Goal: Download file/media: Download file/media

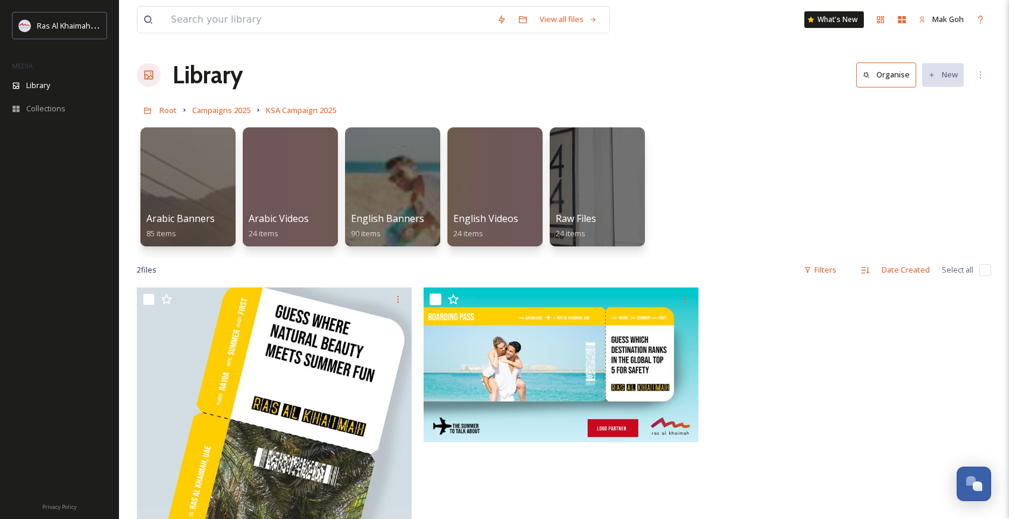
click at [58, 120] on div "Ras Al Khaimah Tourism Development Authority MEDIA Library Collections" at bounding box center [59, 75] width 119 height 126
click at [58, 116] on div "Collections" at bounding box center [59, 108] width 119 height 23
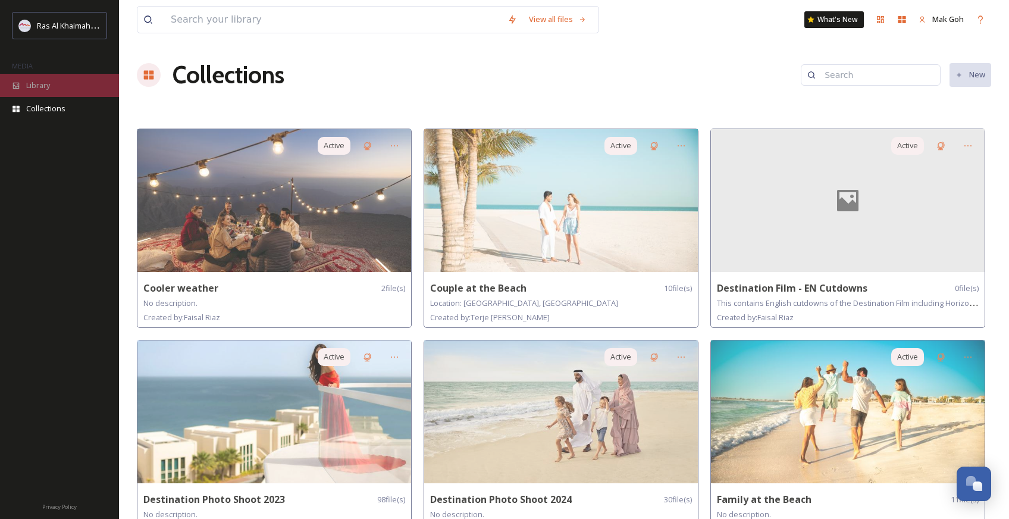
click at [36, 94] on div "Library" at bounding box center [59, 85] width 119 height 23
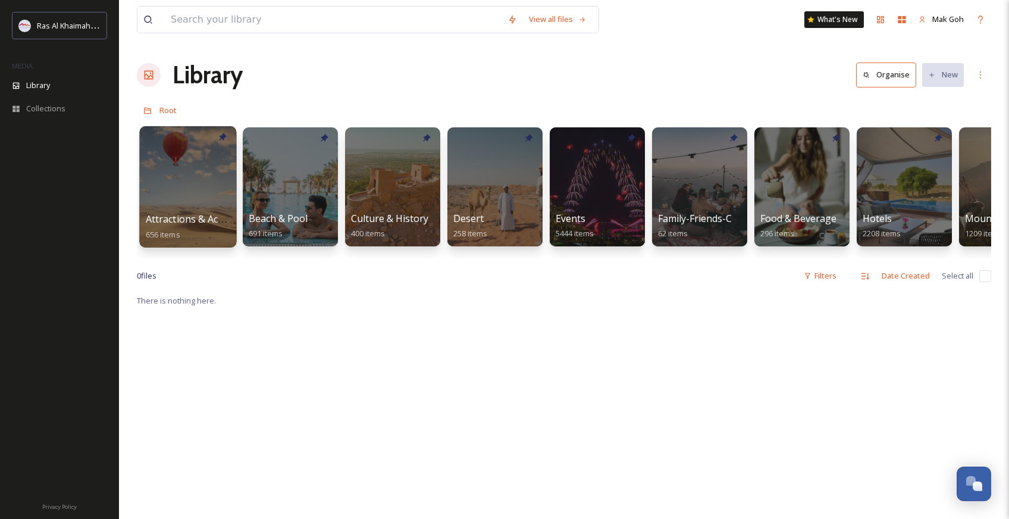
click at [182, 185] on div at bounding box center [187, 186] width 97 height 121
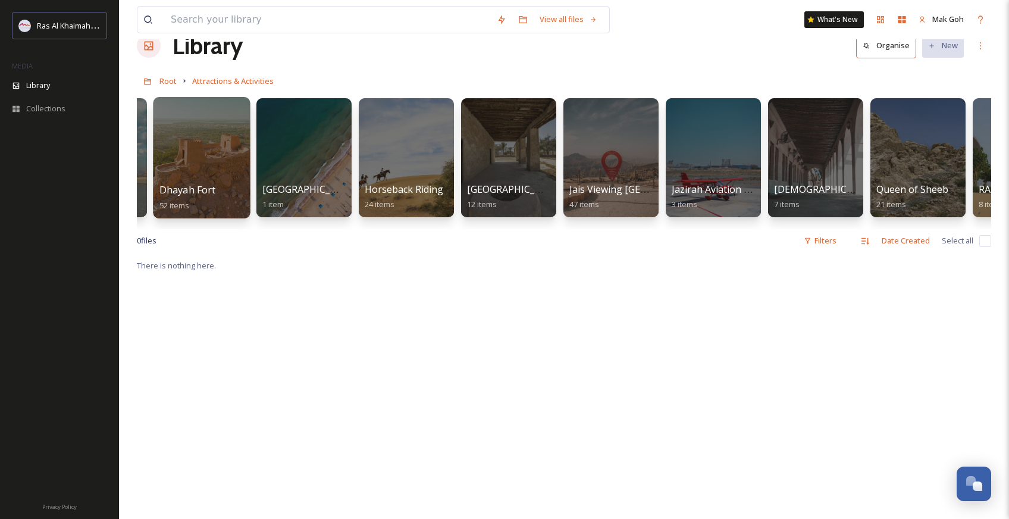
scroll to position [0, 703]
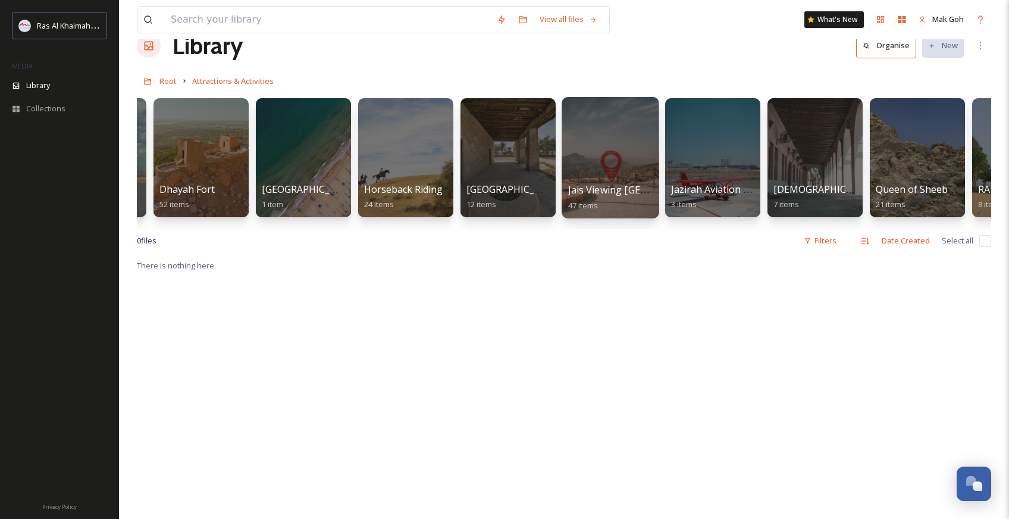
click at [612, 182] on div at bounding box center [609, 157] width 97 height 121
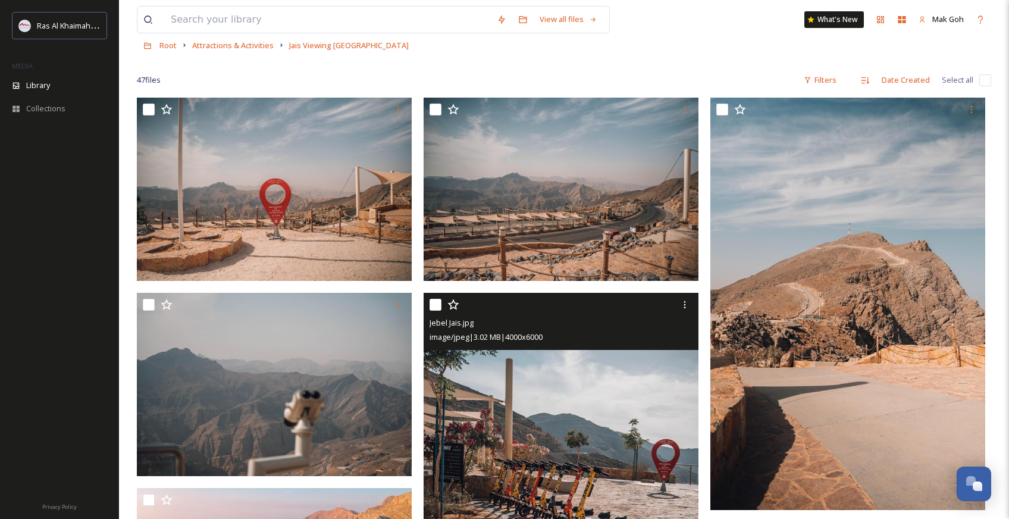
scroll to position [61, 0]
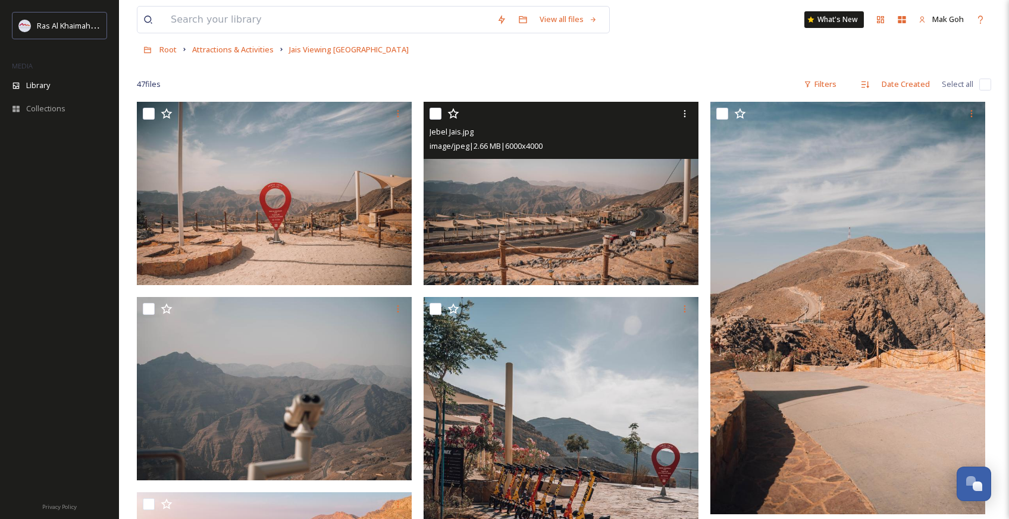
click at [571, 206] on img at bounding box center [560, 193] width 275 height 183
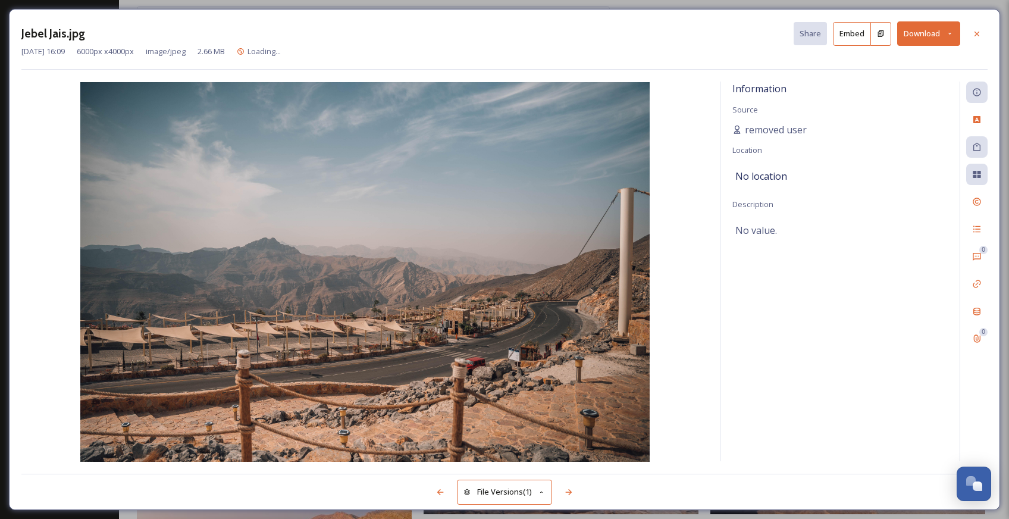
click at [918, 36] on button "Download" at bounding box center [928, 33] width 63 height 24
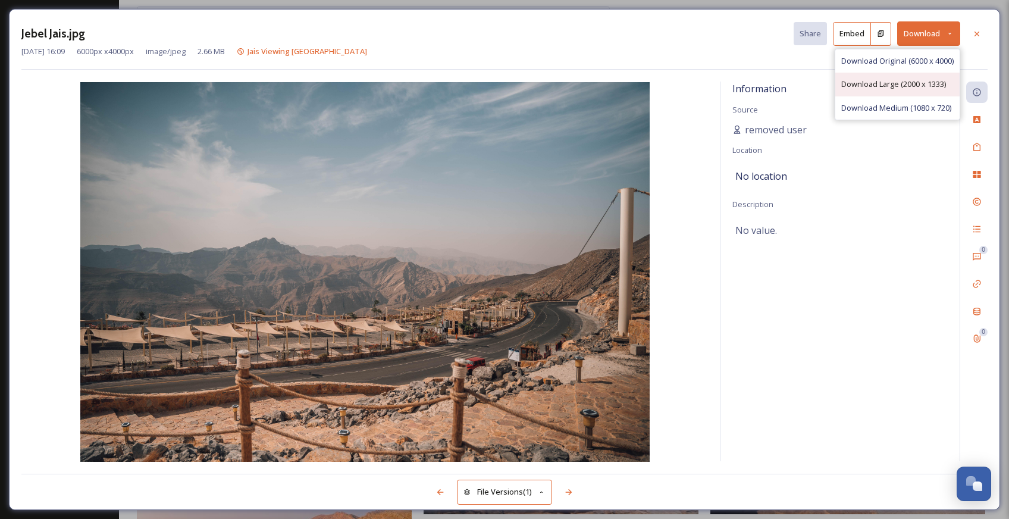
click at [929, 81] on span "Download Large (2000 x 1333)" at bounding box center [893, 83] width 105 height 11
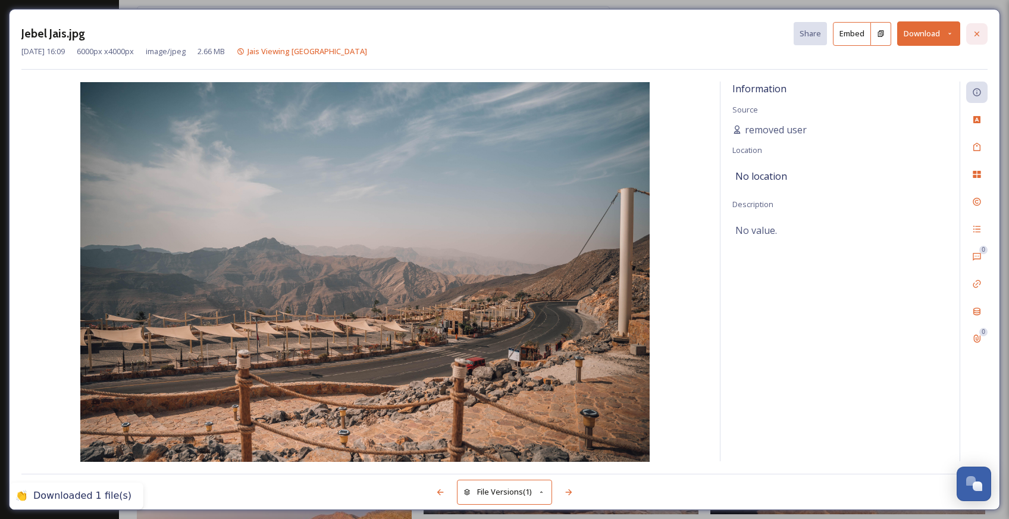
click at [978, 39] on div at bounding box center [976, 33] width 21 height 21
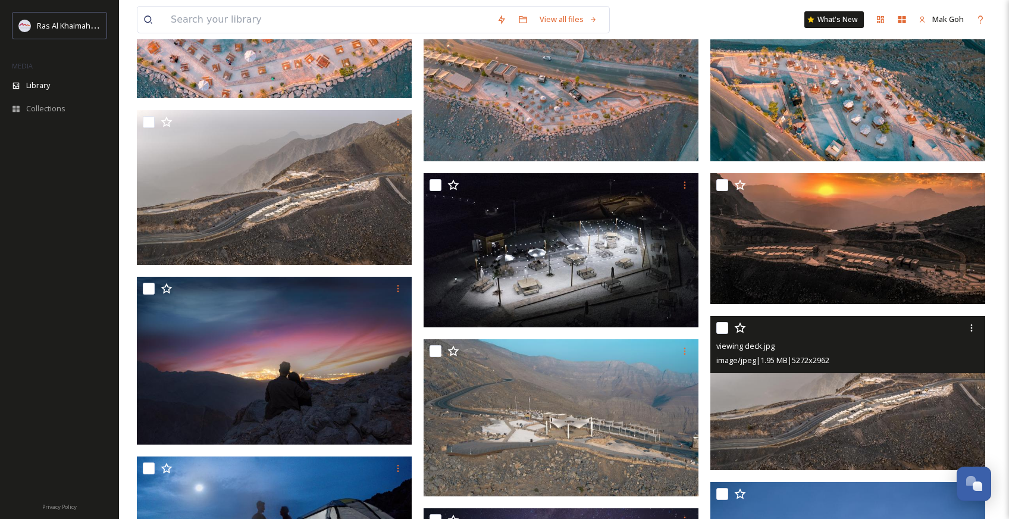
scroll to position [791, 0]
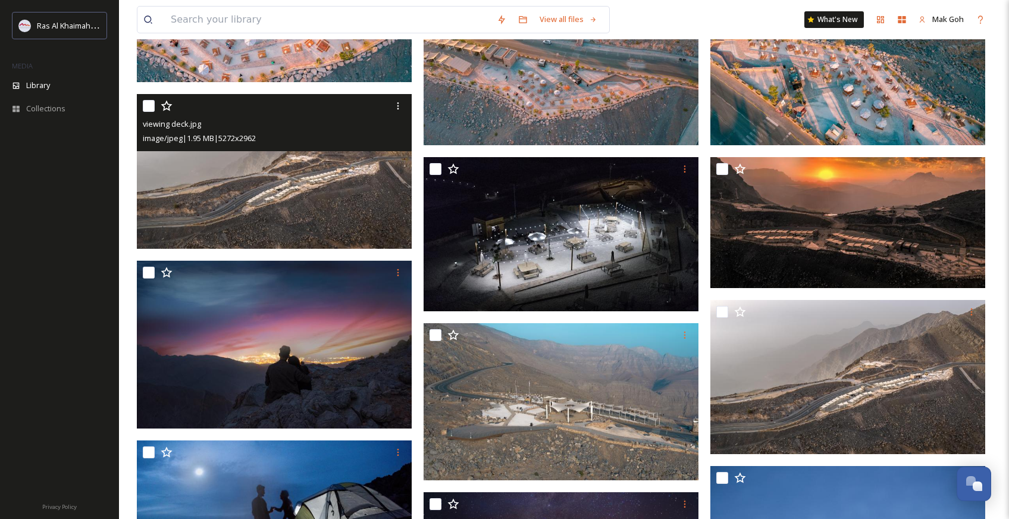
click at [335, 193] on img at bounding box center [274, 171] width 275 height 154
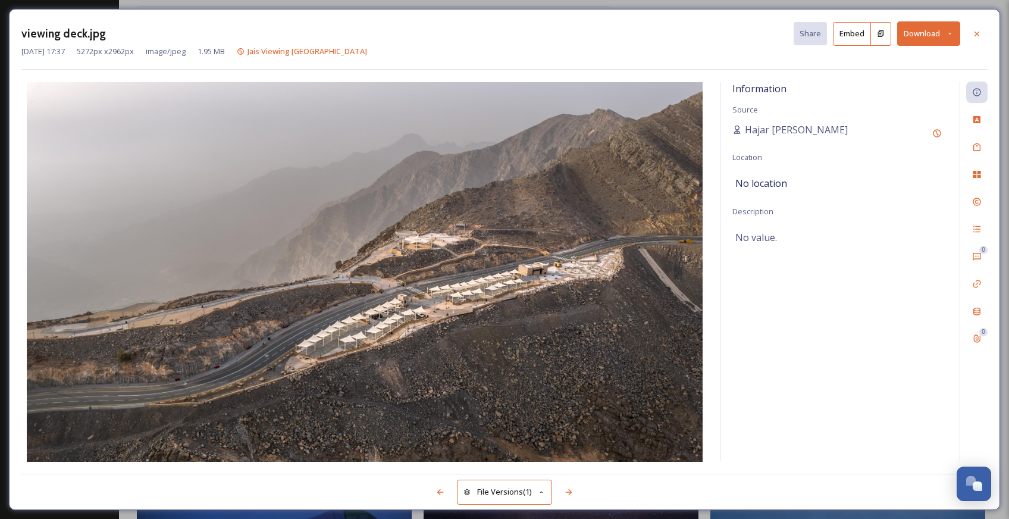
click at [926, 37] on button "Download" at bounding box center [928, 33] width 63 height 24
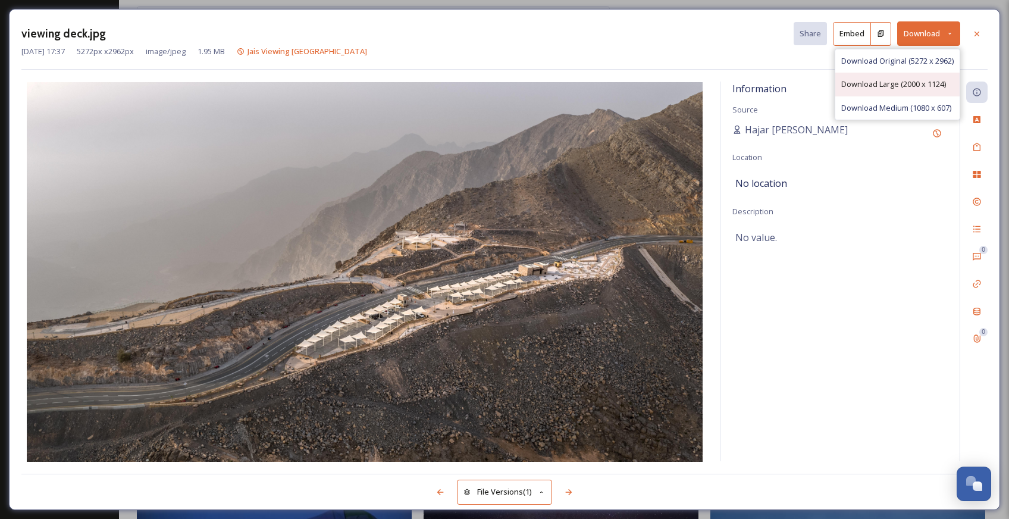
click at [923, 78] on span "Download Large (2000 x 1124)" at bounding box center [893, 83] width 105 height 11
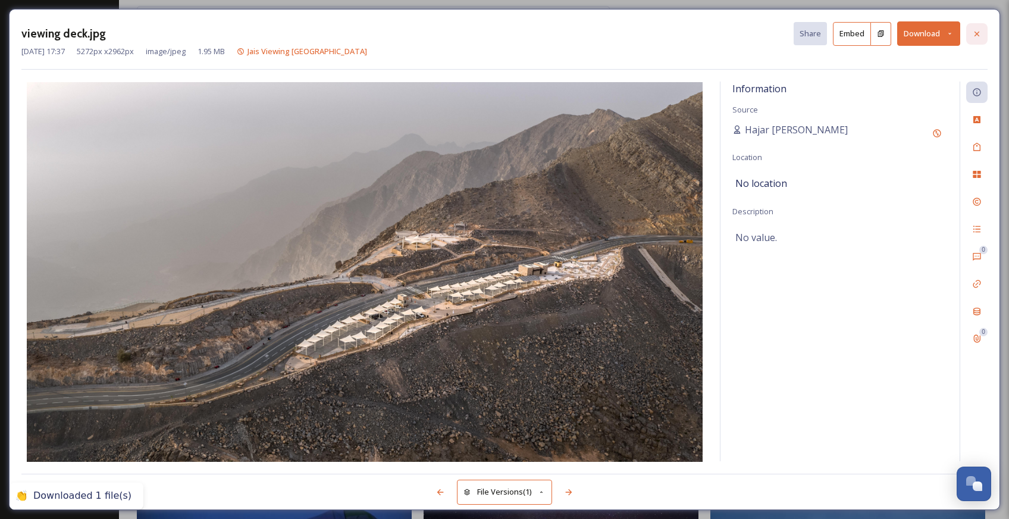
click at [975, 33] on icon at bounding box center [977, 34] width 10 height 10
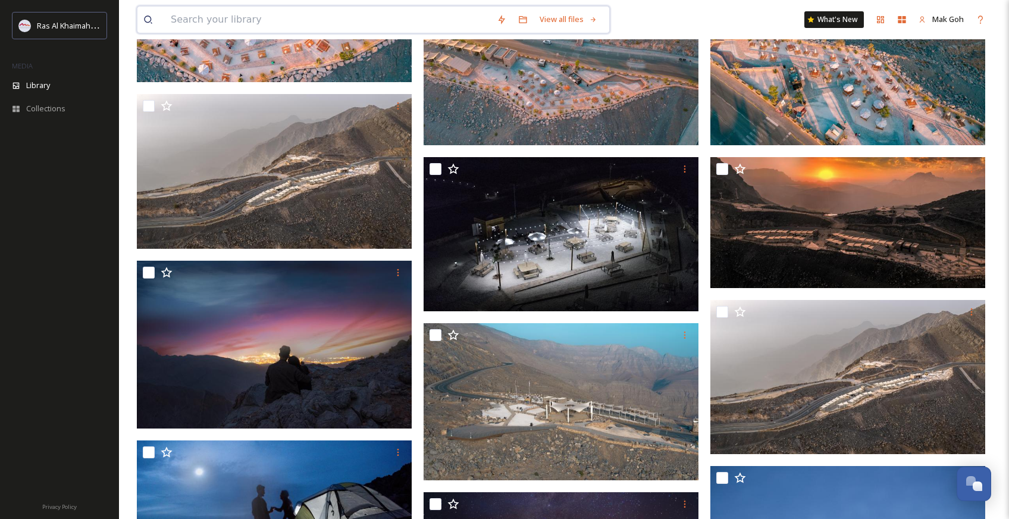
click at [238, 19] on input at bounding box center [328, 20] width 326 height 26
paste input " [GEOGRAPHIC_DATA]"
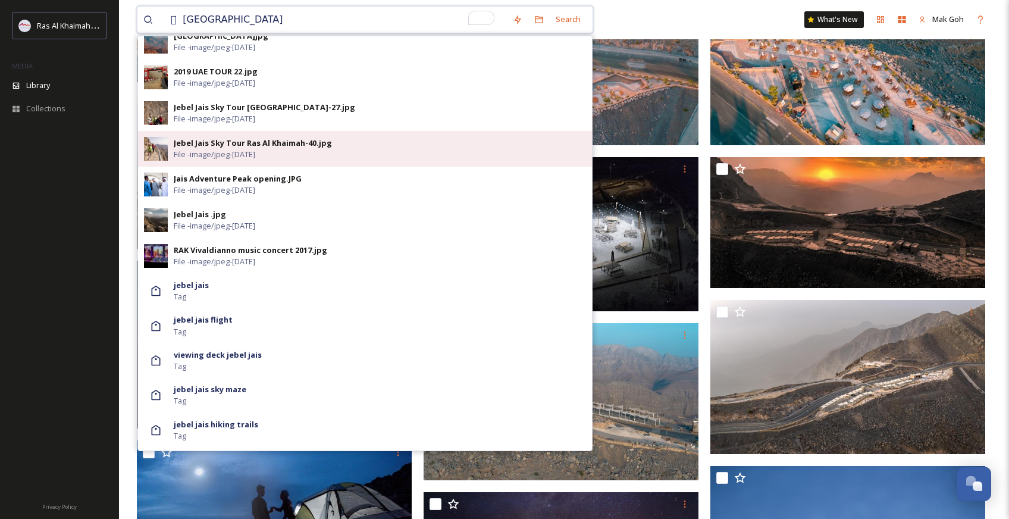
scroll to position [552, 0]
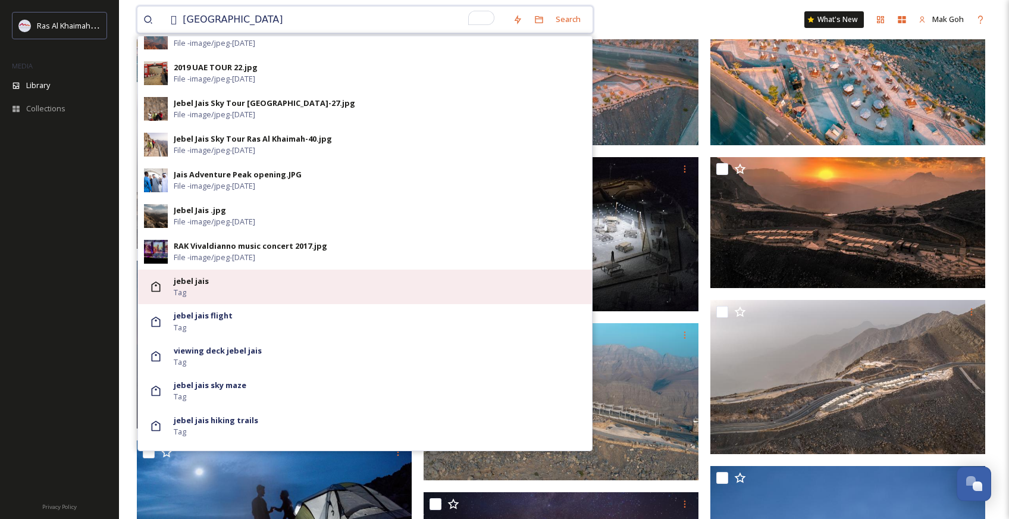
type input " [GEOGRAPHIC_DATA]"
click at [235, 284] on div "jebel jais Tag" at bounding box center [380, 286] width 412 height 23
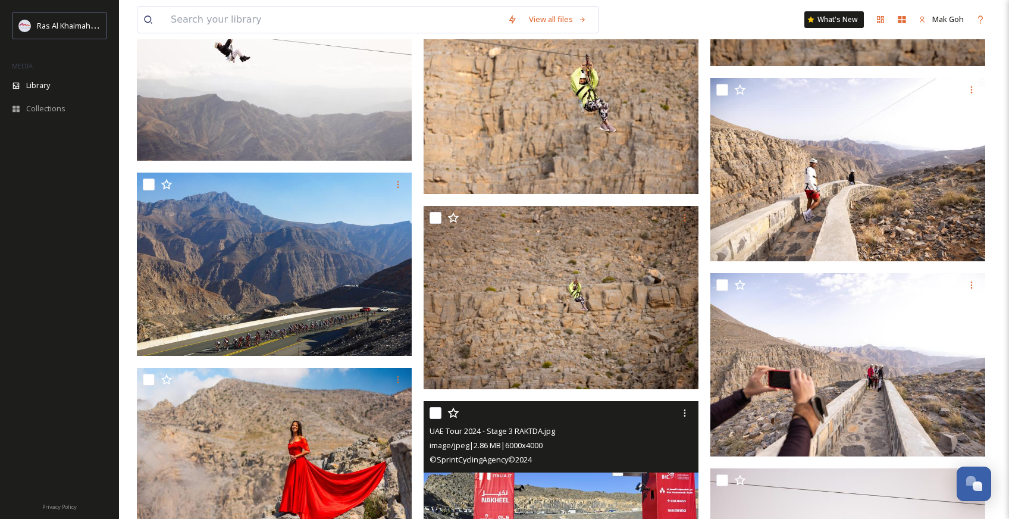
scroll to position [6518, 0]
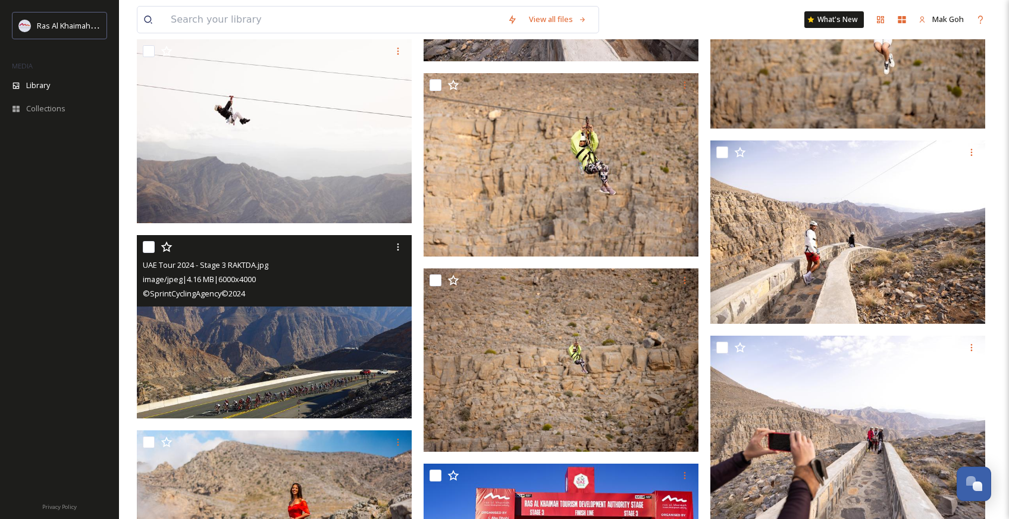
click at [223, 377] on img at bounding box center [274, 326] width 275 height 183
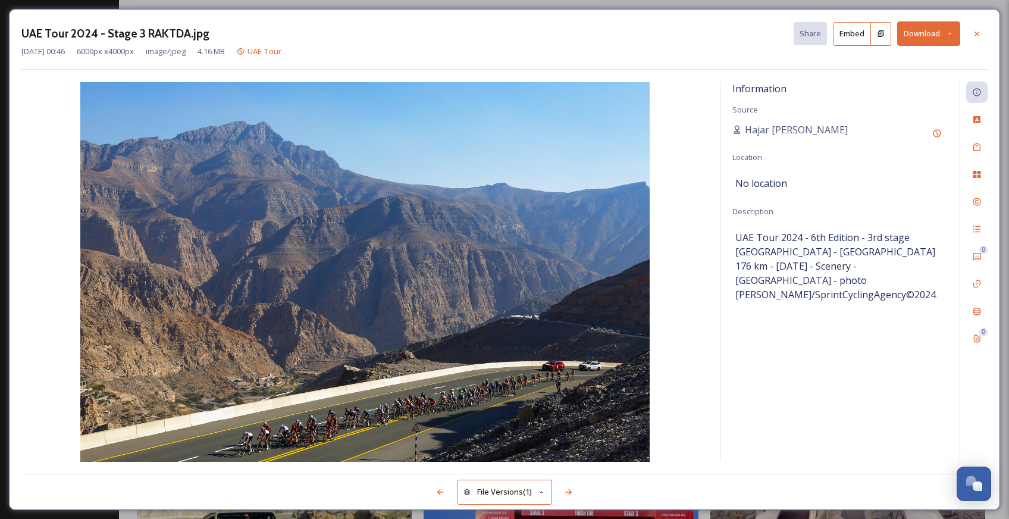
click at [912, 33] on button "Download" at bounding box center [928, 33] width 63 height 24
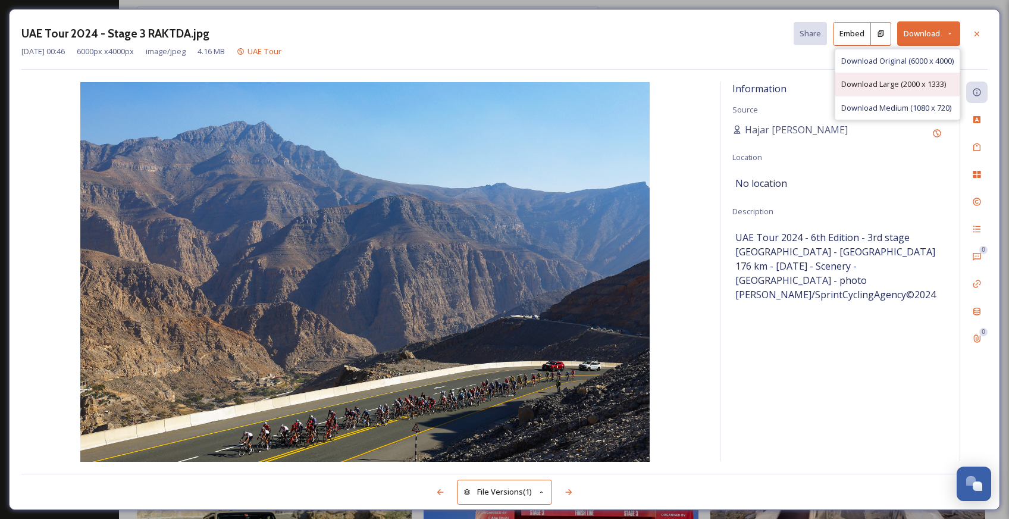
click at [894, 84] on span "Download Large (2000 x 1333)" at bounding box center [893, 83] width 105 height 11
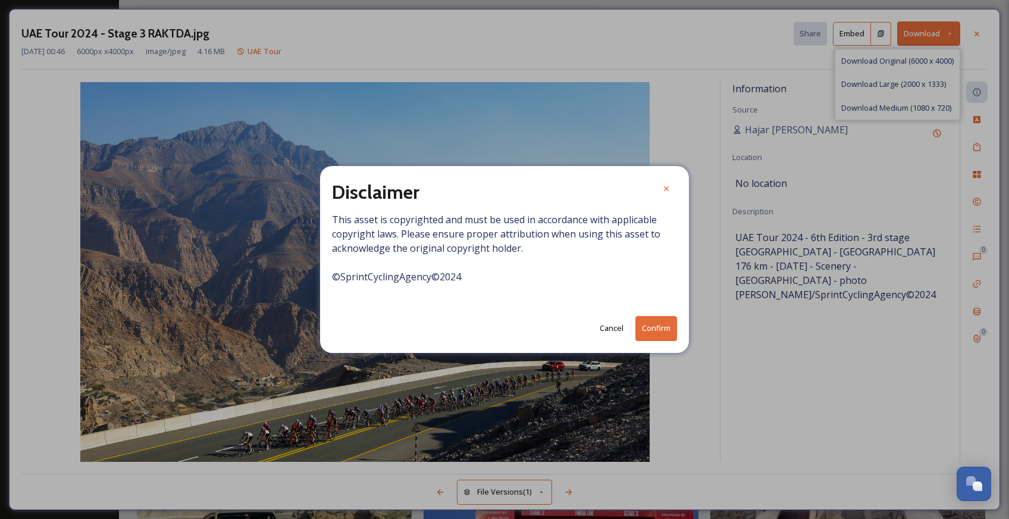
click at [644, 326] on button "Confirm" at bounding box center [656, 328] width 42 height 24
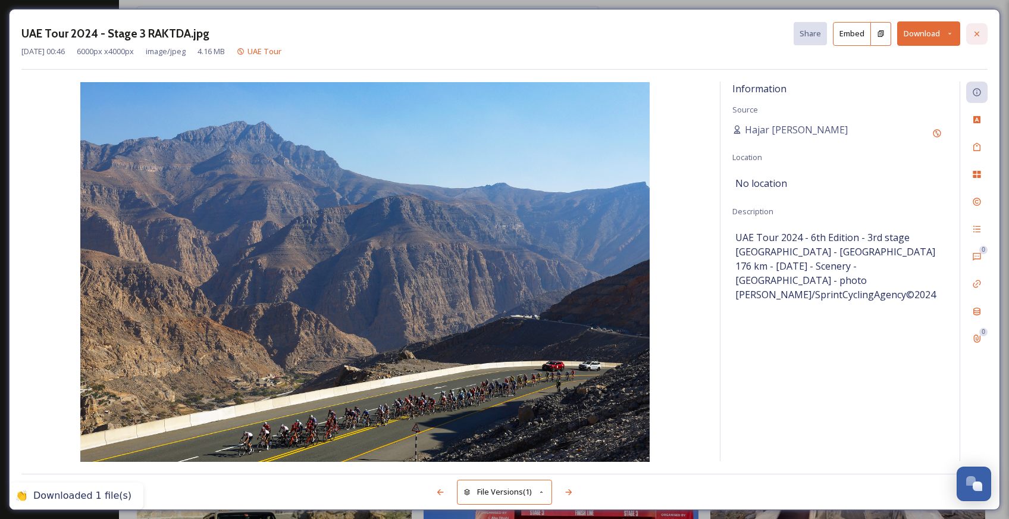
click at [972, 36] on icon at bounding box center [977, 34] width 10 height 10
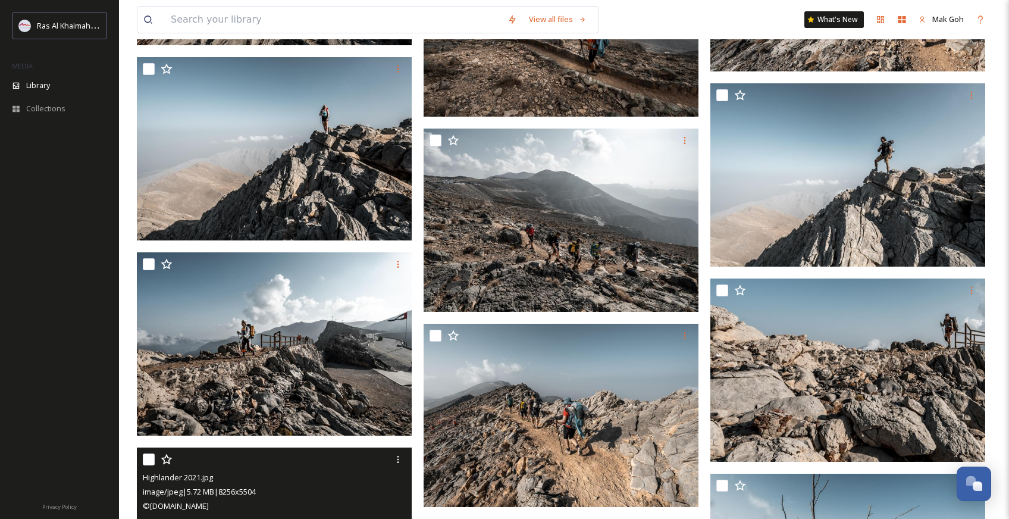
scroll to position [13120, 0]
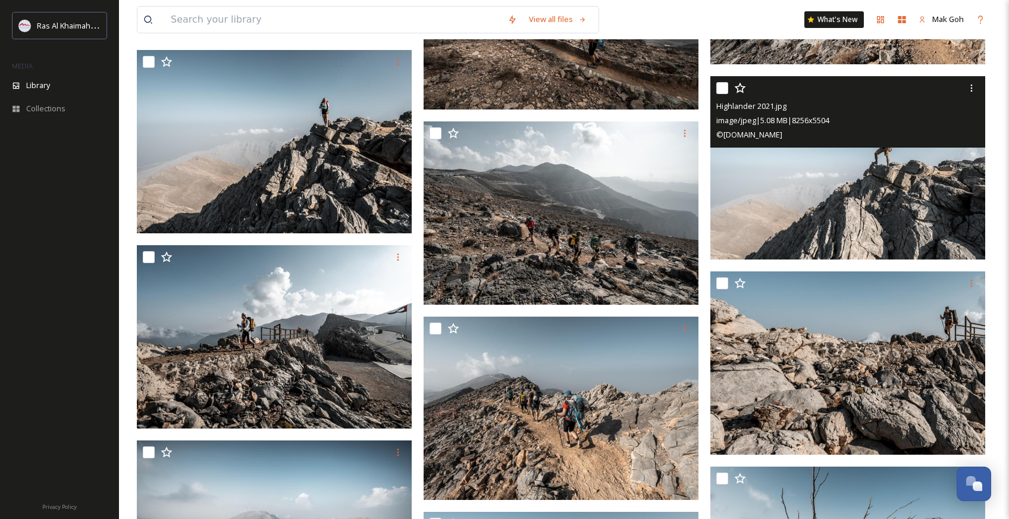
click at [828, 175] on img at bounding box center [847, 167] width 275 height 183
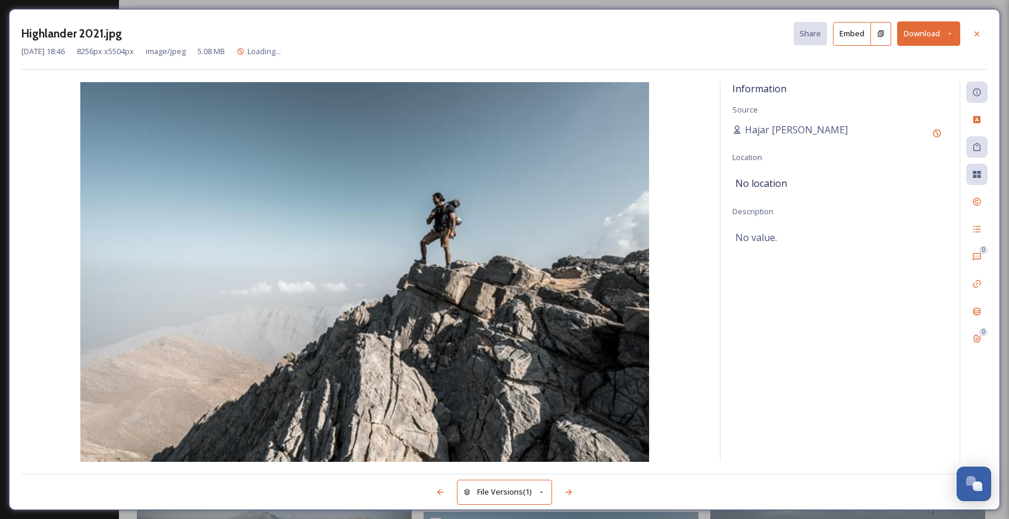
click at [936, 37] on button "Download" at bounding box center [928, 33] width 63 height 24
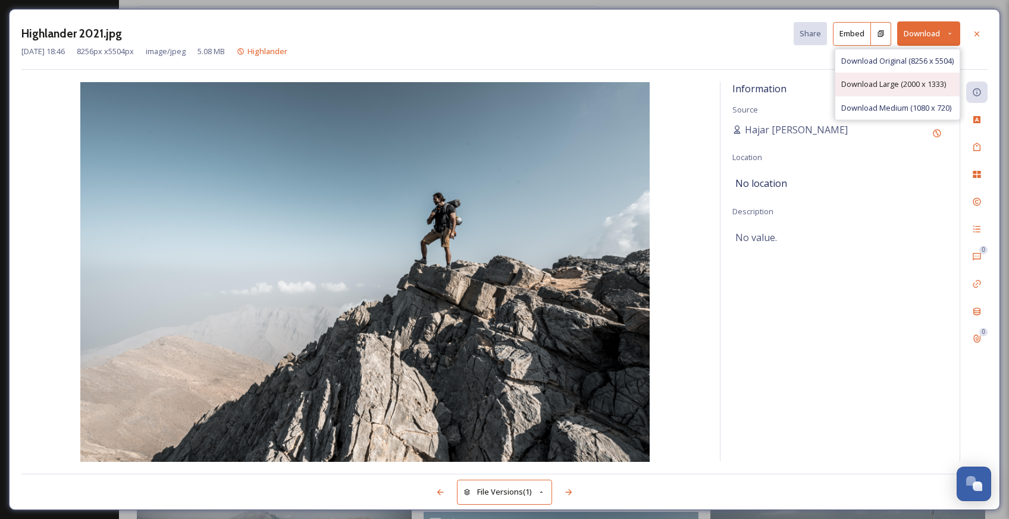
click at [915, 82] on span "Download Large (2000 x 1333)" at bounding box center [893, 83] width 105 height 11
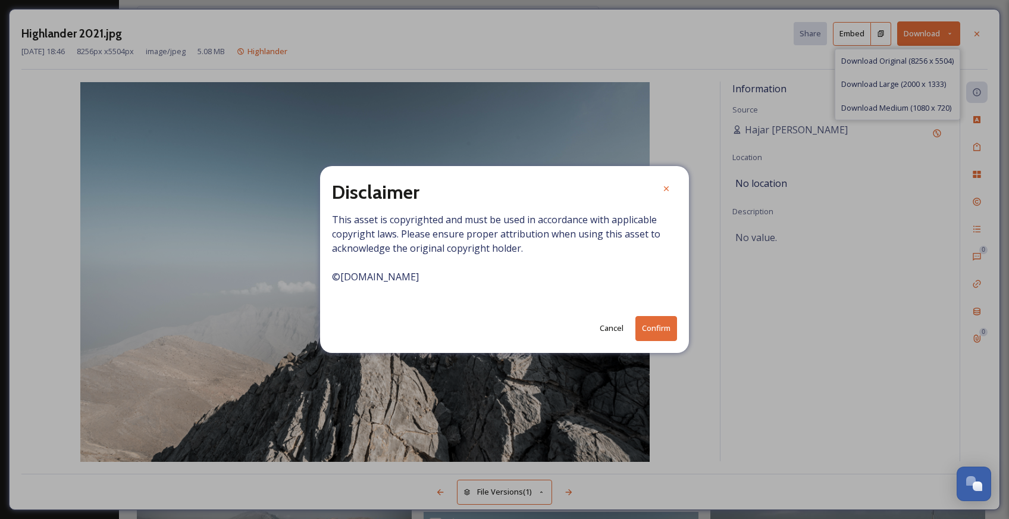
click at [659, 331] on button "Confirm" at bounding box center [656, 328] width 42 height 24
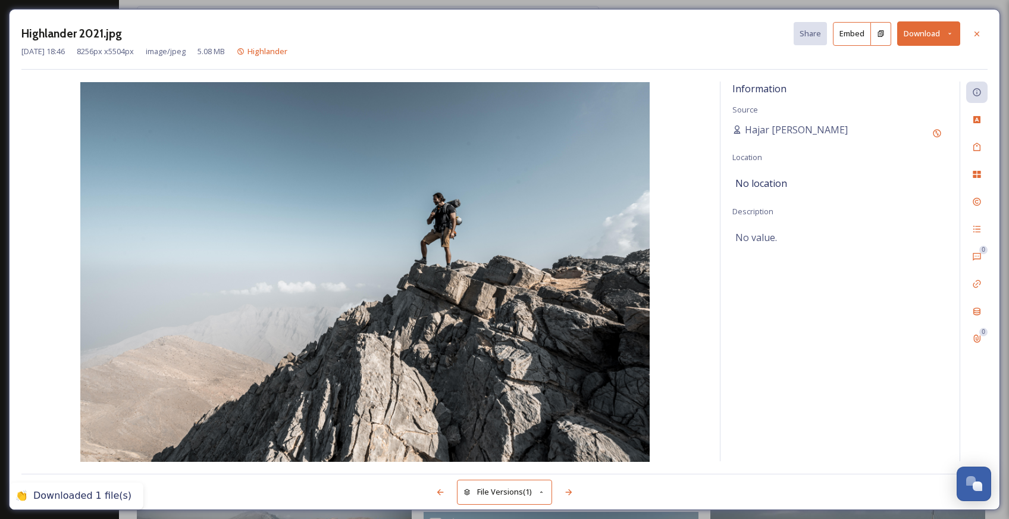
click at [977, 32] on icon at bounding box center [976, 33] width 5 height 5
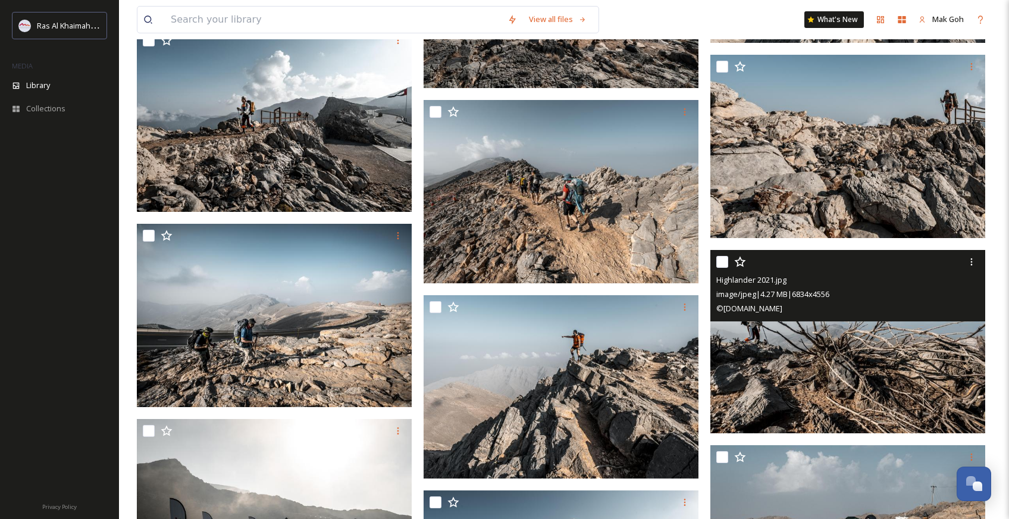
scroll to position [13338, 0]
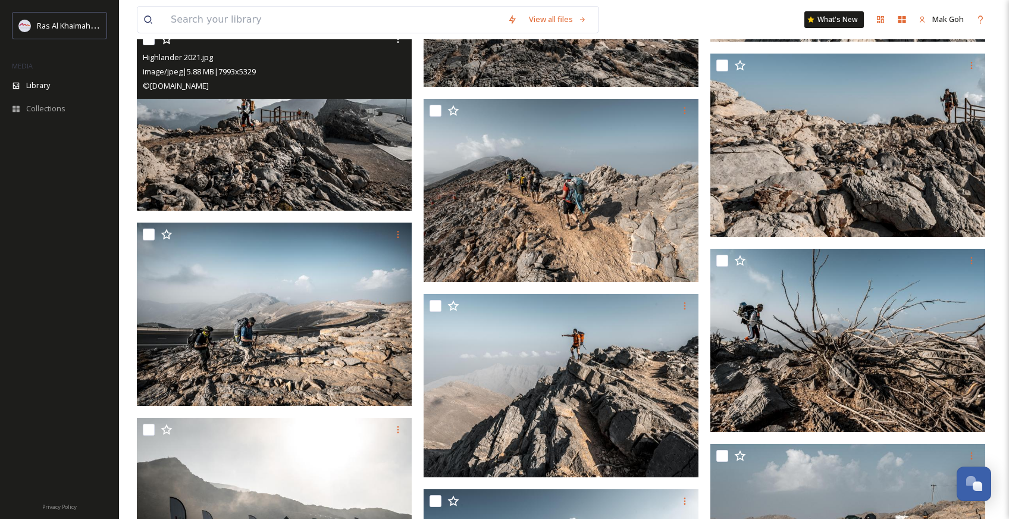
click at [364, 163] on img at bounding box center [274, 118] width 275 height 183
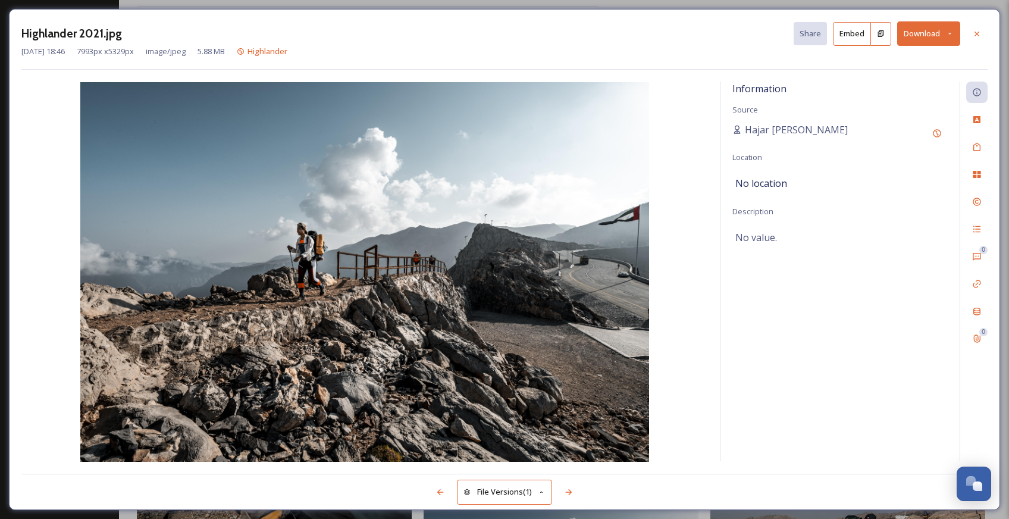
click at [923, 30] on button "Download" at bounding box center [928, 33] width 63 height 24
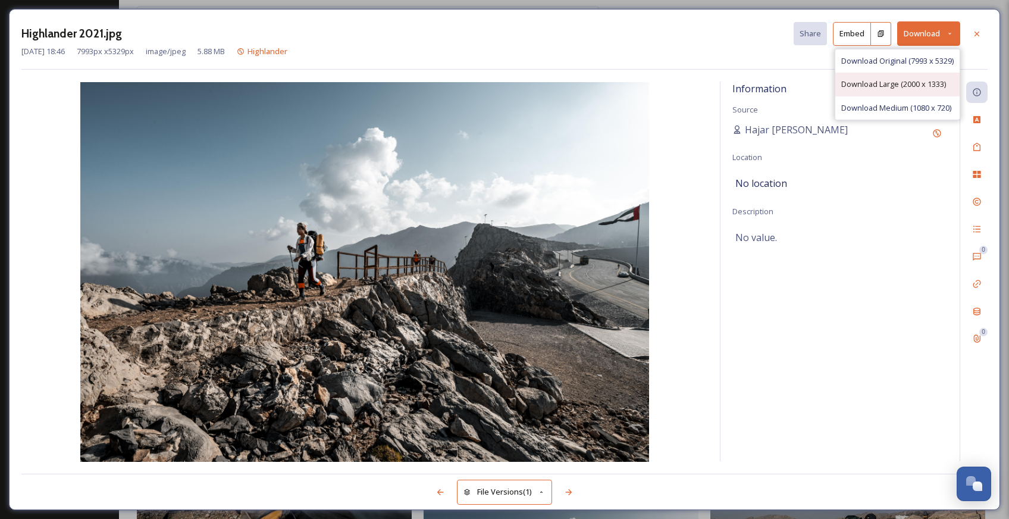
click at [914, 84] on span "Download Large (2000 x 1333)" at bounding box center [893, 83] width 105 height 11
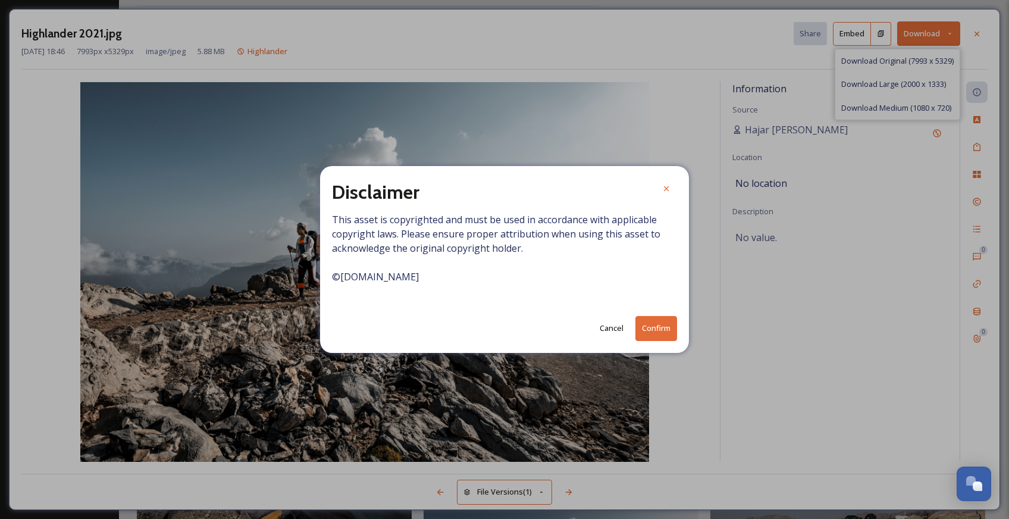
click at [659, 324] on button "Confirm" at bounding box center [656, 328] width 42 height 24
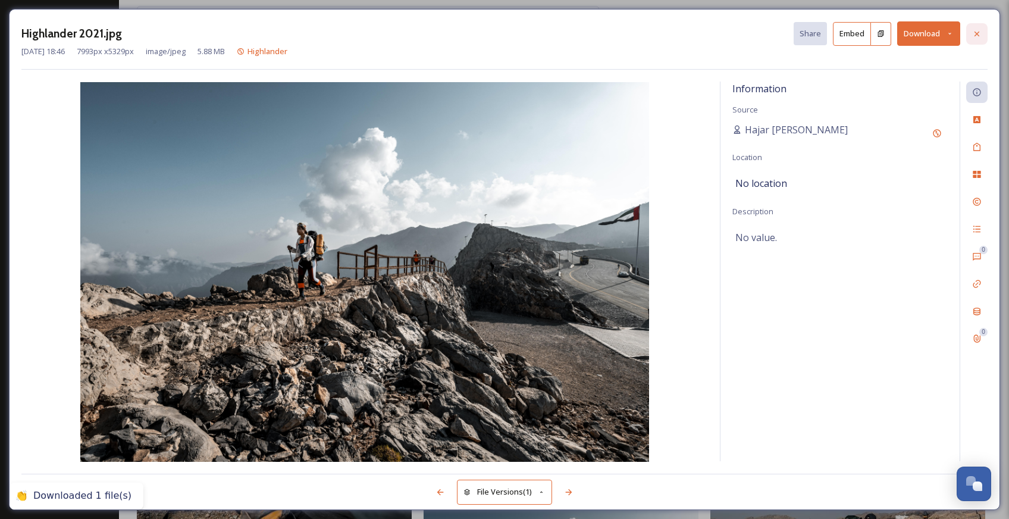
click at [981, 32] on icon at bounding box center [977, 34] width 10 height 10
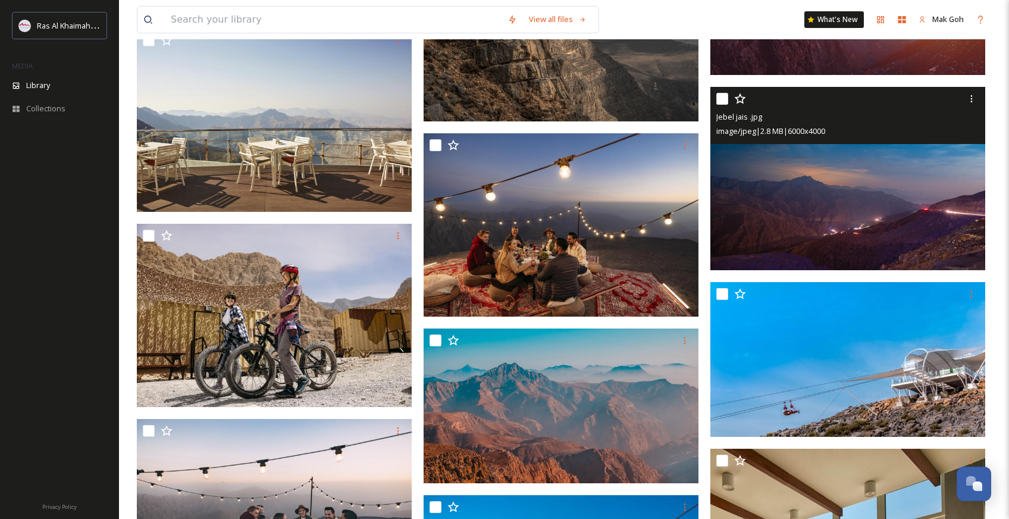
scroll to position [17892, 0]
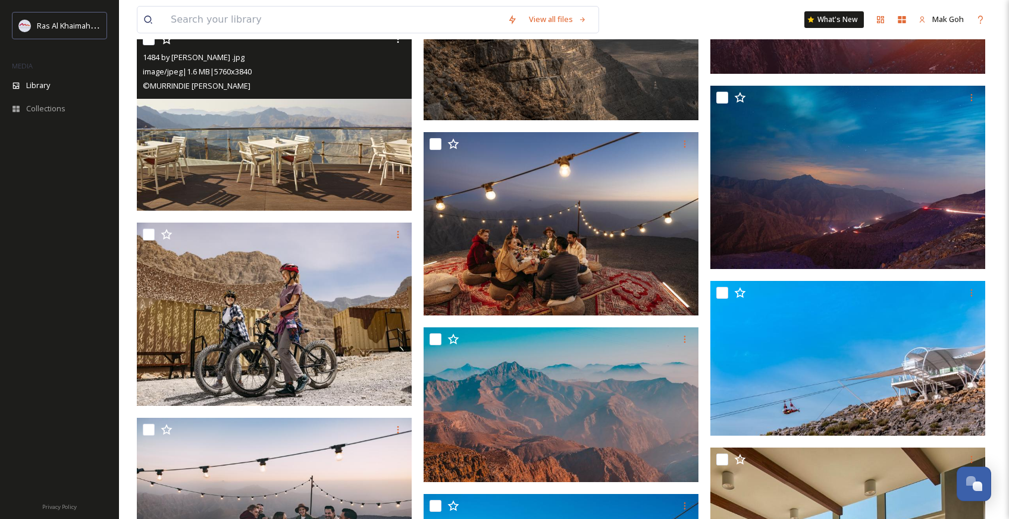
click at [314, 159] on img at bounding box center [274, 118] width 275 height 183
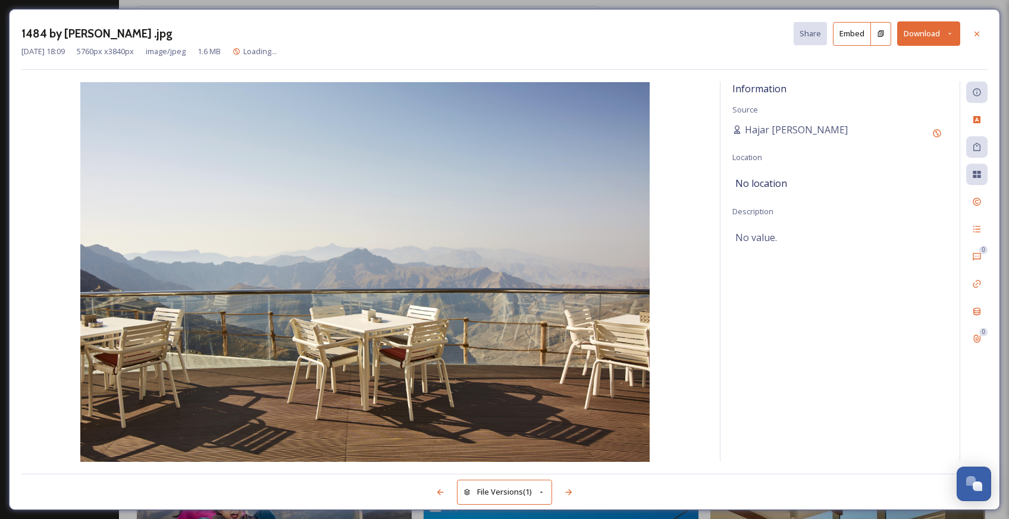
click at [930, 35] on button "Download" at bounding box center [928, 33] width 63 height 24
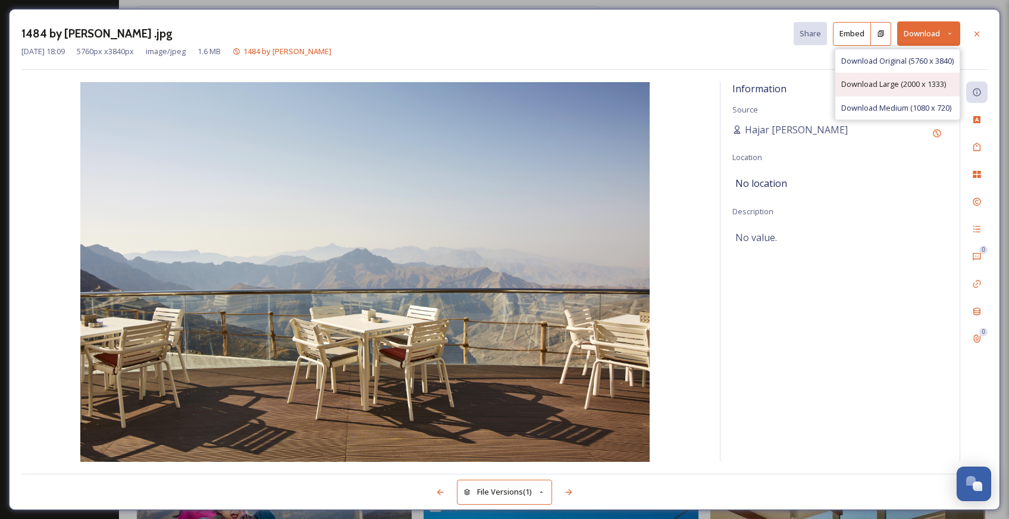
click at [918, 84] on span "Download Large (2000 x 1333)" at bounding box center [893, 83] width 105 height 11
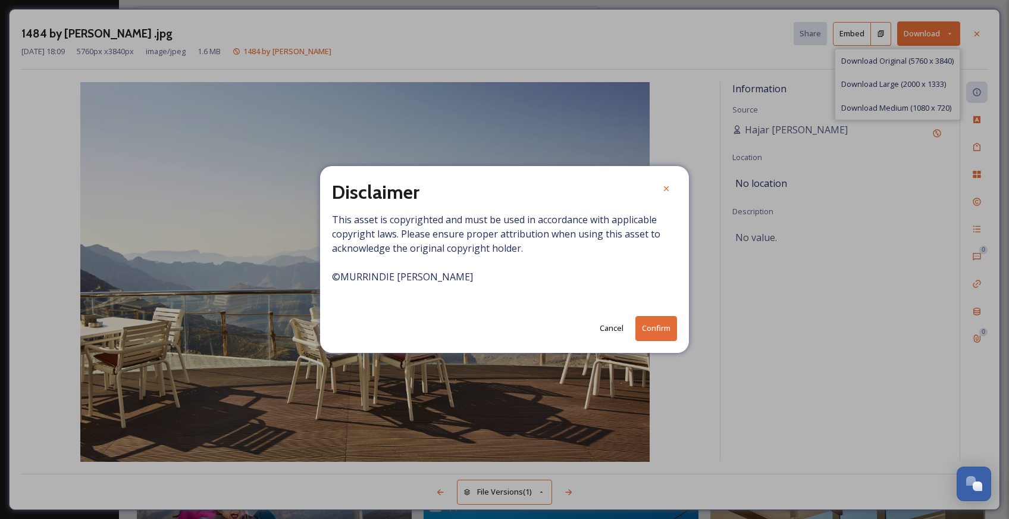
click at [670, 330] on button "Confirm" at bounding box center [656, 328] width 42 height 24
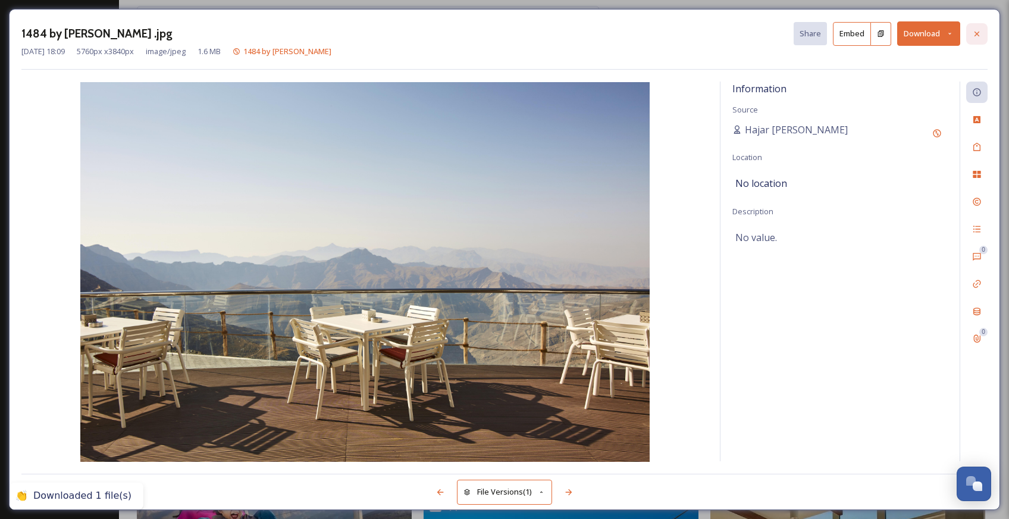
click at [979, 33] on icon at bounding box center [977, 34] width 10 height 10
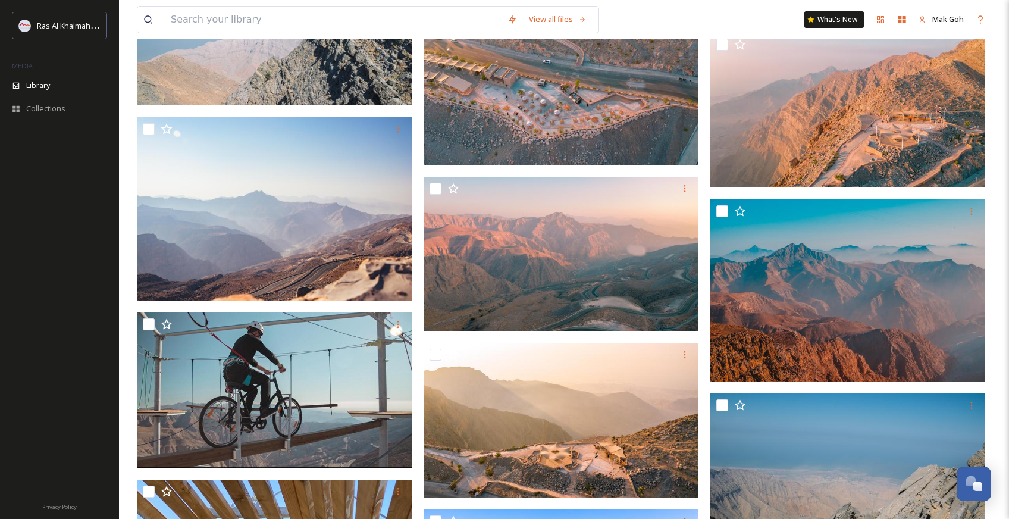
scroll to position [35912, 0]
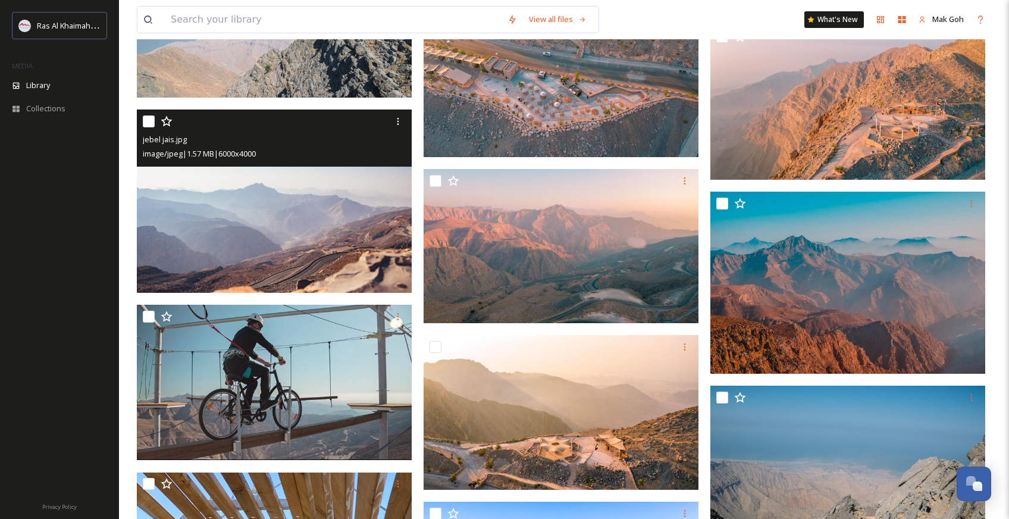
click at [348, 262] on img at bounding box center [274, 200] width 275 height 183
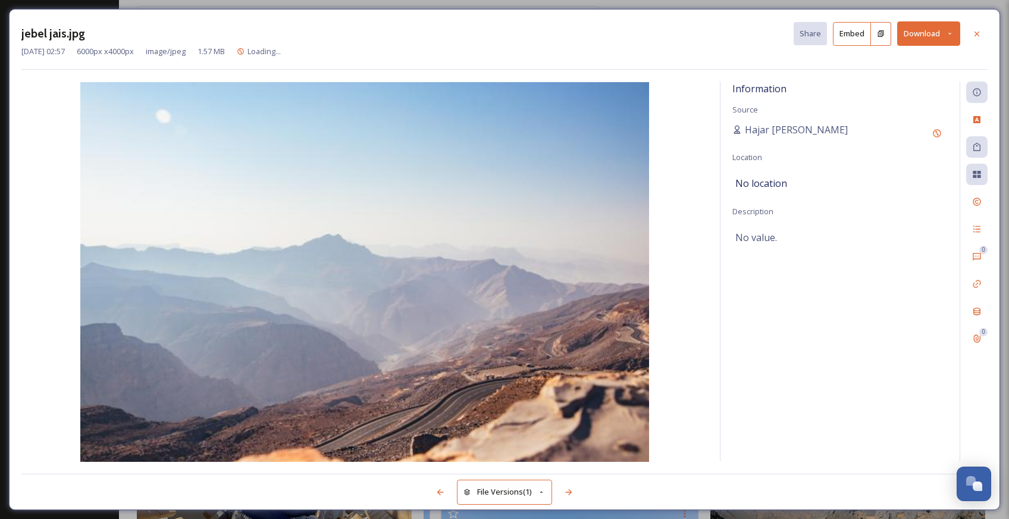
click at [937, 29] on button "Download" at bounding box center [928, 33] width 63 height 24
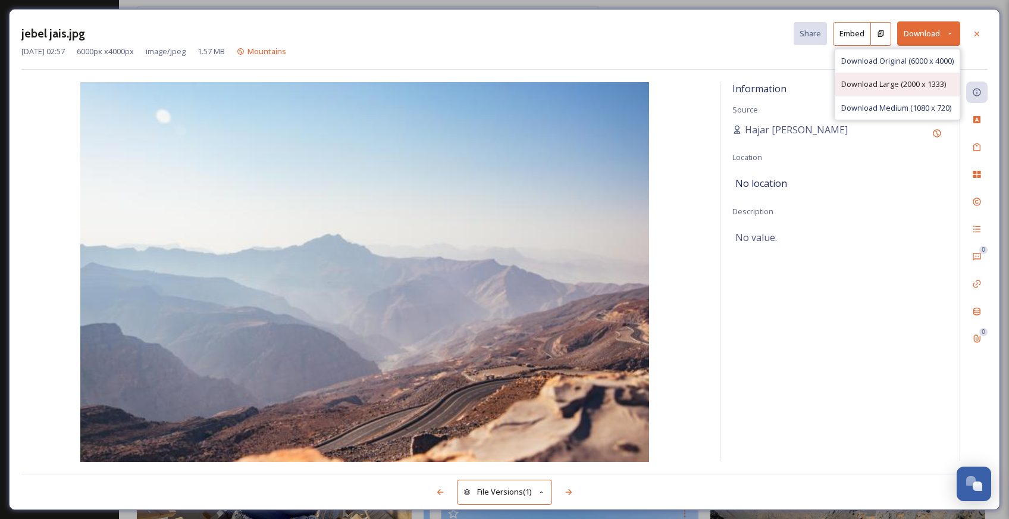
click at [903, 79] on span "Download Large (2000 x 1333)" at bounding box center [893, 83] width 105 height 11
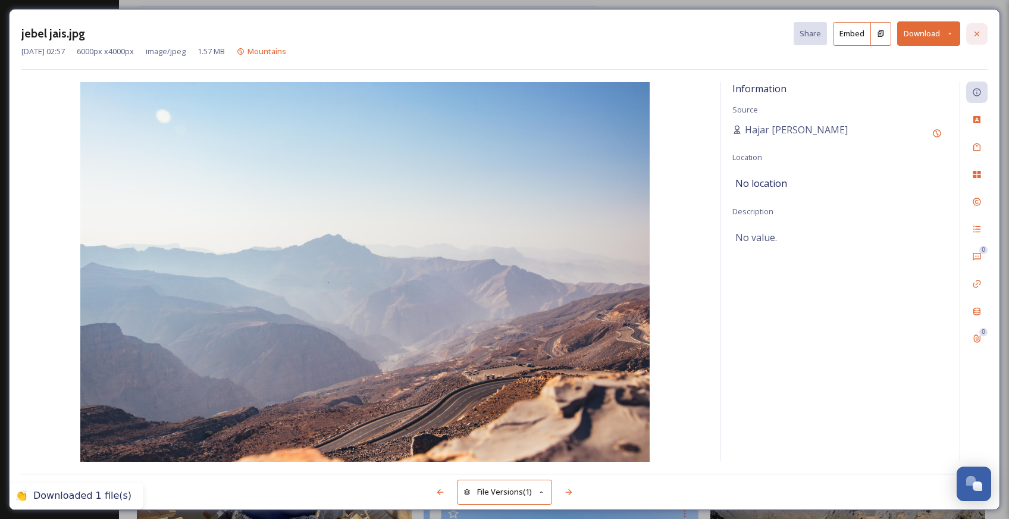
click at [982, 35] on div at bounding box center [976, 33] width 21 height 21
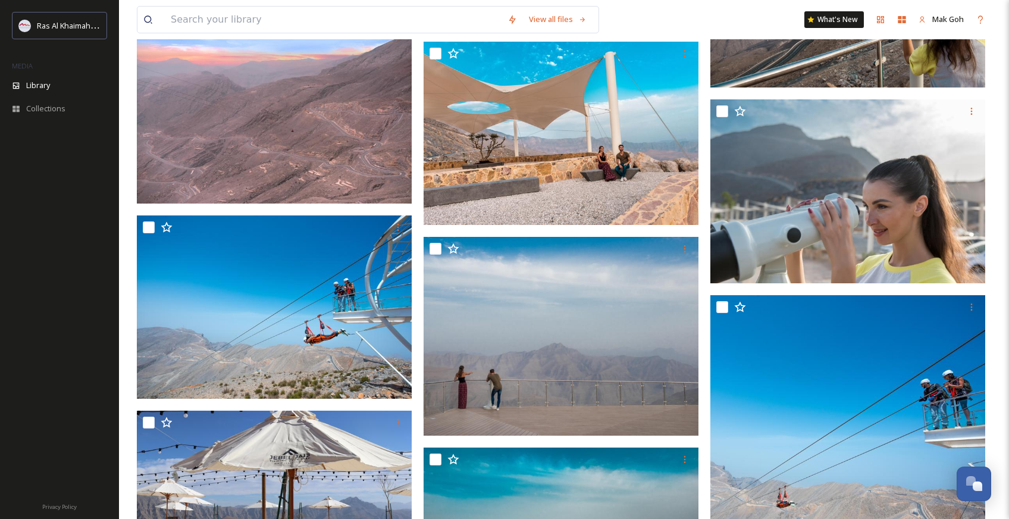
scroll to position [39962, 0]
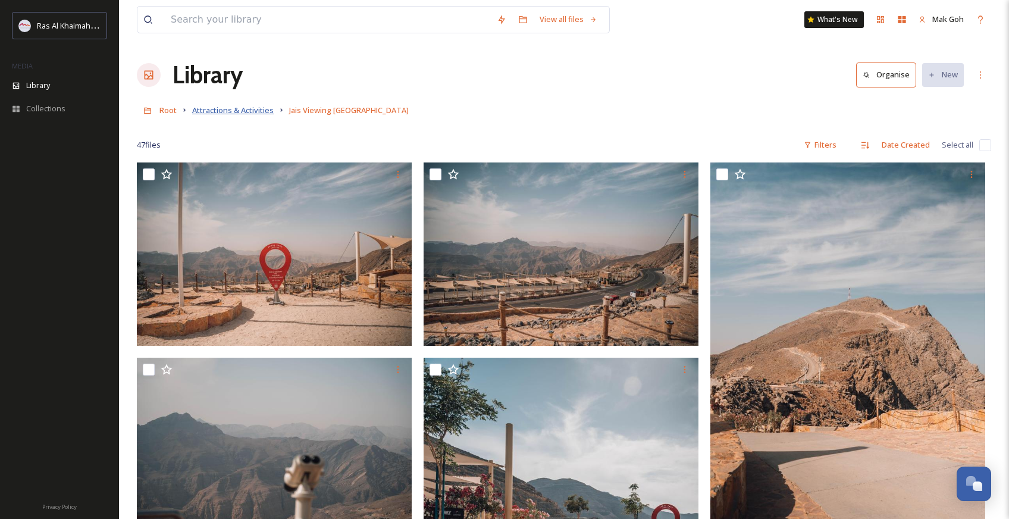
click at [212, 114] on span "Attractions & Activities" at bounding box center [232, 110] width 81 height 11
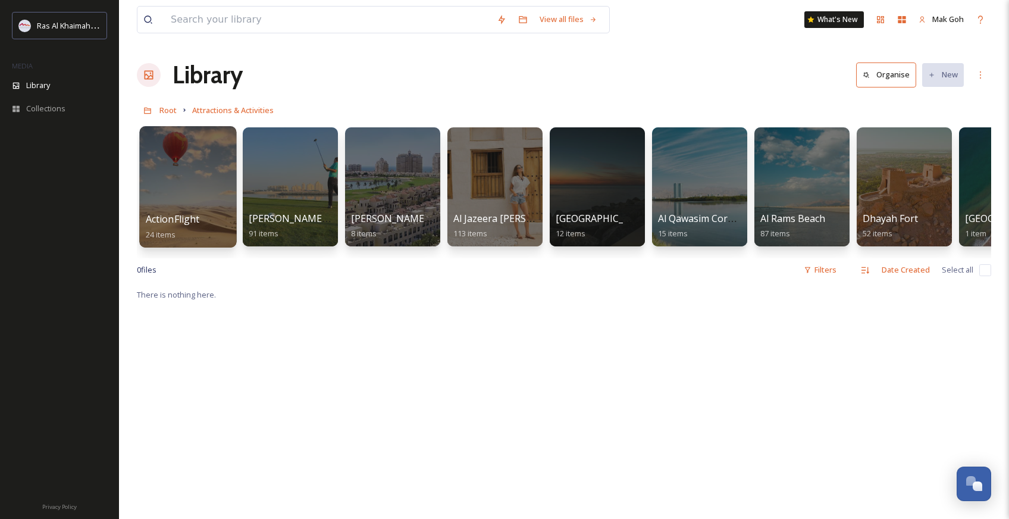
click at [194, 189] on div at bounding box center [187, 186] width 97 height 121
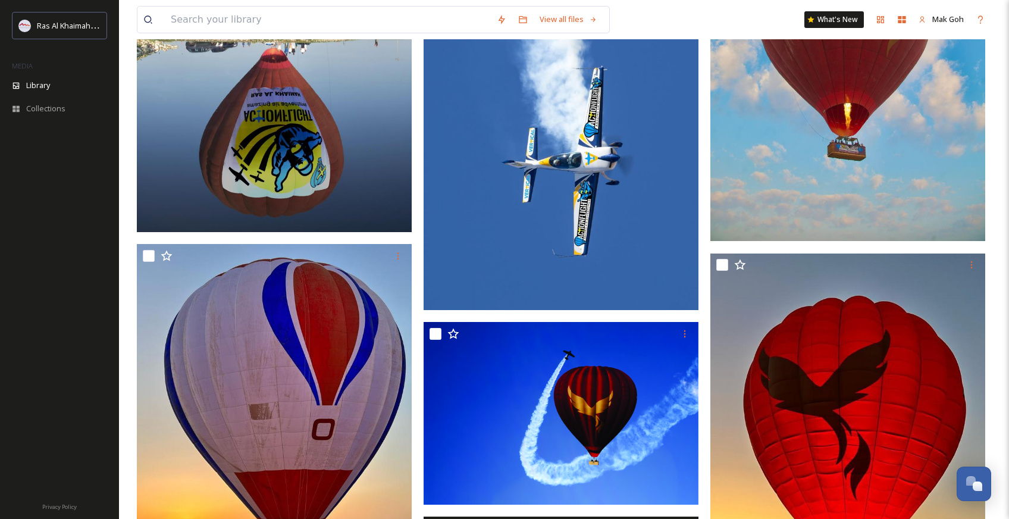
scroll to position [1483, 0]
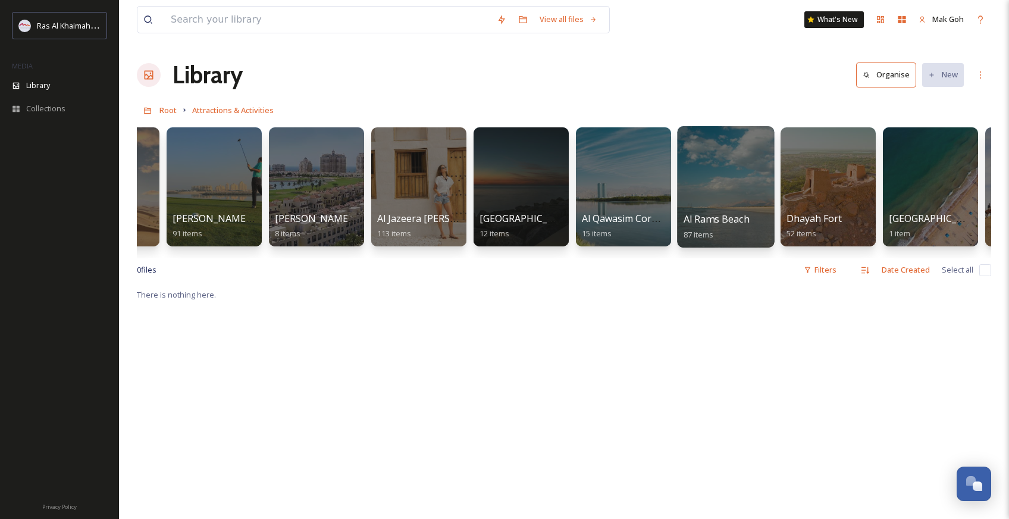
scroll to position [0, 77]
click at [353, 21] on input at bounding box center [328, 20] width 326 height 26
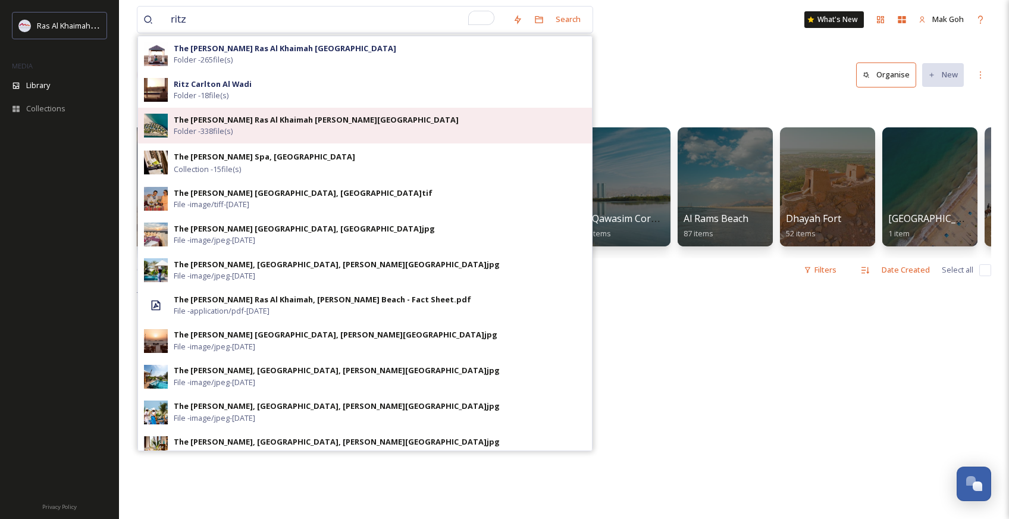
click at [400, 122] on div "The [PERSON_NAME] Ras Al Khaimah [PERSON_NAME][GEOGRAPHIC_DATA] Folder - 338 fi…" at bounding box center [380, 125] width 412 height 23
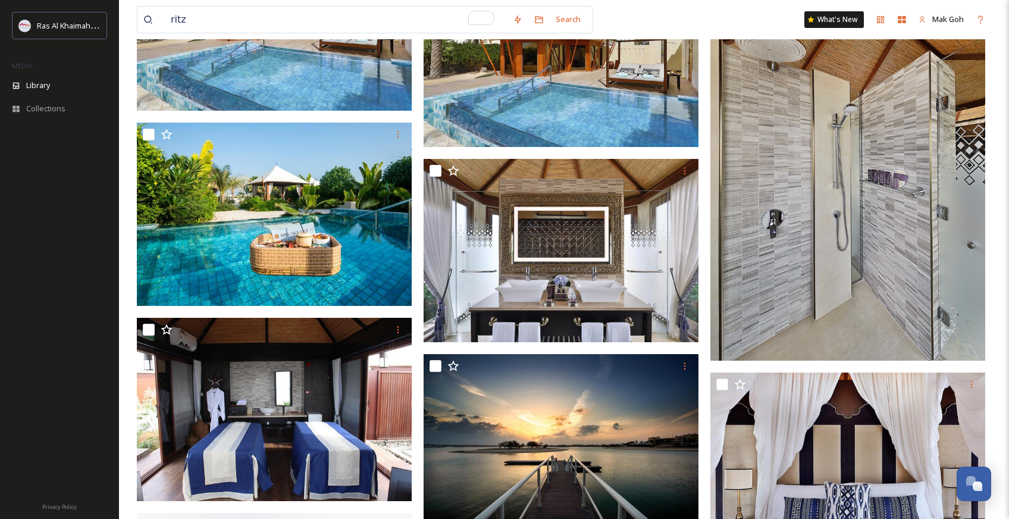
scroll to position [787, 0]
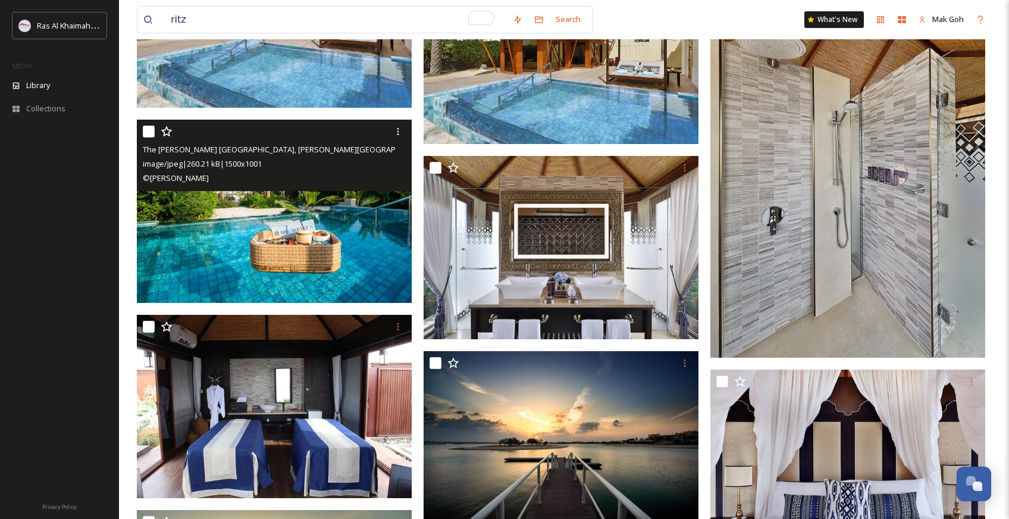
click at [326, 245] on img at bounding box center [274, 211] width 275 height 183
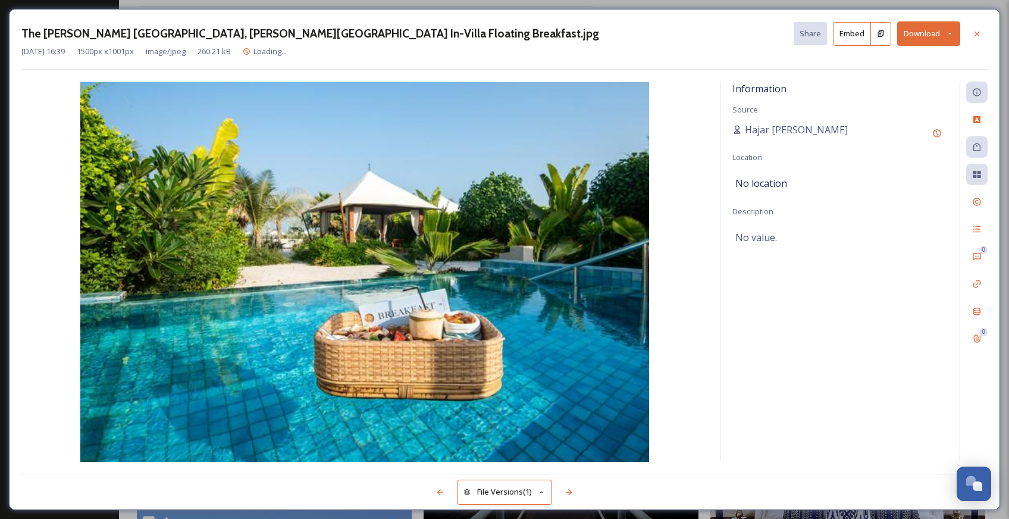
click at [930, 30] on button "Download" at bounding box center [928, 33] width 63 height 24
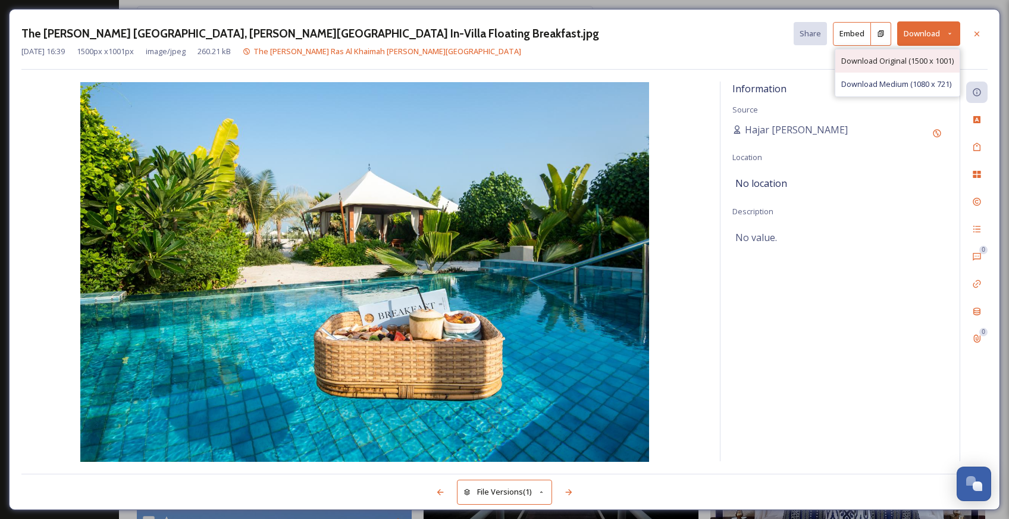
click at [910, 64] on span "Download Original (1500 x 1001)" at bounding box center [897, 60] width 112 height 11
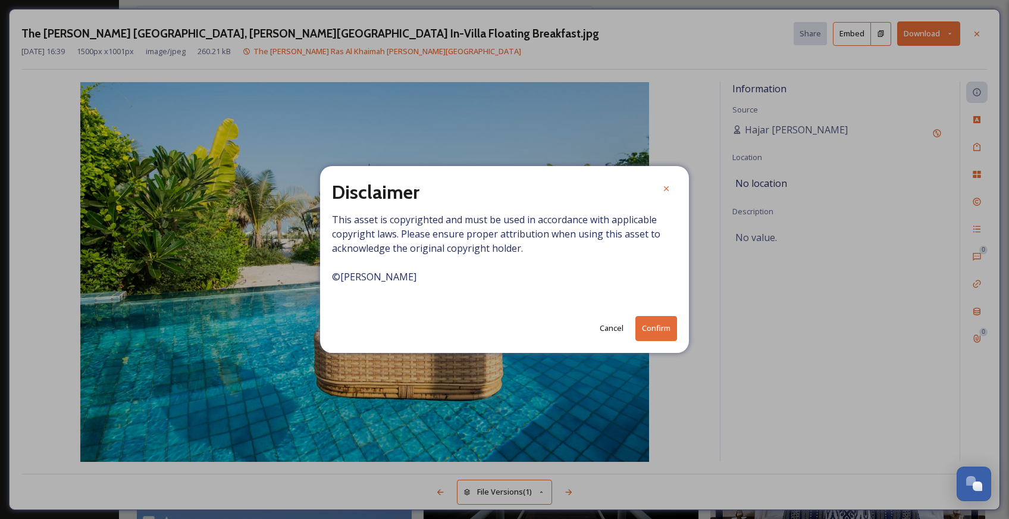
click at [659, 325] on button "Confirm" at bounding box center [656, 328] width 42 height 24
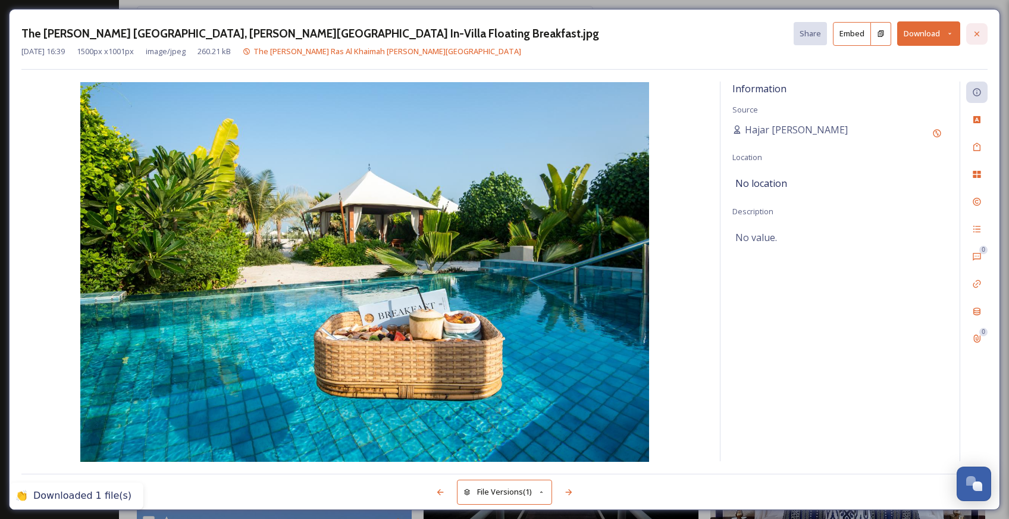
click at [982, 32] on div at bounding box center [976, 33] width 21 height 21
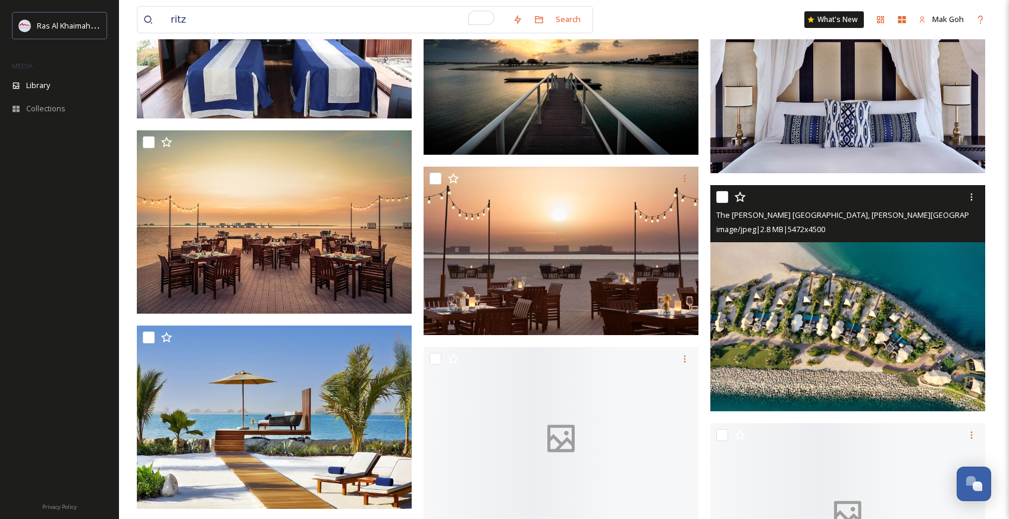
scroll to position [1168, 0]
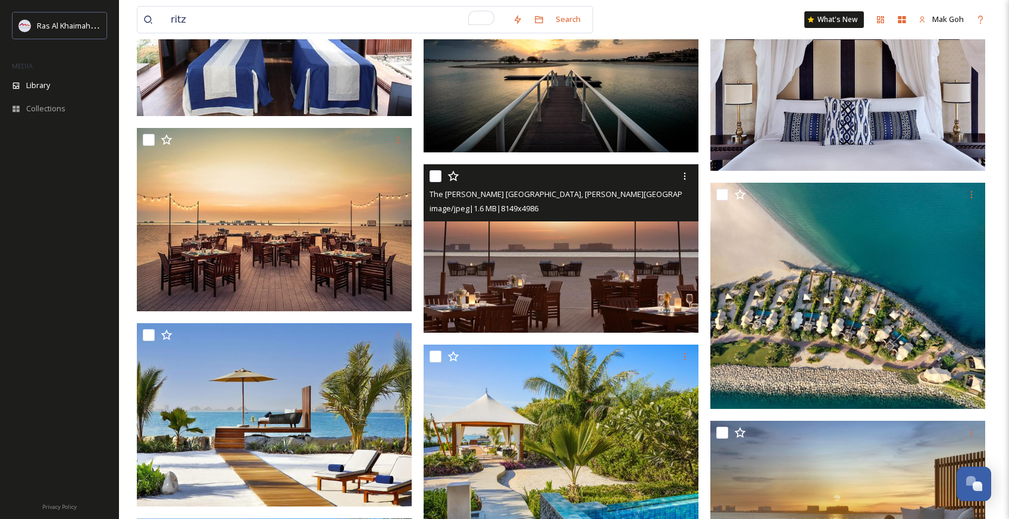
click at [646, 292] on img at bounding box center [560, 248] width 275 height 168
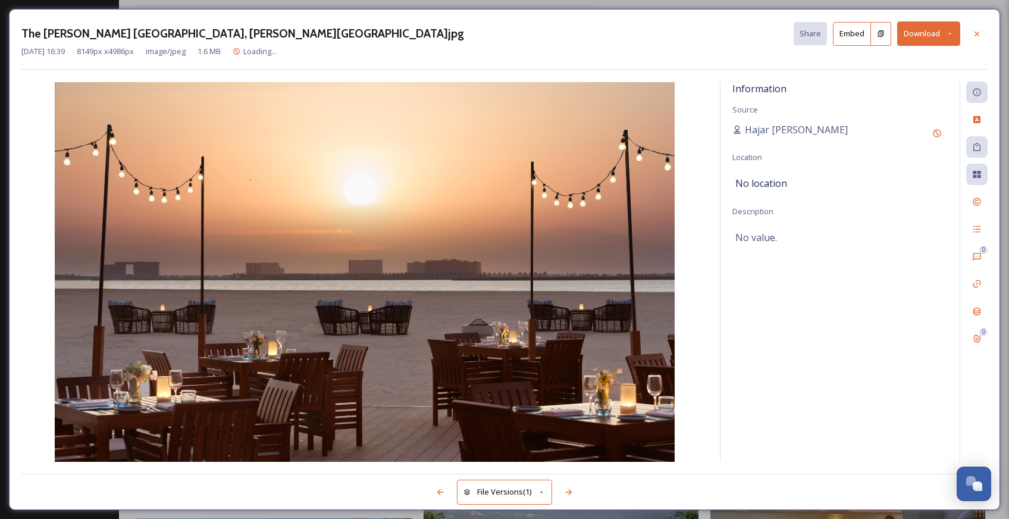
click at [925, 38] on button "Download" at bounding box center [928, 33] width 63 height 24
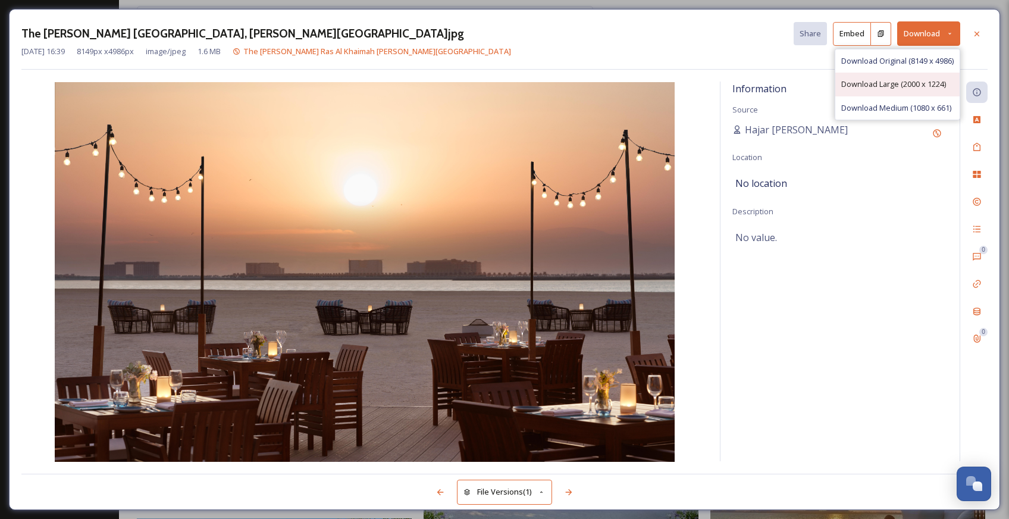
click at [935, 73] on div "Download Large (2000 x 1224)" at bounding box center [897, 84] width 124 height 23
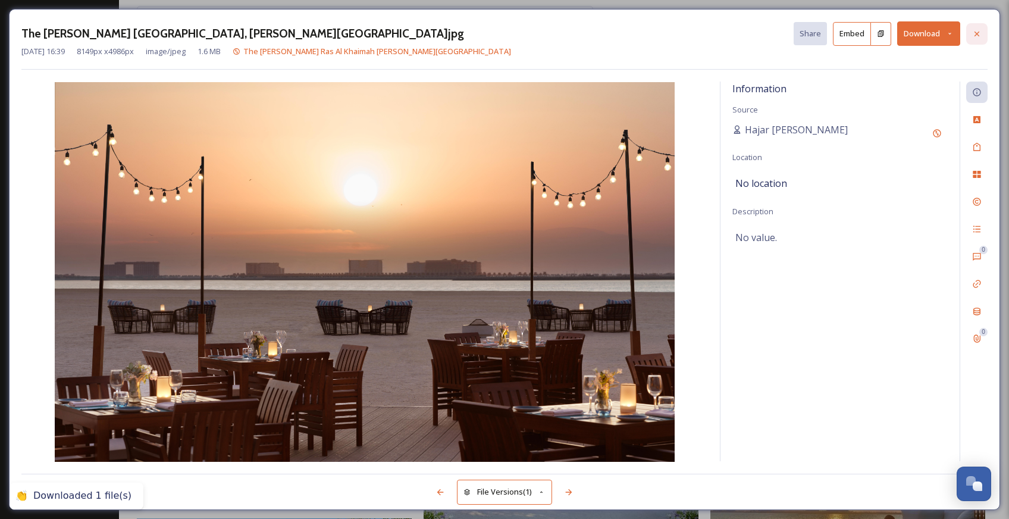
click at [981, 40] on div at bounding box center [976, 33] width 21 height 21
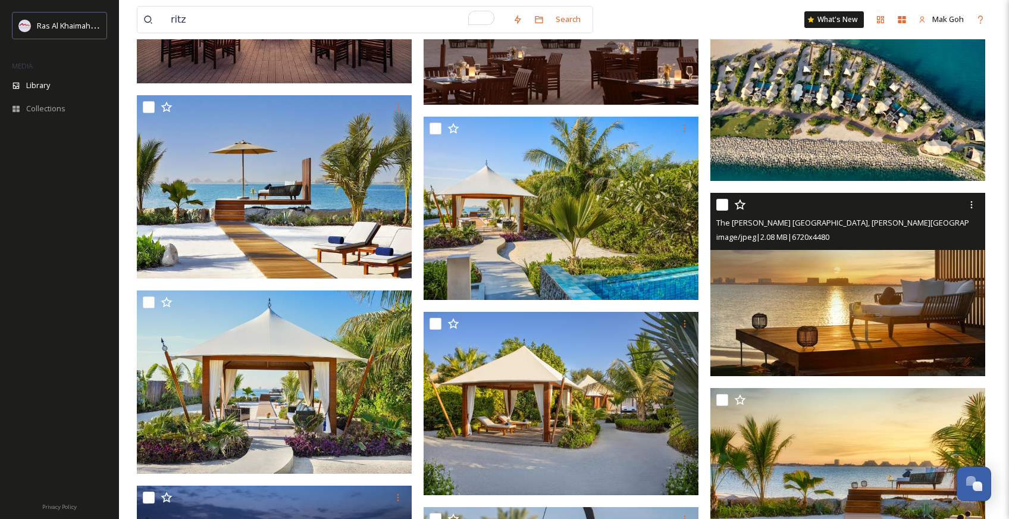
scroll to position [1408, 0]
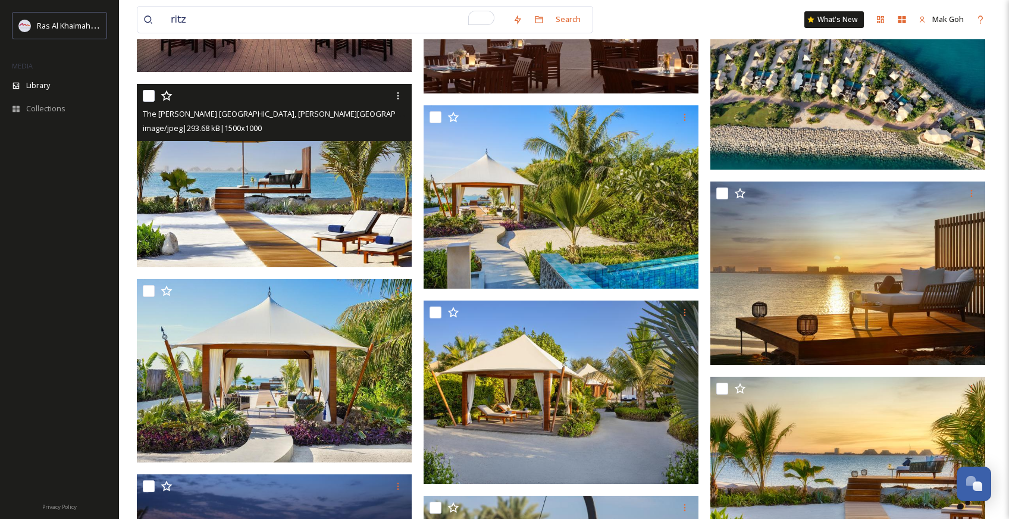
click at [303, 221] on img at bounding box center [274, 175] width 275 height 183
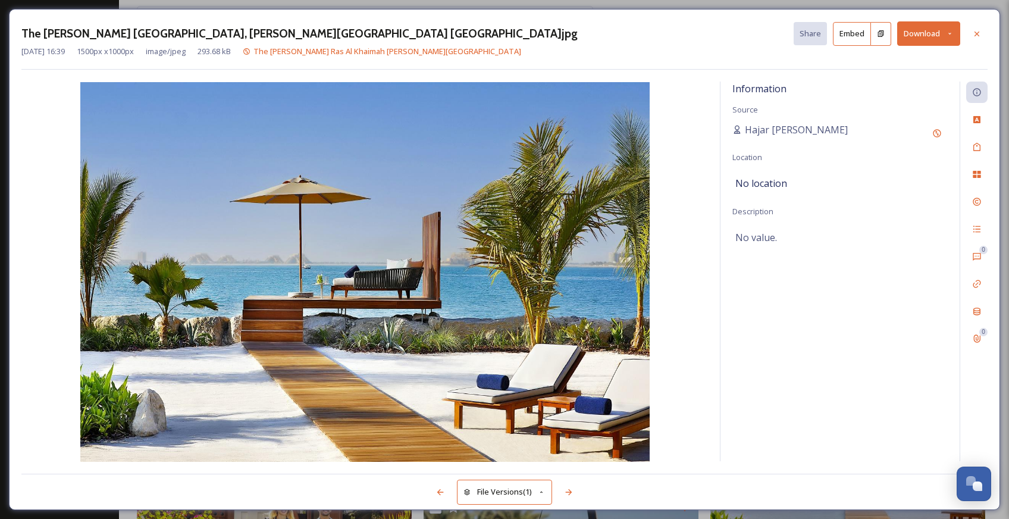
click at [921, 37] on button "Download" at bounding box center [928, 33] width 63 height 24
click at [941, 61] on span "Download Original (1500 x 1000)" at bounding box center [897, 60] width 112 height 11
click at [981, 32] on div at bounding box center [976, 33] width 21 height 21
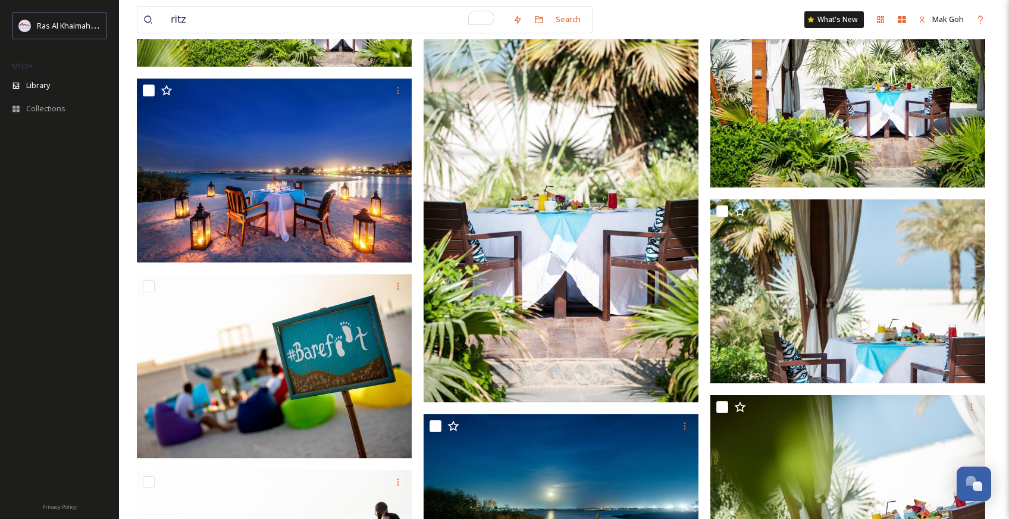
scroll to position [5907, 0]
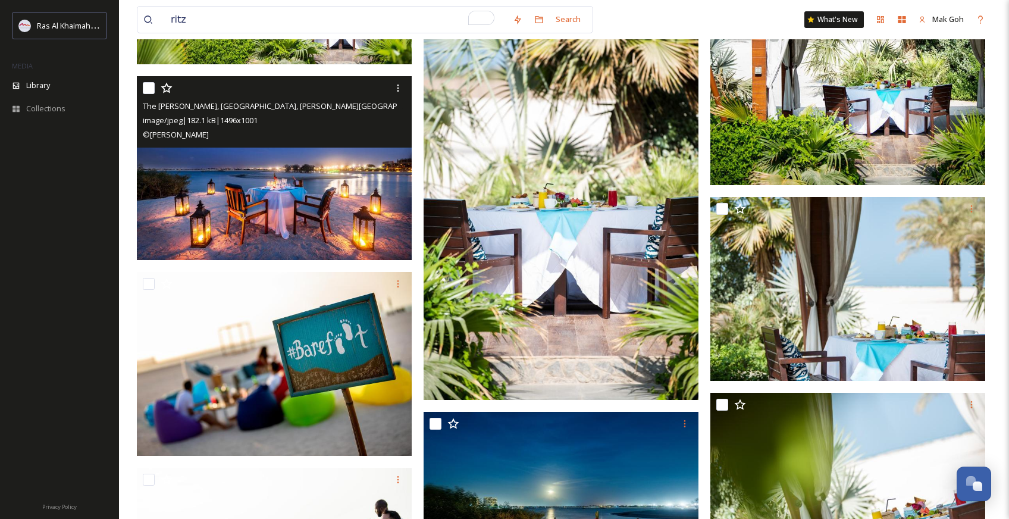
click at [317, 243] on img at bounding box center [274, 168] width 275 height 184
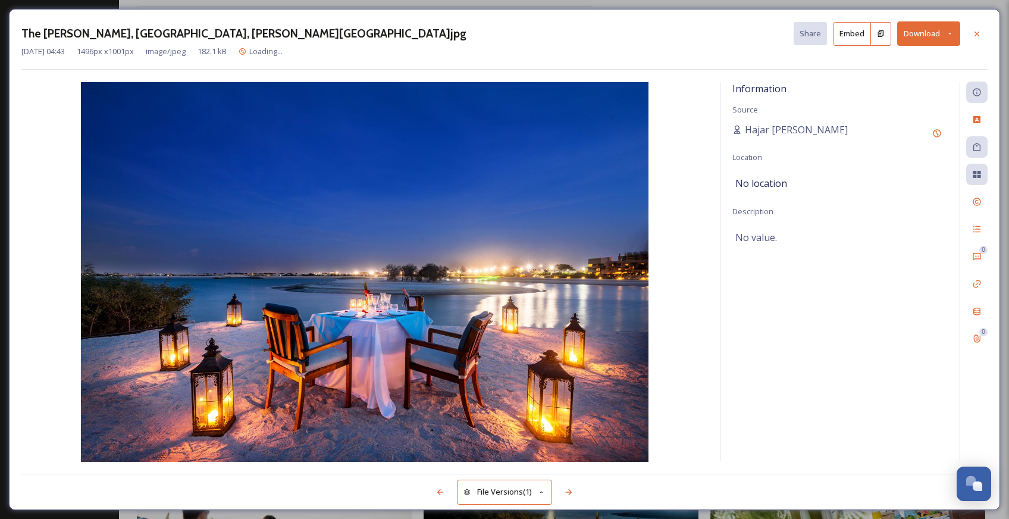
click at [928, 37] on button "Download" at bounding box center [928, 33] width 63 height 24
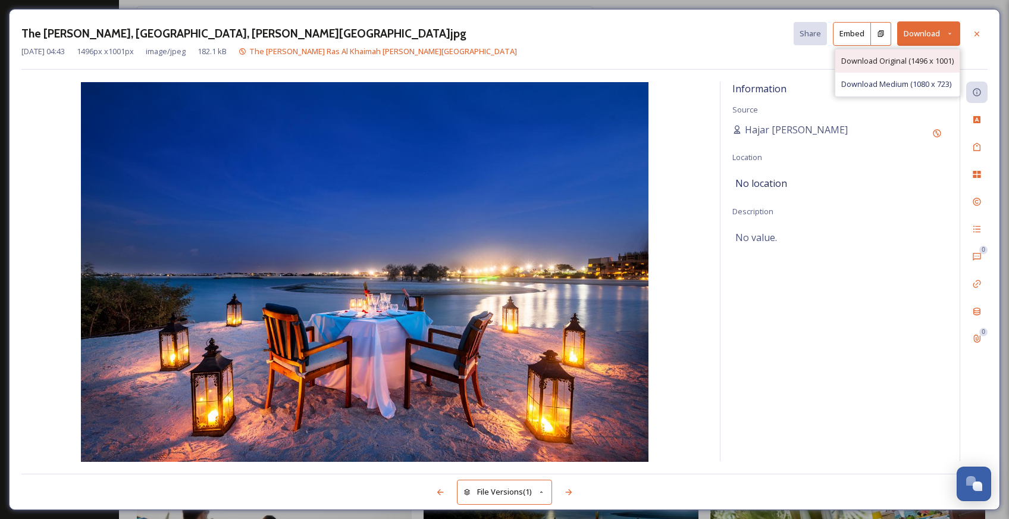
click at [918, 68] on div "Download Original (1496 x 1001)" at bounding box center [897, 60] width 124 height 23
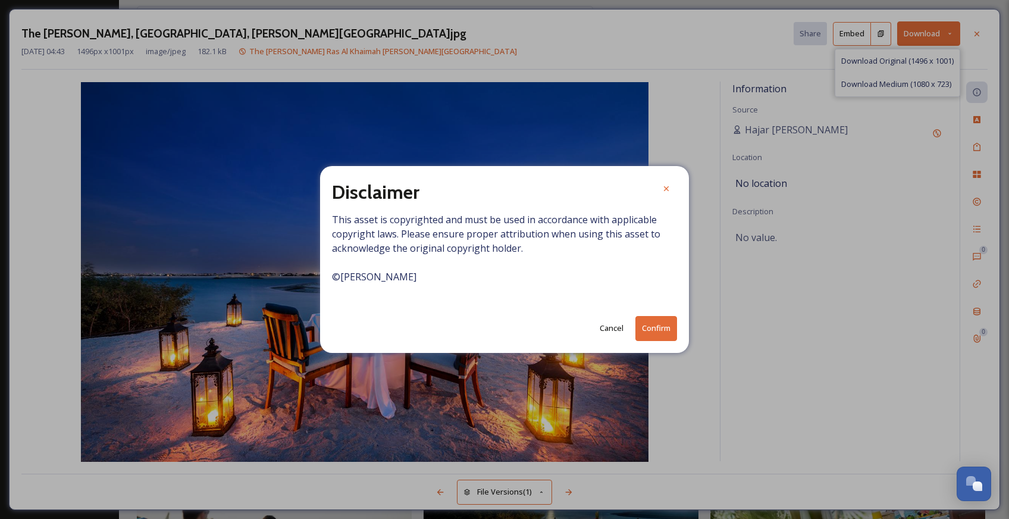
click at [656, 330] on button "Confirm" at bounding box center [656, 328] width 42 height 24
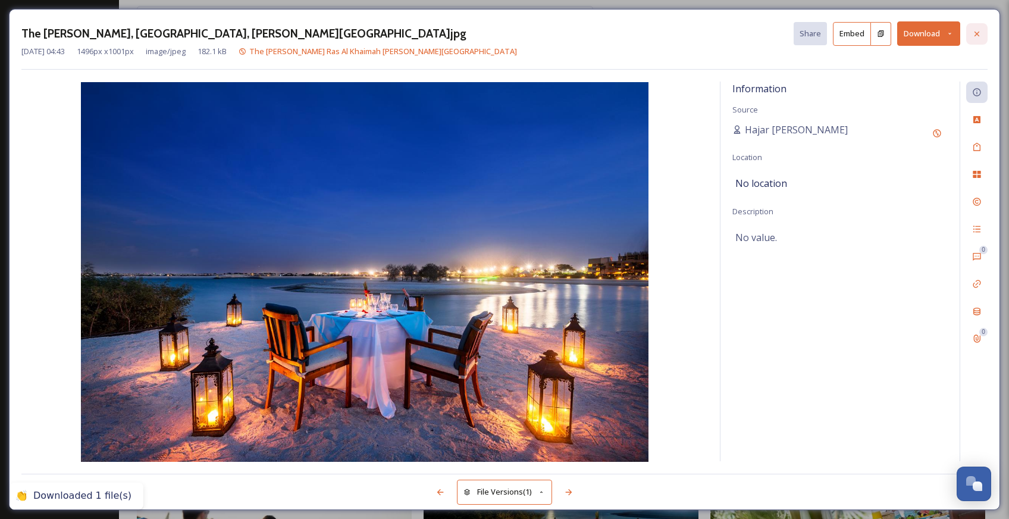
click at [980, 32] on icon at bounding box center [977, 34] width 10 height 10
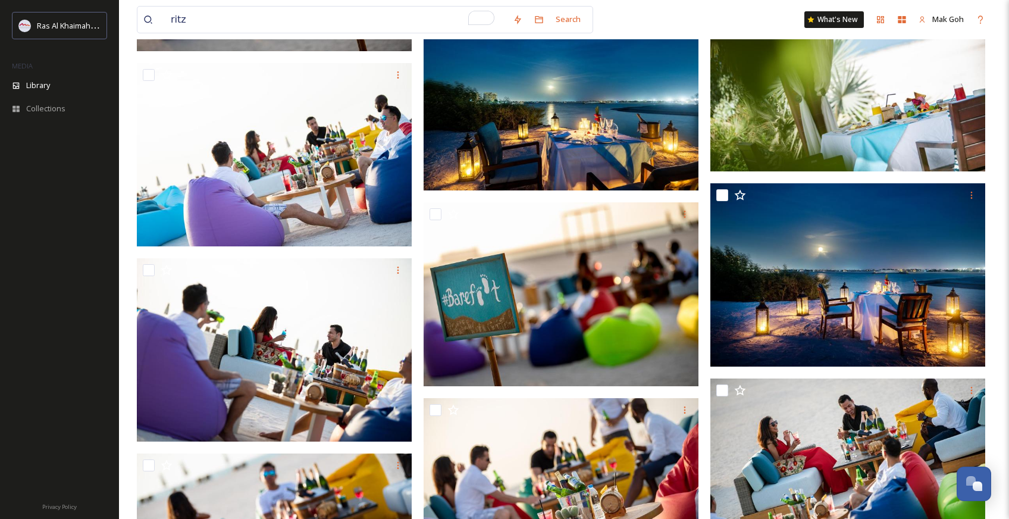
scroll to position [6317, 0]
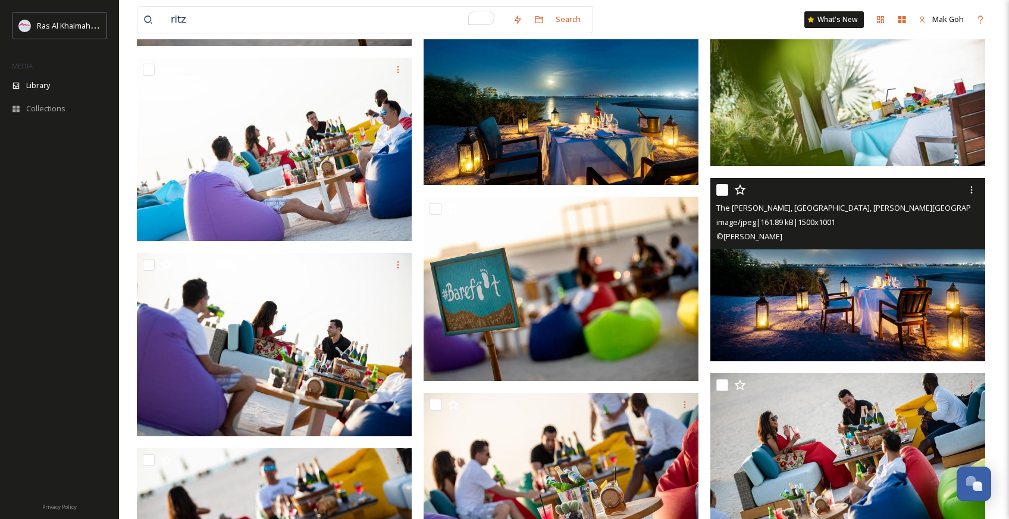
click at [844, 299] on img at bounding box center [847, 269] width 275 height 183
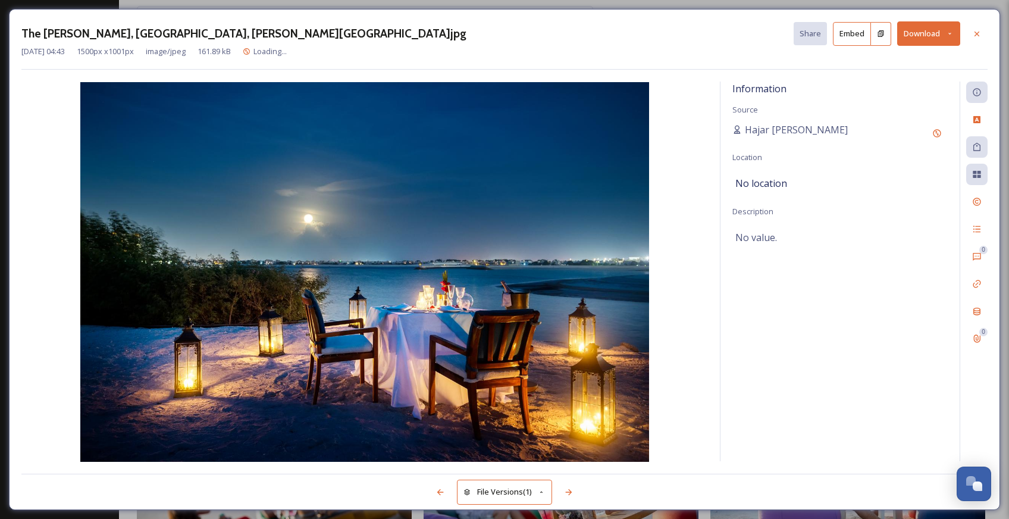
click at [930, 38] on button "Download" at bounding box center [928, 33] width 63 height 24
click at [922, 60] on span "Download Original (1500 x 1001)" at bounding box center [897, 60] width 112 height 11
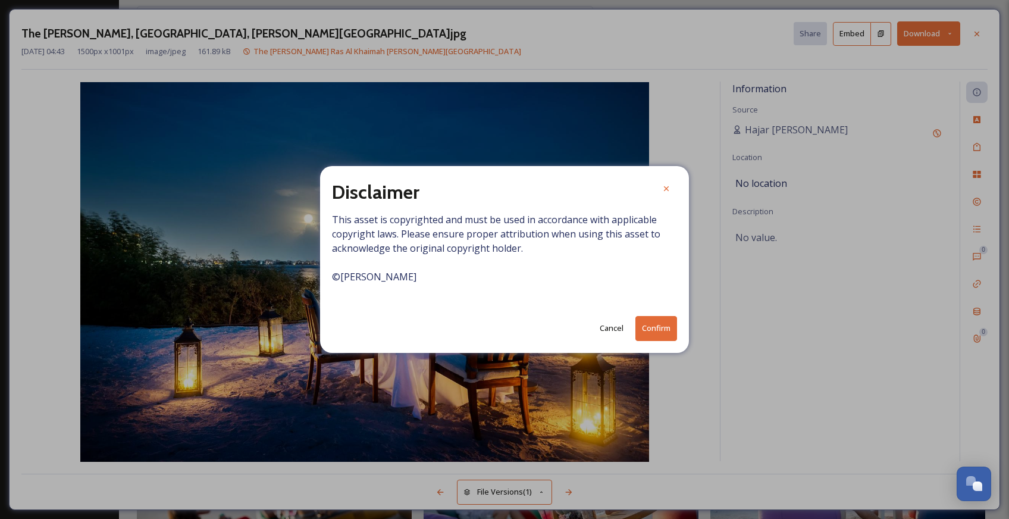
click at [651, 340] on button "Confirm" at bounding box center [656, 328] width 42 height 24
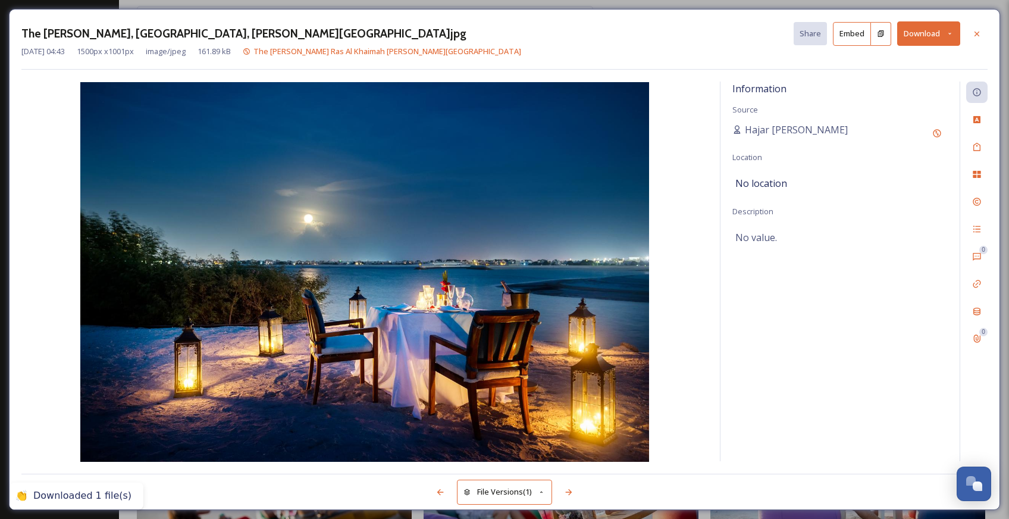
click at [977, 33] on icon at bounding box center [976, 33] width 5 height 5
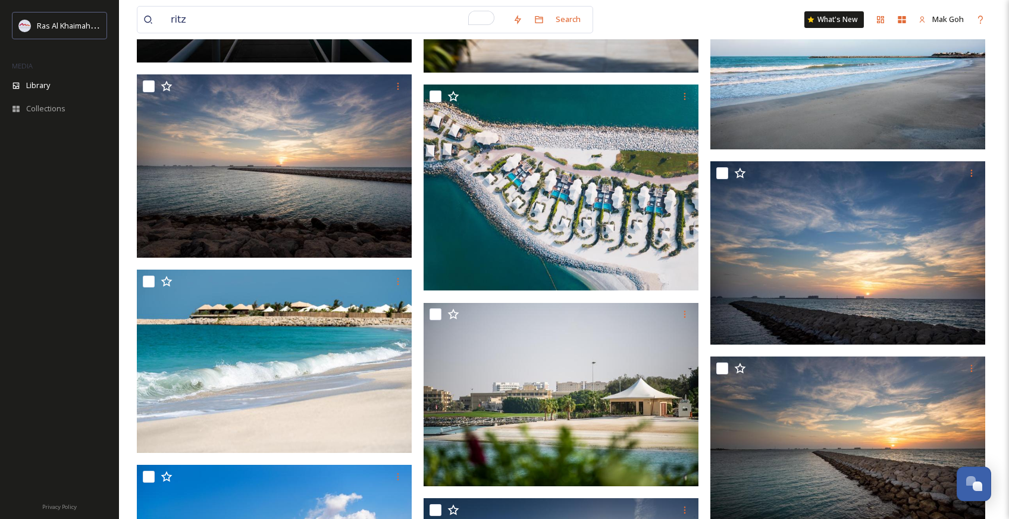
scroll to position [11938, 0]
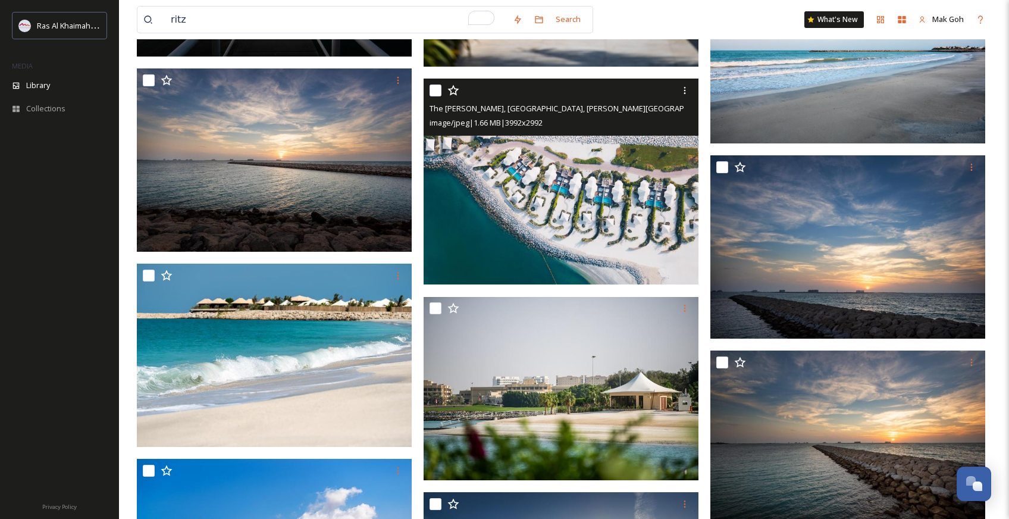
click at [630, 215] on img at bounding box center [560, 181] width 275 height 206
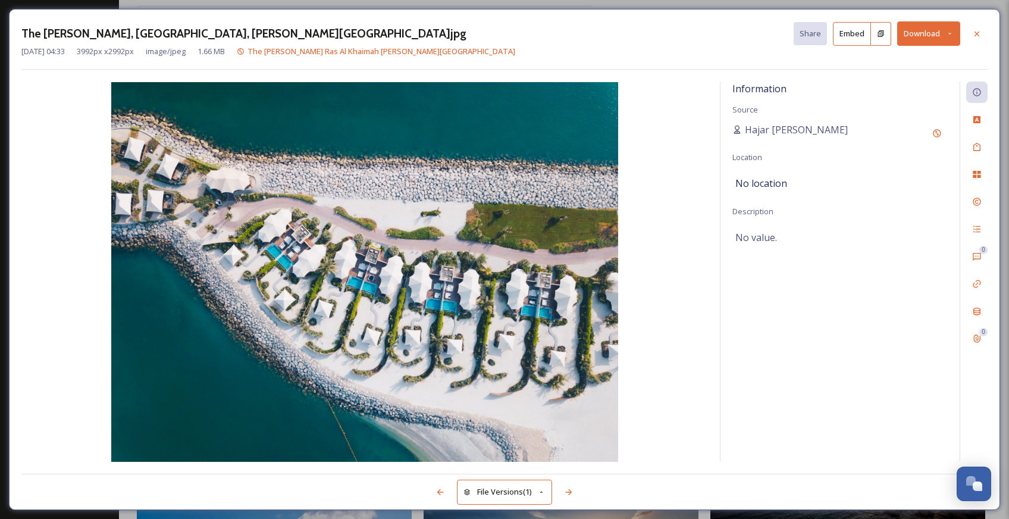
click at [921, 35] on button "Download" at bounding box center [928, 33] width 63 height 24
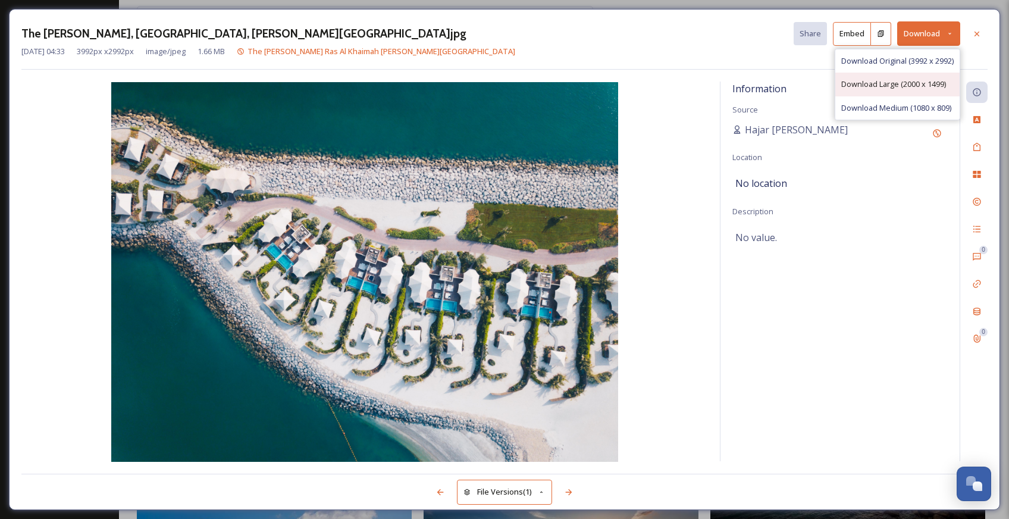
click at [919, 89] on div "Download Large (2000 x 1499)" at bounding box center [897, 84] width 124 height 23
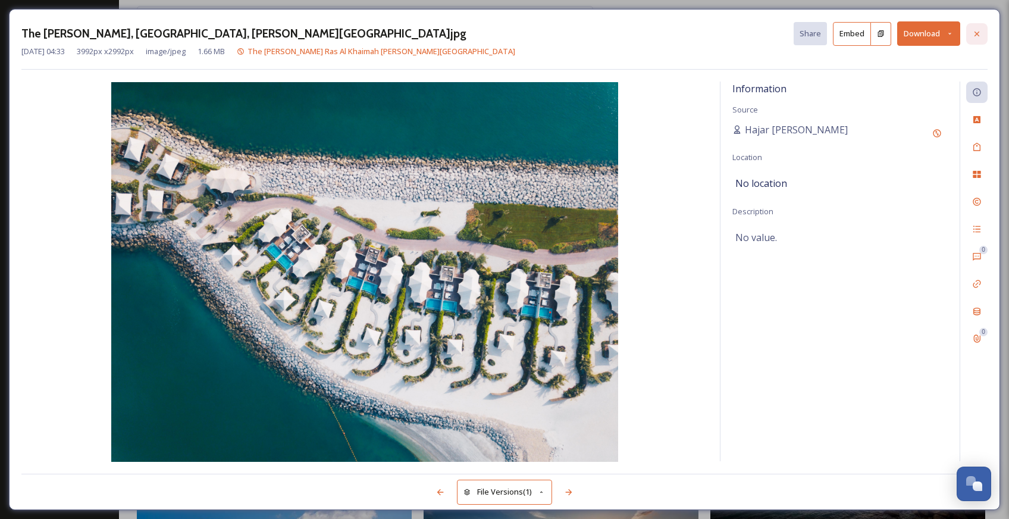
click at [978, 33] on icon at bounding box center [977, 34] width 10 height 10
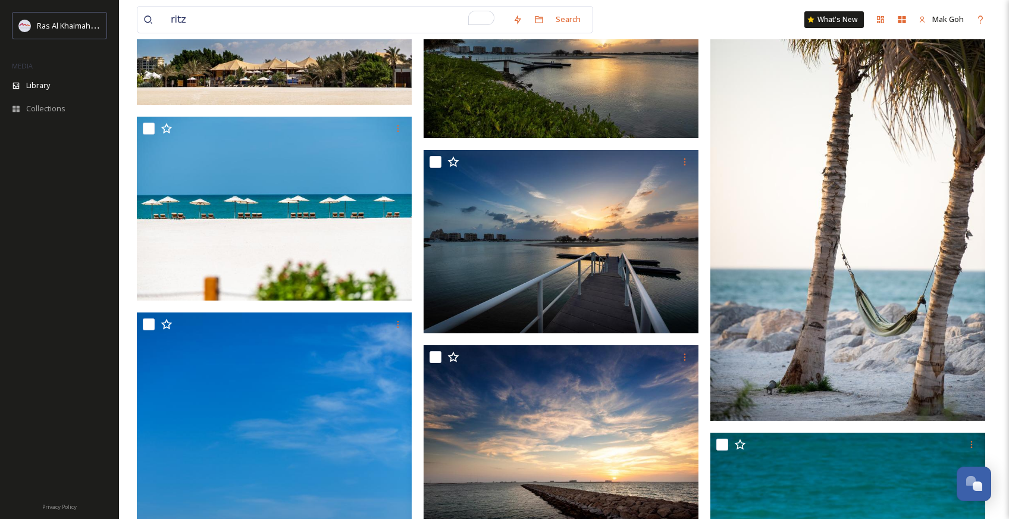
scroll to position [12476, 0]
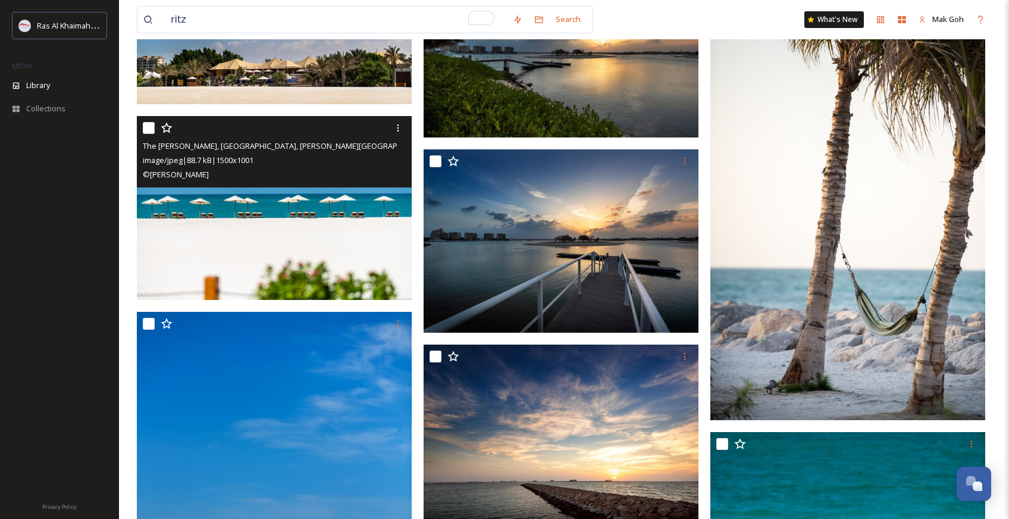
click at [319, 221] on img at bounding box center [274, 207] width 275 height 183
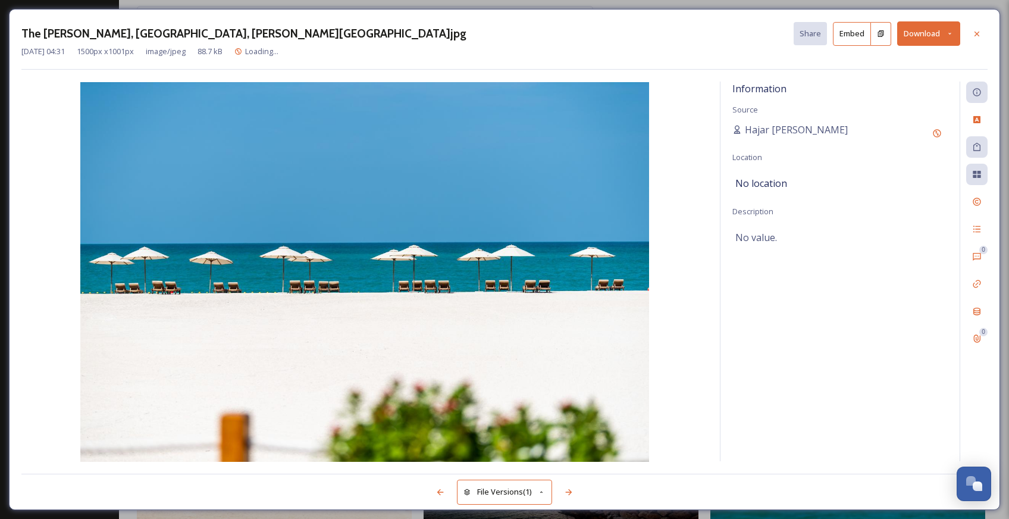
click at [921, 36] on button "Download" at bounding box center [928, 33] width 63 height 24
click at [901, 67] on div "Download Original (1500 x 1001)" at bounding box center [897, 60] width 124 height 23
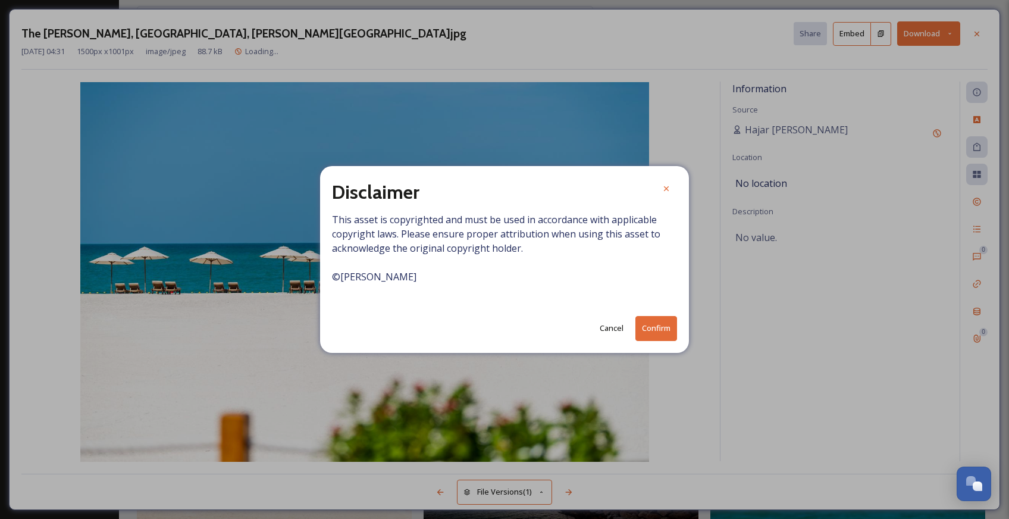
click at [661, 329] on button "Confirm" at bounding box center [656, 328] width 42 height 24
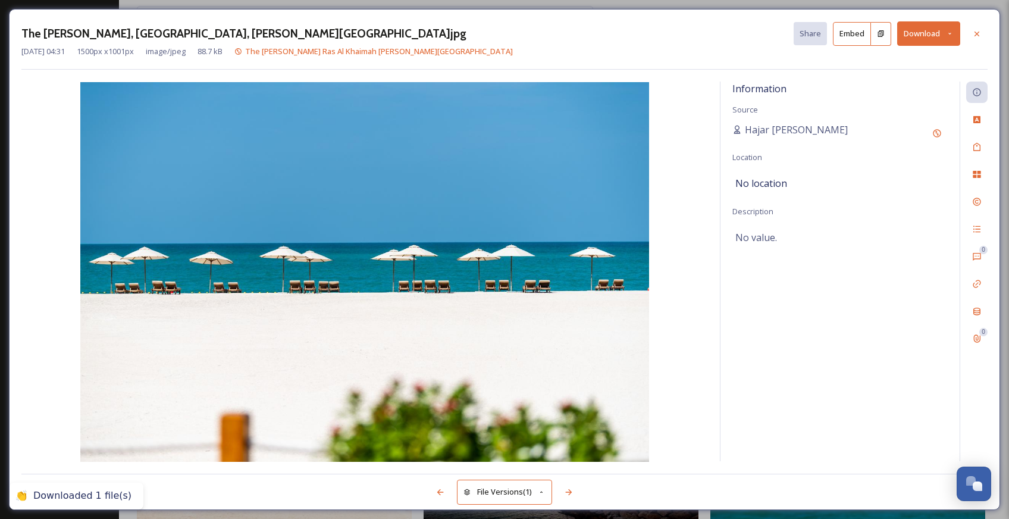
click at [976, 32] on icon at bounding box center [976, 33] width 5 height 5
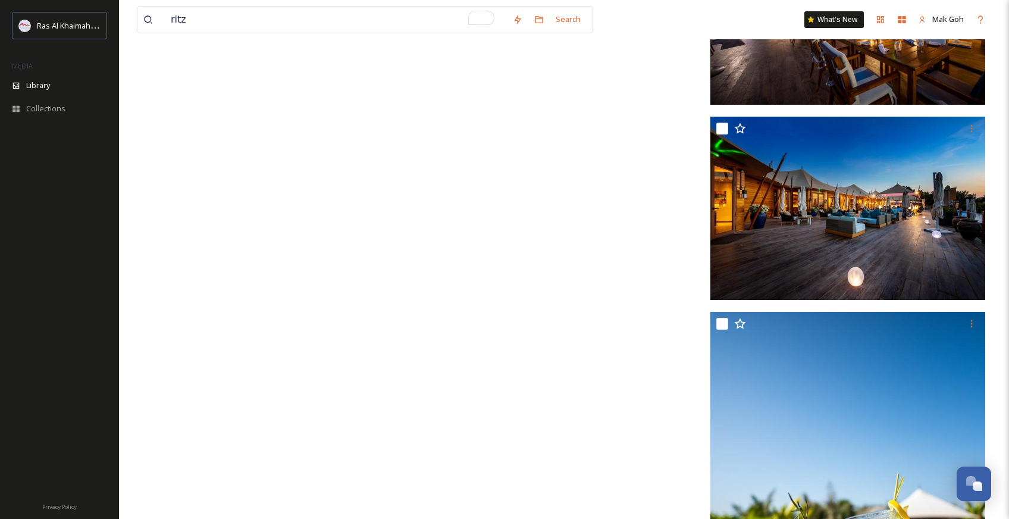
scroll to position [27186, 0]
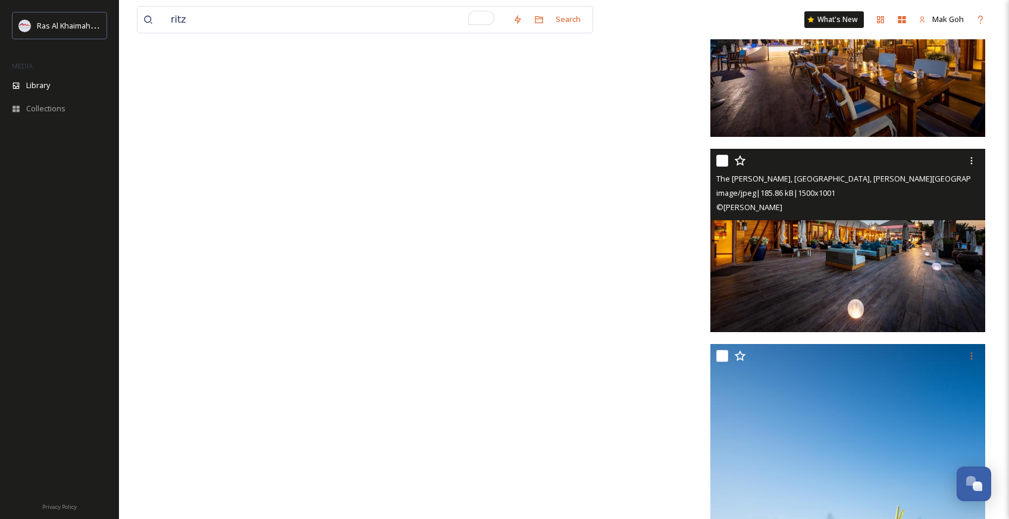
click at [823, 269] on img at bounding box center [847, 240] width 275 height 183
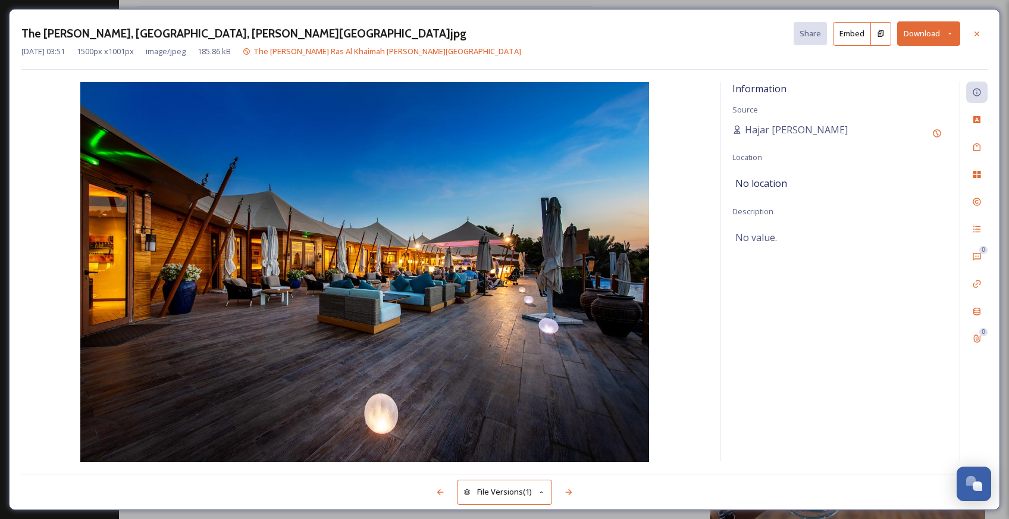
click at [915, 26] on button "Download" at bounding box center [928, 33] width 63 height 24
click at [915, 67] on div "Download Original (1500 x 1001)" at bounding box center [897, 60] width 124 height 23
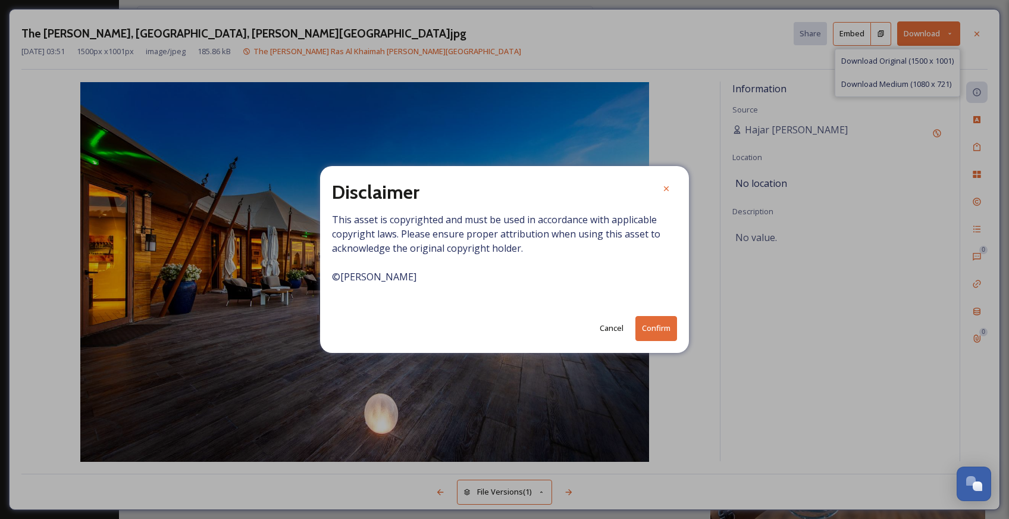
click at [658, 334] on button "Confirm" at bounding box center [656, 328] width 42 height 24
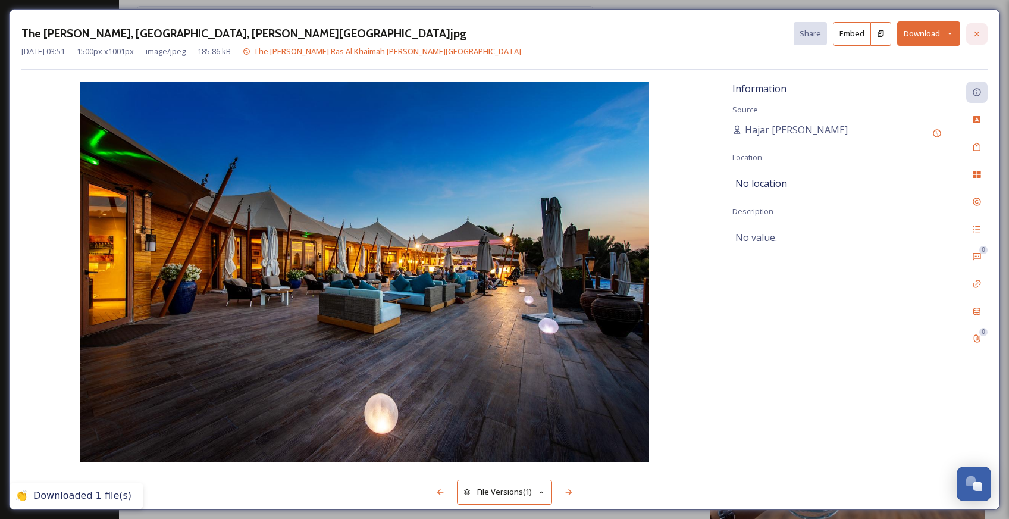
click at [976, 32] on icon at bounding box center [977, 34] width 10 height 10
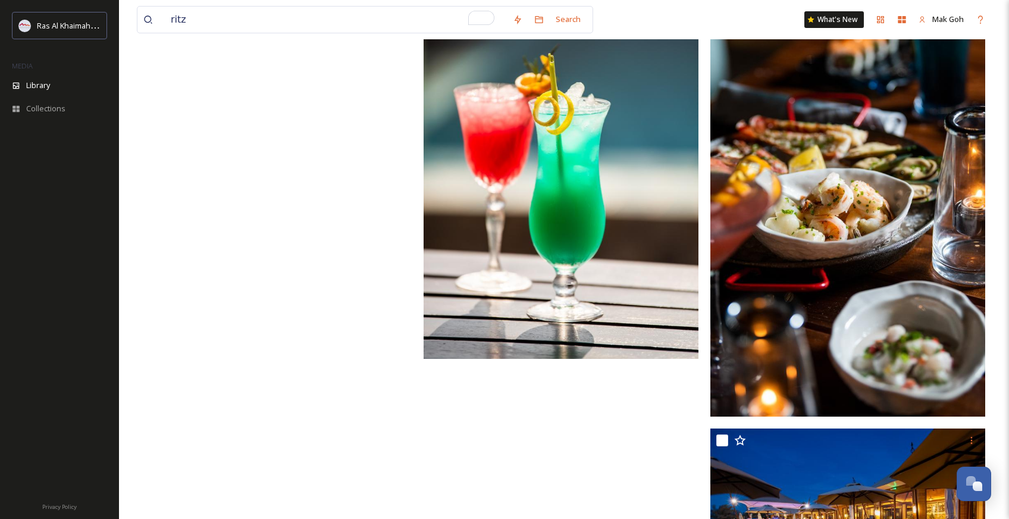
scroll to position [26698, 0]
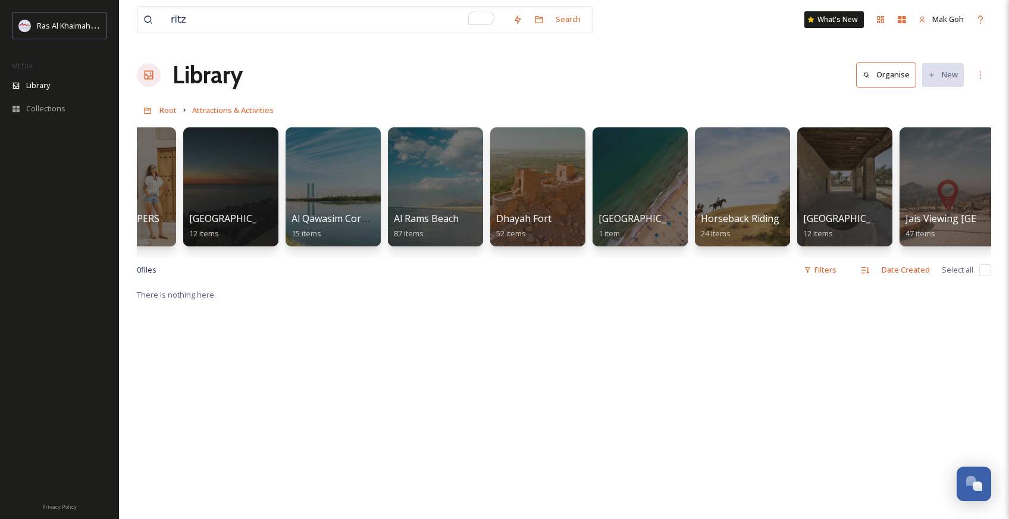
scroll to position [0, 369]
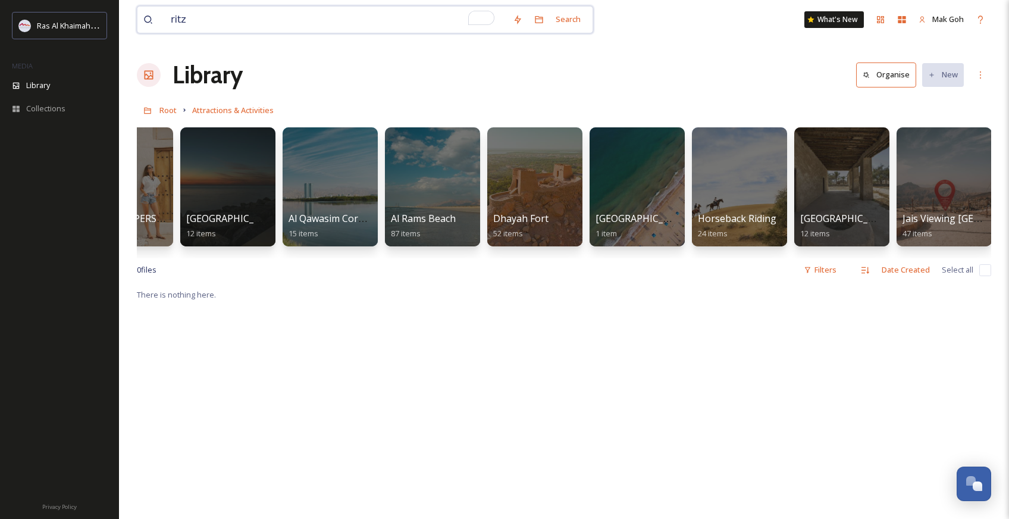
click at [351, 21] on input "ritz" at bounding box center [336, 20] width 342 height 26
paste input "Suwaidi Pearls"
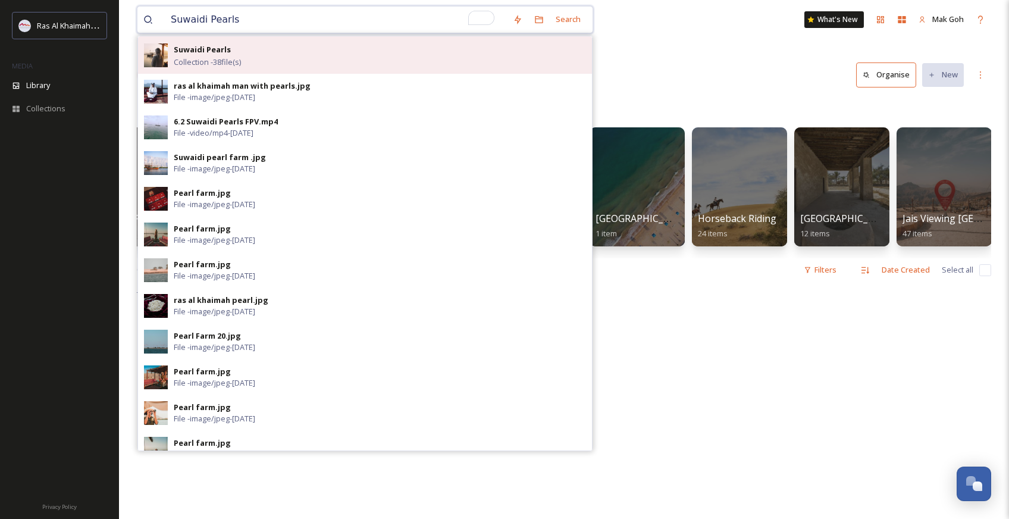
type input "Suwaidi Pearls"
click at [349, 67] on div "Suwaidi Pearls Collection - 38 file(s)" at bounding box center [380, 55] width 412 height 26
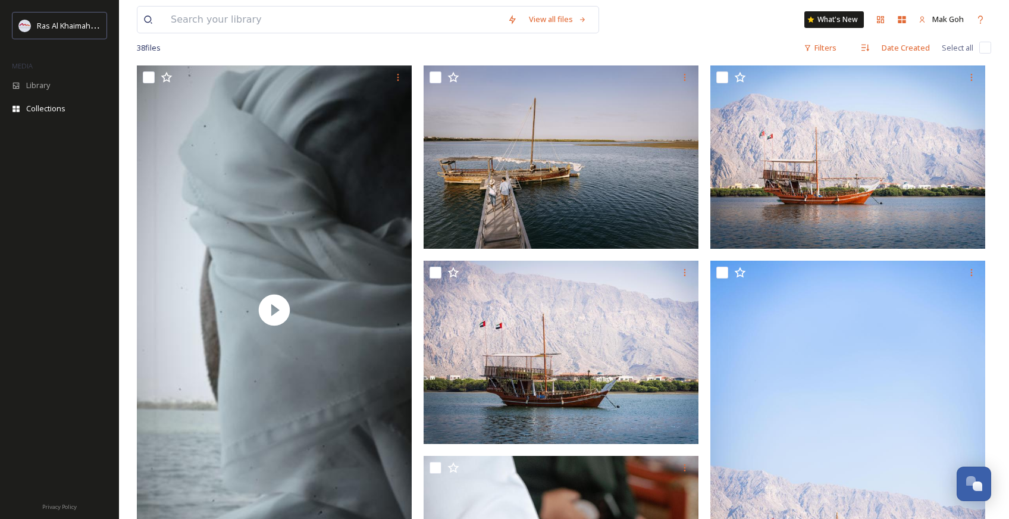
scroll to position [129, 0]
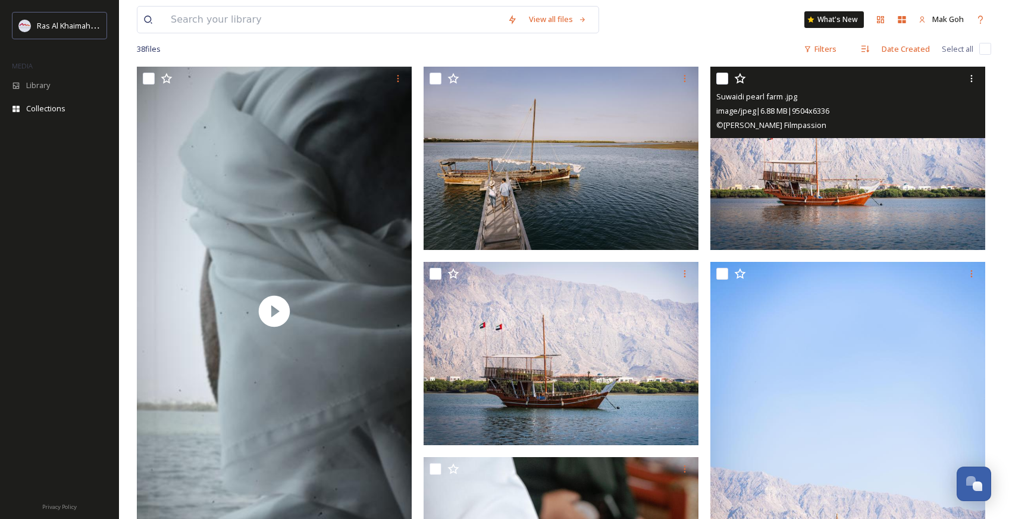
click at [785, 205] on img at bounding box center [847, 158] width 275 height 183
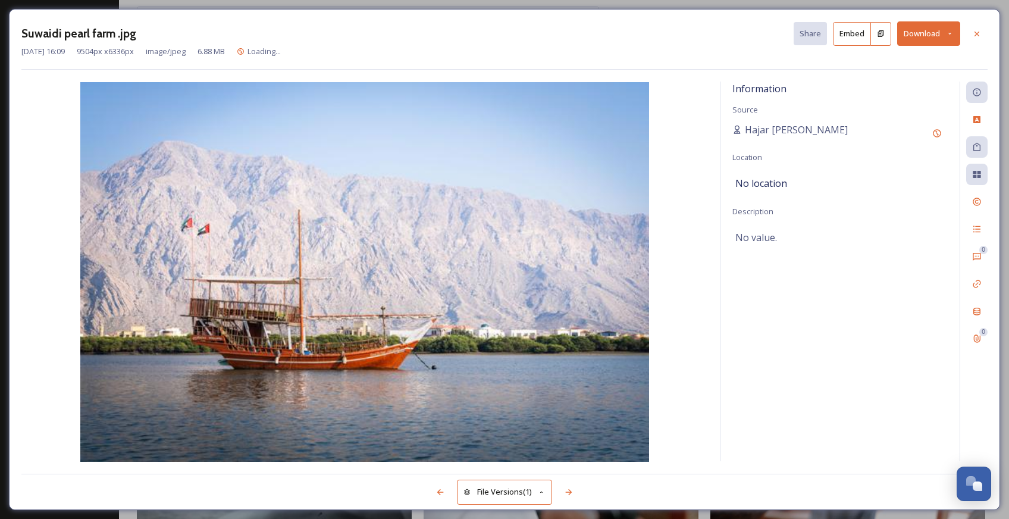
click at [931, 34] on button "Download" at bounding box center [928, 33] width 63 height 24
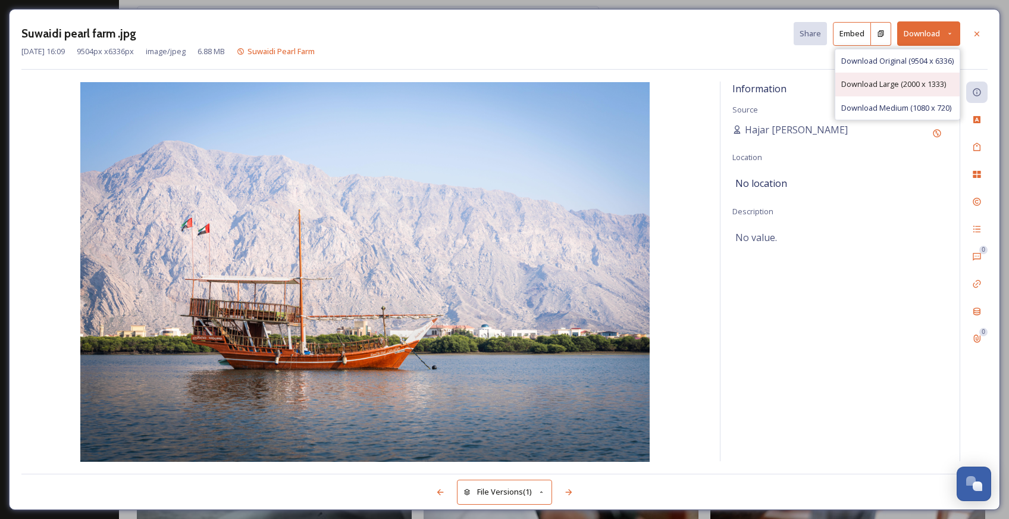
click at [913, 84] on span "Download Large (2000 x 1333)" at bounding box center [893, 83] width 105 height 11
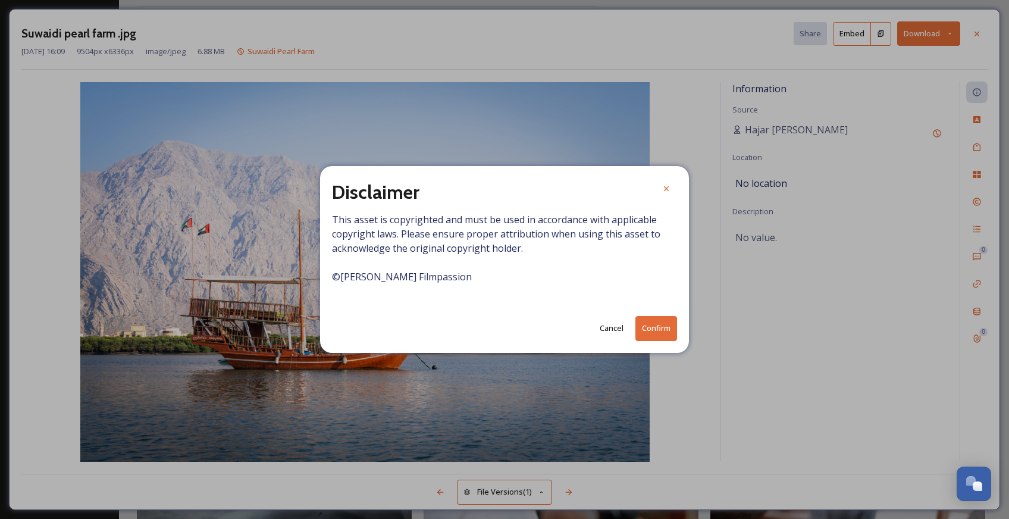
click at [658, 332] on button "Confirm" at bounding box center [656, 328] width 42 height 24
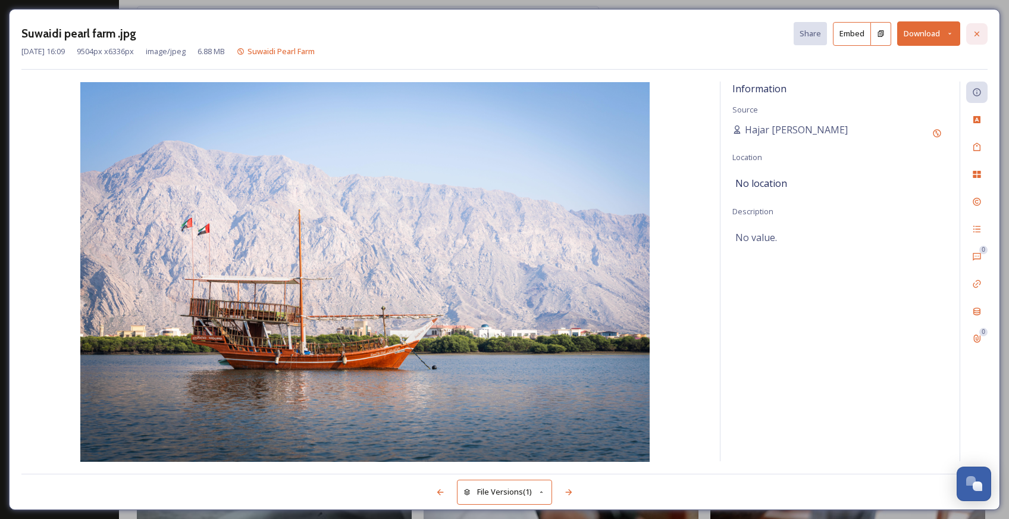
click at [977, 33] on icon at bounding box center [976, 33] width 5 height 5
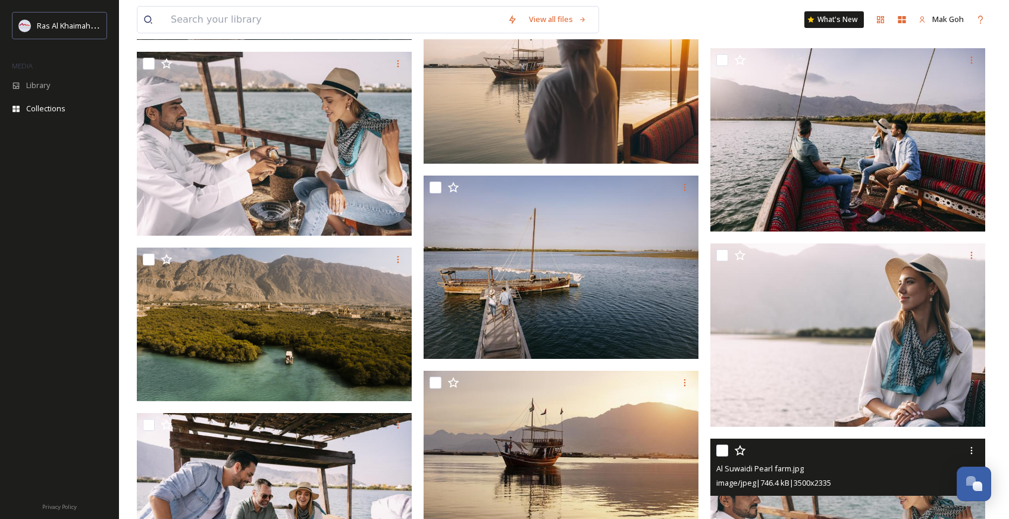
scroll to position [1807, 0]
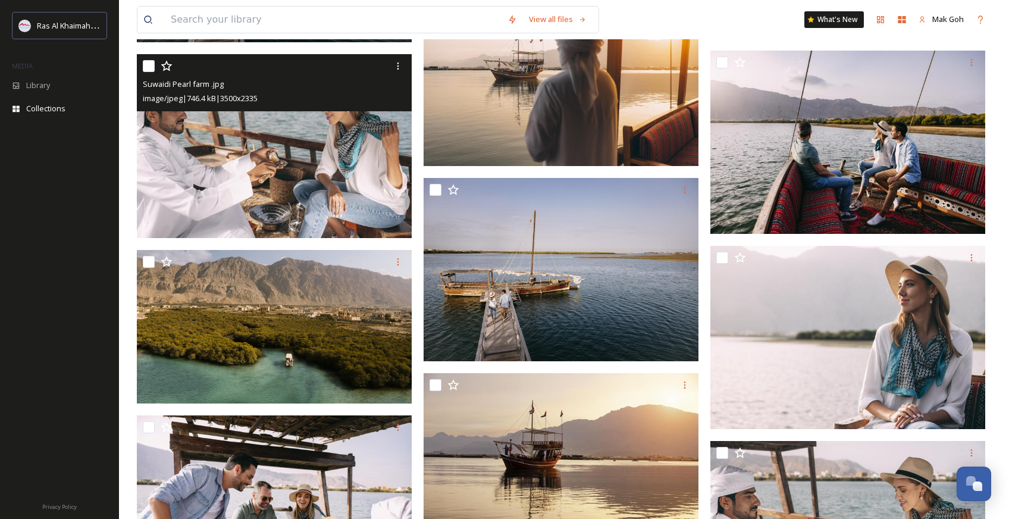
click at [329, 170] on img at bounding box center [274, 145] width 275 height 183
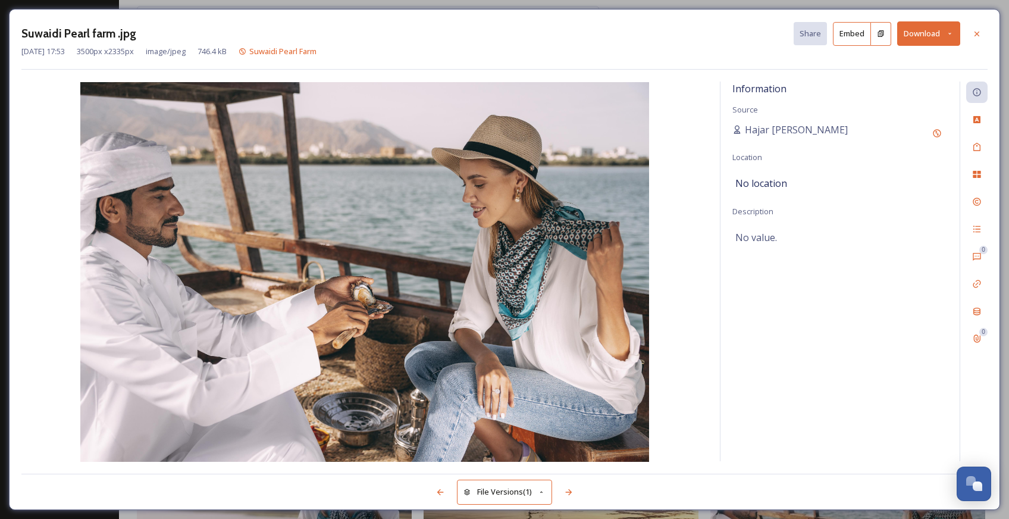
click at [915, 32] on button "Download" at bounding box center [928, 33] width 63 height 24
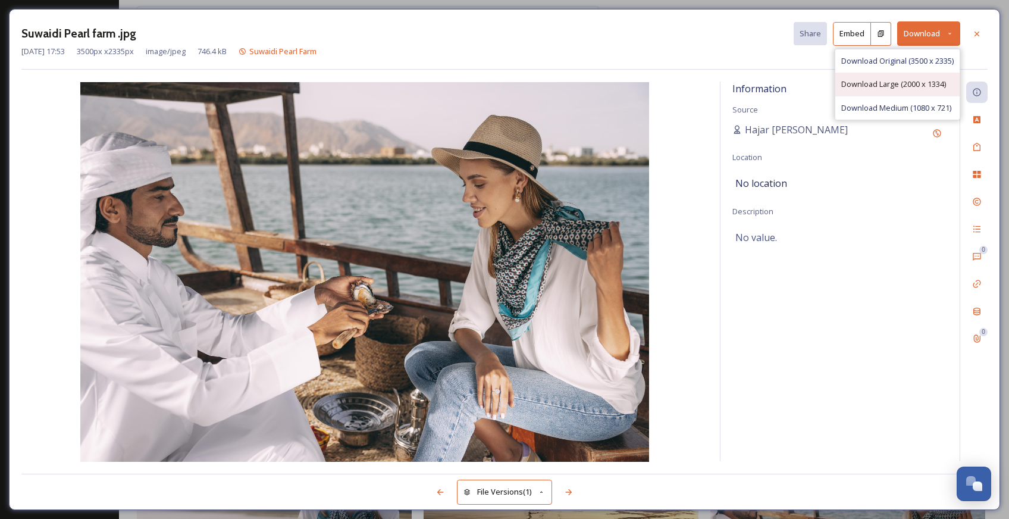
click at [902, 82] on span "Download Large (2000 x 1334)" at bounding box center [893, 83] width 105 height 11
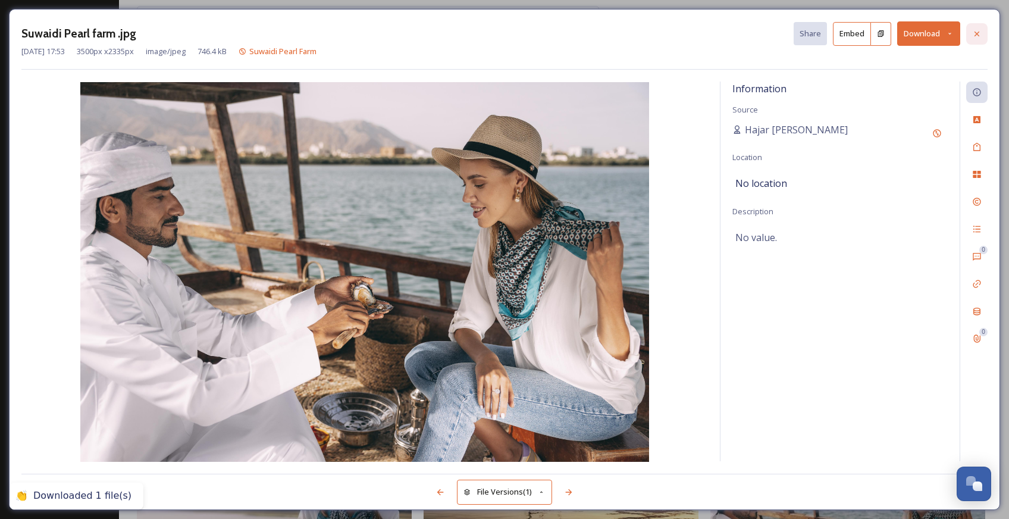
click at [977, 34] on icon at bounding box center [976, 33] width 5 height 5
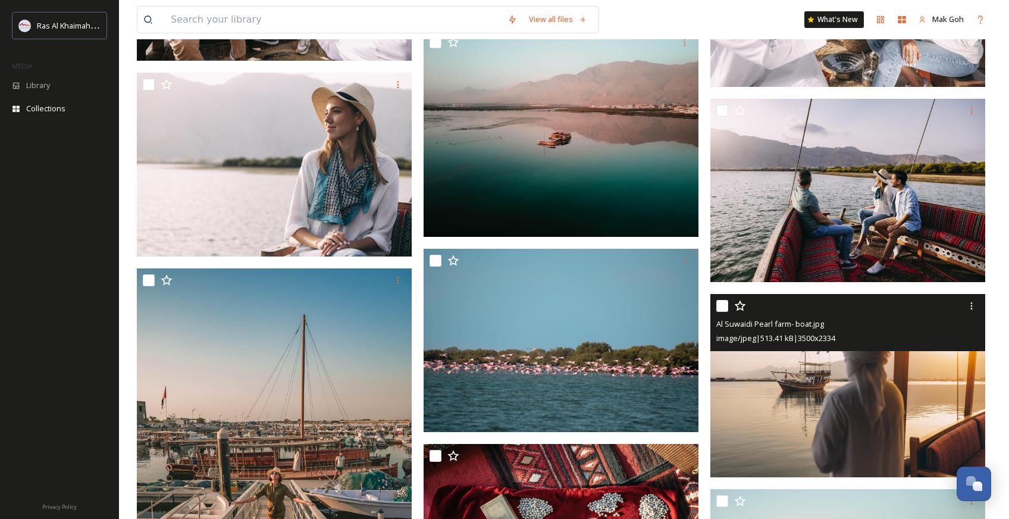
scroll to position [2337, 0]
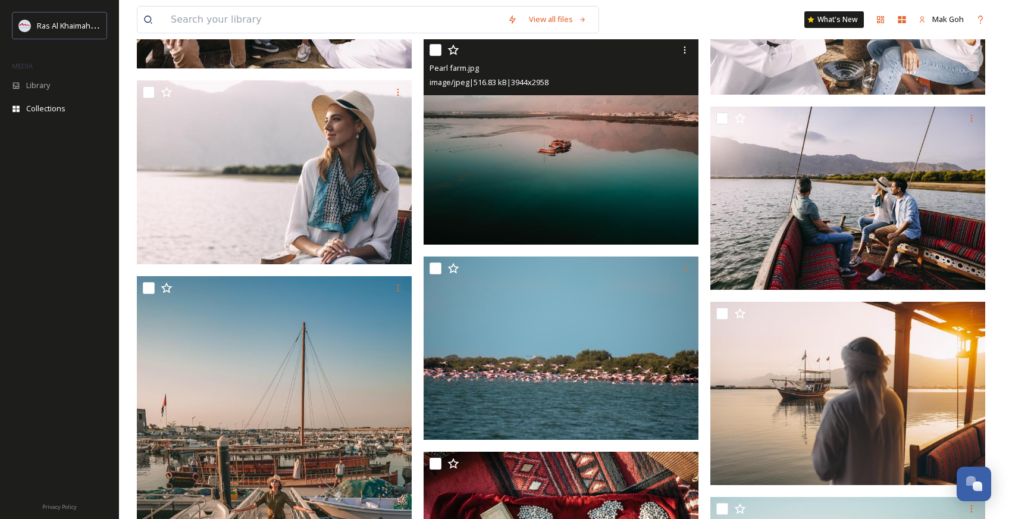
click at [611, 169] on img at bounding box center [560, 141] width 275 height 206
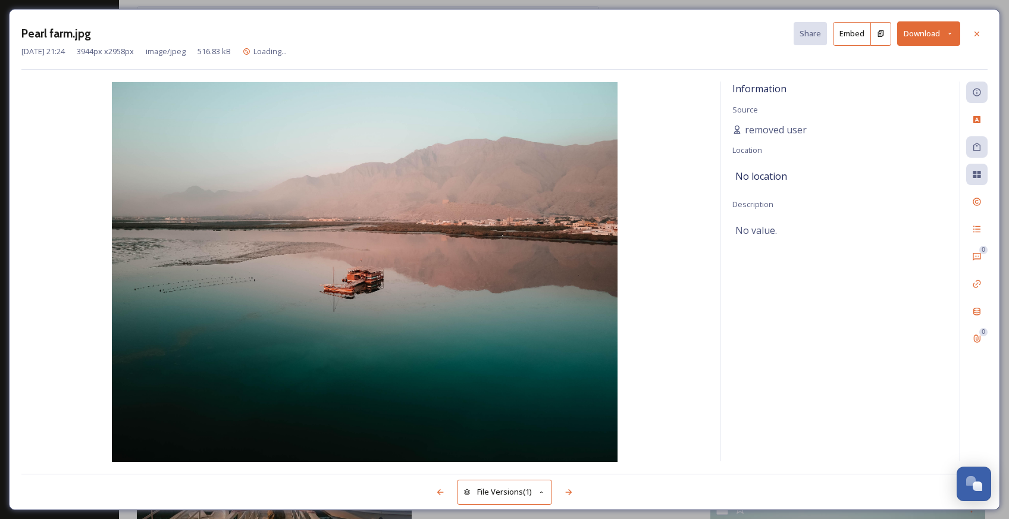
click at [925, 34] on button "Download" at bounding box center [928, 33] width 63 height 24
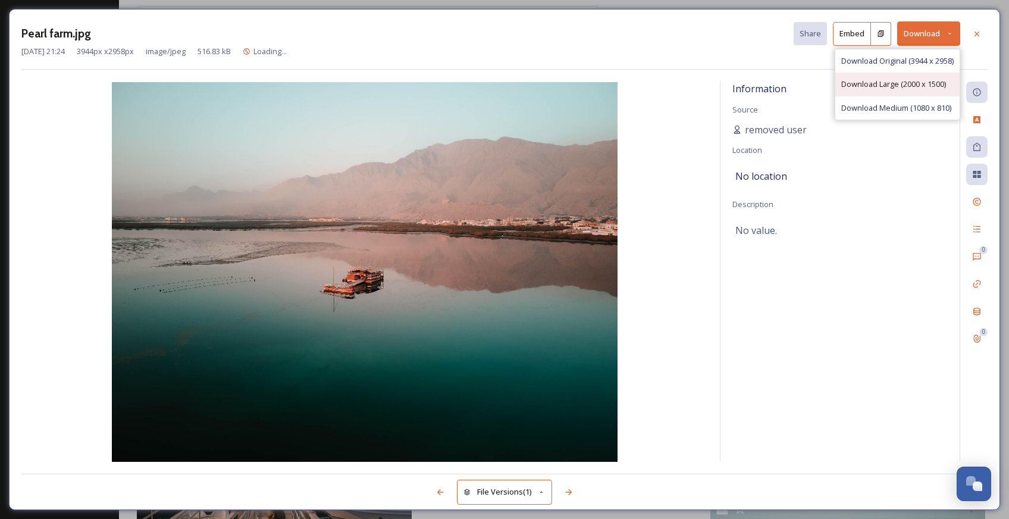
click at [911, 87] on span "Download Large (2000 x 1500)" at bounding box center [893, 83] width 105 height 11
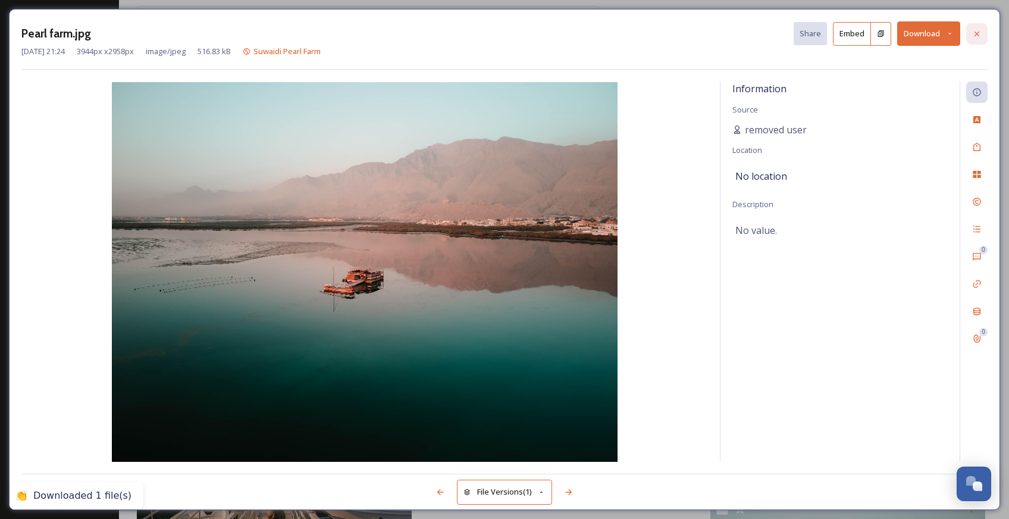
click at [978, 29] on icon at bounding box center [977, 34] width 10 height 10
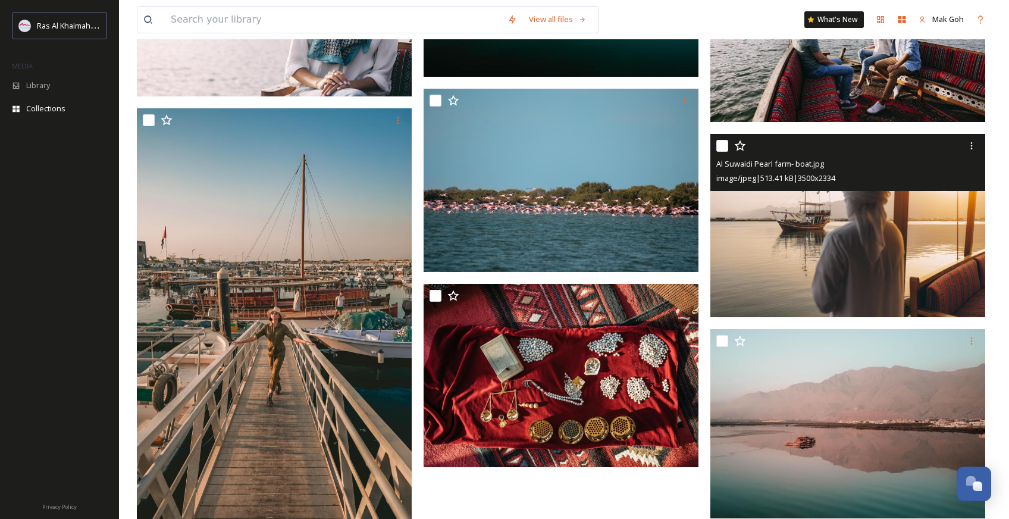
scroll to position [2506, 0]
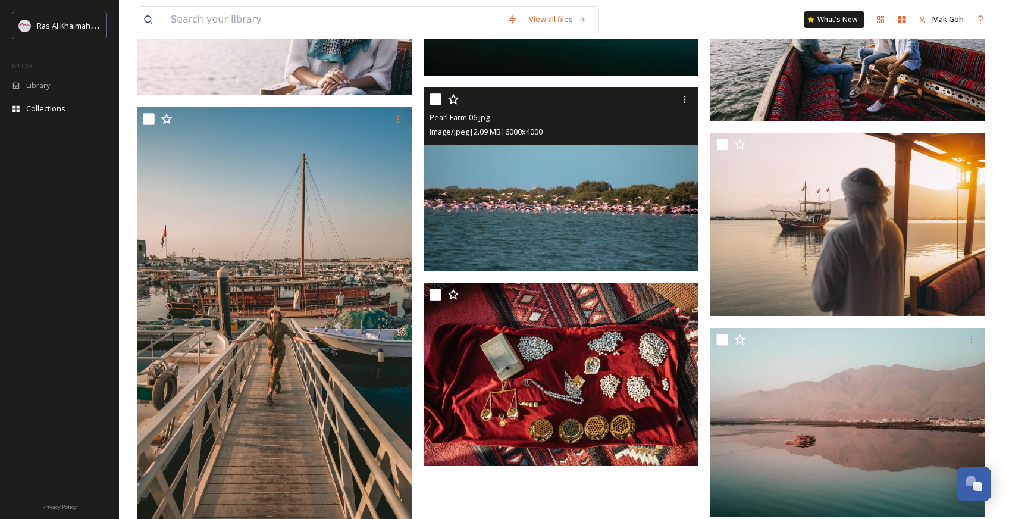
click at [612, 205] on img at bounding box center [560, 178] width 275 height 183
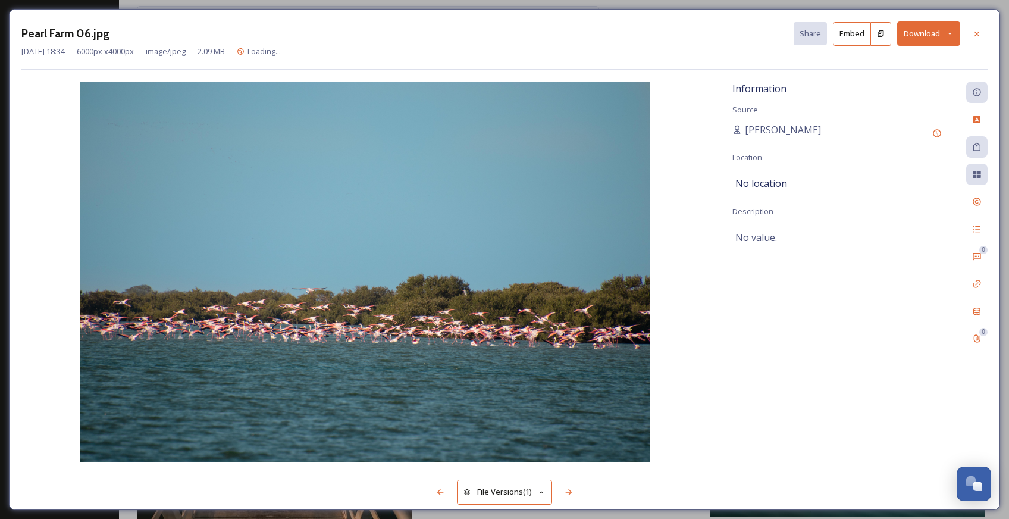
click at [935, 39] on button "Download" at bounding box center [928, 33] width 63 height 24
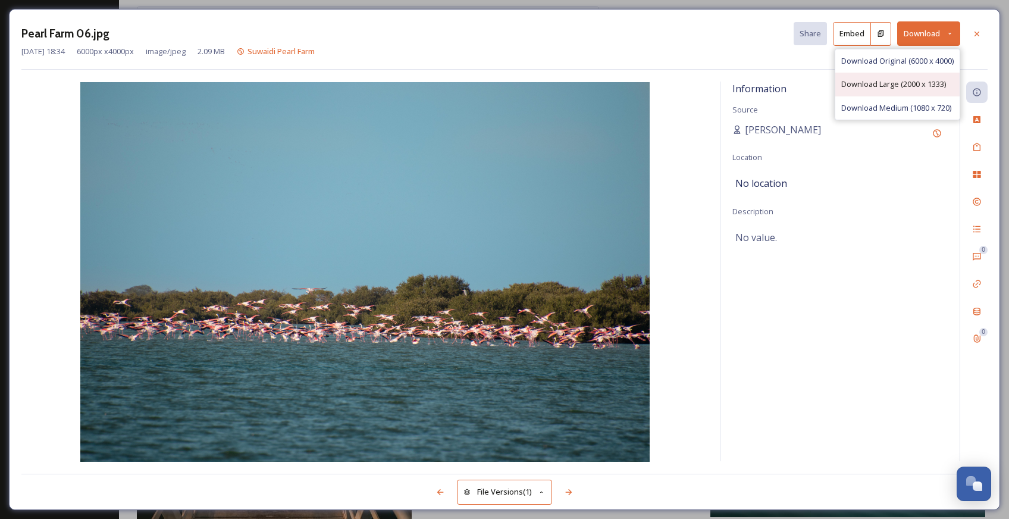
click at [907, 89] on div "Download Large (2000 x 1333)" at bounding box center [897, 84] width 124 height 23
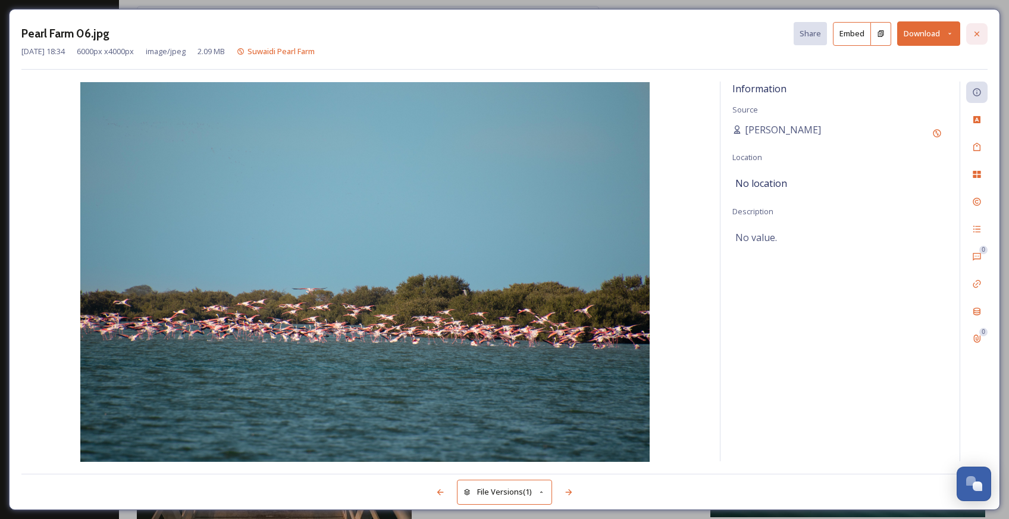
click at [974, 38] on div at bounding box center [976, 33] width 21 height 21
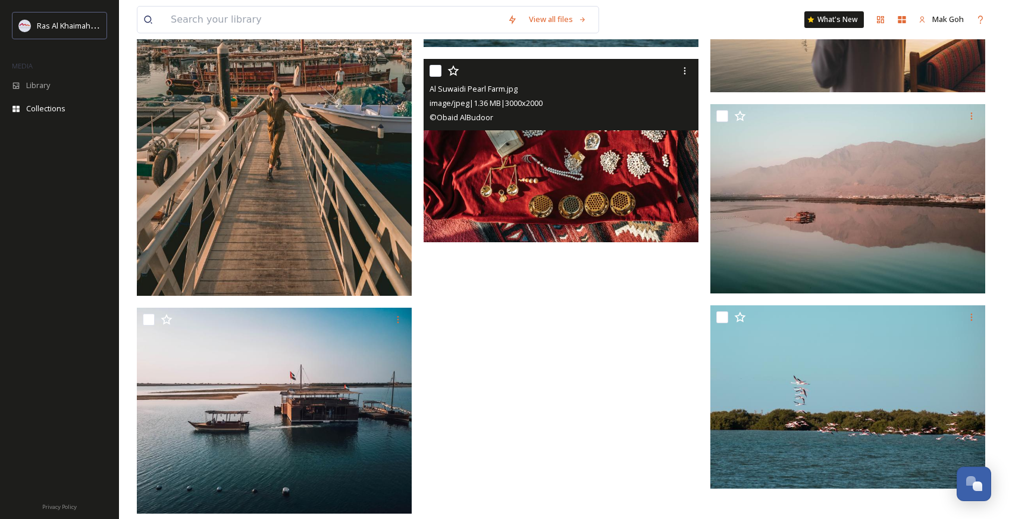
scroll to position [2731, 0]
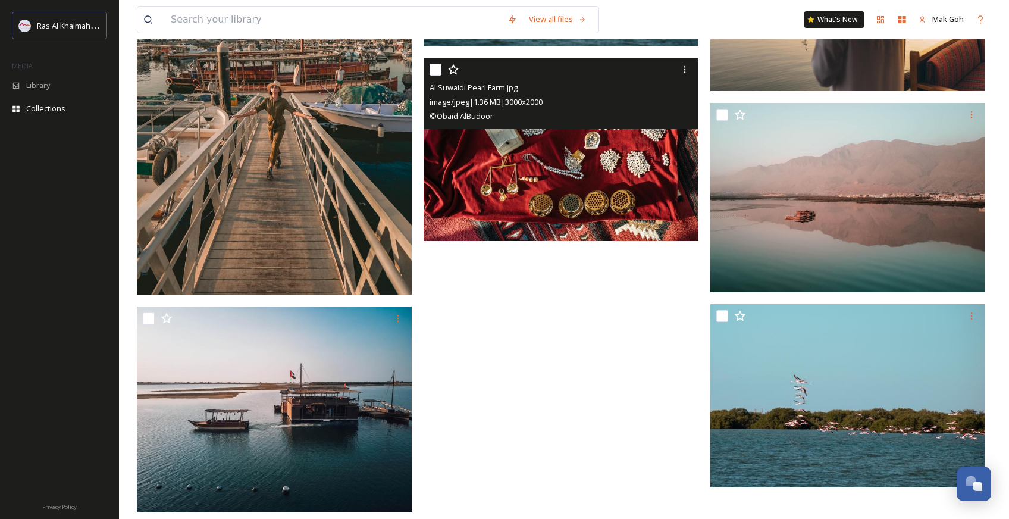
click at [636, 189] on img at bounding box center [560, 149] width 275 height 183
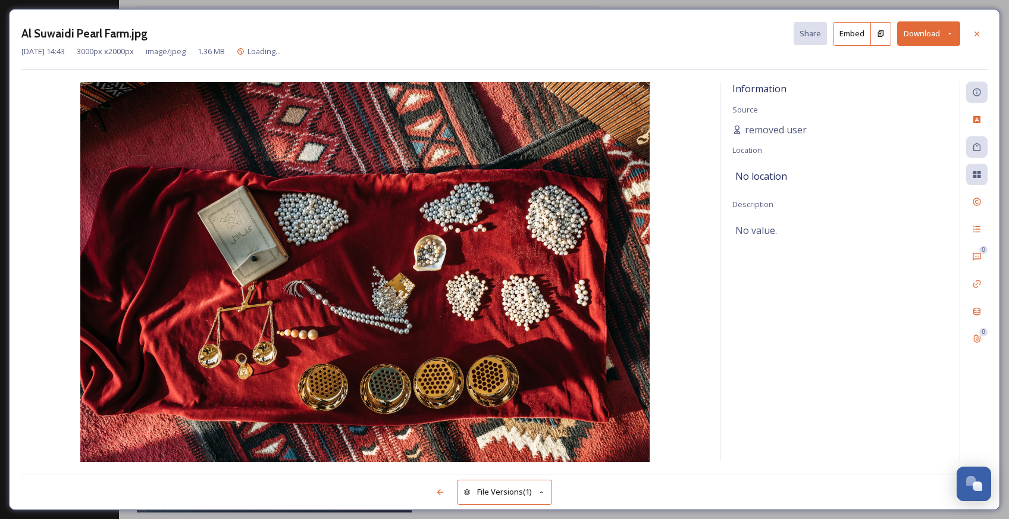
click at [929, 32] on button "Download" at bounding box center [928, 33] width 63 height 24
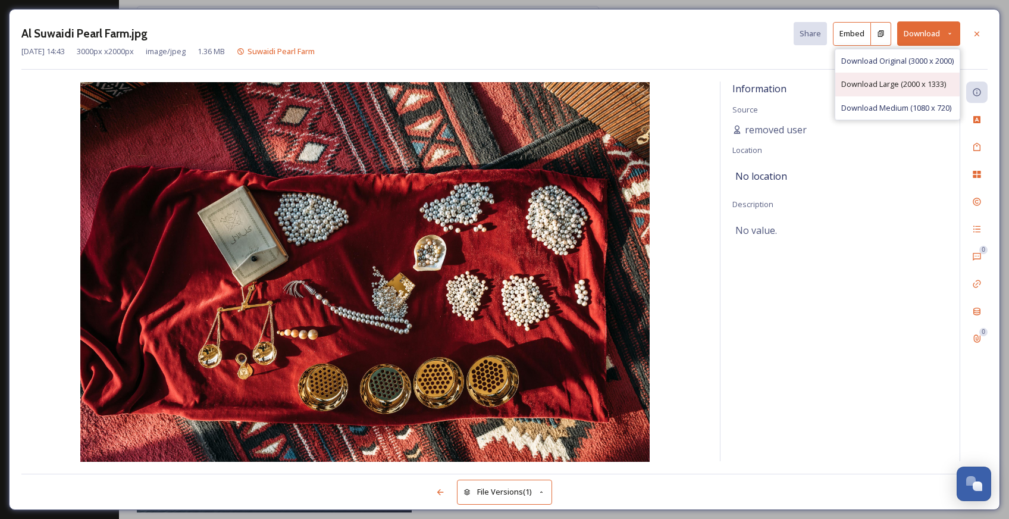
click at [929, 87] on span "Download Large (2000 x 1333)" at bounding box center [893, 83] width 105 height 11
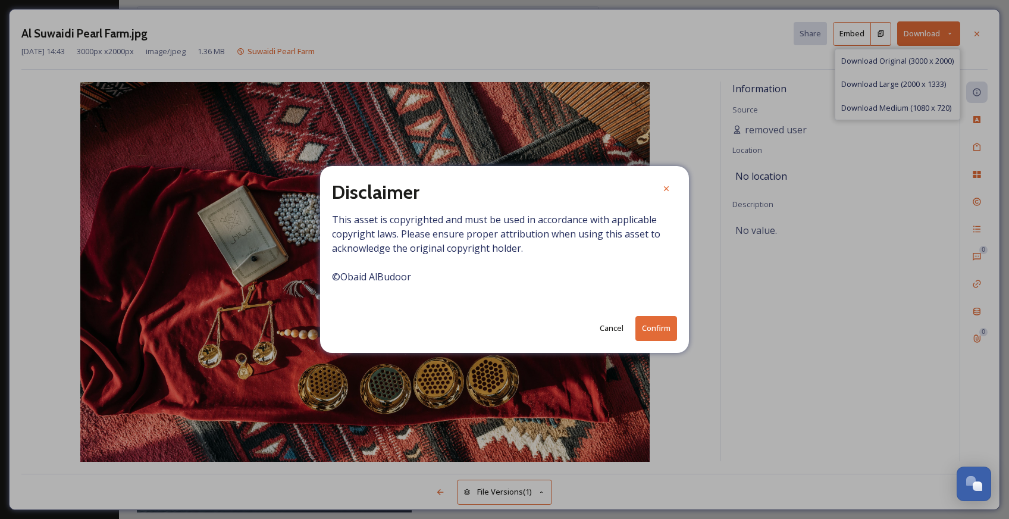
click at [656, 328] on button "Confirm" at bounding box center [656, 328] width 42 height 24
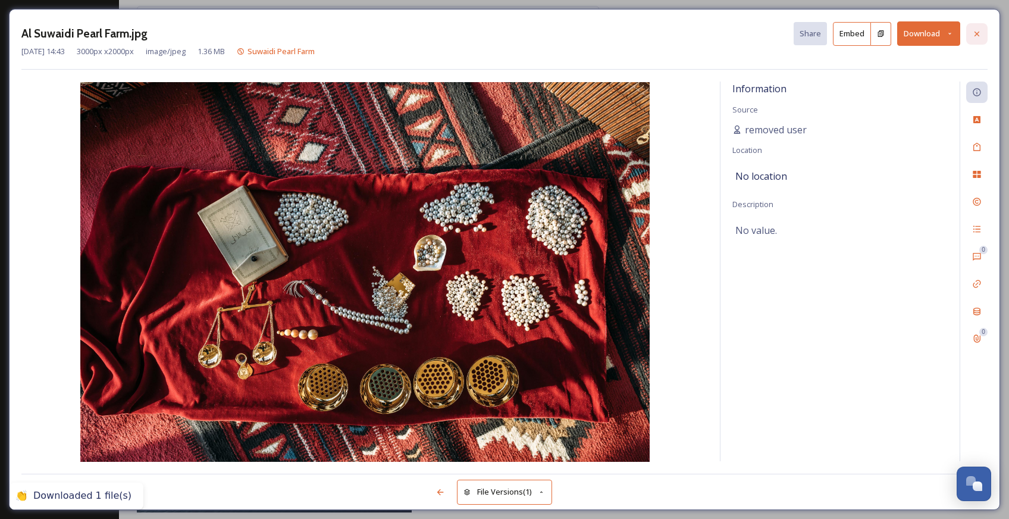
click at [976, 30] on icon at bounding box center [977, 34] width 10 height 10
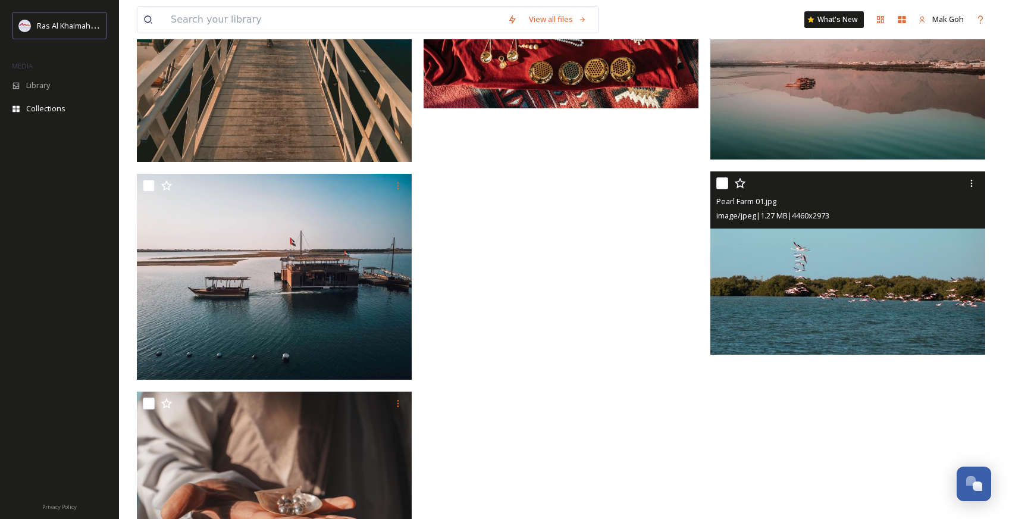
scroll to position [2924, 0]
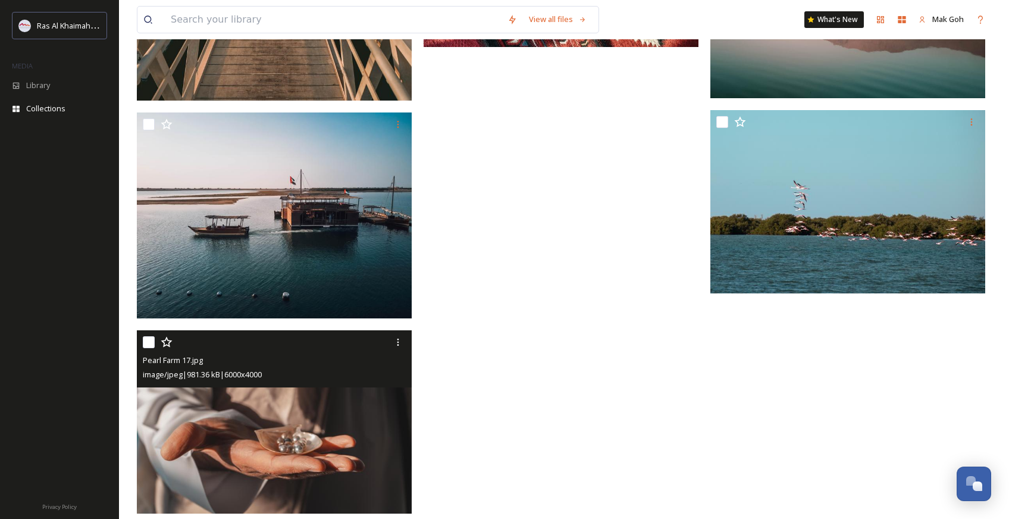
click at [349, 423] on img at bounding box center [274, 421] width 275 height 183
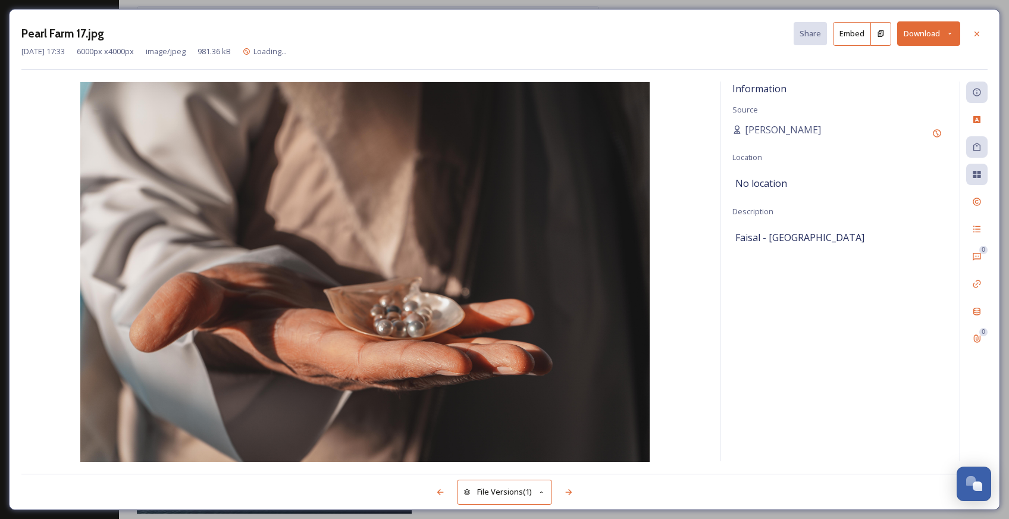
click at [932, 36] on button "Download" at bounding box center [928, 33] width 63 height 24
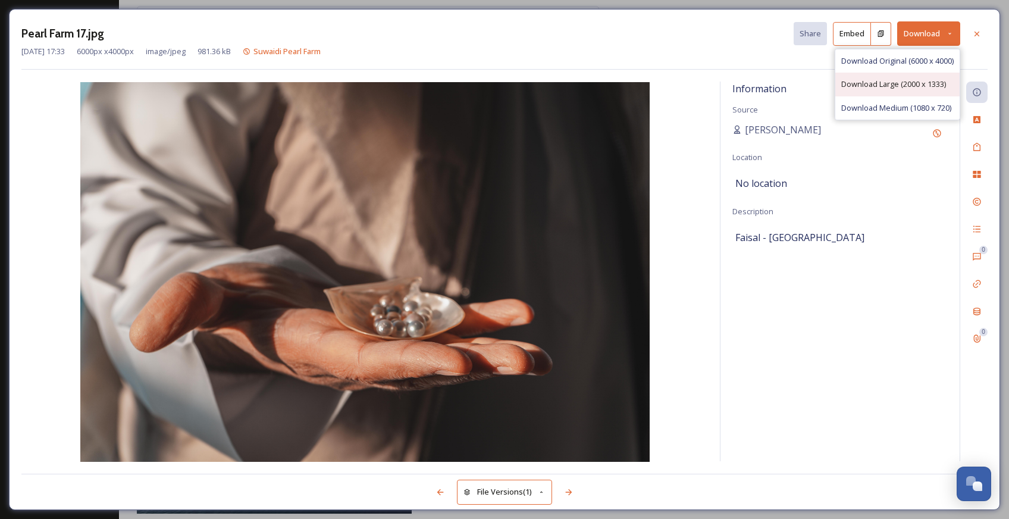
click at [915, 82] on span "Download Large (2000 x 1333)" at bounding box center [893, 83] width 105 height 11
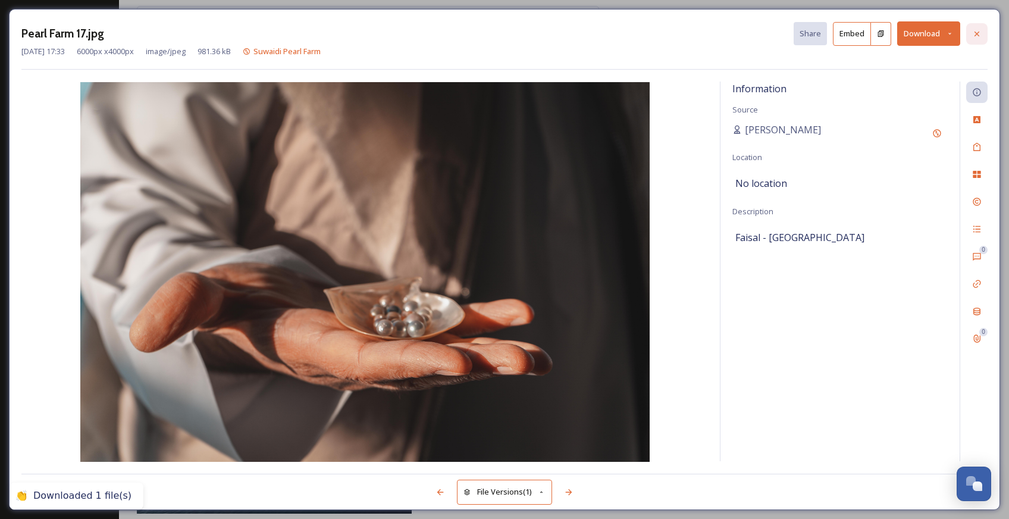
click at [975, 36] on icon at bounding box center [977, 34] width 10 height 10
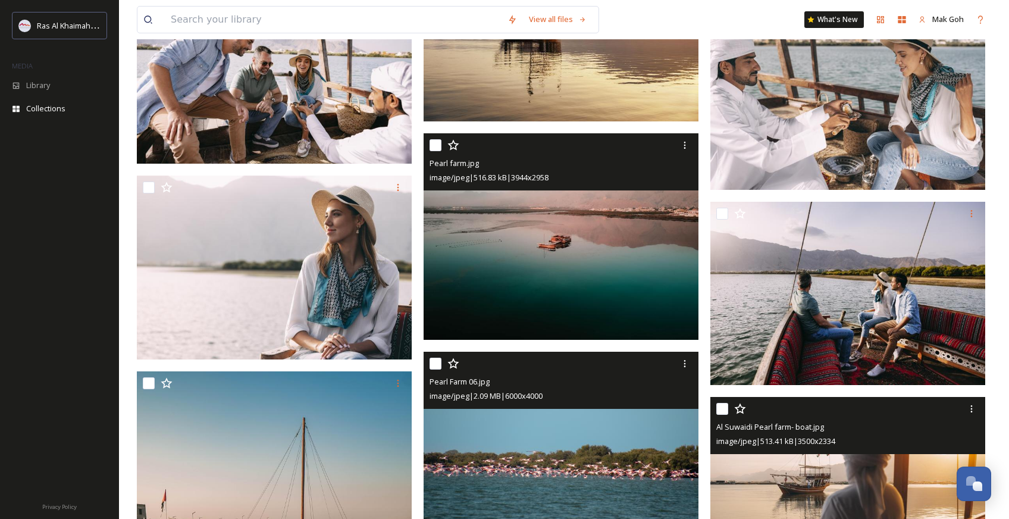
scroll to position [2238, 0]
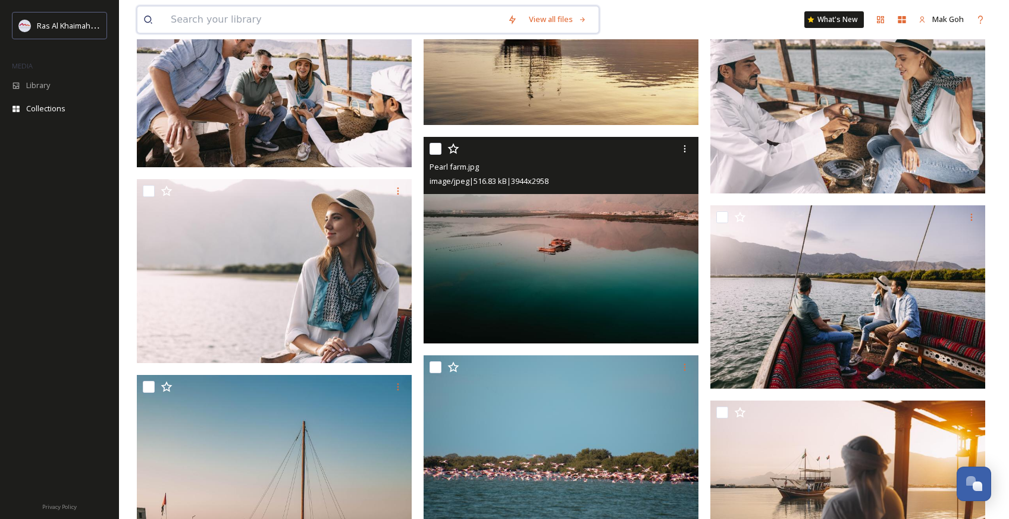
click at [294, 23] on input at bounding box center [333, 20] width 337 height 26
paste input "[GEOGRAPHIC_DATA]"
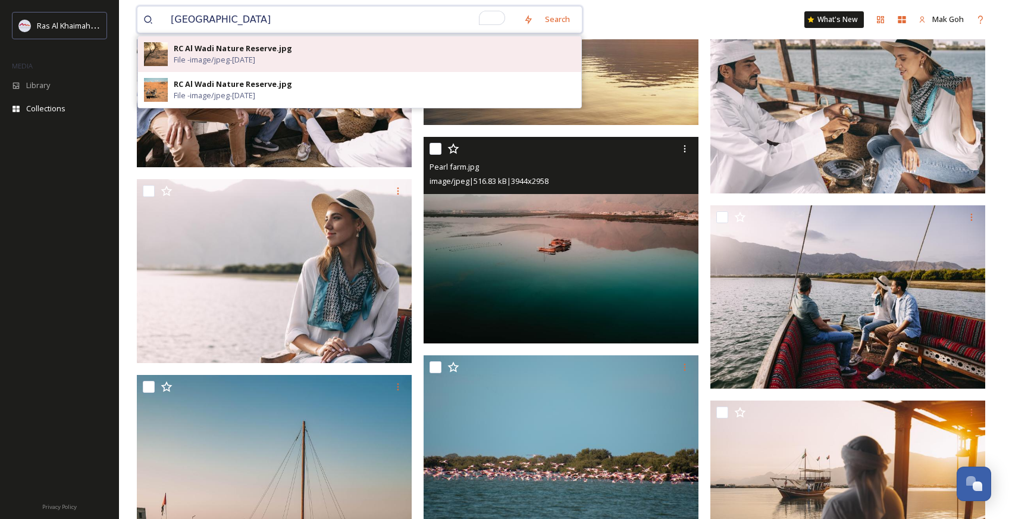
type input "[GEOGRAPHIC_DATA]"
click at [353, 55] on div "RC Al Wadi Nature Reserve.jpg File - image/jpeg - [DATE]" at bounding box center [374, 54] width 401 height 23
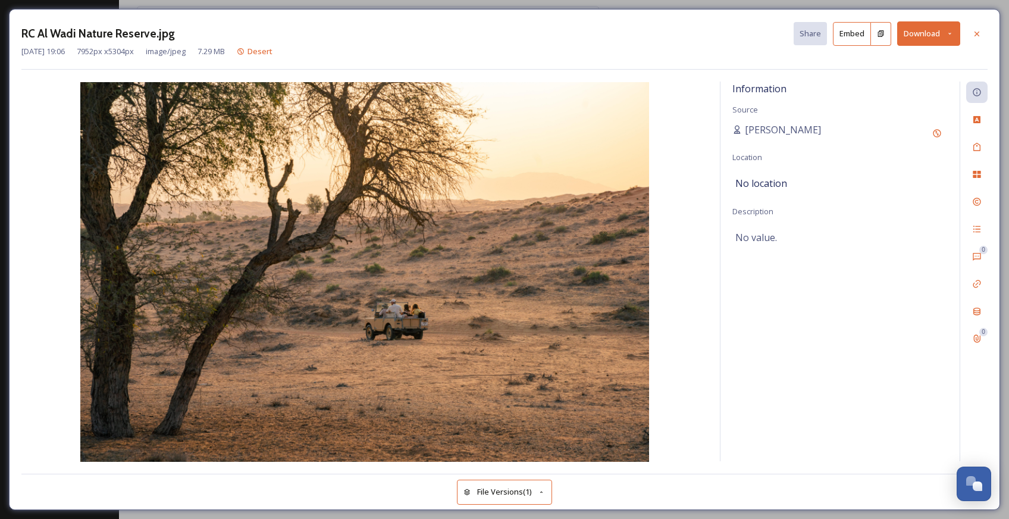
click at [927, 29] on button "Download" at bounding box center [928, 33] width 63 height 24
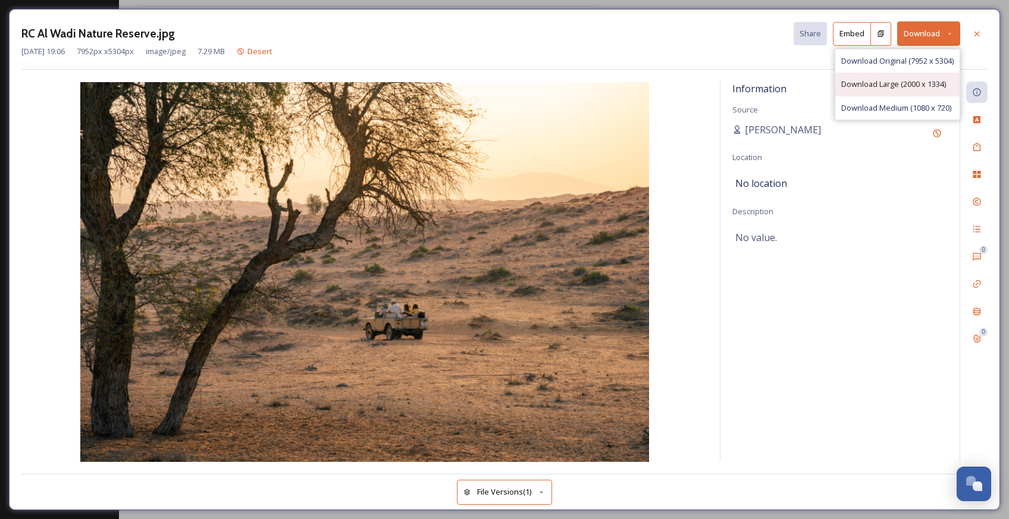
click at [921, 80] on span "Download Large (2000 x 1334)" at bounding box center [893, 83] width 105 height 11
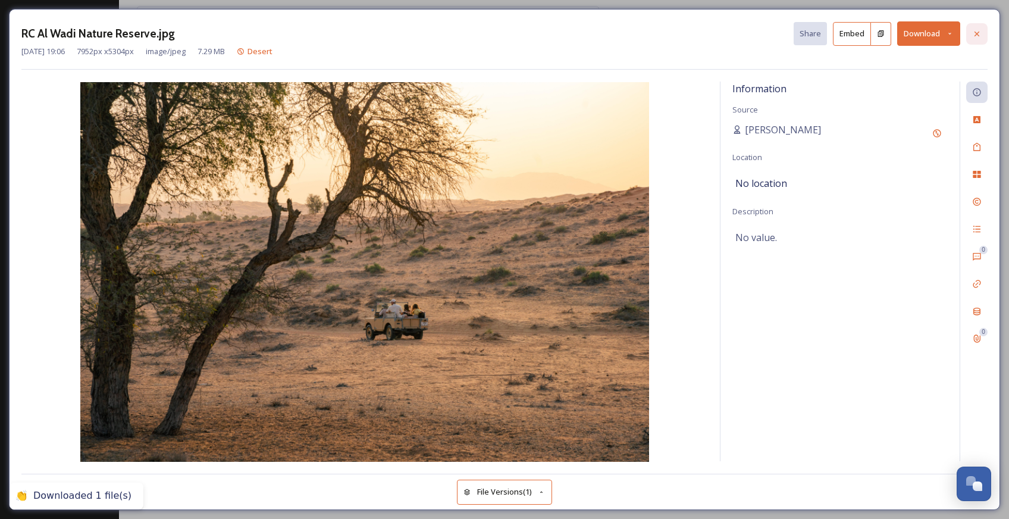
click at [977, 37] on icon at bounding box center [977, 34] width 10 height 10
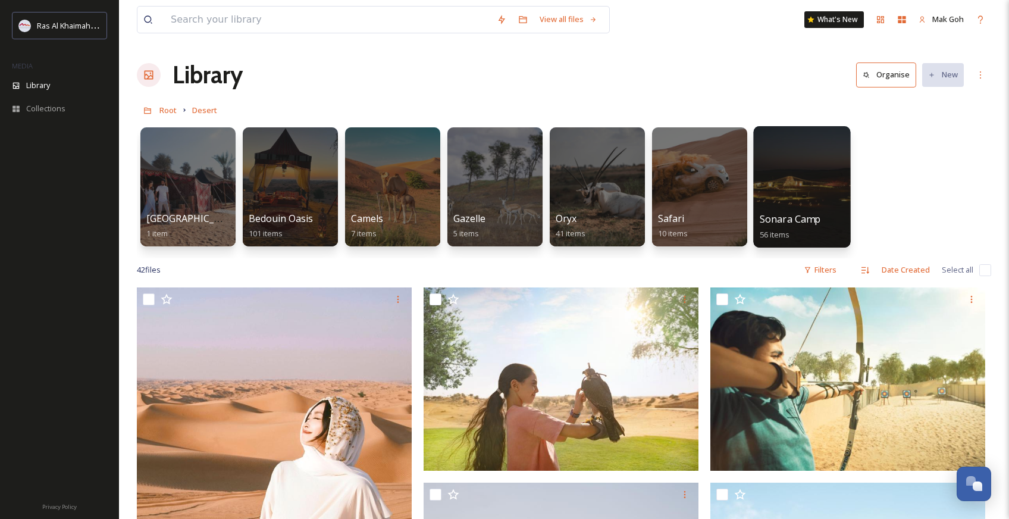
click at [802, 204] on div at bounding box center [801, 186] width 97 height 121
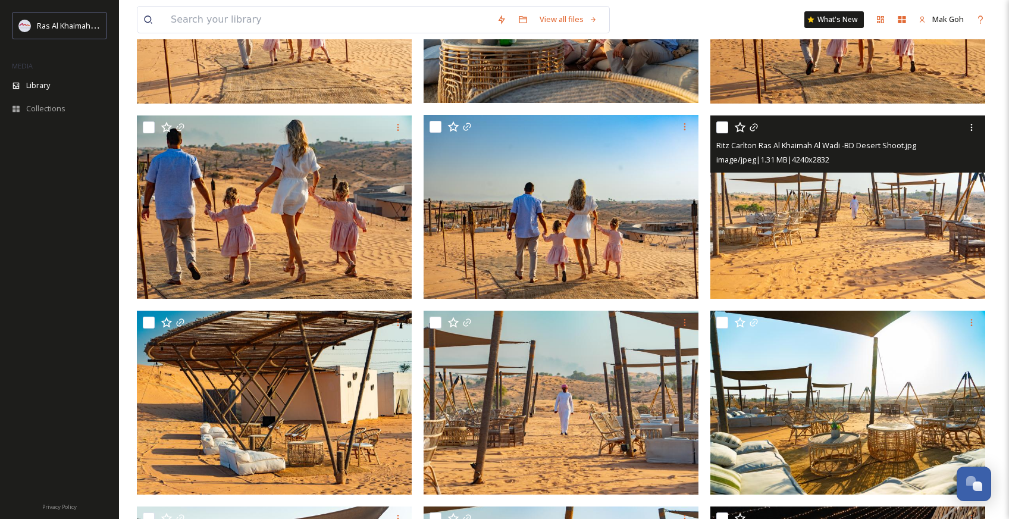
scroll to position [792, 0]
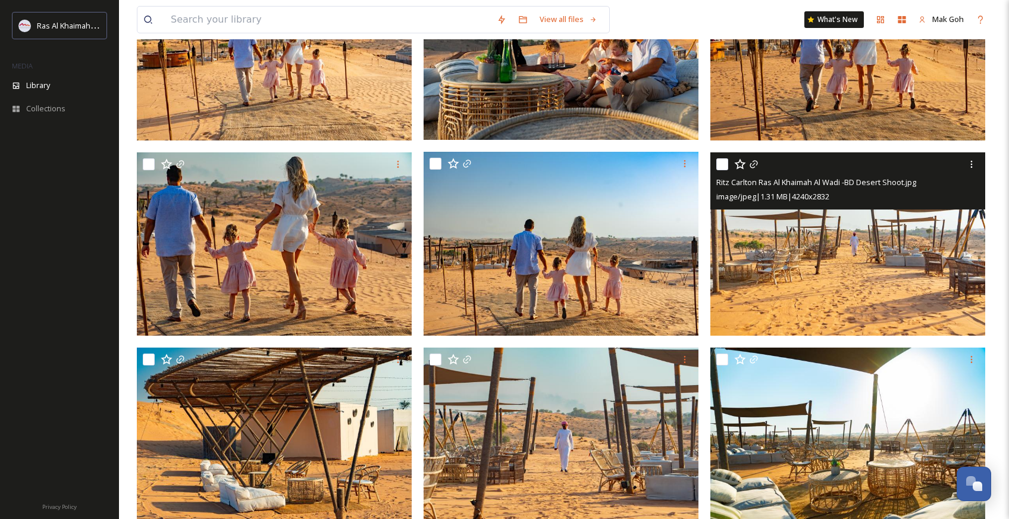
click at [855, 277] on img at bounding box center [847, 244] width 275 height 184
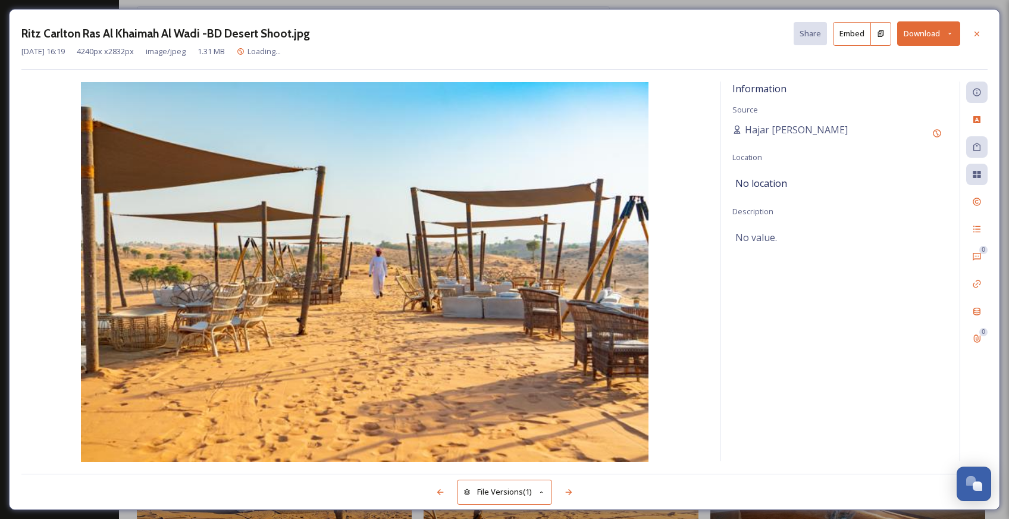
click at [932, 38] on button "Download" at bounding box center [928, 33] width 63 height 24
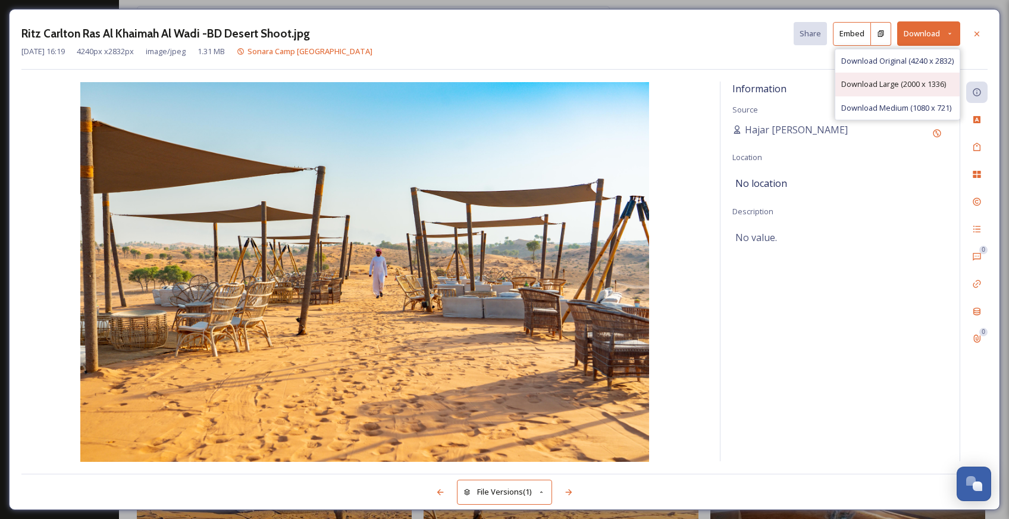
click at [921, 92] on div "Download Large (2000 x 1336)" at bounding box center [897, 84] width 124 height 23
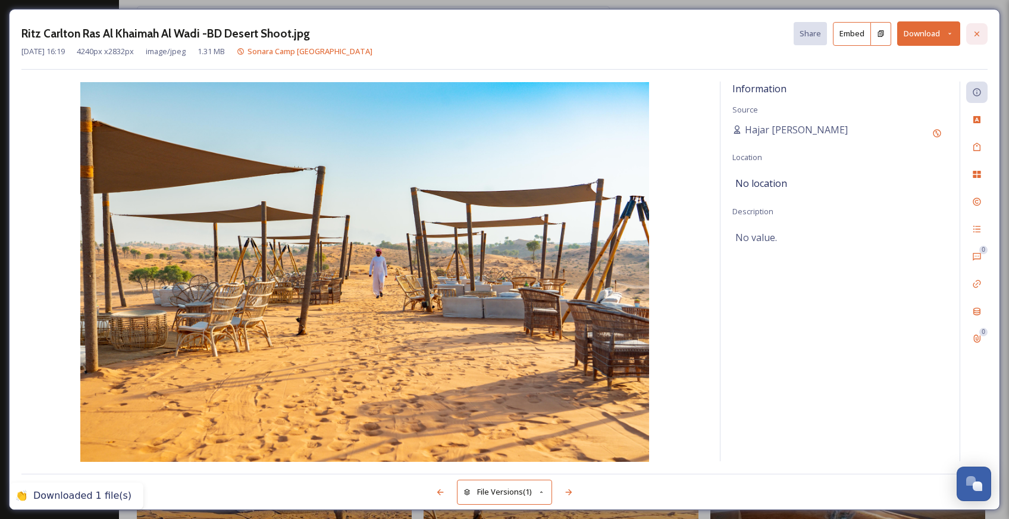
click at [979, 34] on icon at bounding box center [977, 34] width 10 height 10
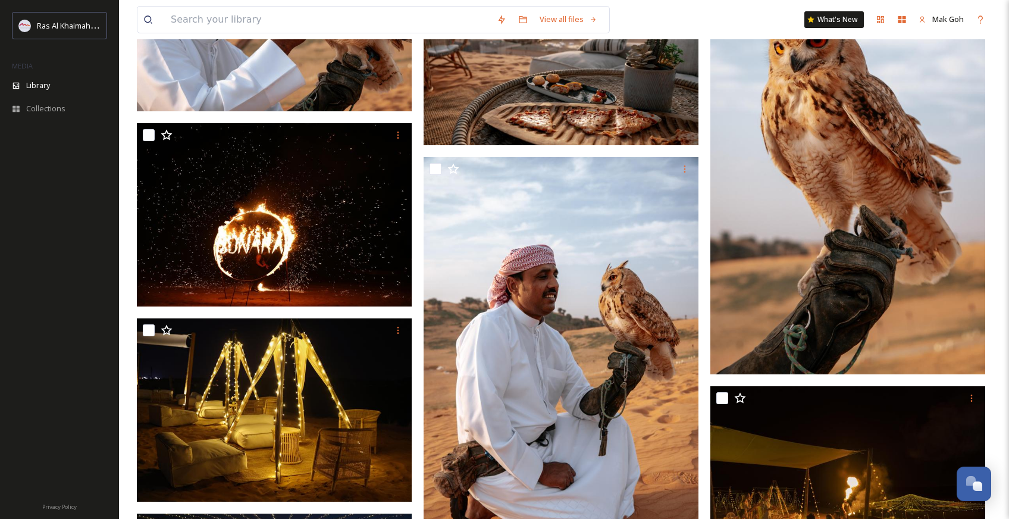
scroll to position [3700, 0]
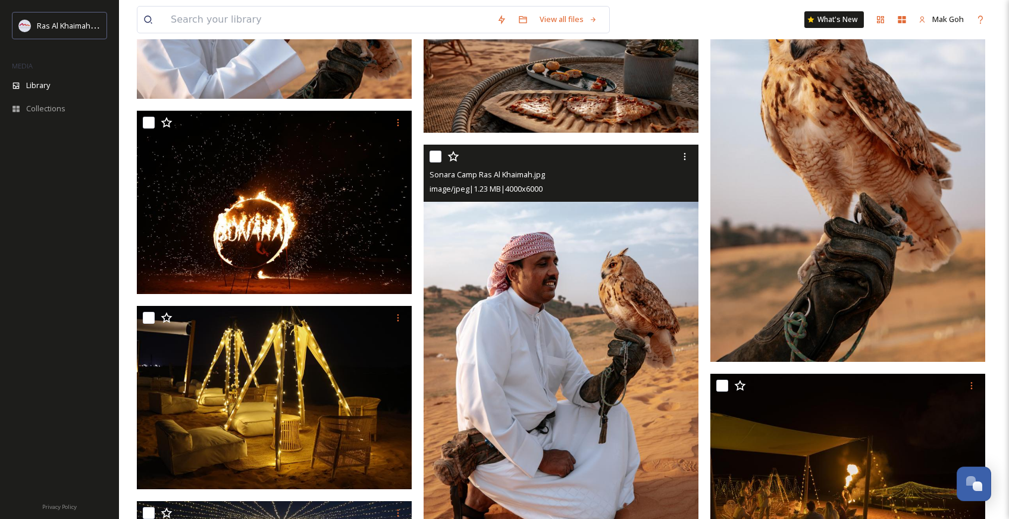
click at [573, 371] on img at bounding box center [560, 350] width 275 height 412
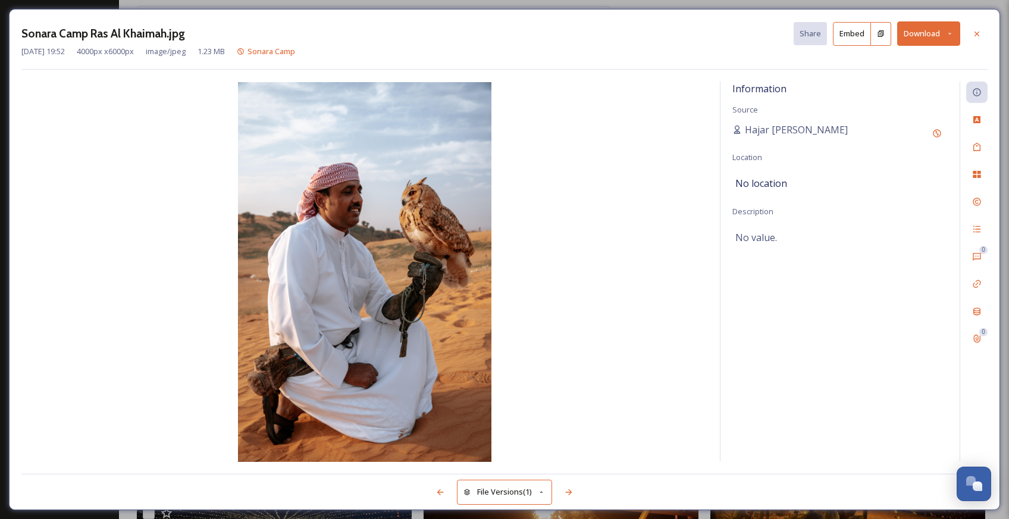
click at [922, 34] on button "Download" at bounding box center [928, 33] width 63 height 24
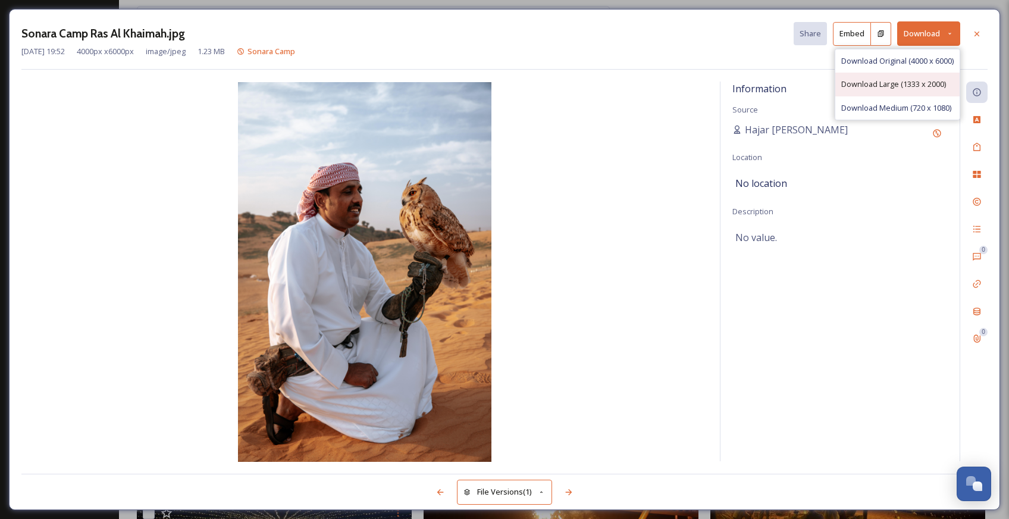
click at [923, 84] on span "Download Large (1333 x 2000)" at bounding box center [893, 83] width 105 height 11
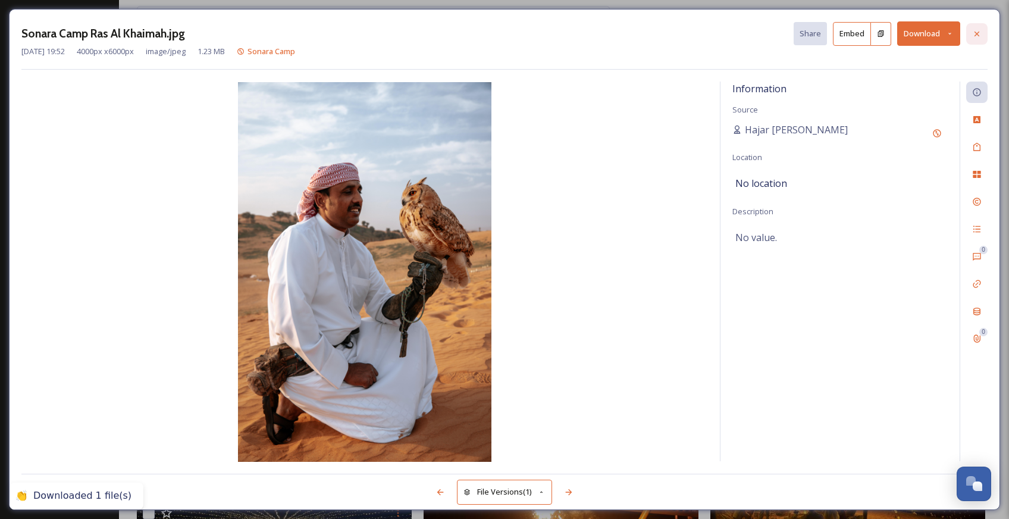
click at [978, 37] on icon at bounding box center [977, 34] width 10 height 10
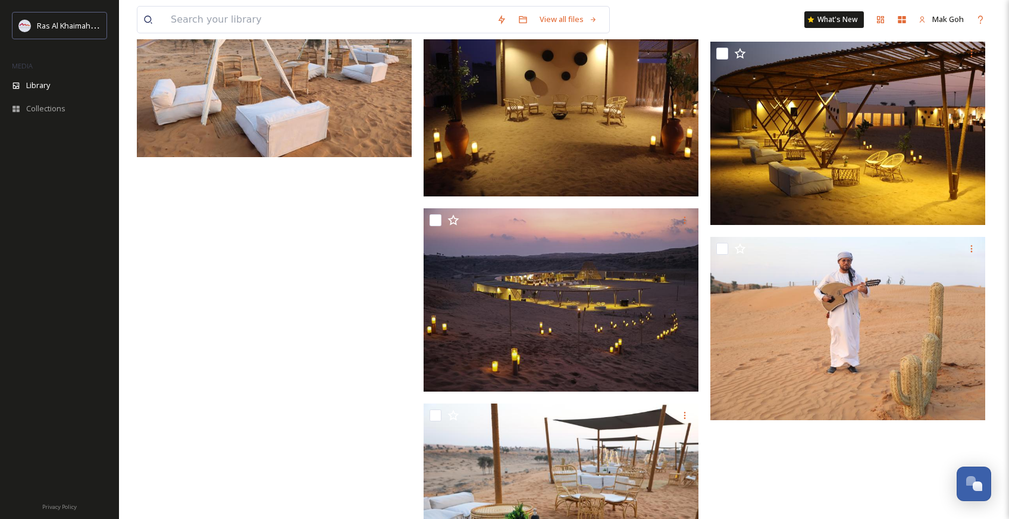
scroll to position [4934, 0]
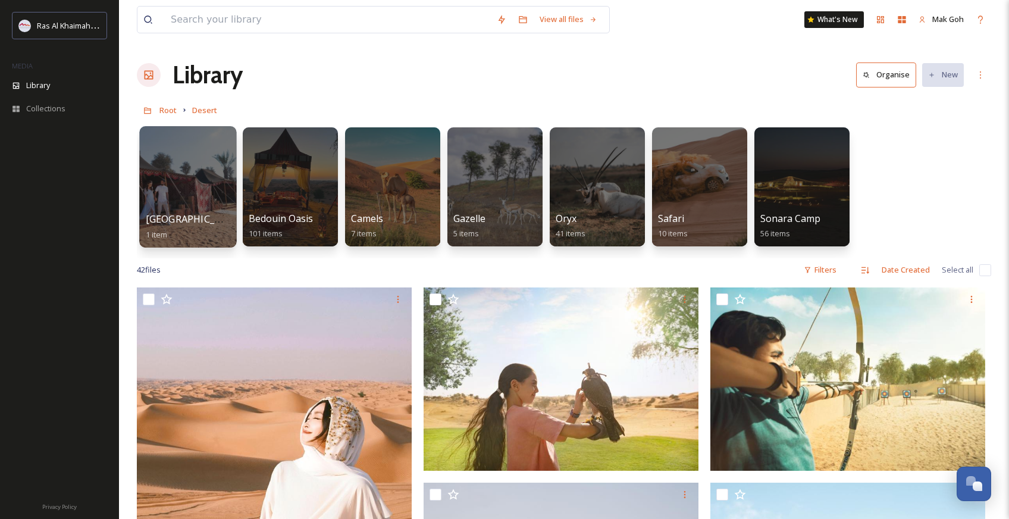
click at [194, 191] on div at bounding box center [187, 186] width 97 height 121
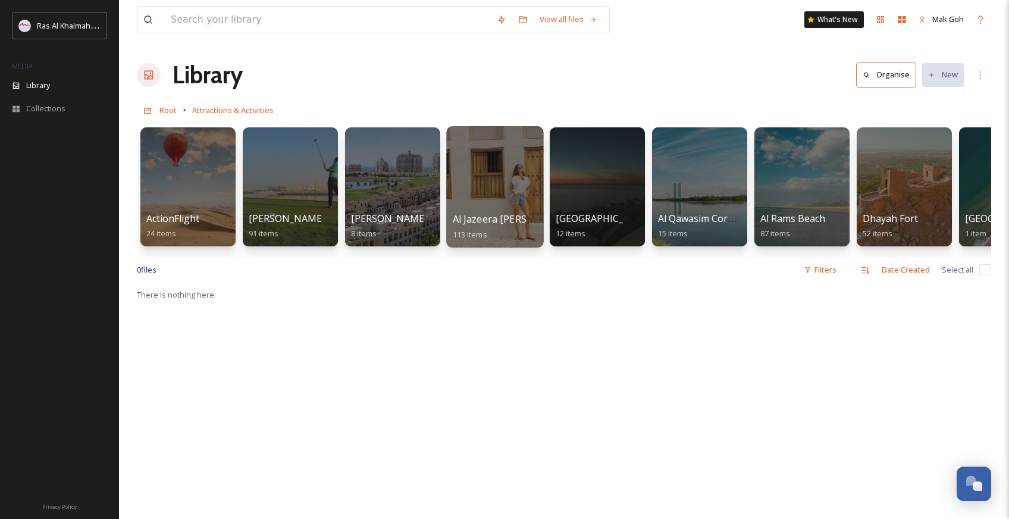
click at [505, 195] on div at bounding box center [494, 186] width 97 height 121
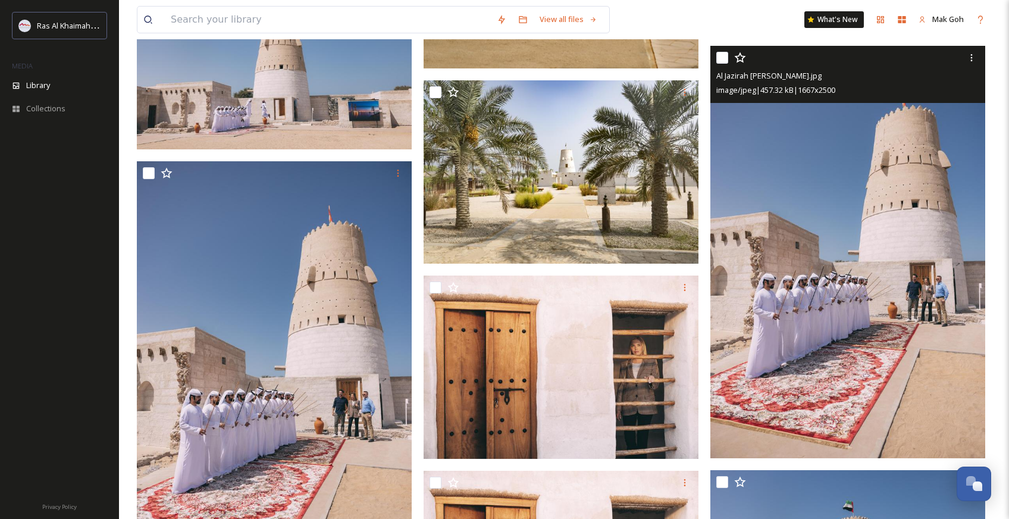
scroll to position [4144, 0]
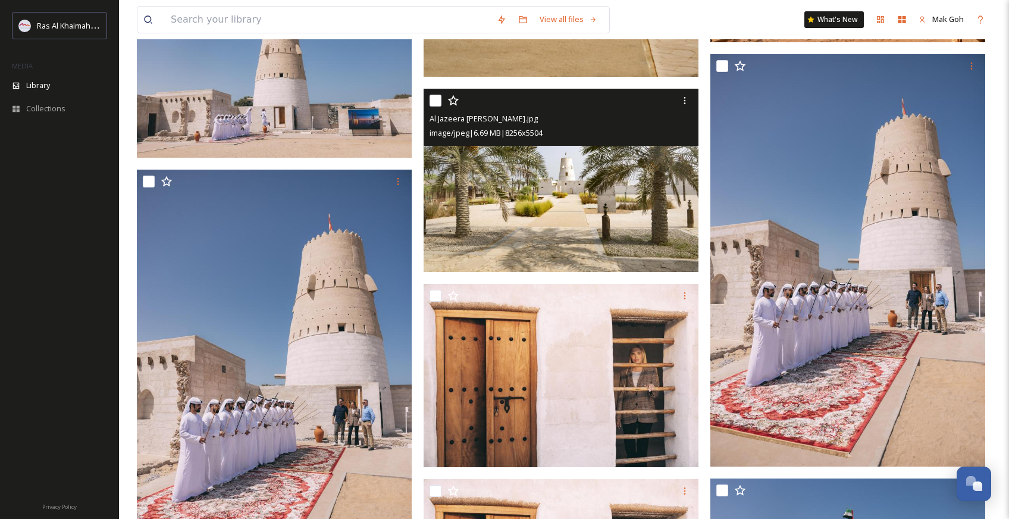
click at [585, 205] on img at bounding box center [560, 180] width 275 height 183
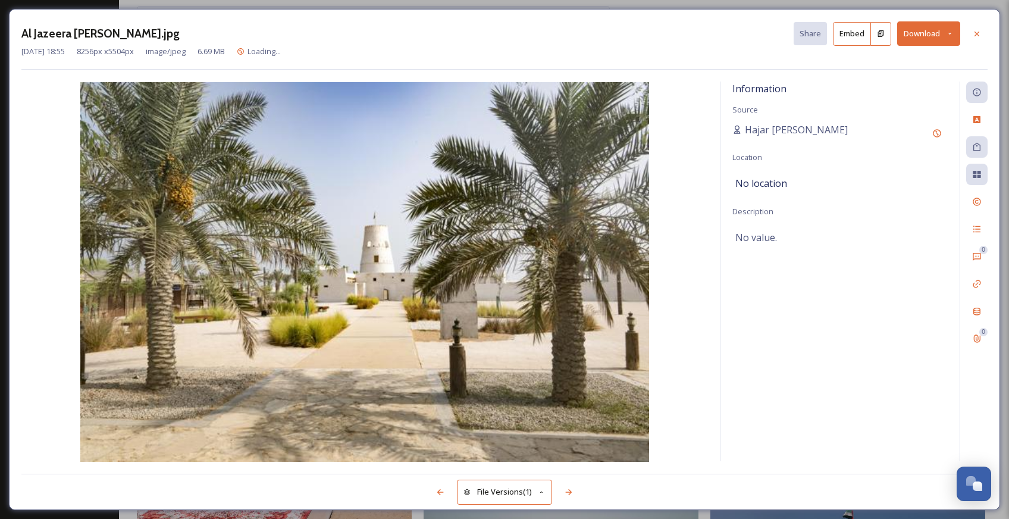
click at [928, 37] on button "Download" at bounding box center [928, 33] width 63 height 24
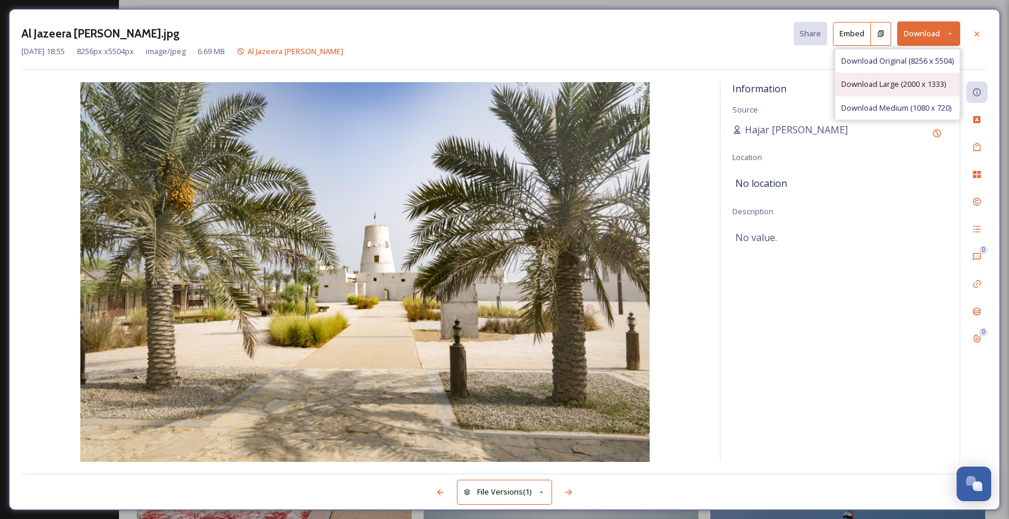
click at [897, 89] on div "Download Large (2000 x 1333)" at bounding box center [897, 84] width 124 height 23
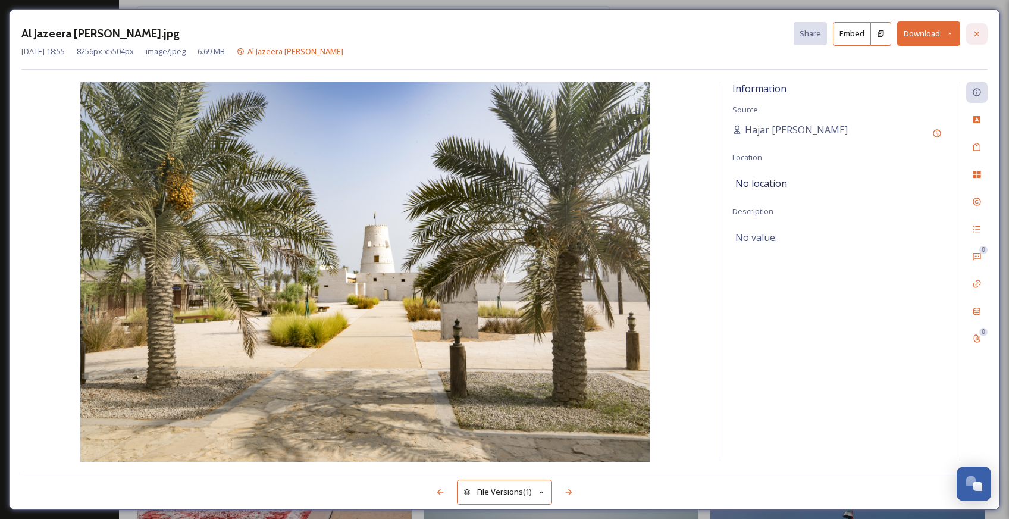
click at [981, 37] on div at bounding box center [976, 33] width 21 height 21
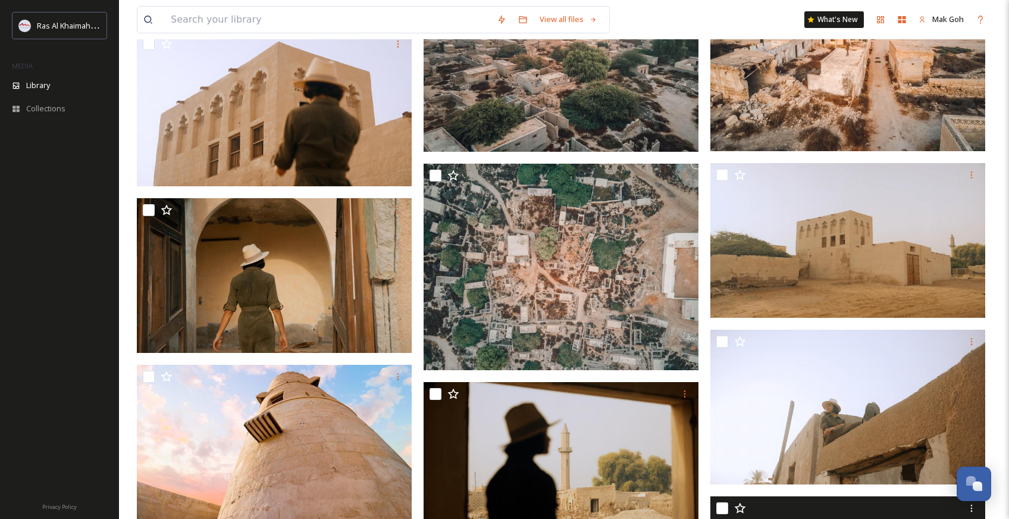
scroll to position [5088, 0]
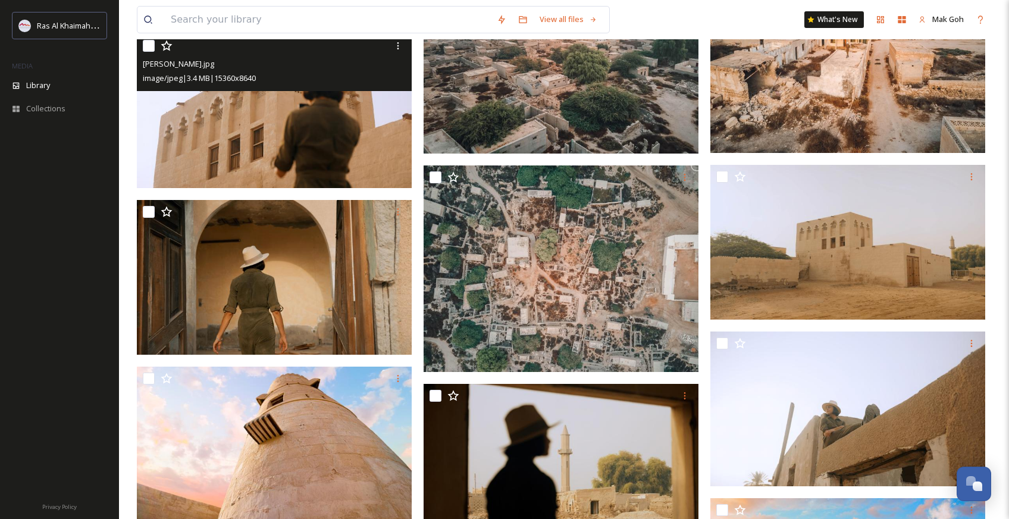
click at [358, 146] on img at bounding box center [274, 110] width 275 height 155
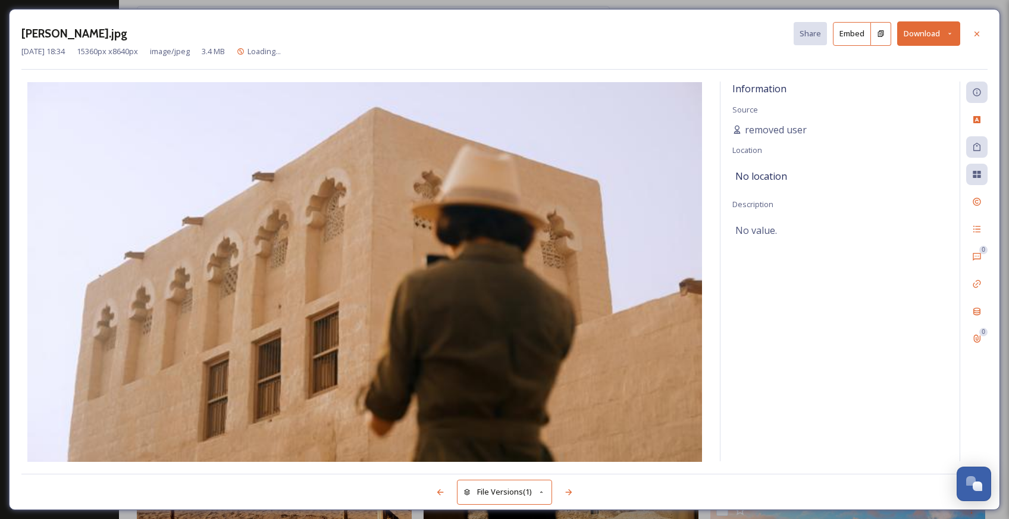
click at [932, 34] on button "Download" at bounding box center [928, 33] width 63 height 24
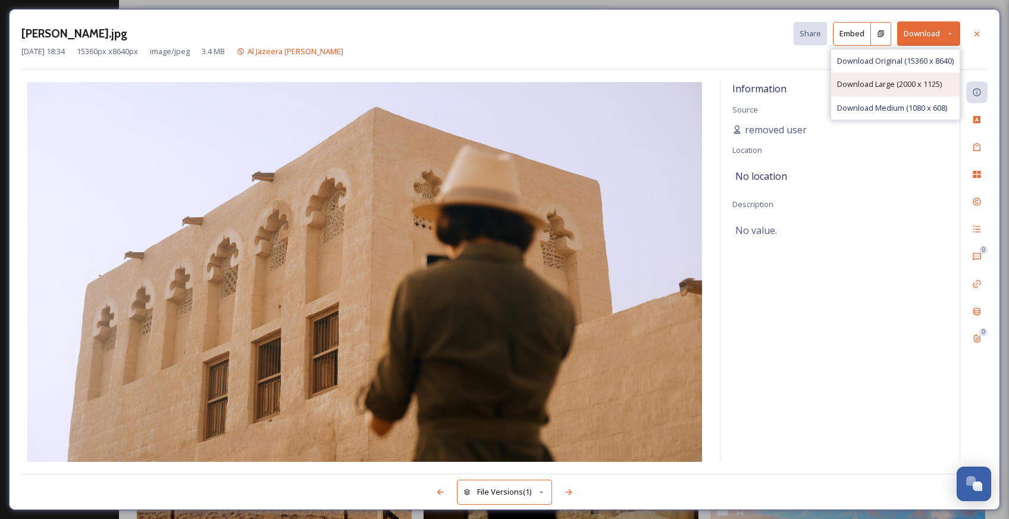
click at [897, 89] on div "Download Large (2000 x 1125)" at bounding box center [895, 84] width 128 height 23
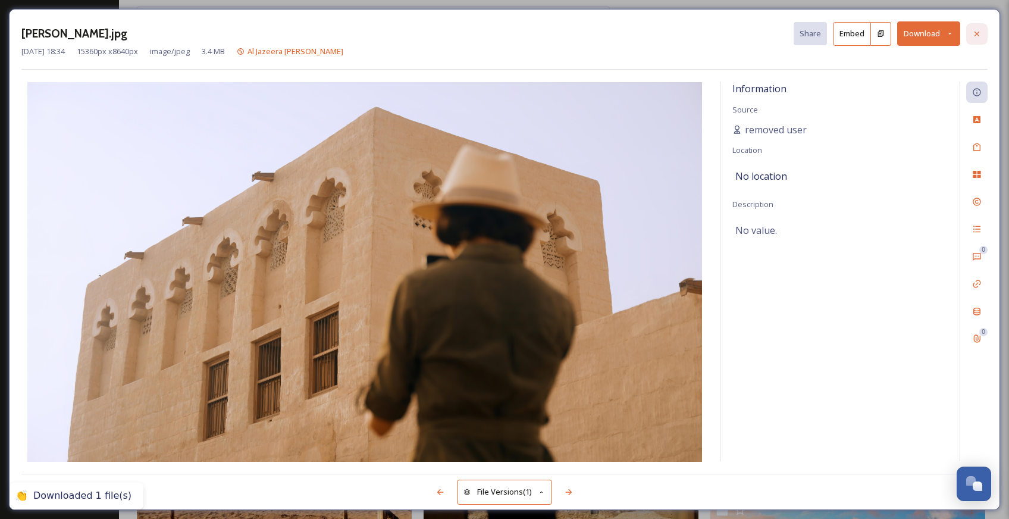
click at [974, 35] on icon at bounding box center [976, 33] width 5 height 5
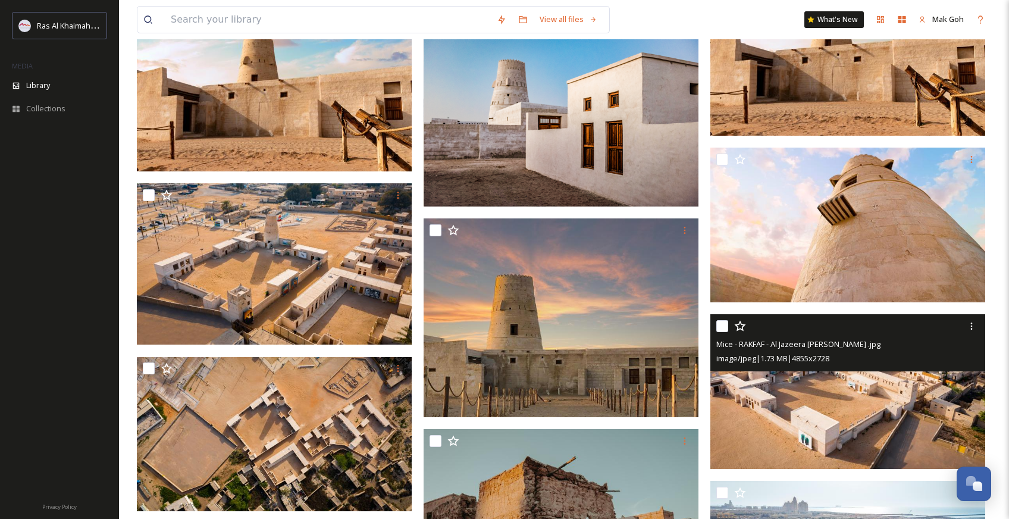
scroll to position [5625, 0]
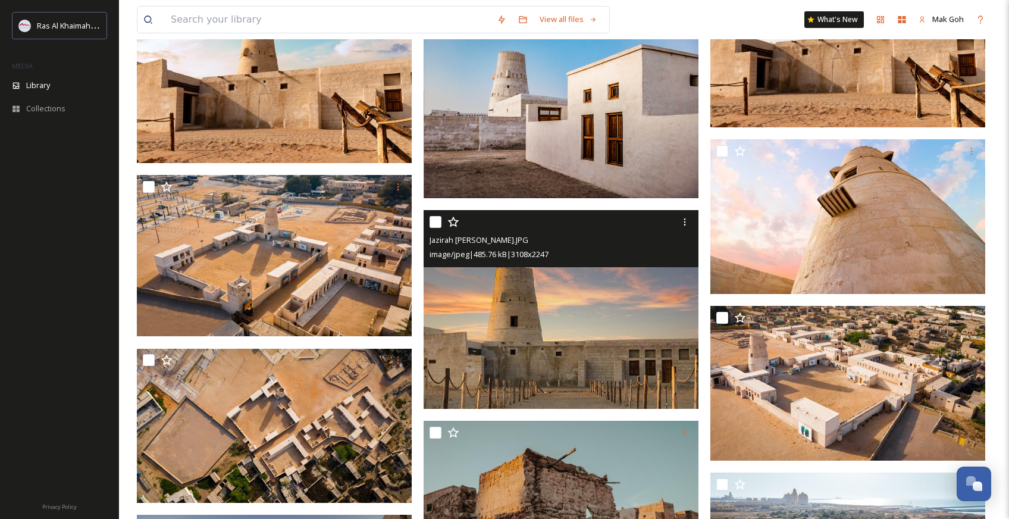
click at [593, 357] on img at bounding box center [560, 309] width 275 height 199
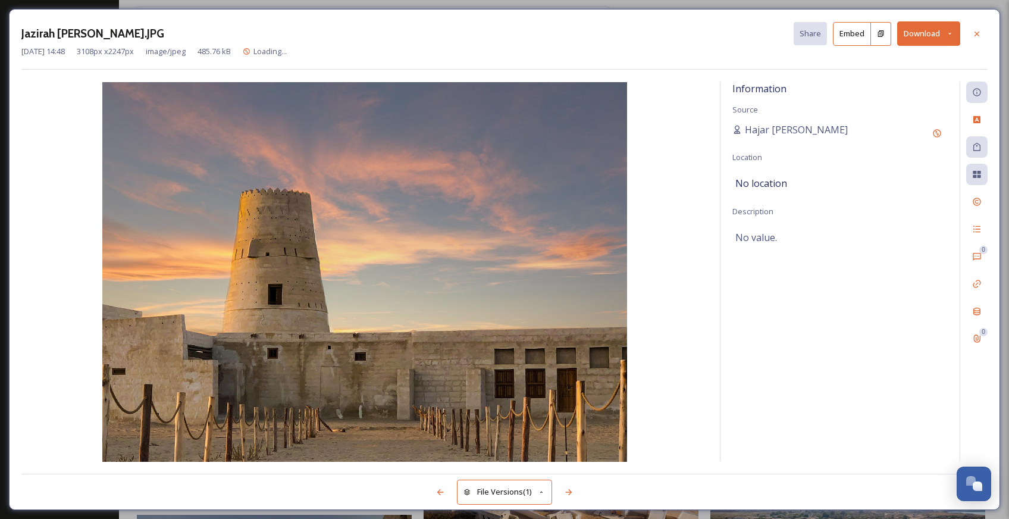
click at [940, 31] on button "Download" at bounding box center [928, 33] width 63 height 24
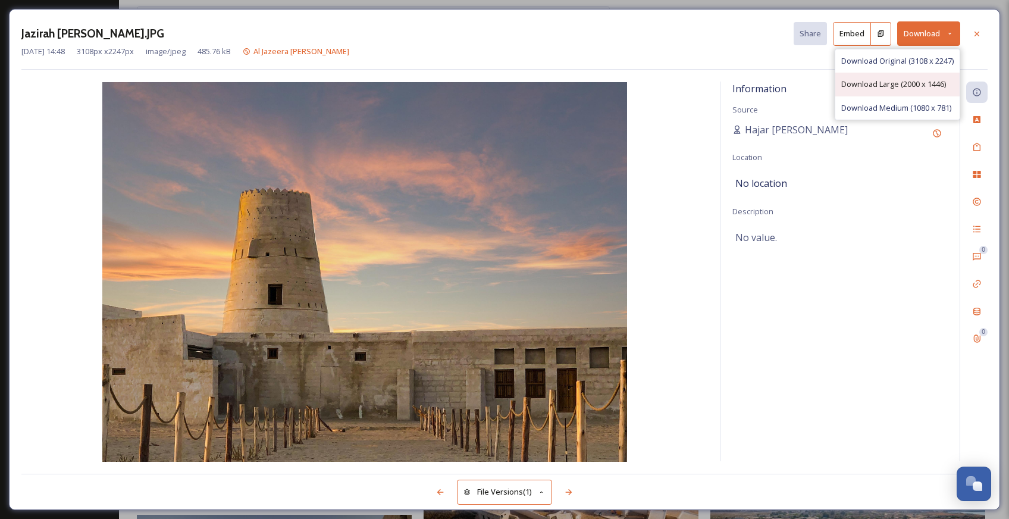
click at [901, 81] on span "Download Large (2000 x 1446)" at bounding box center [893, 83] width 105 height 11
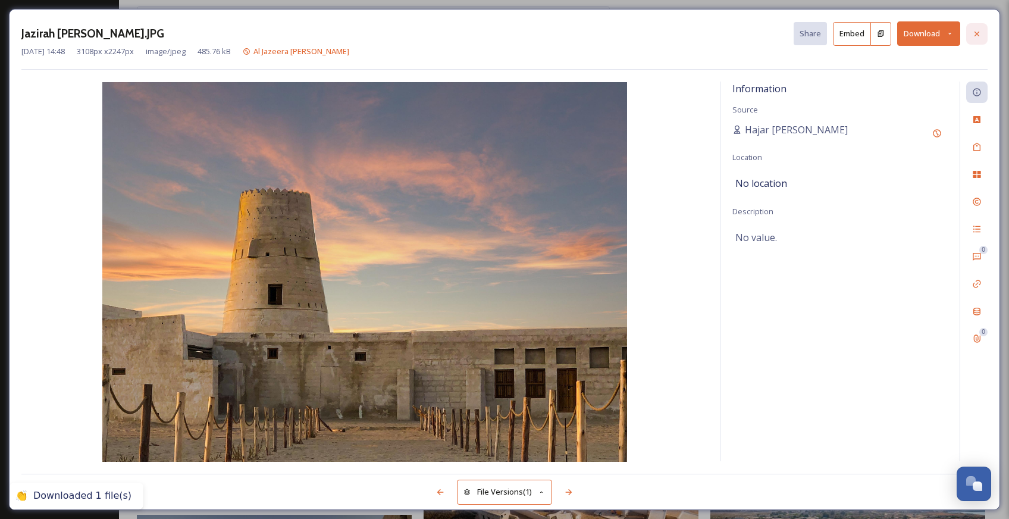
click at [978, 31] on icon at bounding box center [976, 33] width 5 height 5
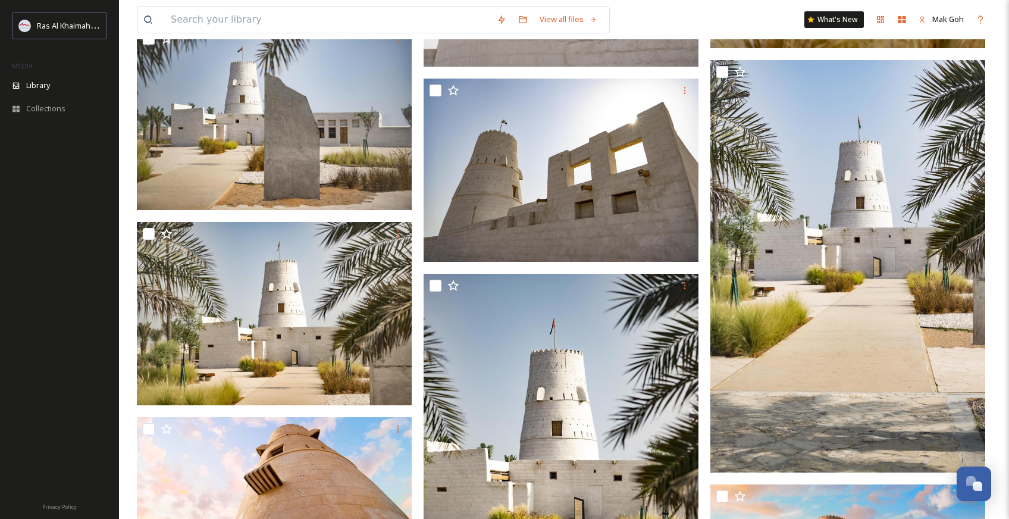
scroll to position [3536, 0]
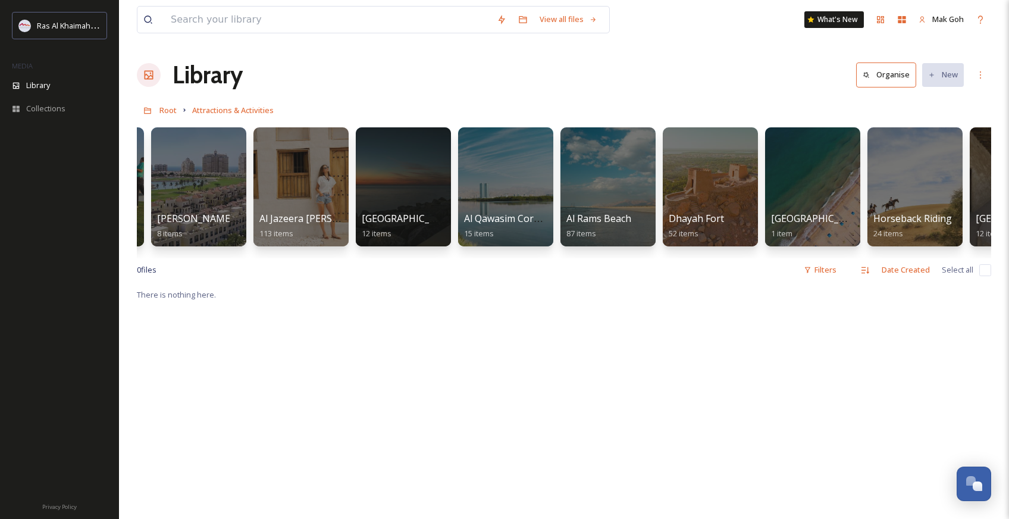
scroll to position [0, 195]
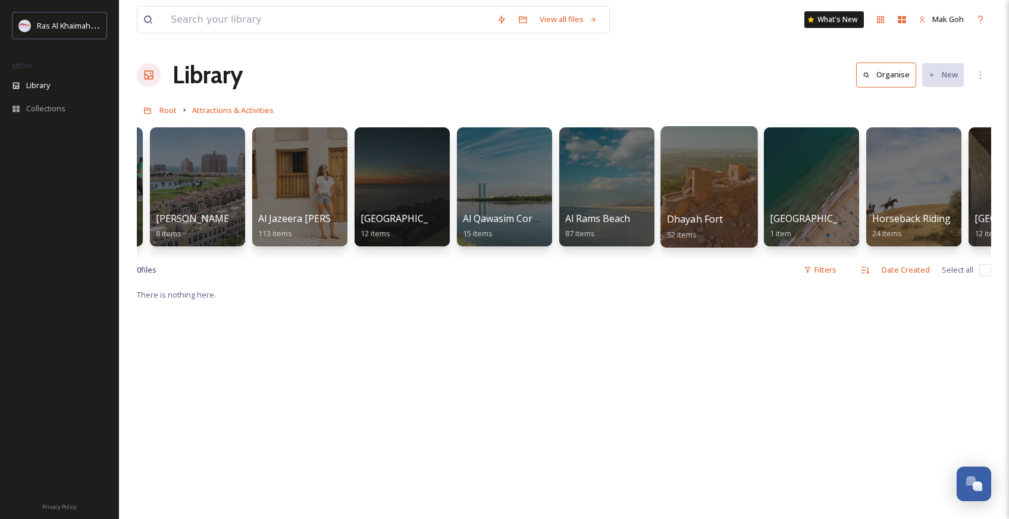
click at [699, 201] on div at bounding box center [708, 186] width 97 height 121
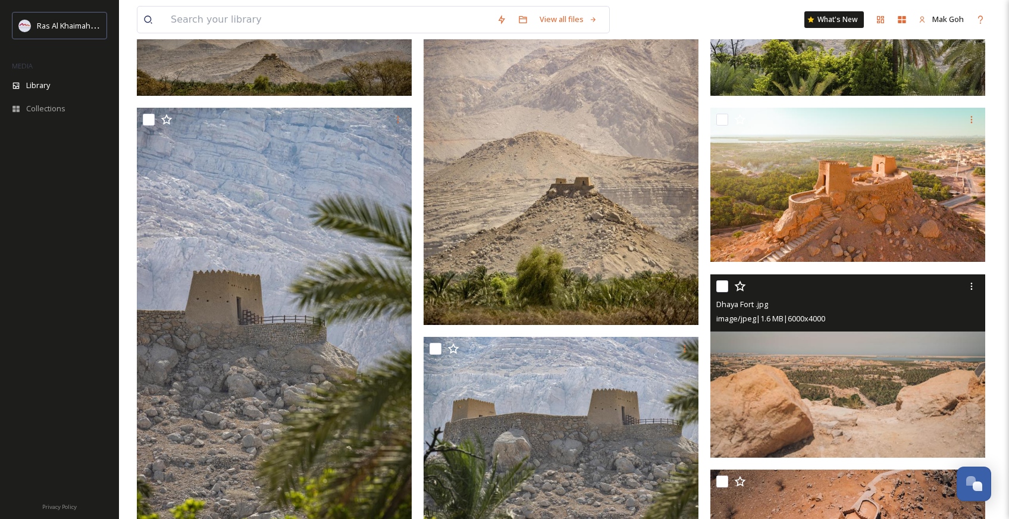
scroll to position [373, 0]
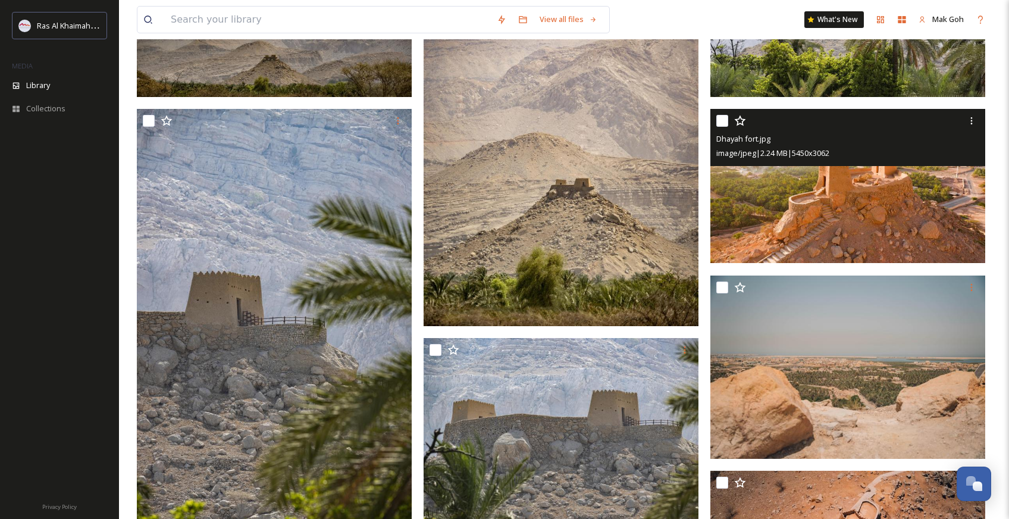
click at [916, 224] on img at bounding box center [847, 186] width 275 height 154
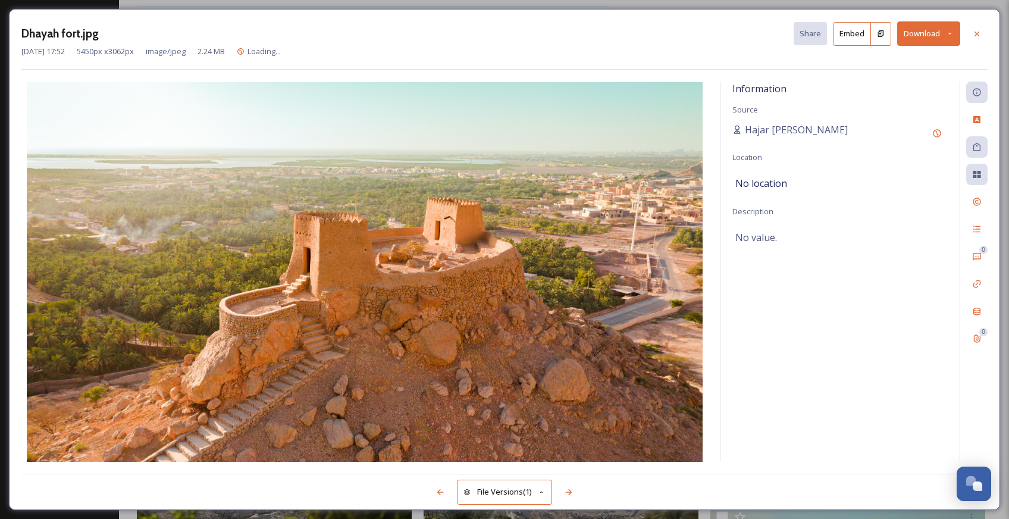
click at [929, 33] on button "Download" at bounding box center [928, 33] width 63 height 24
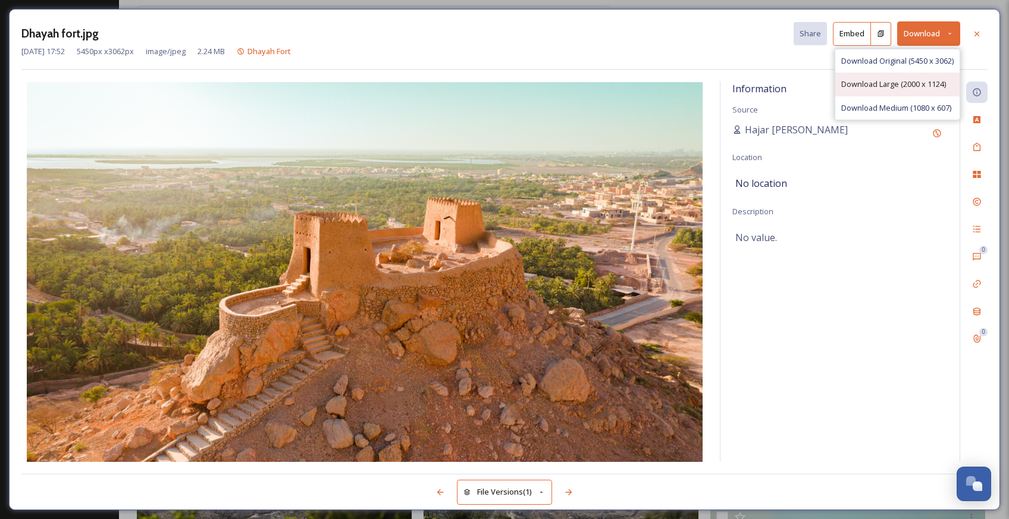
click at [909, 92] on div "Download Large (2000 x 1124)" at bounding box center [897, 84] width 124 height 23
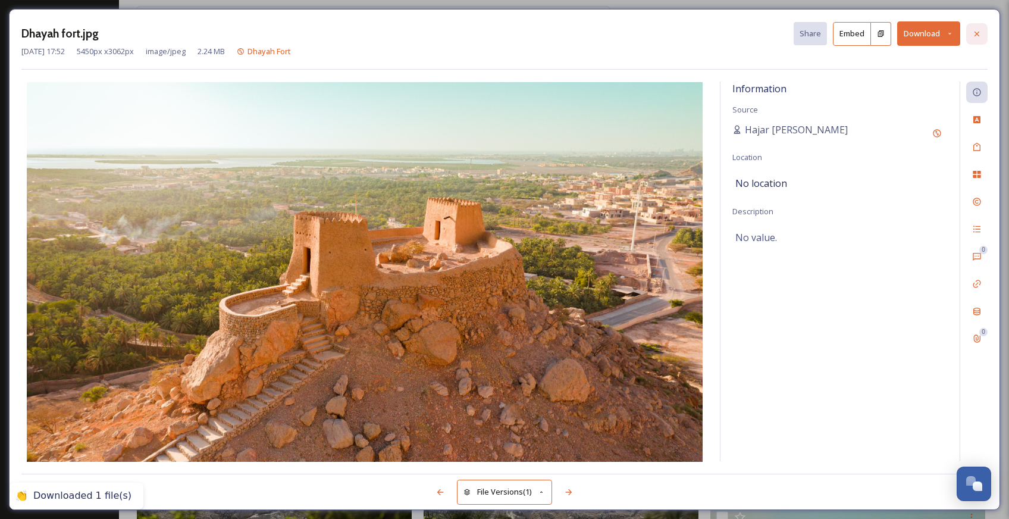
click at [976, 37] on icon at bounding box center [977, 34] width 10 height 10
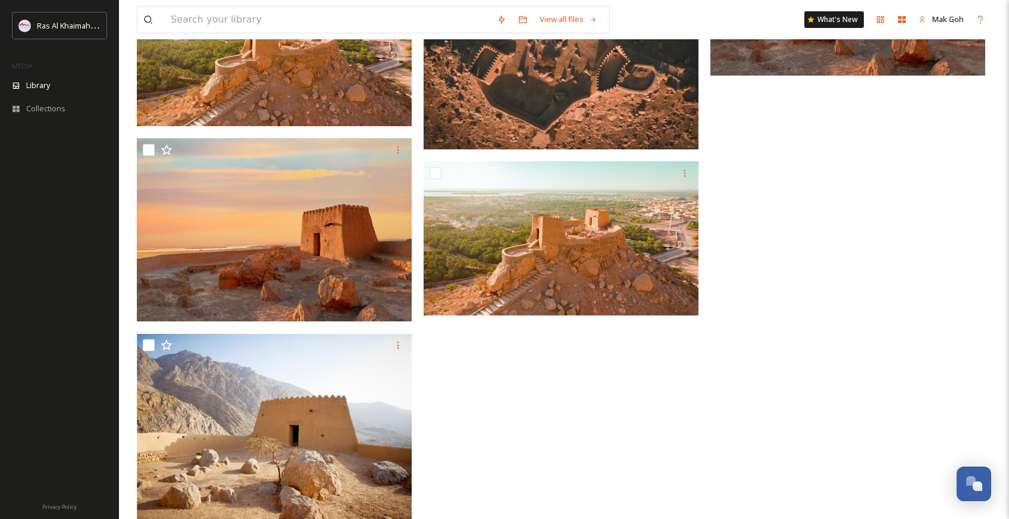
scroll to position [1563, 0]
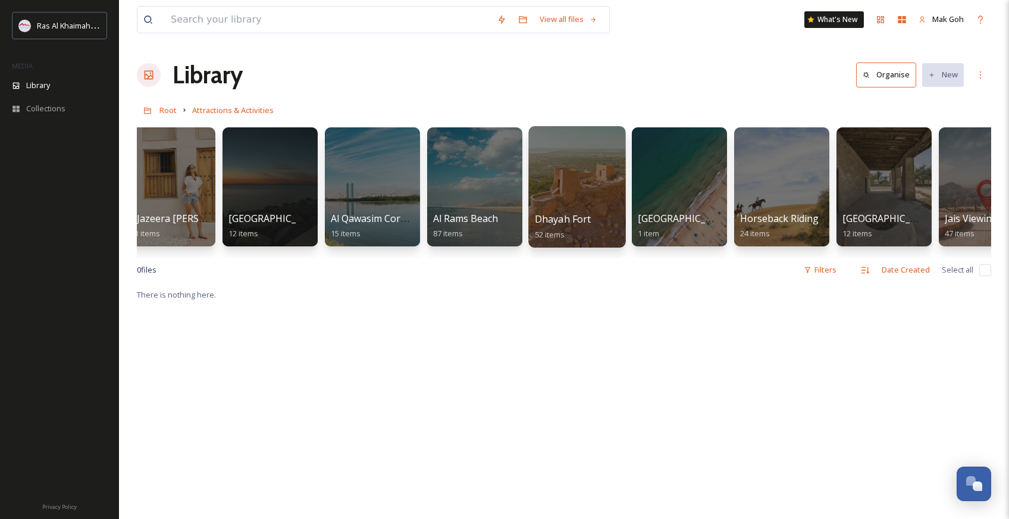
scroll to position [0, 328]
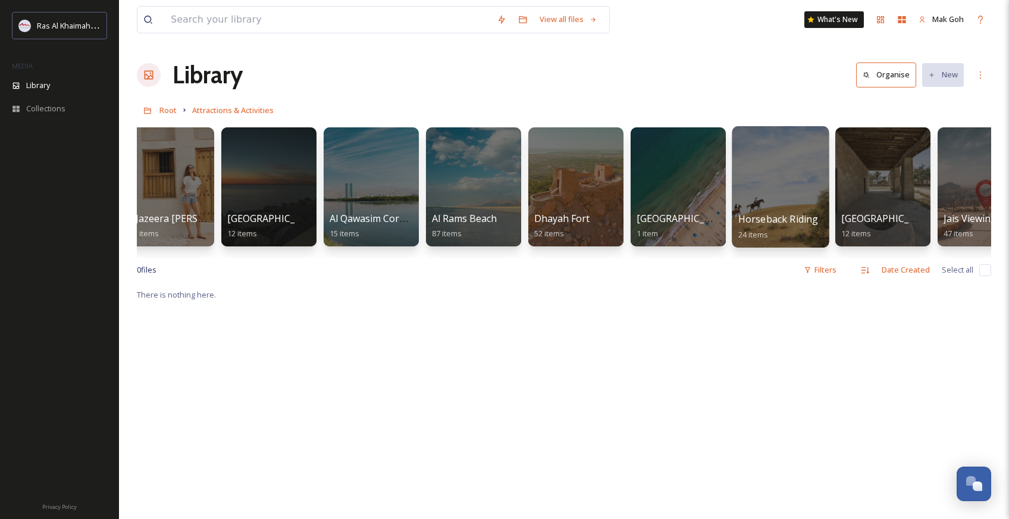
click at [776, 197] on div at bounding box center [779, 186] width 97 height 121
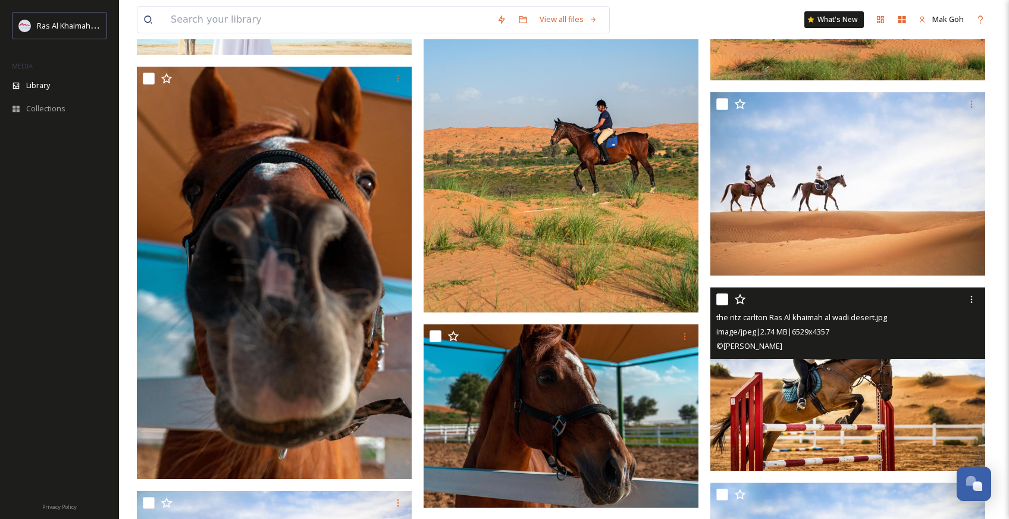
scroll to position [1050, 0]
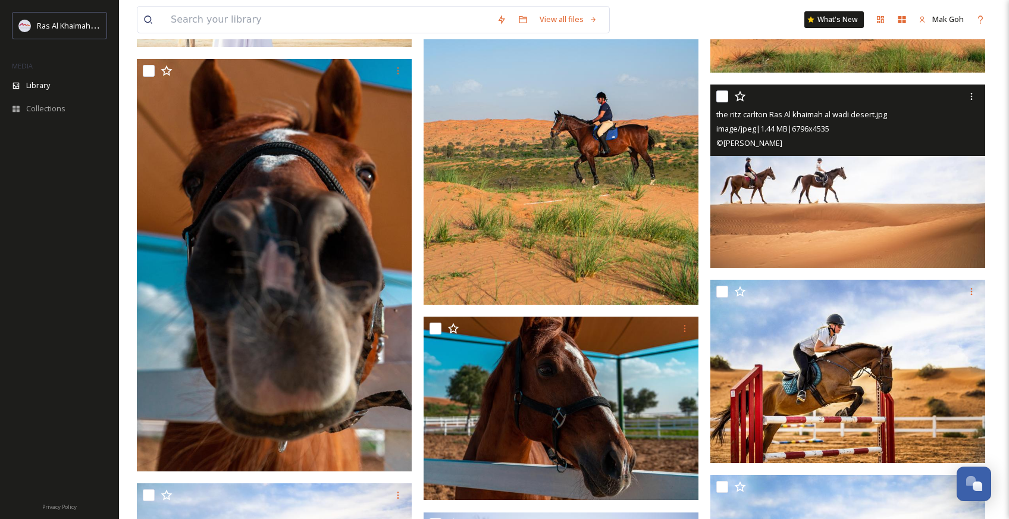
click at [838, 213] on img at bounding box center [847, 175] width 275 height 183
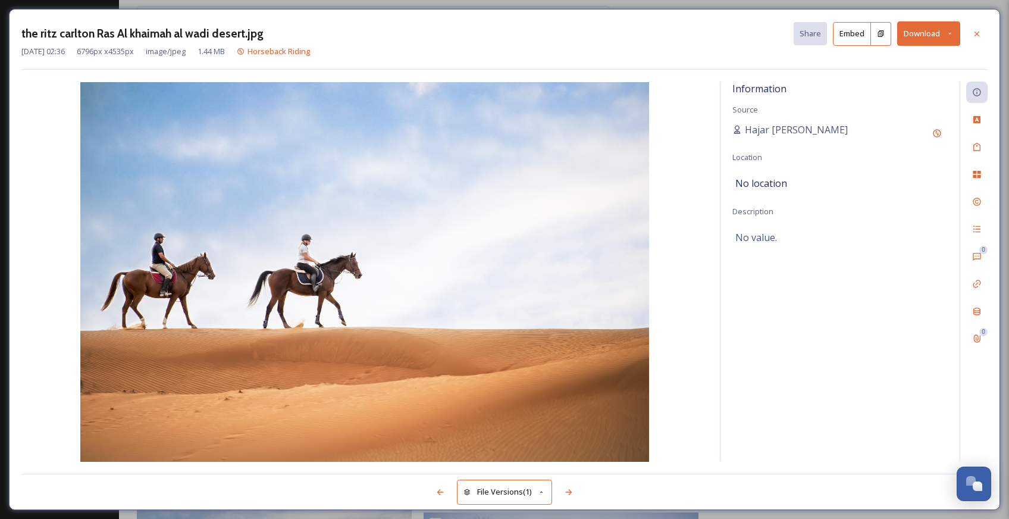
click at [922, 35] on button "Download" at bounding box center [928, 33] width 63 height 24
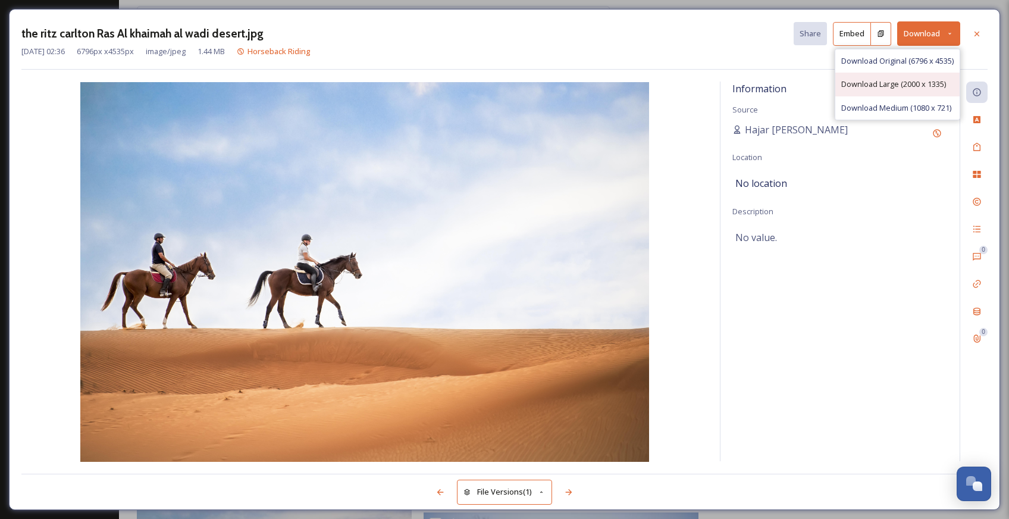
click at [913, 84] on span "Download Large (2000 x 1335)" at bounding box center [893, 83] width 105 height 11
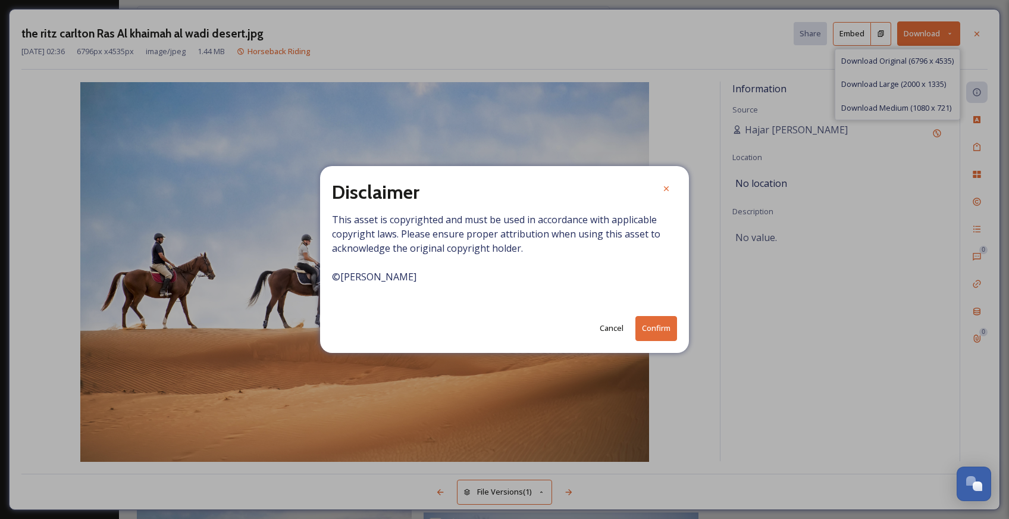
click at [661, 322] on button "Confirm" at bounding box center [656, 328] width 42 height 24
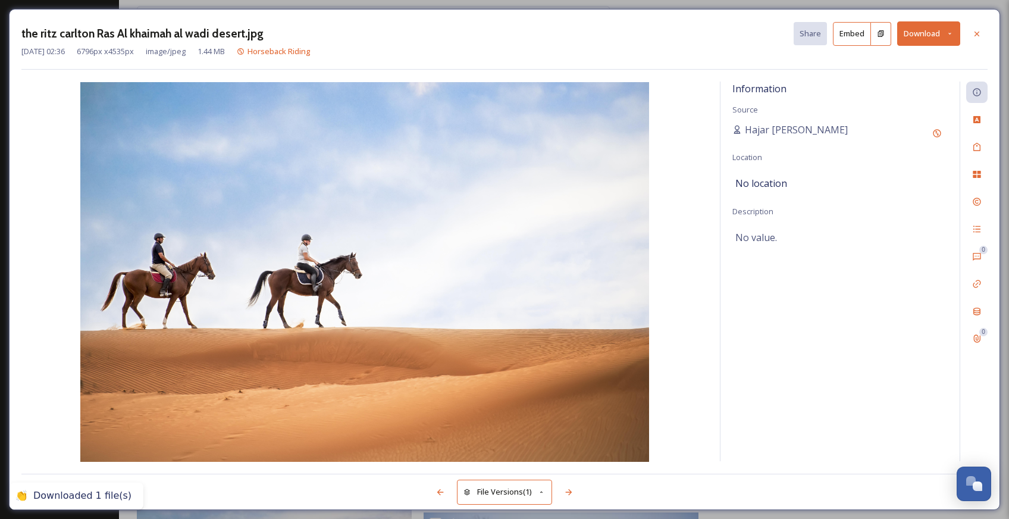
click at [976, 36] on icon at bounding box center [977, 34] width 10 height 10
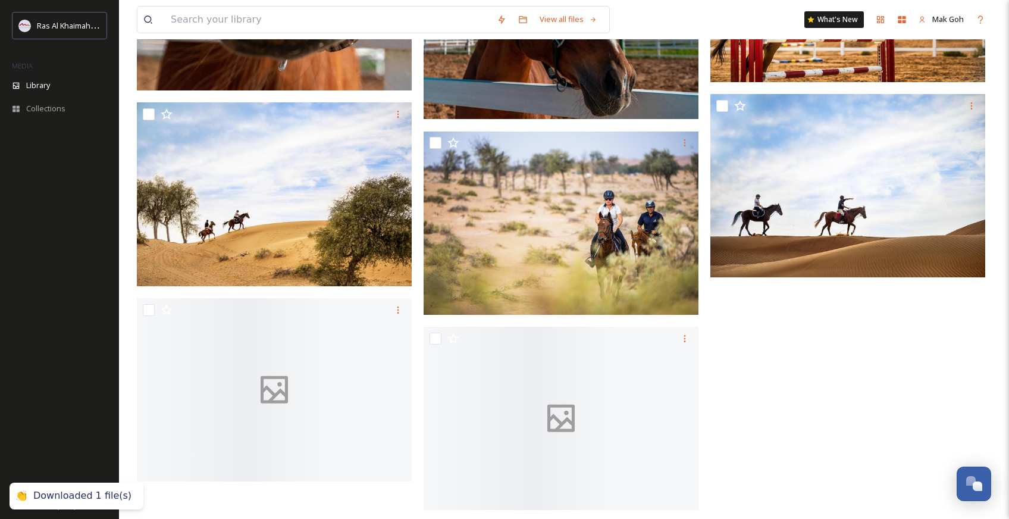
scroll to position [1442, 0]
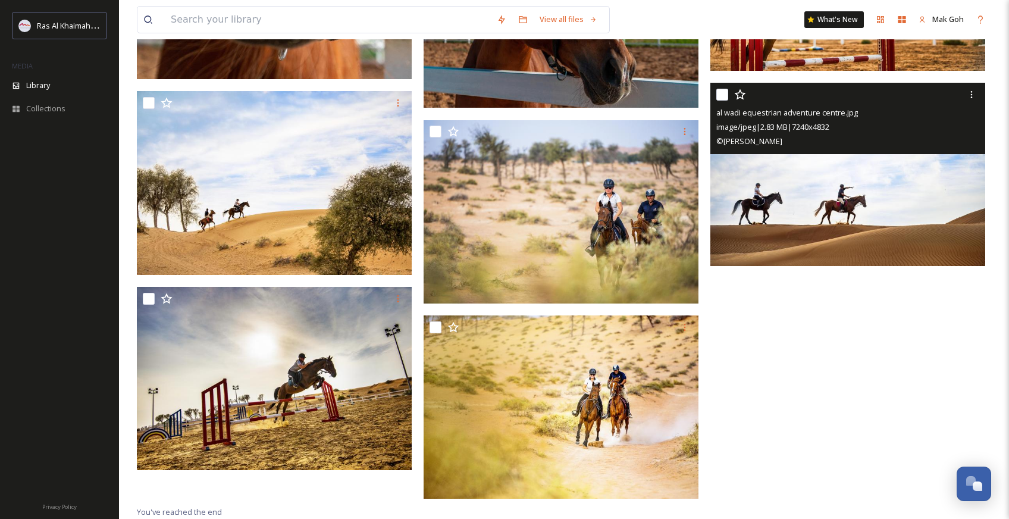
click at [847, 218] on img at bounding box center [847, 174] width 275 height 183
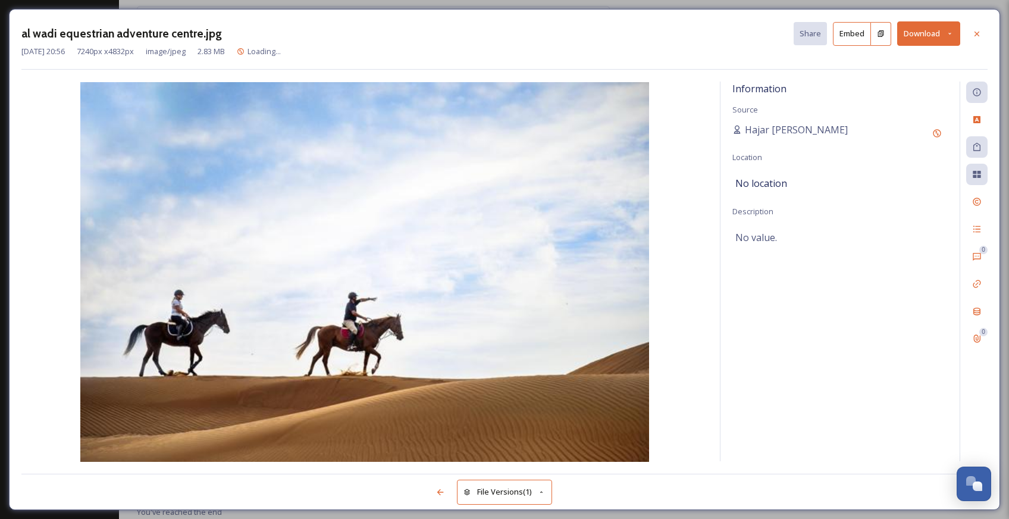
click at [929, 37] on button "Download" at bounding box center [928, 33] width 63 height 24
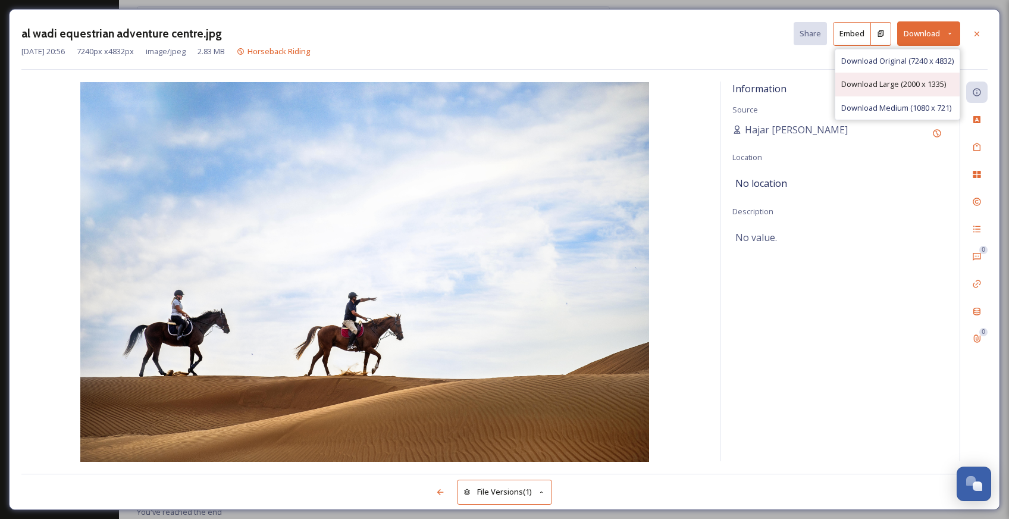
click at [893, 87] on span "Download Large (2000 x 1335)" at bounding box center [893, 83] width 105 height 11
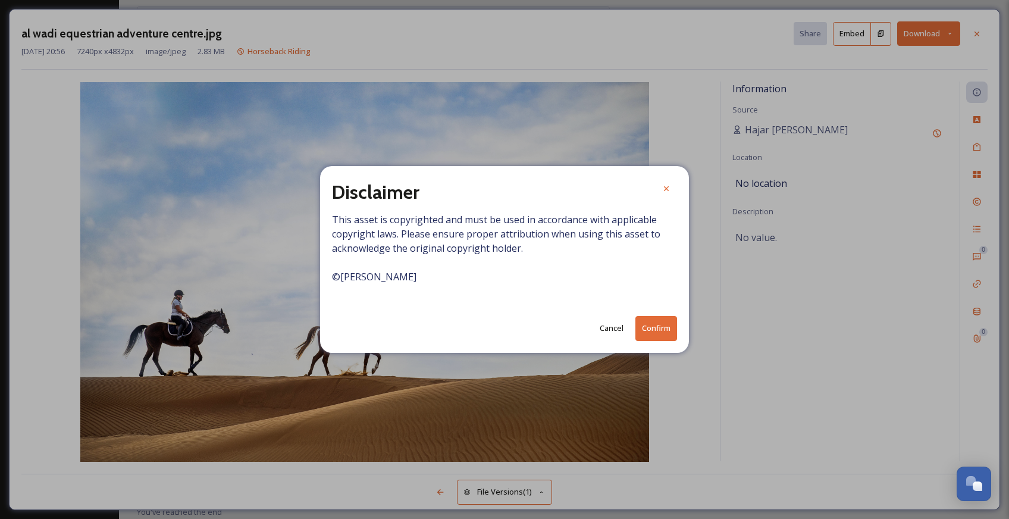
click at [657, 336] on button "Confirm" at bounding box center [656, 328] width 42 height 24
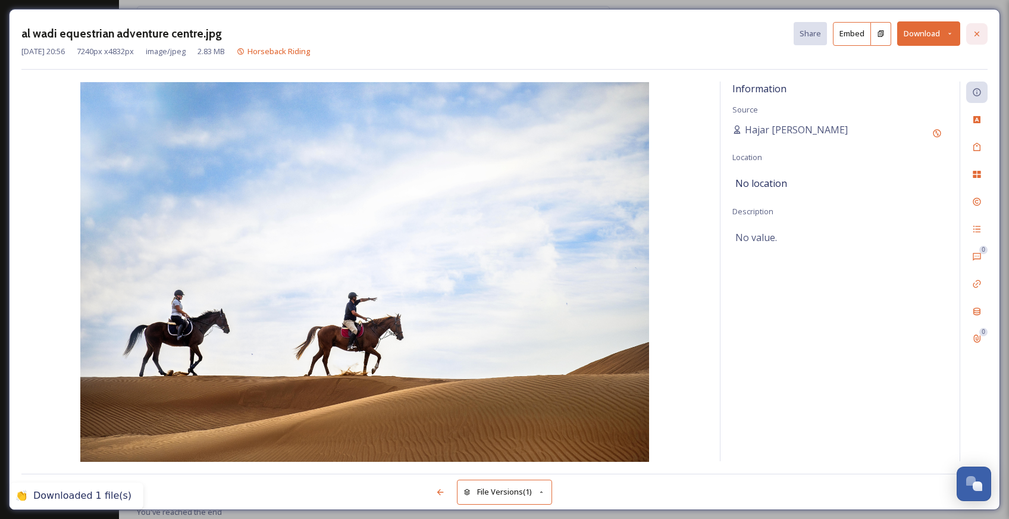
click at [979, 32] on icon at bounding box center [977, 34] width 10 height 10
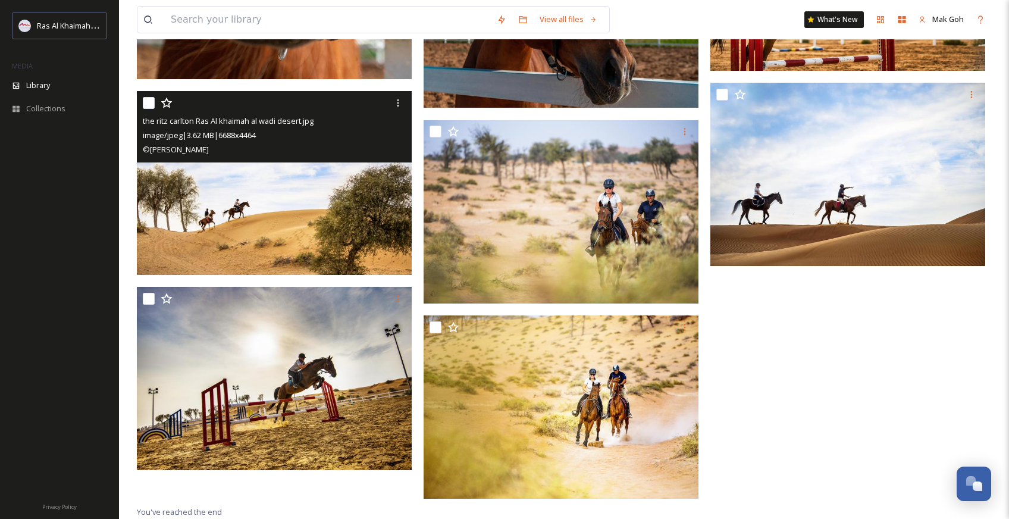
click at [279, 242] on img at bounding box center [274, 182] width 275 height 183
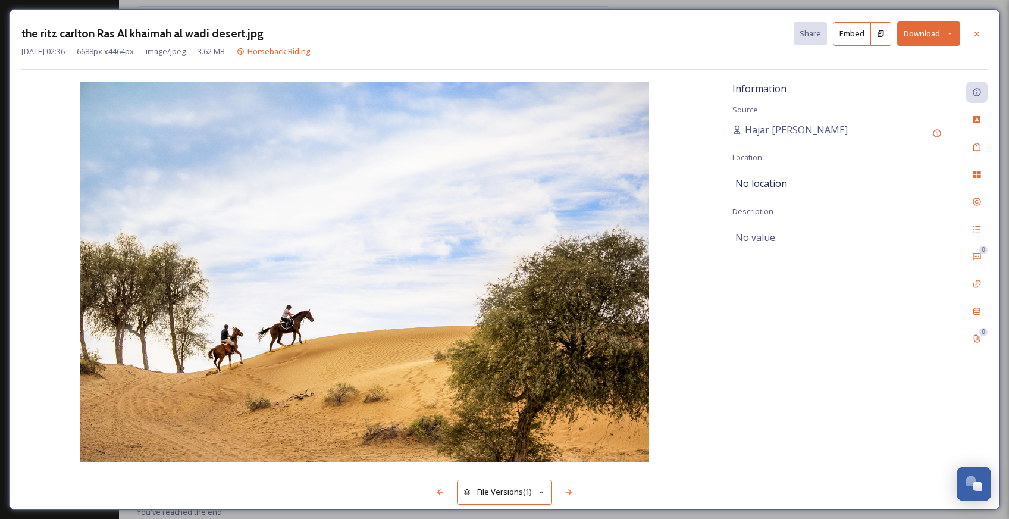
click at [928, 36] on button "Download" at bounding box center [928, 33] width 63 height 24
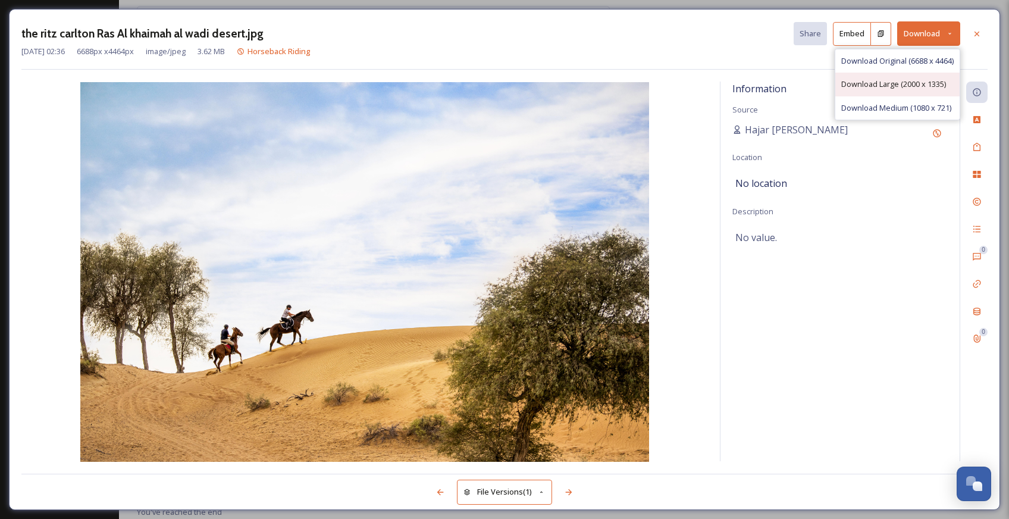
click at [923, 89] on span "Download Large (2000 x 1335)" at bounding box center [893, 83] width 105 height 11
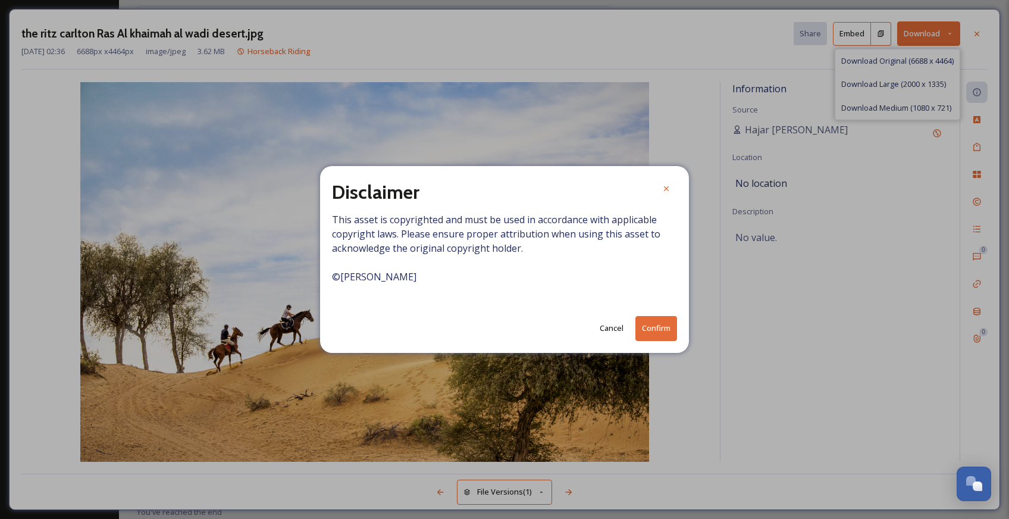
click at [675, 328] on button "Confirm" at bounding box center [656, 328] width 42 height 24
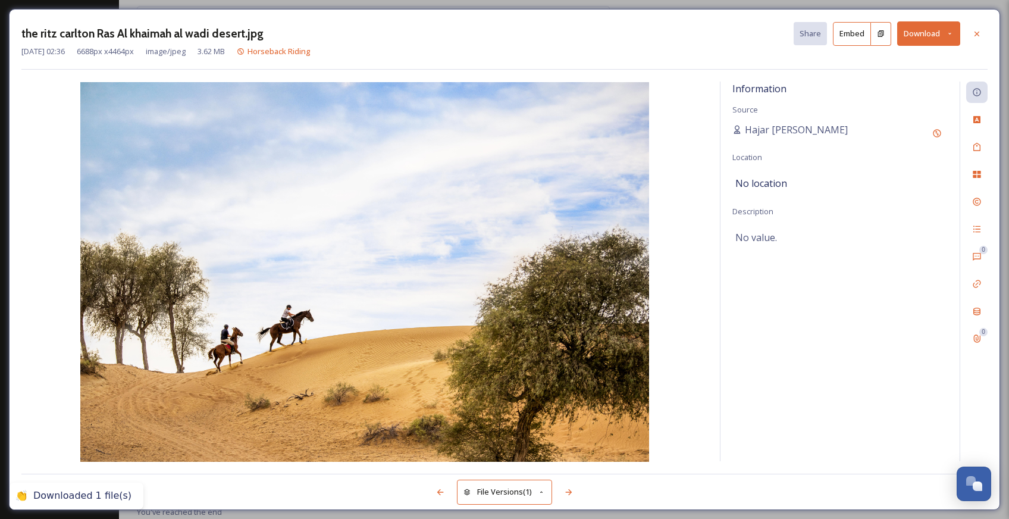
click at [974, 34] on icon at bounding box center [977, 34] width 10 height 10
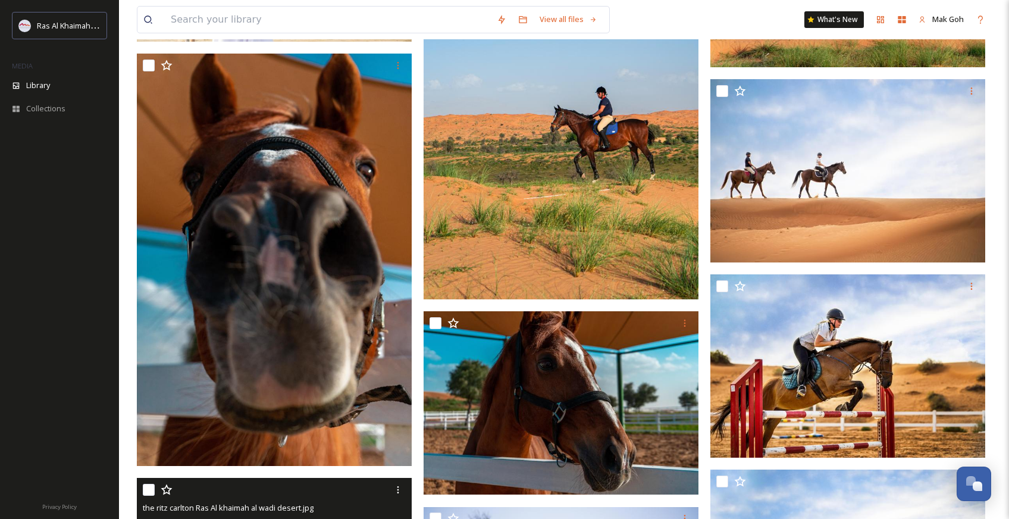
scroll to position [857, 0]
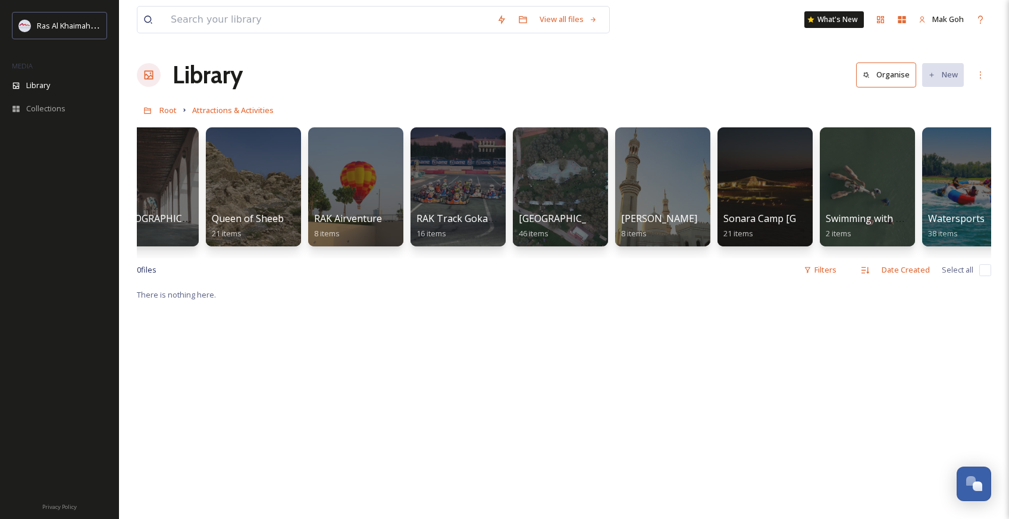
scroll to position [0, 1396]
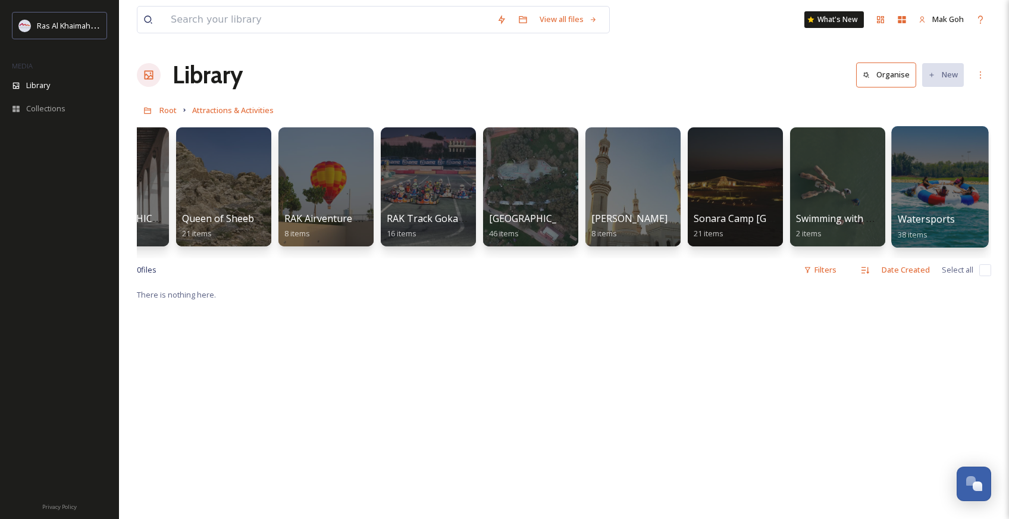
click at [933, 192] on div at bounding box center [939, 186] width 97 height 121
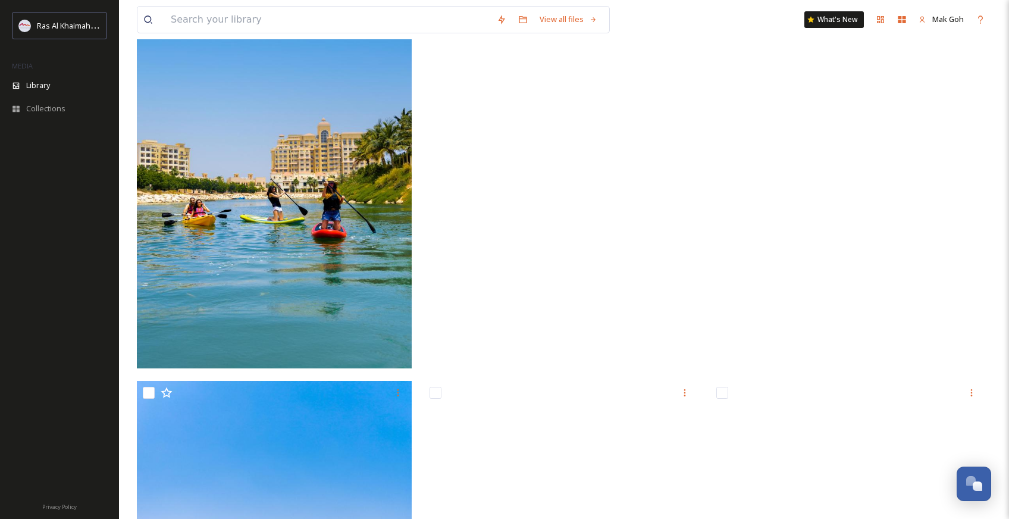
scroll to position [2097, 0]
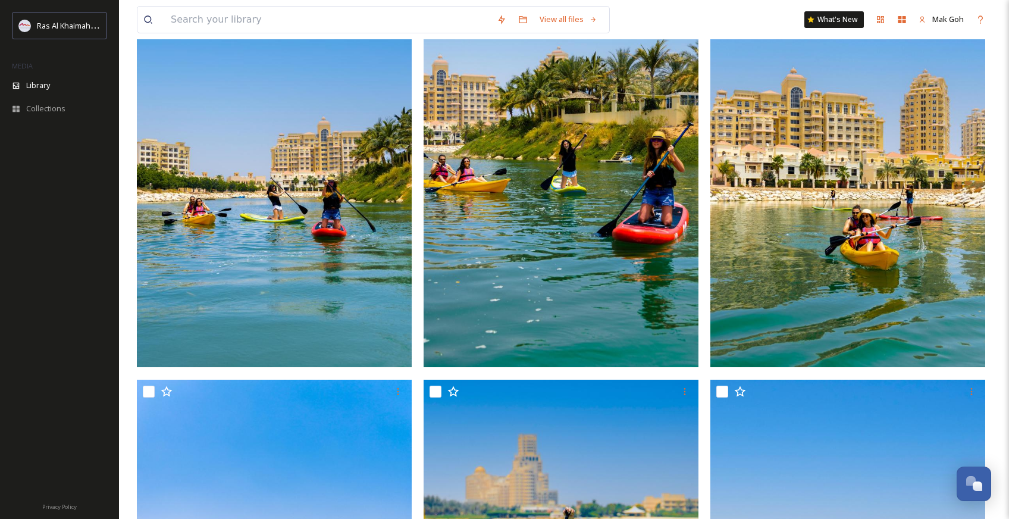
click at [368, 257] on img at bounding box center [274, 160] width 275 height 411
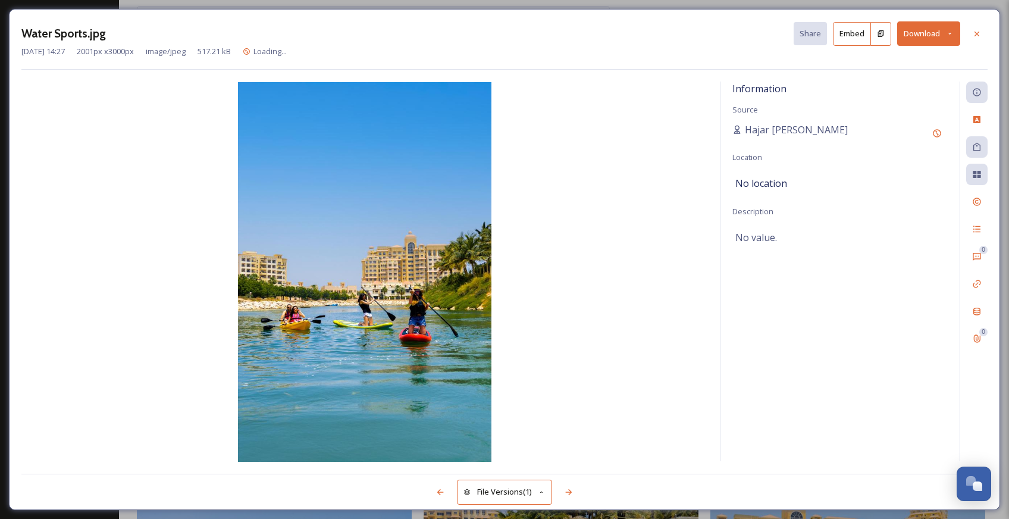
click at [925, 34] on button "Download" at bounding box center [928, 33] width 63 height 24
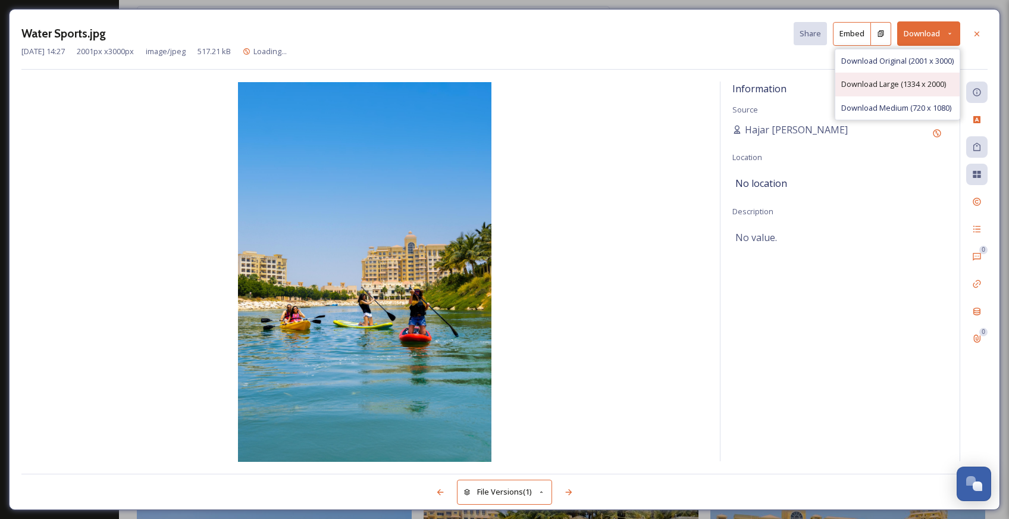
click at [922, 78] on span "Download Large (1334 x 2000)" at bounding box center [893, 83] width 105 height 11
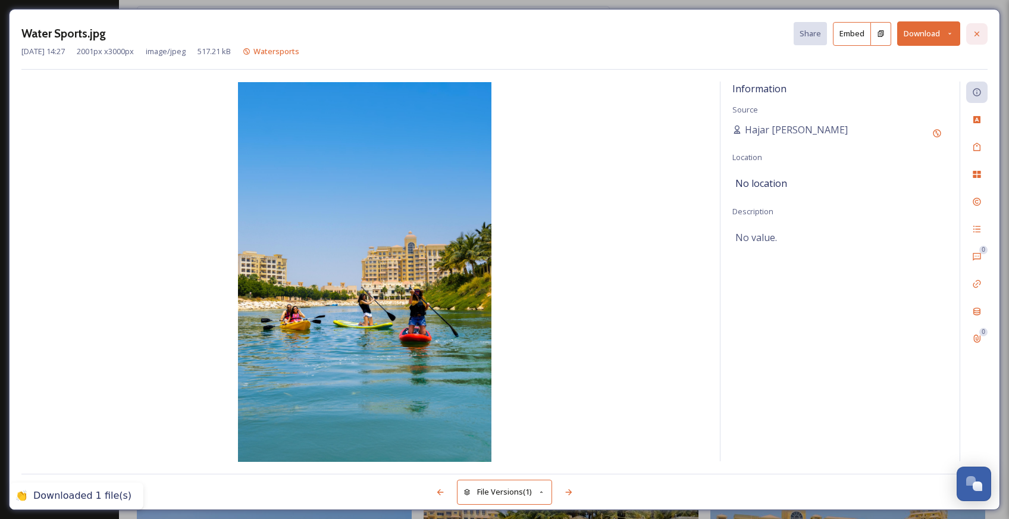
click at [973, 33] on icon at bounding box center [977, 34] width 10 height 10
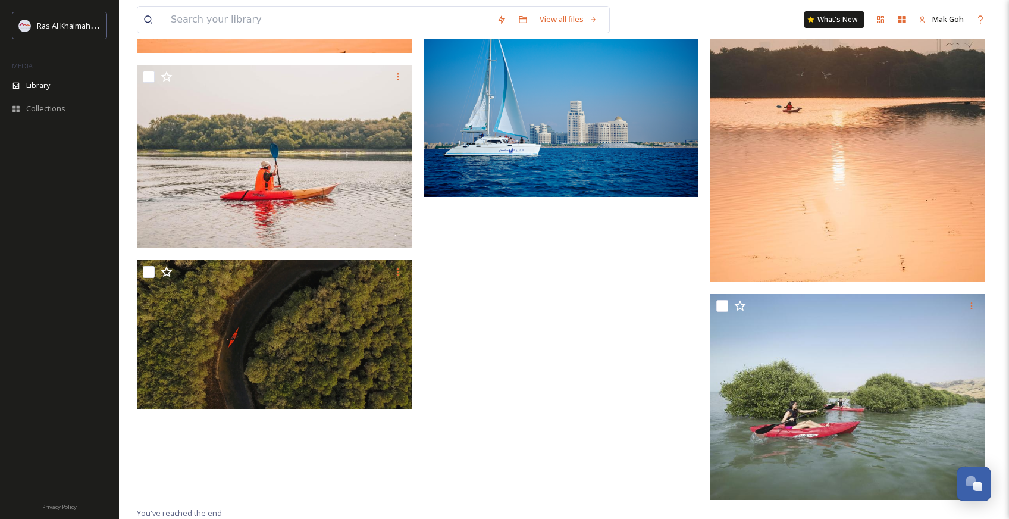
scroll to position [4049, 0]
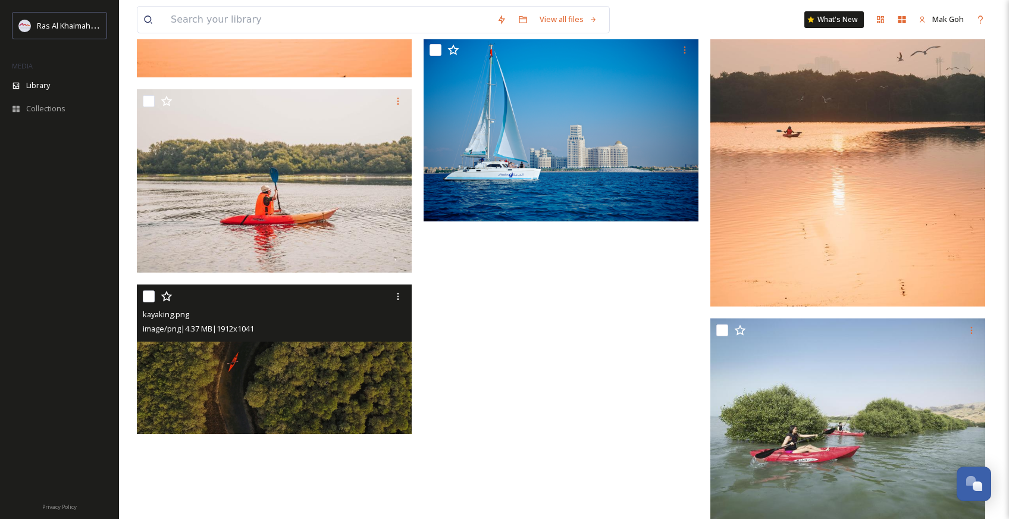
click at [342, 391] on img at bounding box center [274, 358] width 275 height 149
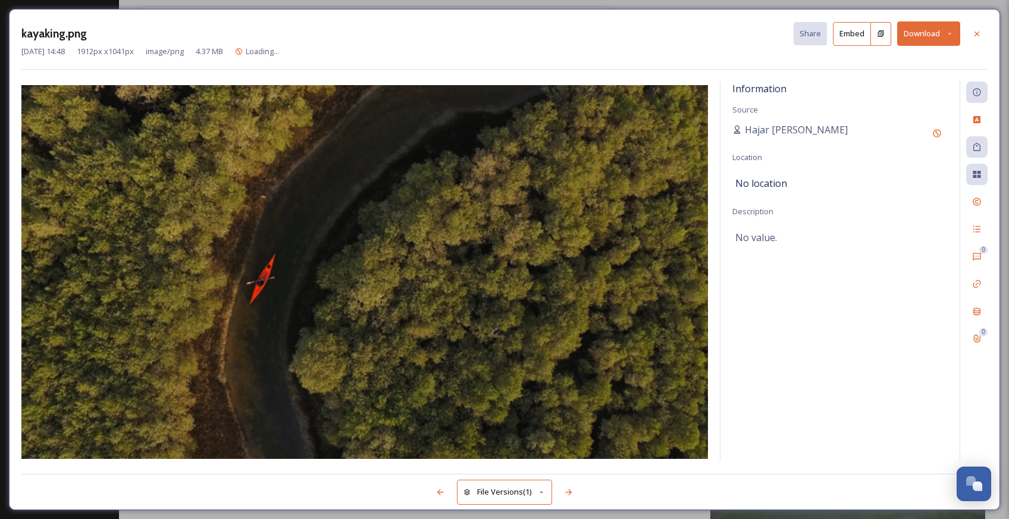
click at [925, 38] on button "Download" at bounding box center [928, 33] width 63 height 24
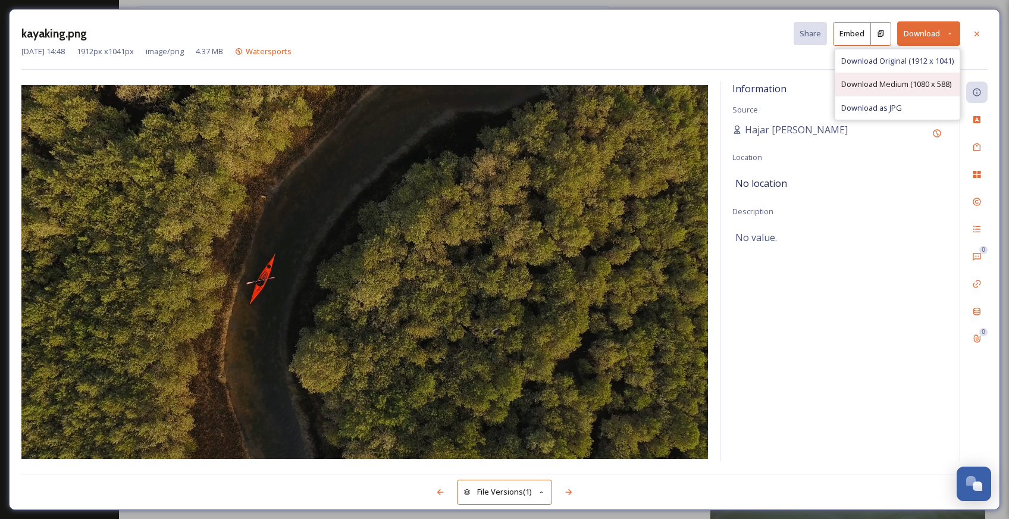
click at [919, 74] on div "Download Medium (1080 x 588)" at bounding box center [897, 84] width 124 height 23
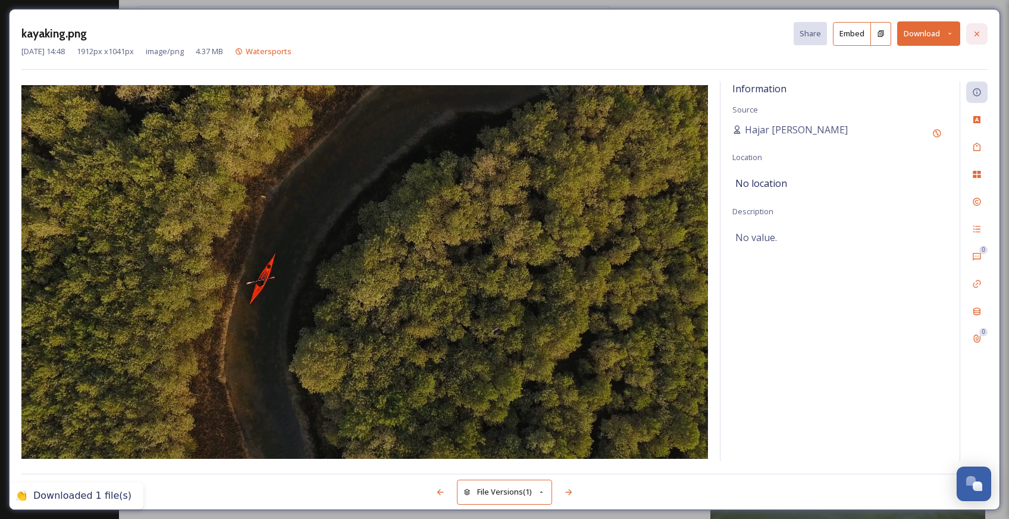
click at [975, 32] on icon at bounding box center [976, 33] width 5 height 5
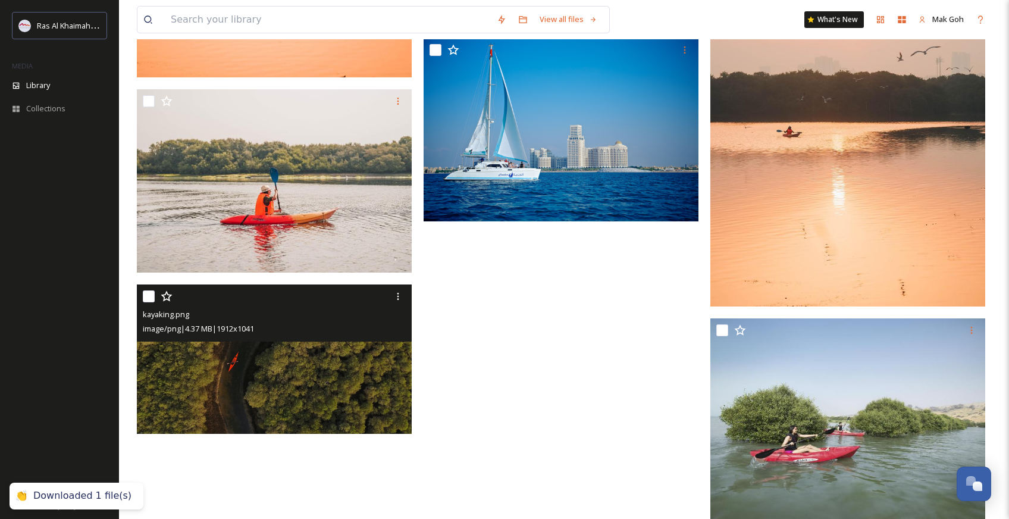
scroll to position [4074, 0]
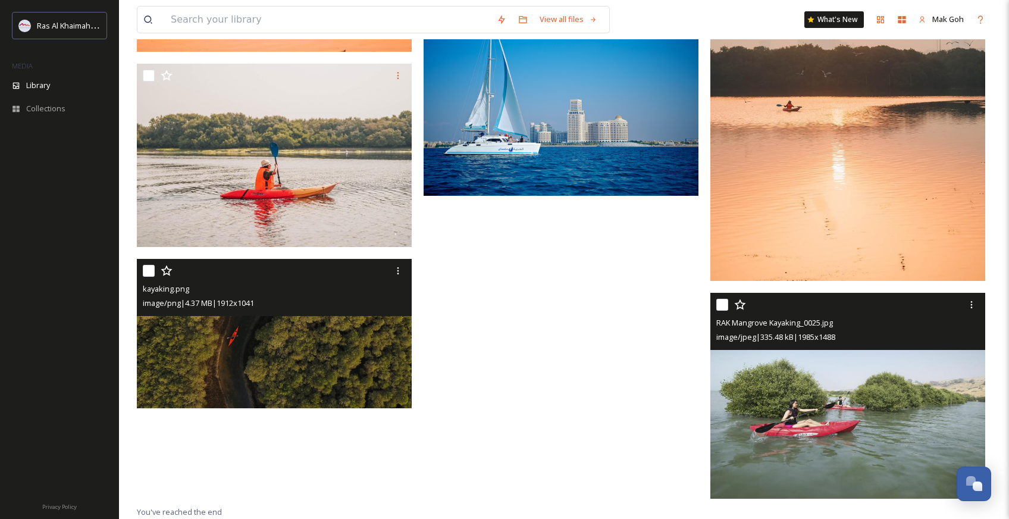
click at [856, 377] on img at bounding box center [847, 396] width 275 height 206
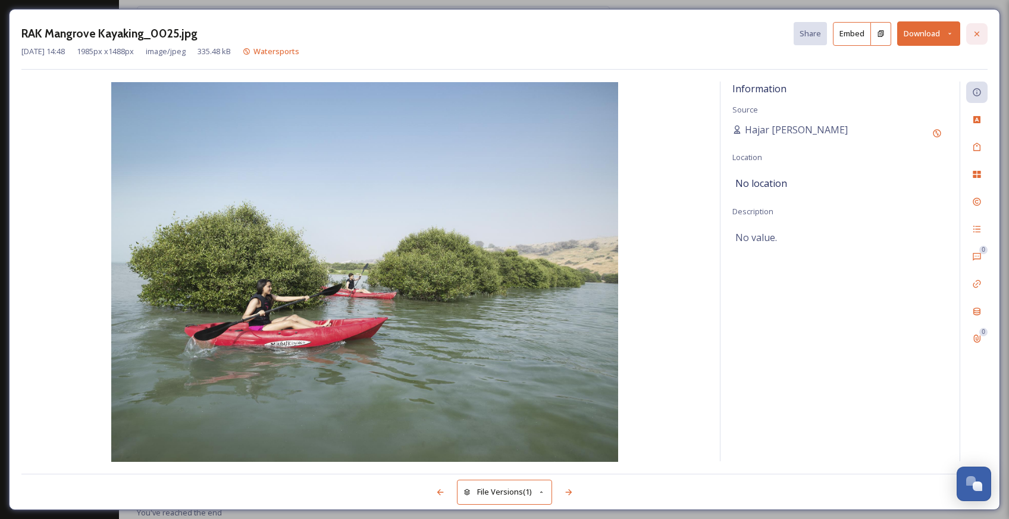
click at [985, 32] on div at bounding box center [976, 33] width 21 height 21
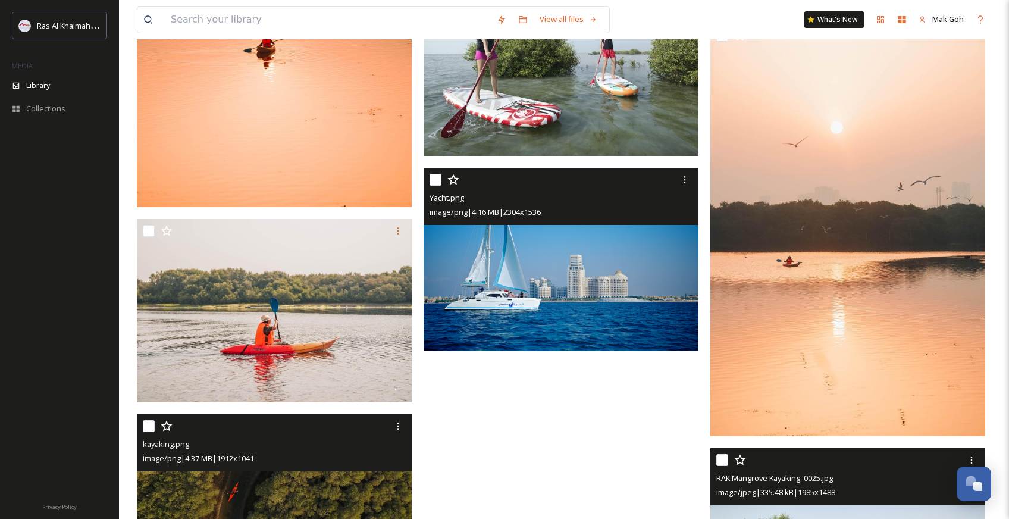
scroll to position [3893, 0]
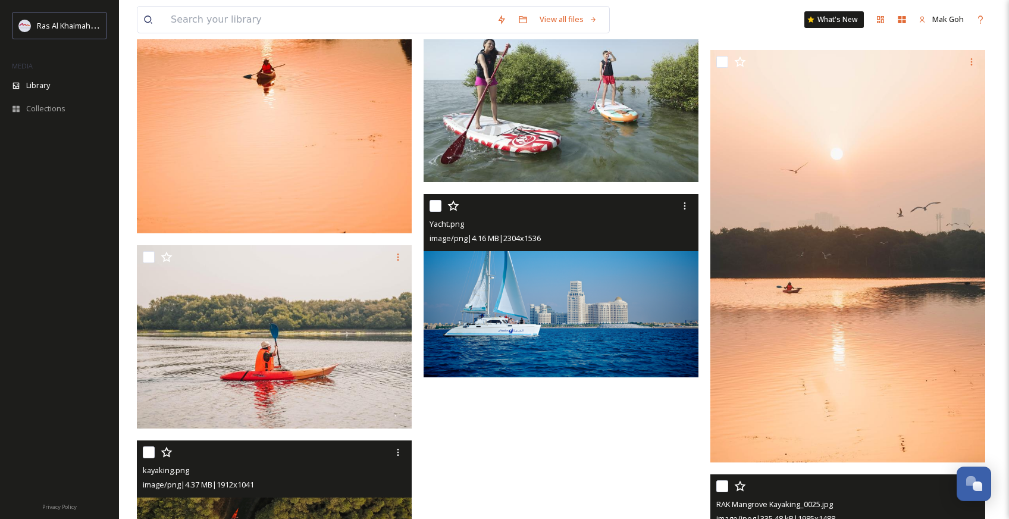
click at [627, 300] on img at bounding box center [560, 285] width 275 height 183
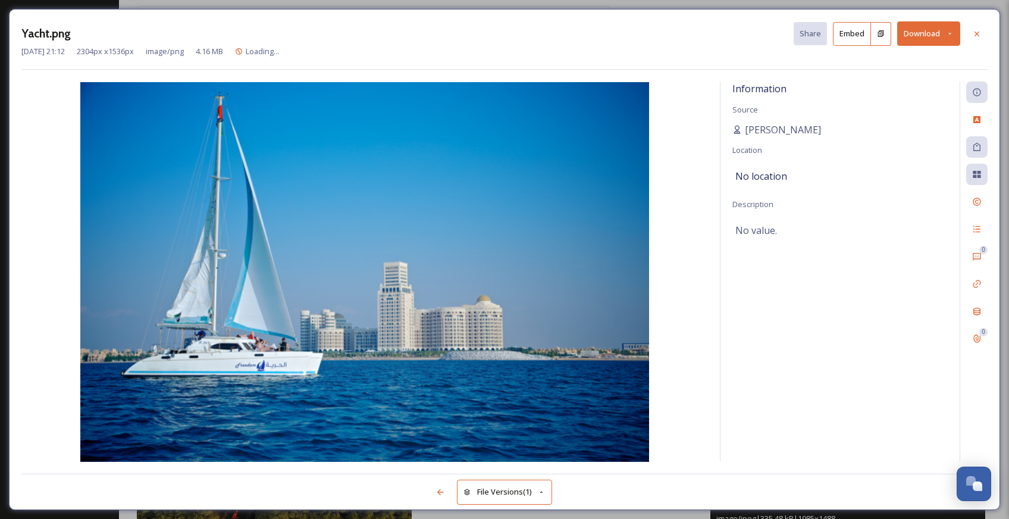
click at [929, 36] on button "Download" at bounding box center [928, 33] width 63 height 24
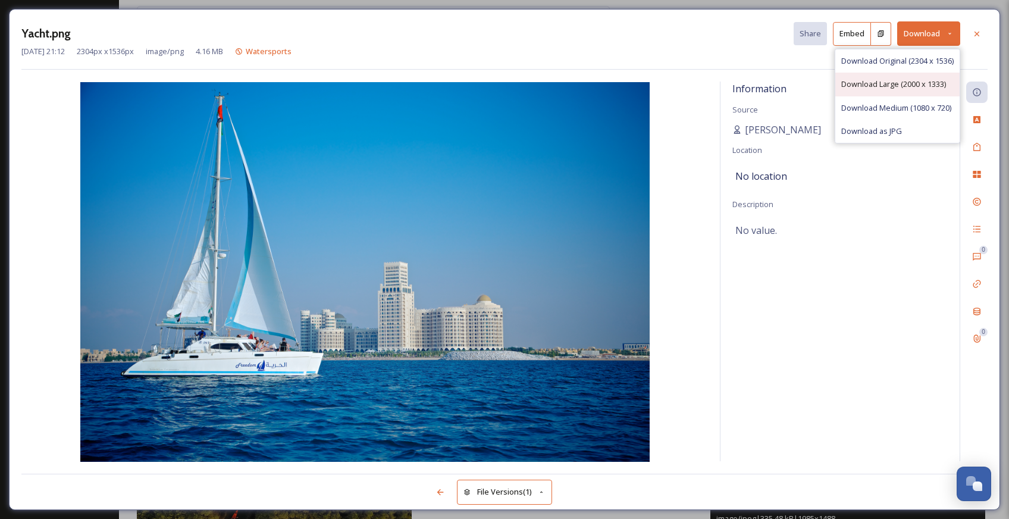
click at [926, 91] on div "Download Large (2000 x 1333)" at bounding box center [897, 84] width 124 height 23
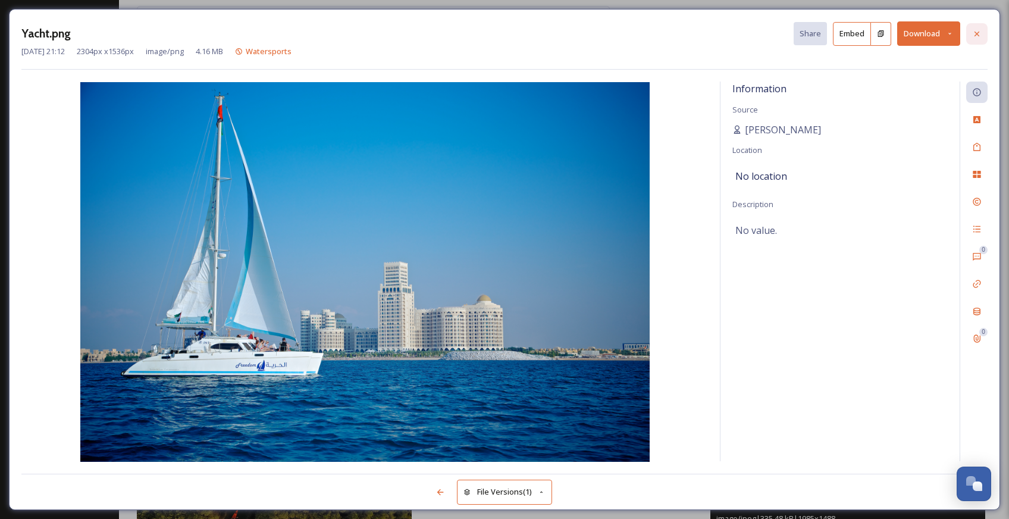
click at [978, 36] on icon at bounding box center [977, 34] width 10 height 10
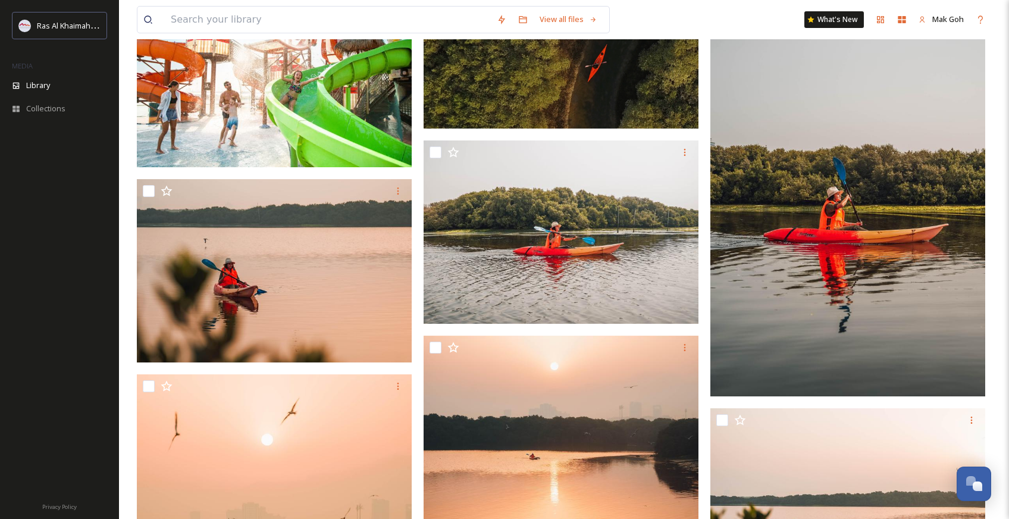
scroll to position [3336, 0]
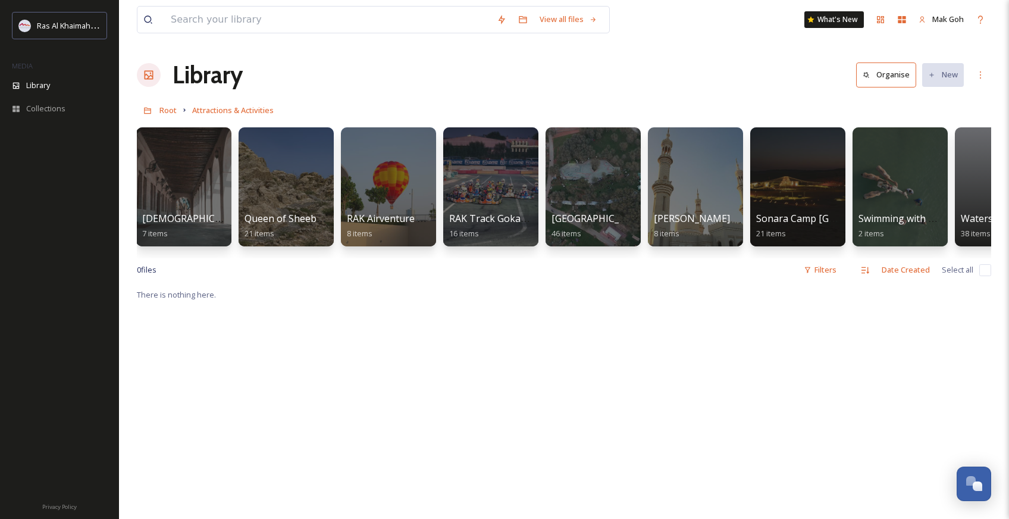
scroll to position [0, 1396]
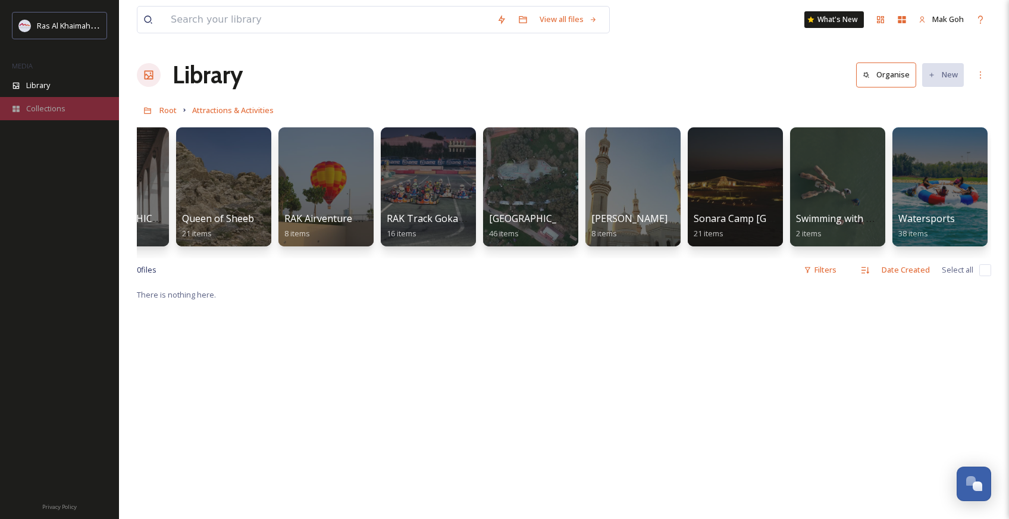
click at [26, 113] on span "Collections" at bounding box center [45, 108] width 39 height 11
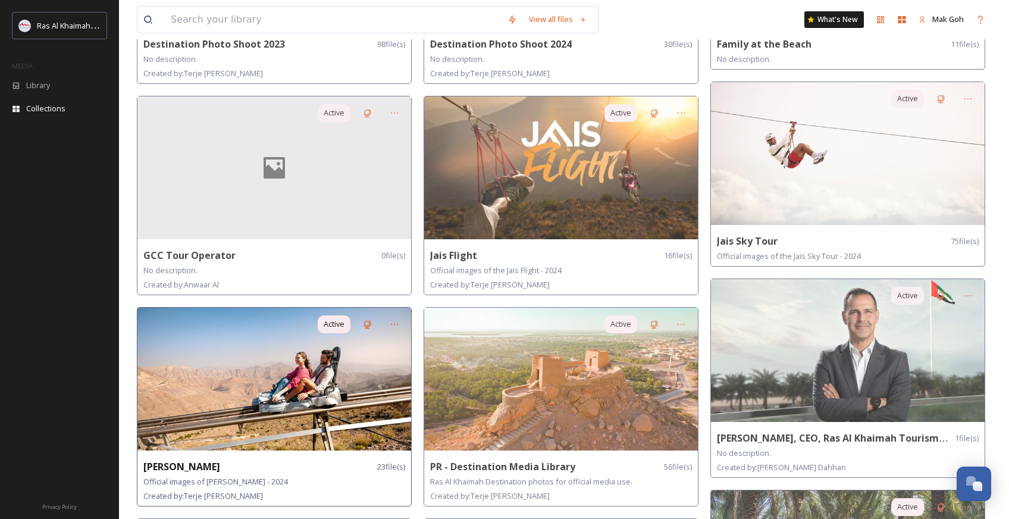
scroll to position [450, 0]
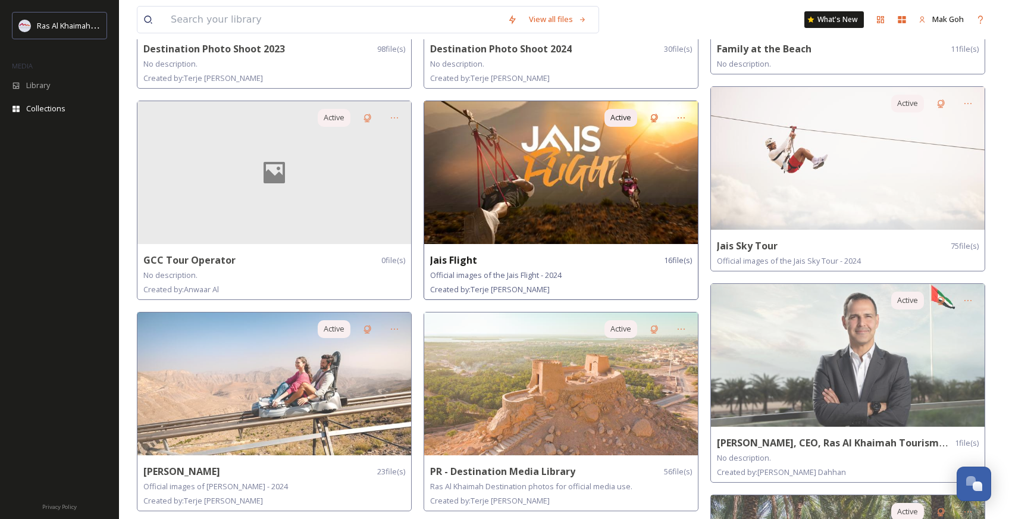
click at [573, 180] on img at bounding box center [561, 172] width 274 height 143
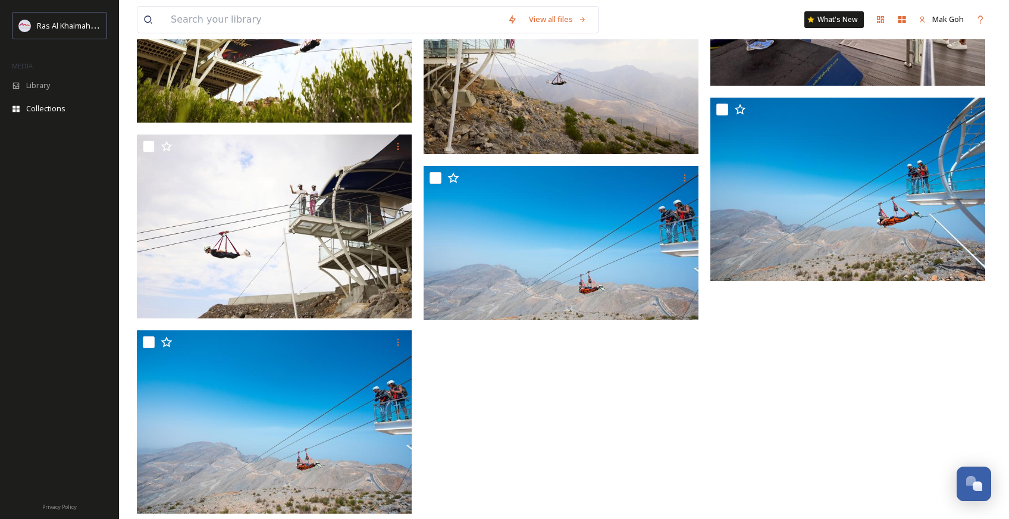
scroll to position [787, 0]
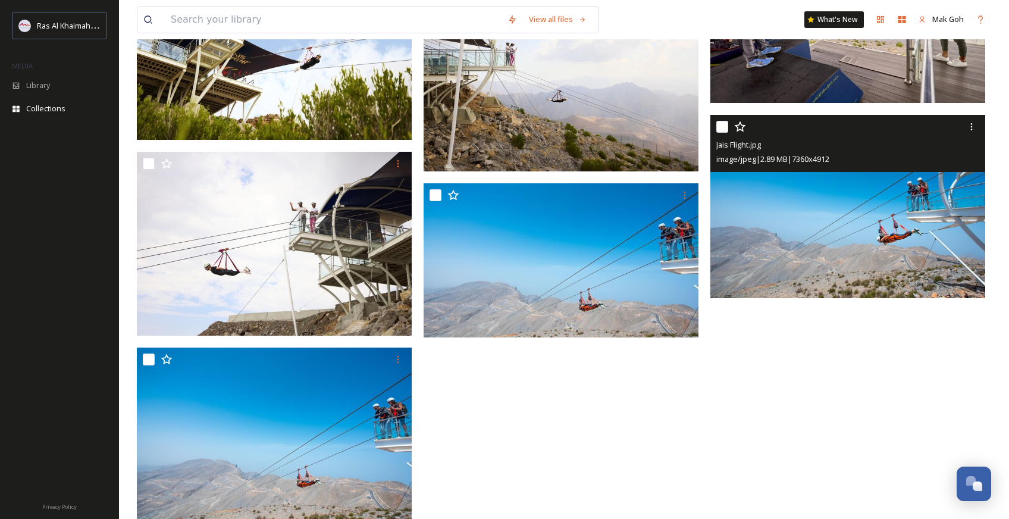
click at [899, 249] on img at bounding box center [847, 206] width 275 height 183
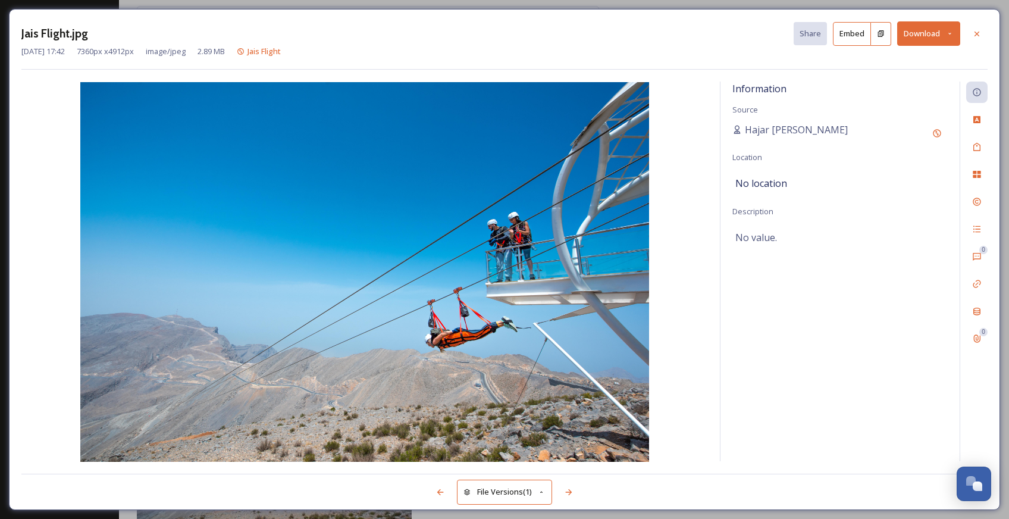
click at [925, 34] on button "Download" at bounding box center [928, 33] width 63 height 24
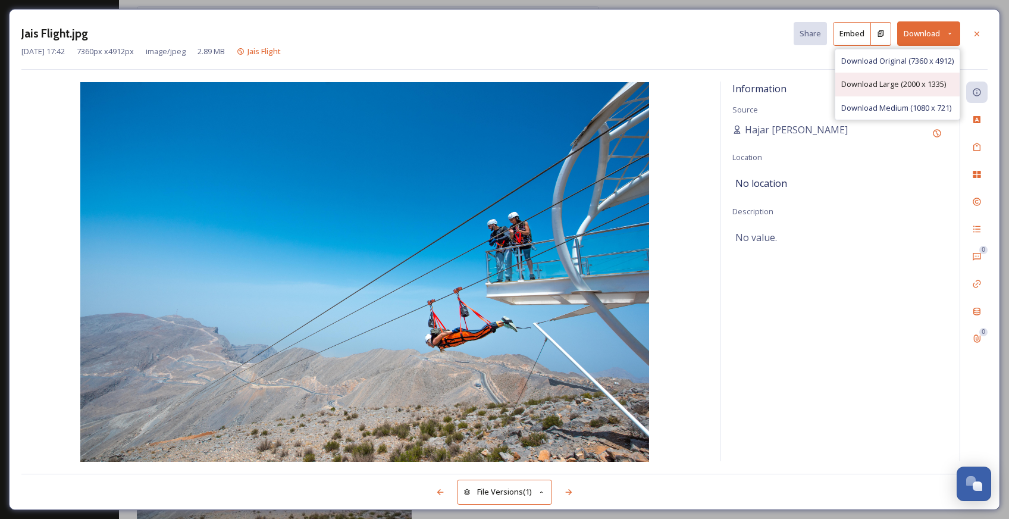
click at [910, 81] on span "Download Large (2000 x 1335)" at bounding box center [893, 83] width 105 height 11
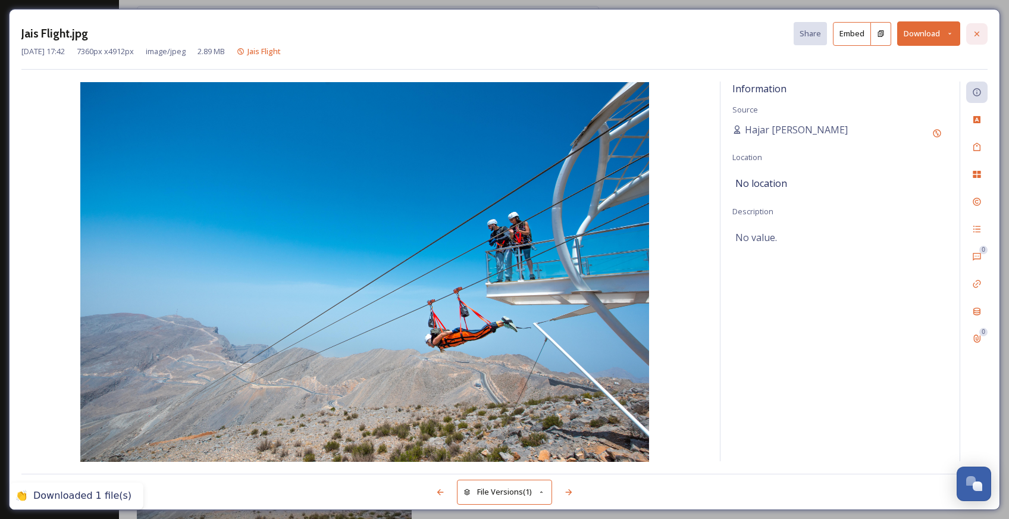
click at [981, 36] on icon at bounding box center [977, 34] width 10 height 10
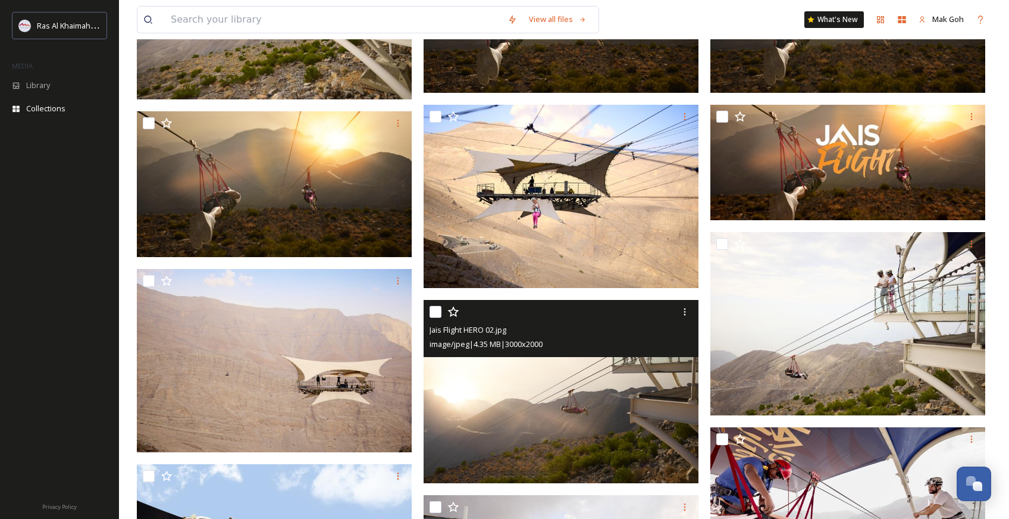
scroll to position [270, 0]
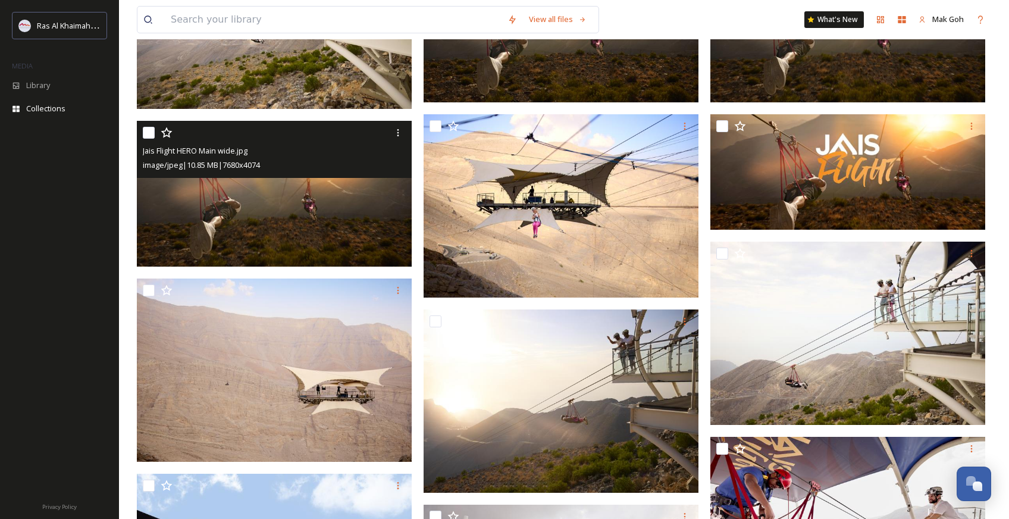
click at [325, 213] on img at bounding box center [274, 194] width 275 height 146
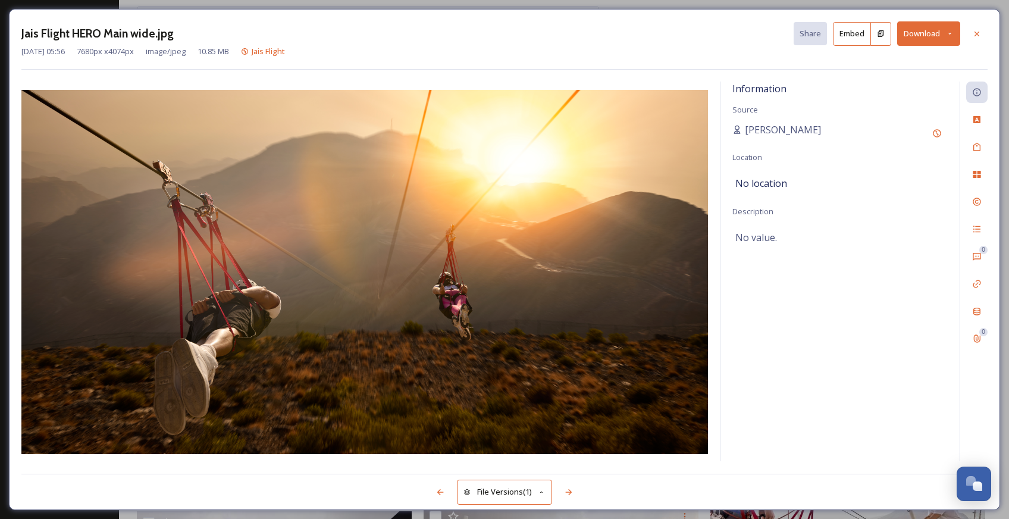
click at [926, 30] on button "Download" at bounding box center [928, 33] width 63 height 24
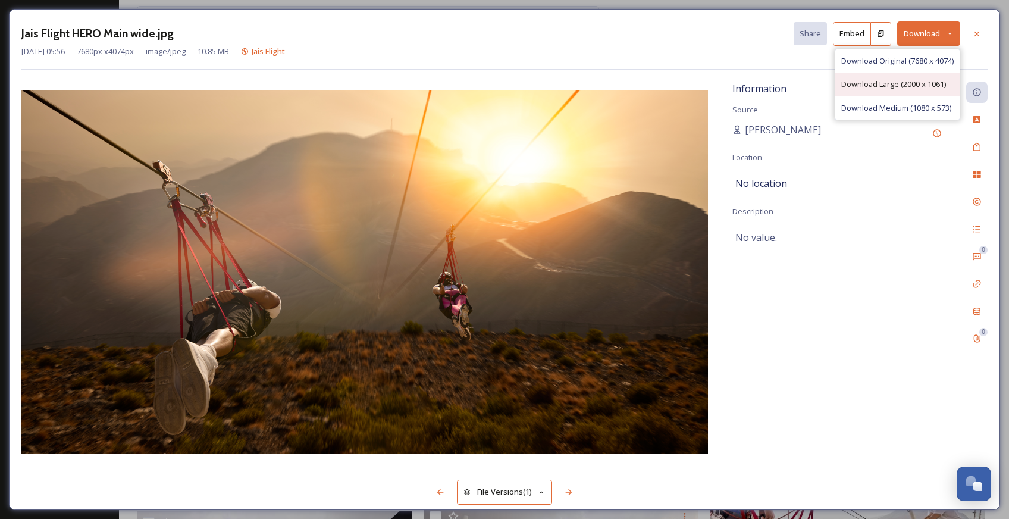
click at [920, 90] on div "Download Large (2000 x 1061)" at bounding box center [897, 84] width 124 height 23
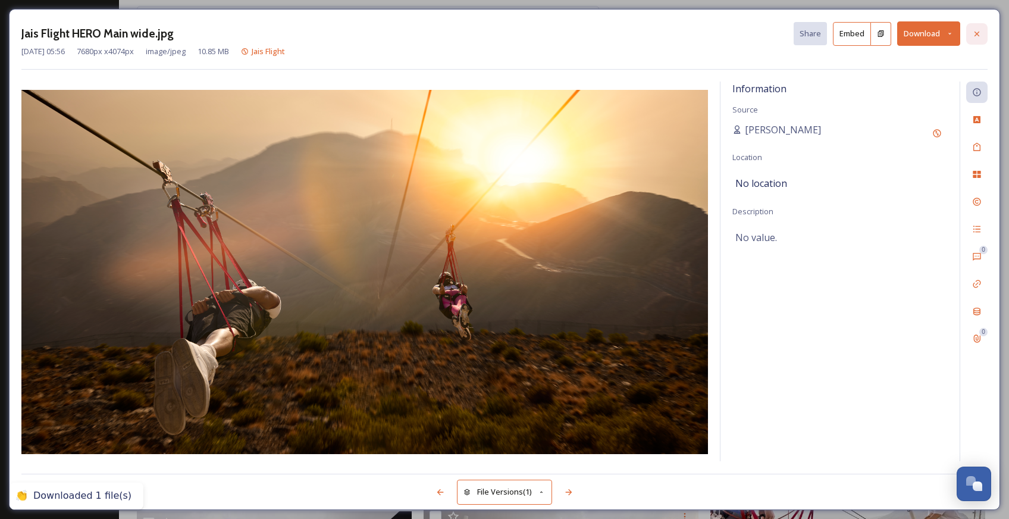
click at [973, 33] on icon at bounding box center [977, 34] width 10 height 10
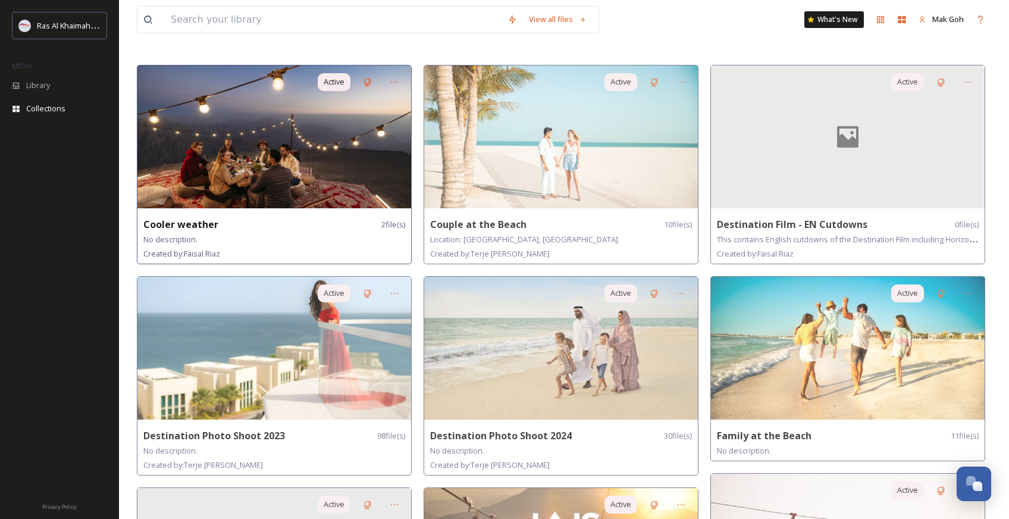
scroll to position [65, 0]
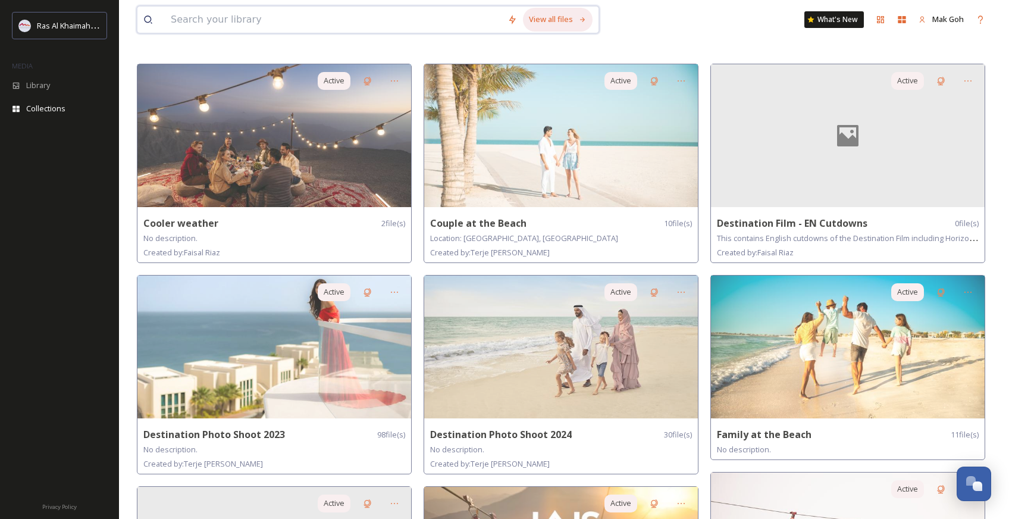
click at [554, 20] on div "View all files" at bounding box center [558, 19] width 70 height 23
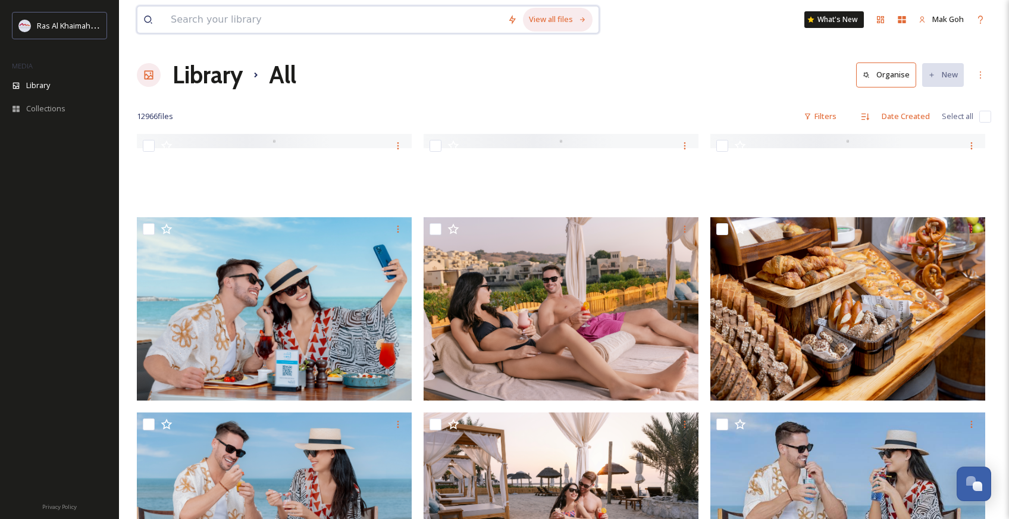
click at [579, 24] on div "View all files" at bounding box center [558, 19] width 70 height 23
click at [882, 82] on button "Organise" at bounding box center [886, 74] width 60 height 24
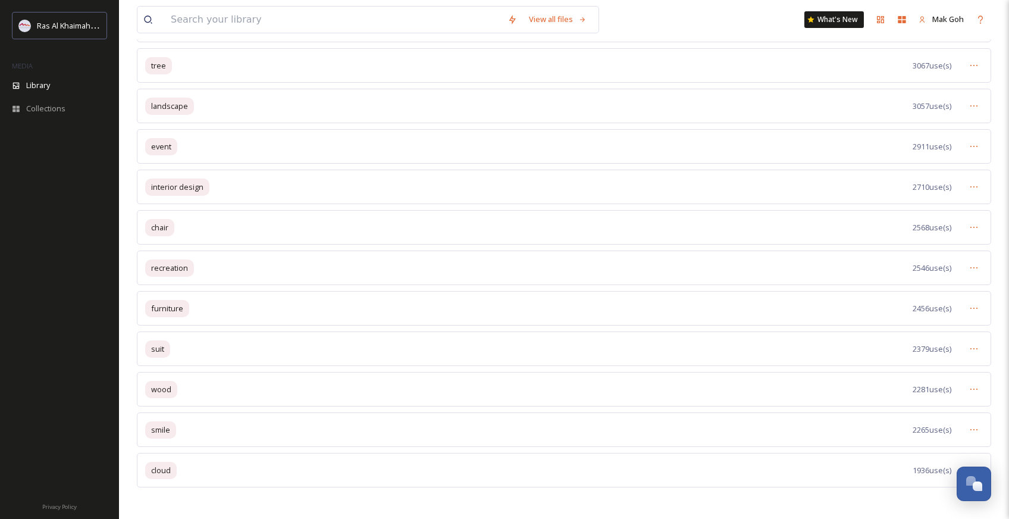
scroll to position [479, 0]
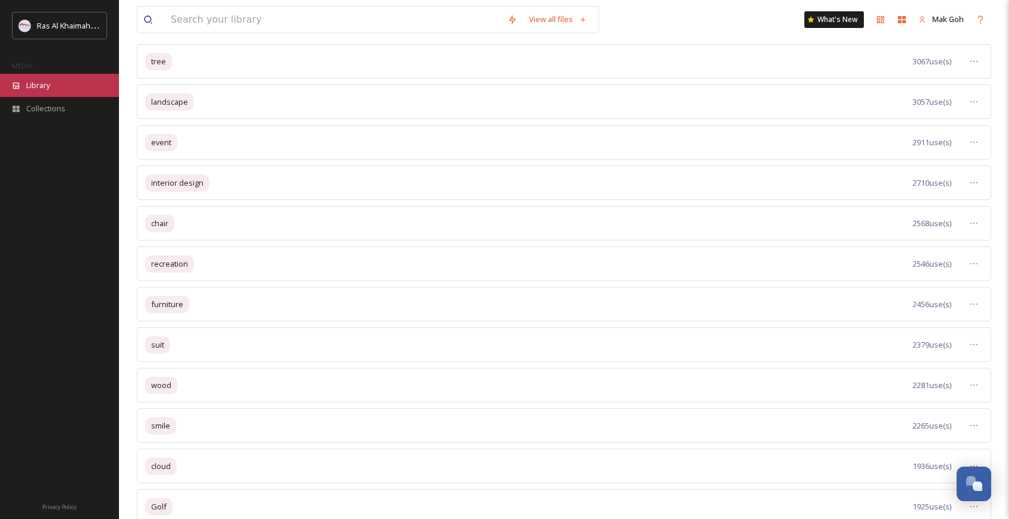
click at [69, 89] on div "Library" at bounding box center [59, 85] width 119 height 23
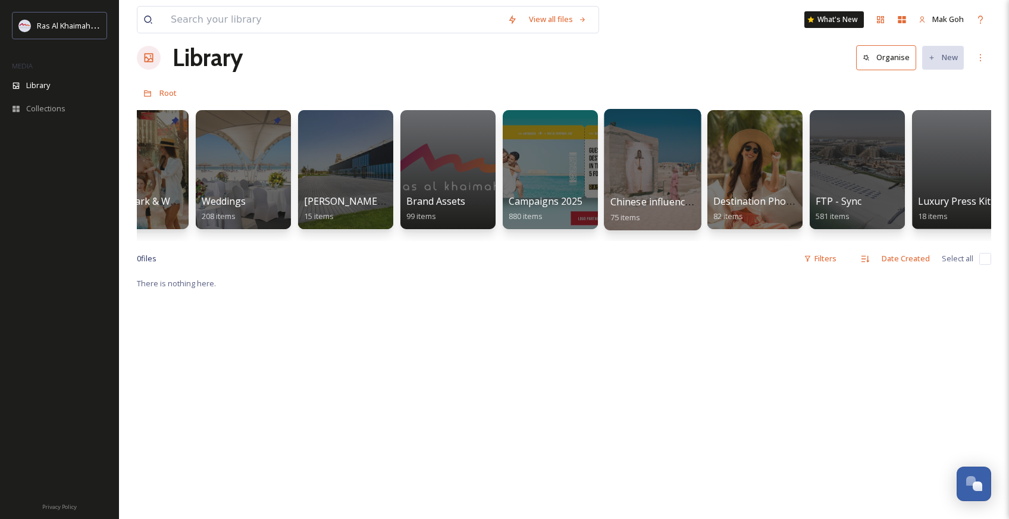
scroll to position [0, 1276]
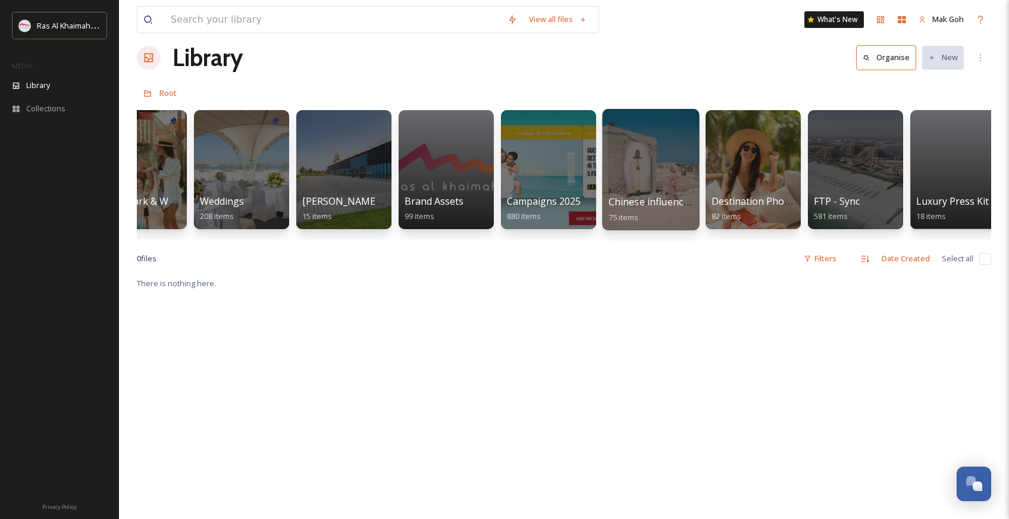
click at [642, 208] on span "Chinese influencer fam trip" at bounding box center [669, 201] width 123 height 13
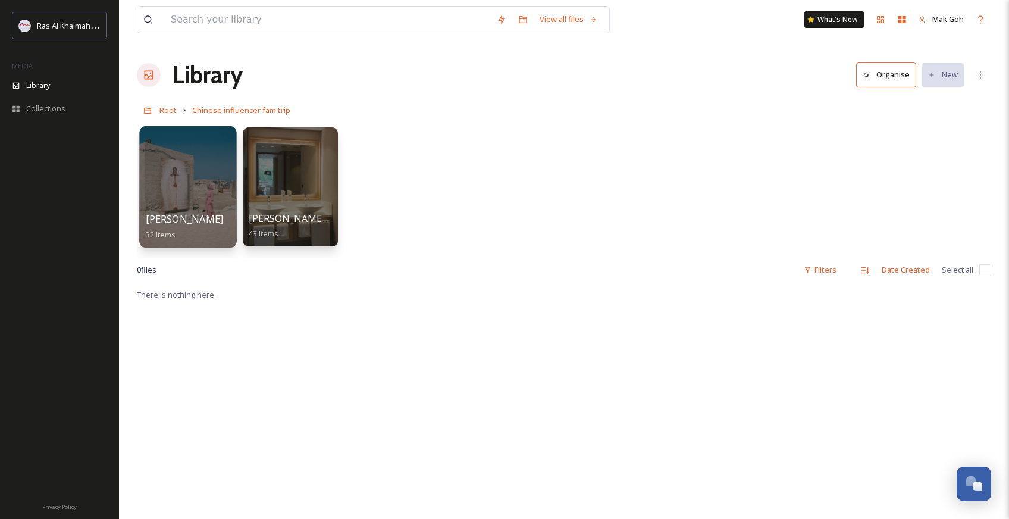
click at [191, 187] on div at bounding box center [187, 186] width 97 height 121
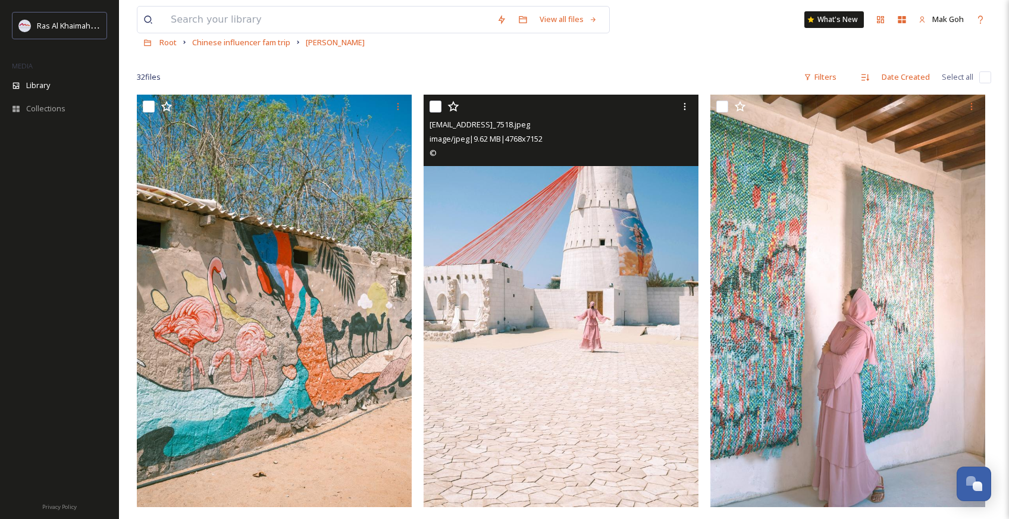
scroll to position [64, 0]
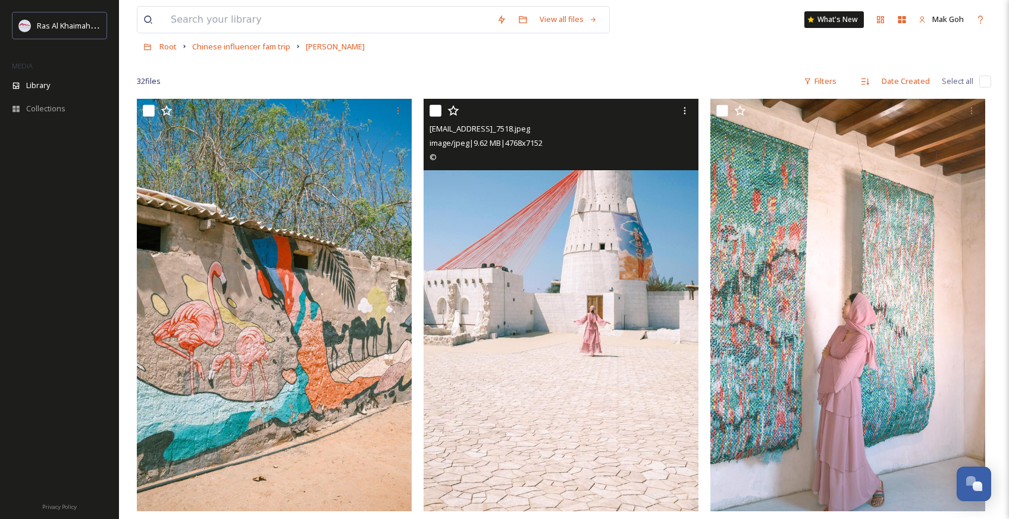
click at [632, 336] on img at bounding box center [560, 305] width 275 height 412
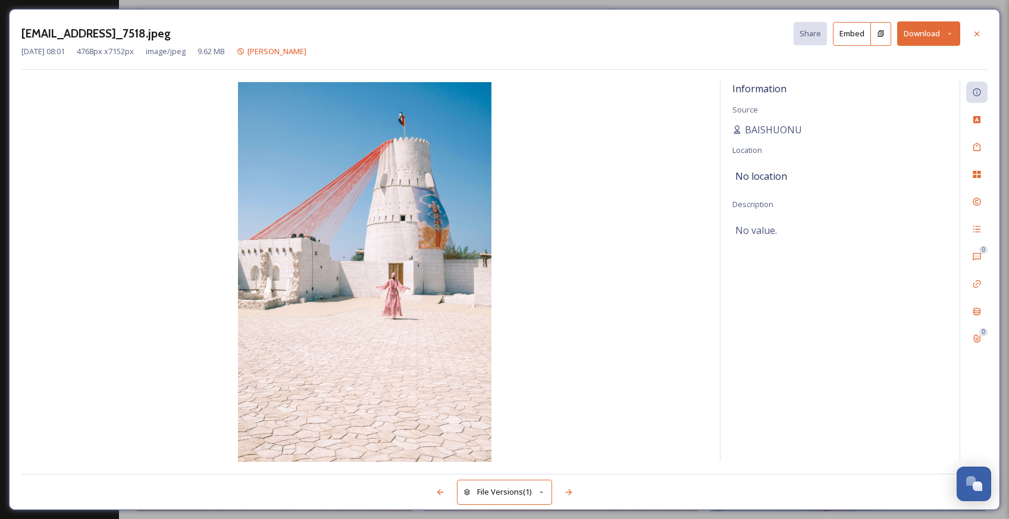
click at [927, 32] on button "Download" at bounding box center [928, 33] width 63 height 24
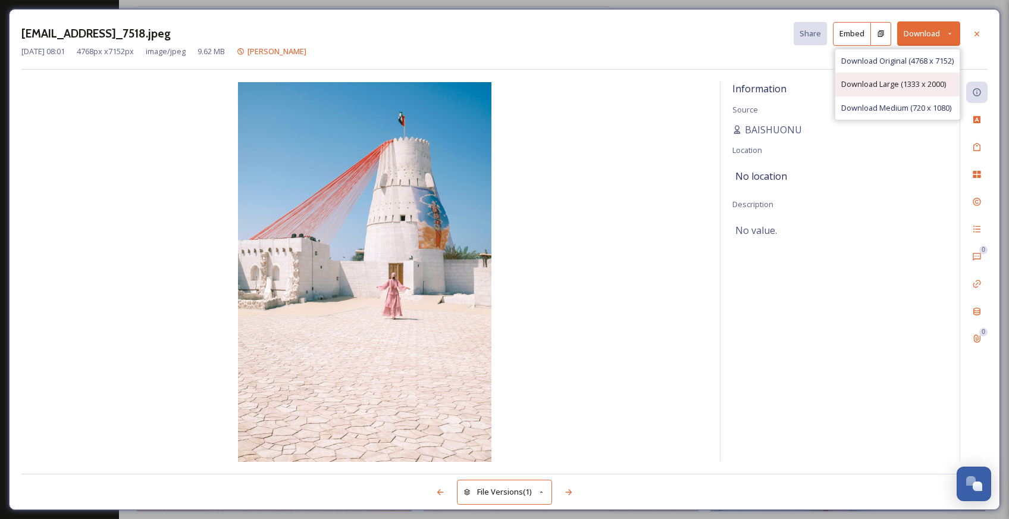
click at [916, 84] on span "Download Large (1333 x 2000)" at bounding box center [893, 83] width 105 height 11
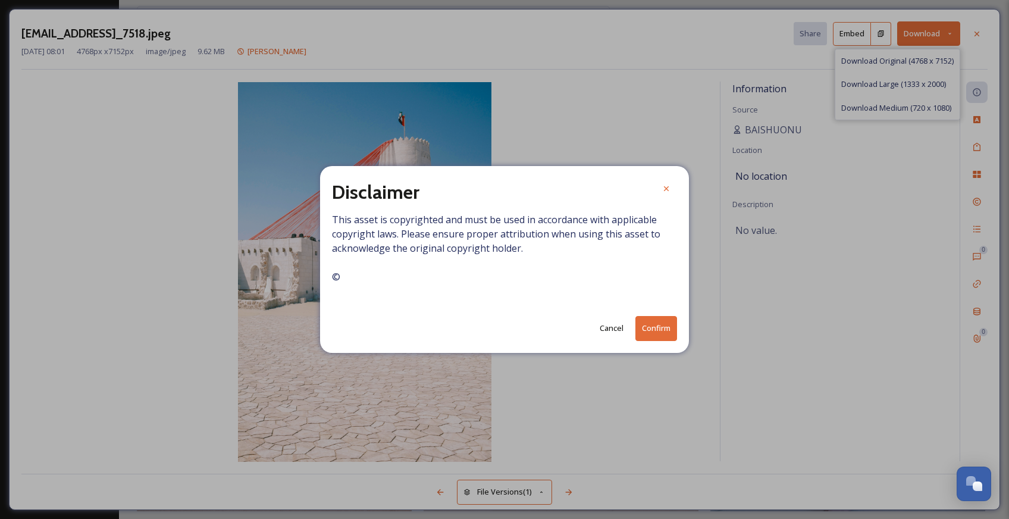
click at [659, 329] on button "Confirm" at bounding box center [656, 328] width 42 height 24
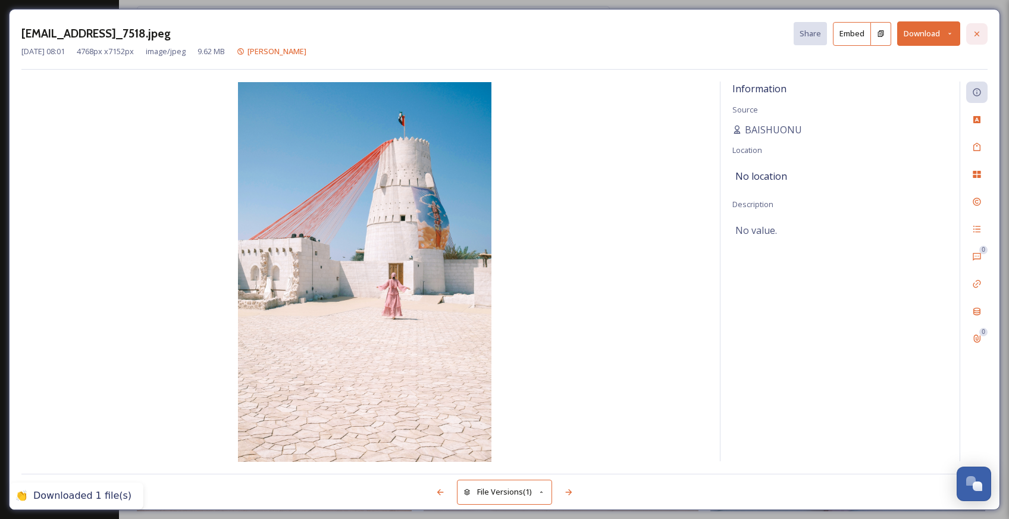
click at [977, 37] on icon at bounding box center [977, 34] width 10 height 10
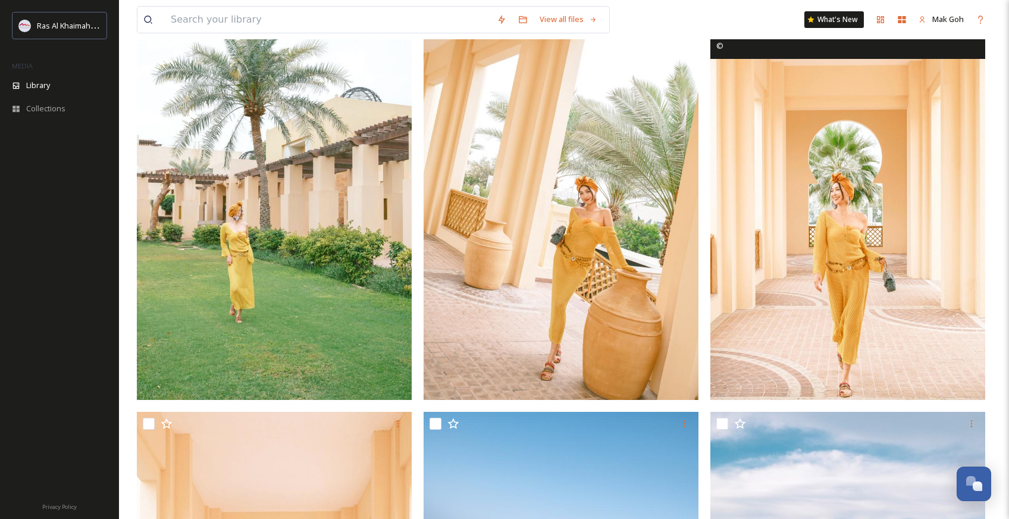
scroll to position [1448, 0]
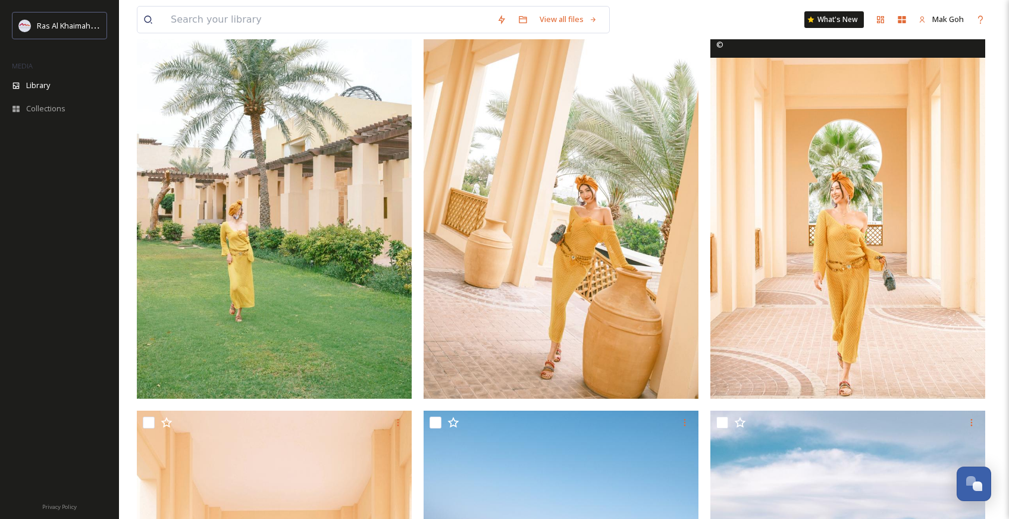
click at [923, 326] on img at bounding box center [847, 192] width 275 height 412
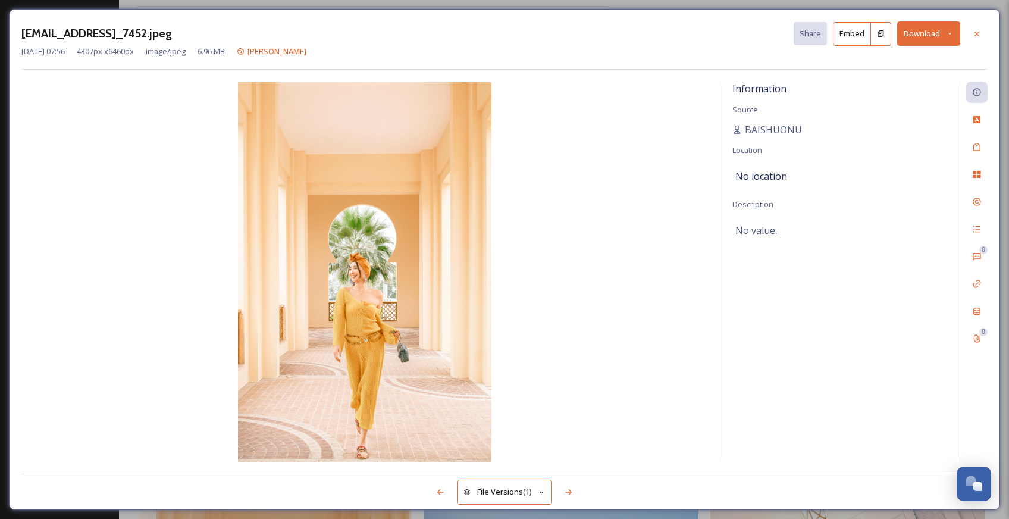
click at [928, 35] on button "Download" at bounding box center [928, 33] width 63 height 24
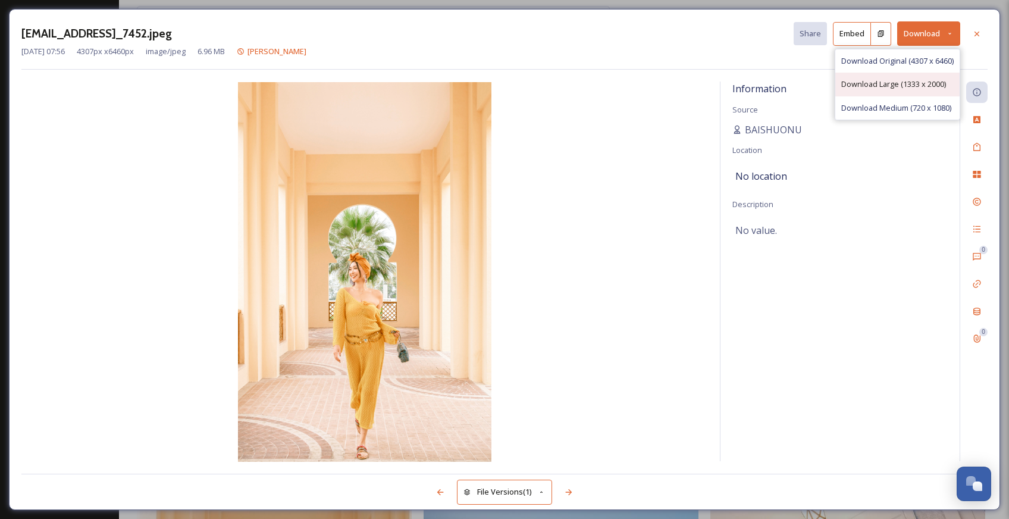
click at [913, 87] on span "Download Large (1333 x 2000)" at bounding box center [893, 83] width 105 height 11
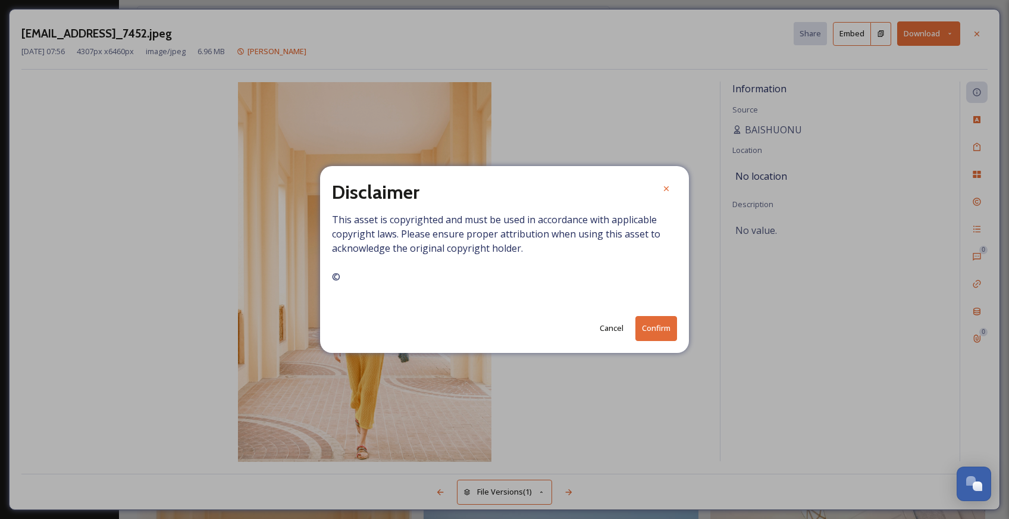
click at [655, 329] on button "Confirm" at bounding box center [656, 328] width 42 height 24
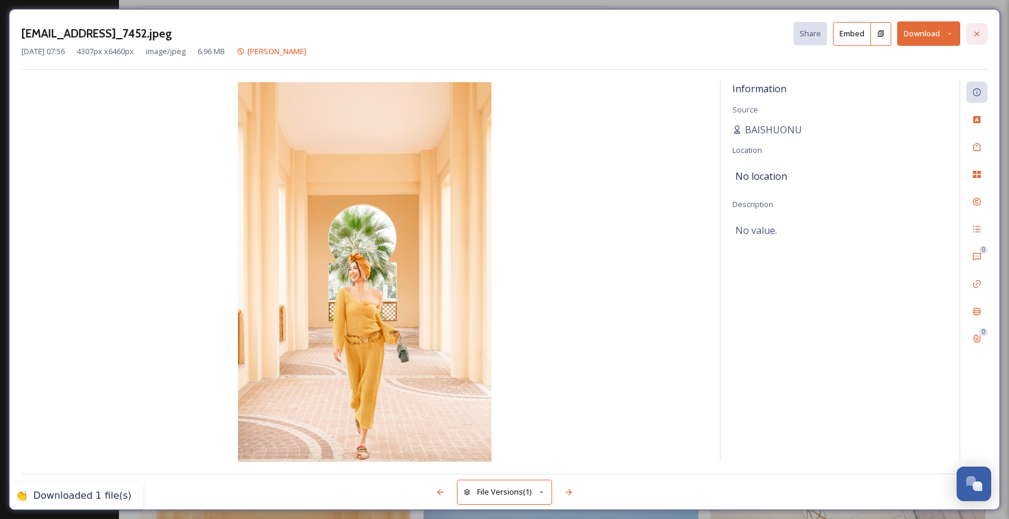
click at [976, 36] on icon at bounding box center [977, 34] width 10 height 10
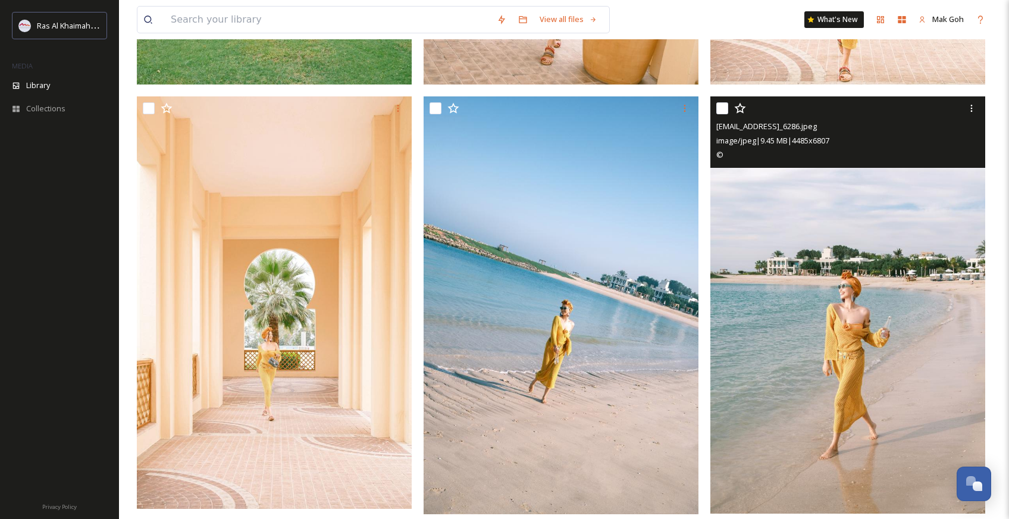
scroll to position [1765, 0]
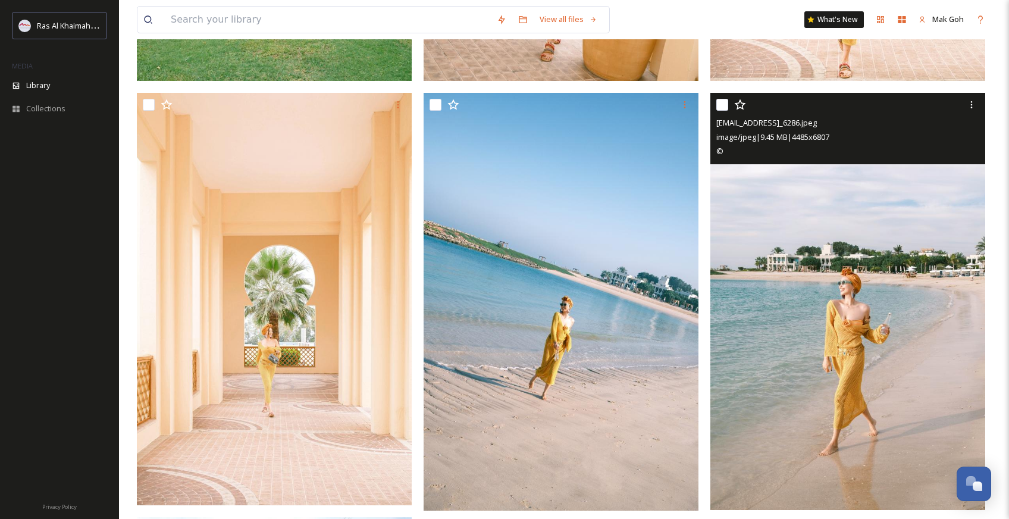
click at [806, 343] on img at bounding box center [847, 301] width 275 height 417
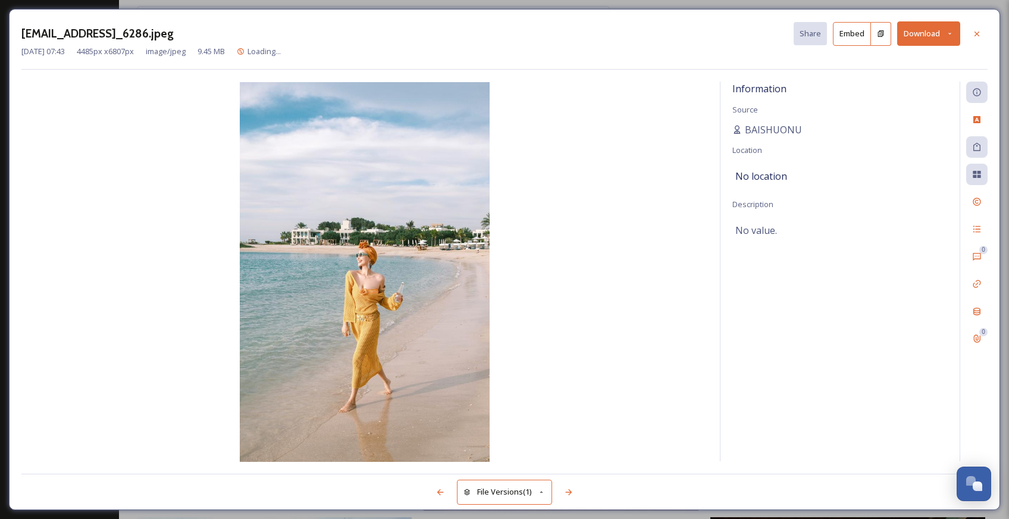
click at [927, 37] on button "Download" at bounding box center [928, 33] width 63 height 24
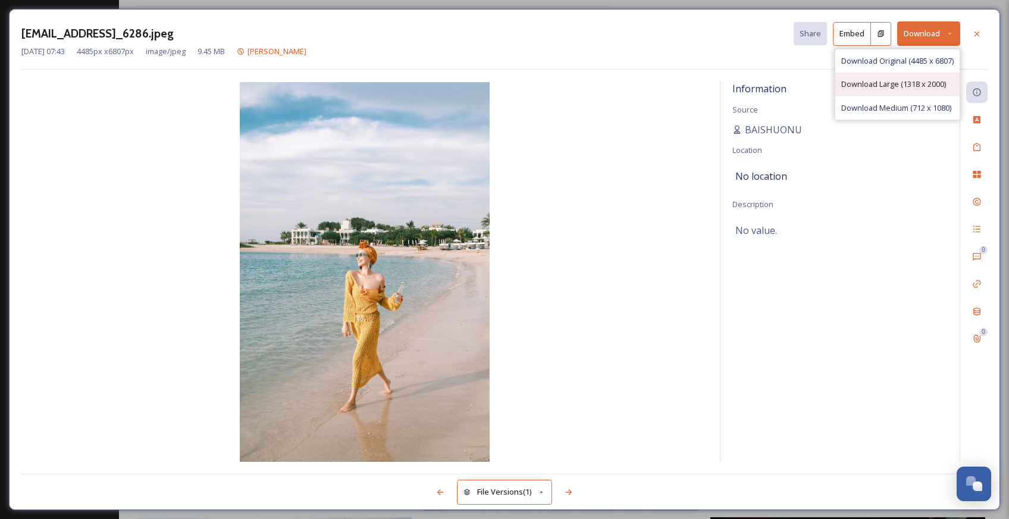
click at [907, 84] on span "Download Large (1318 x 2000)" at bounding box center [893, 83] width 105 height 11
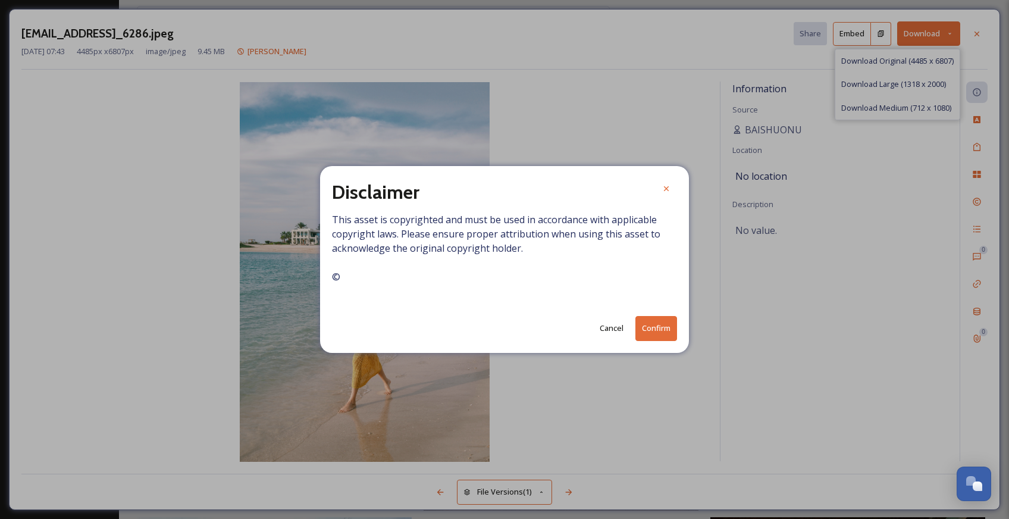
click at [667, 326] on button "Confirm" at bounding box center [656, 328] width 42 height 24
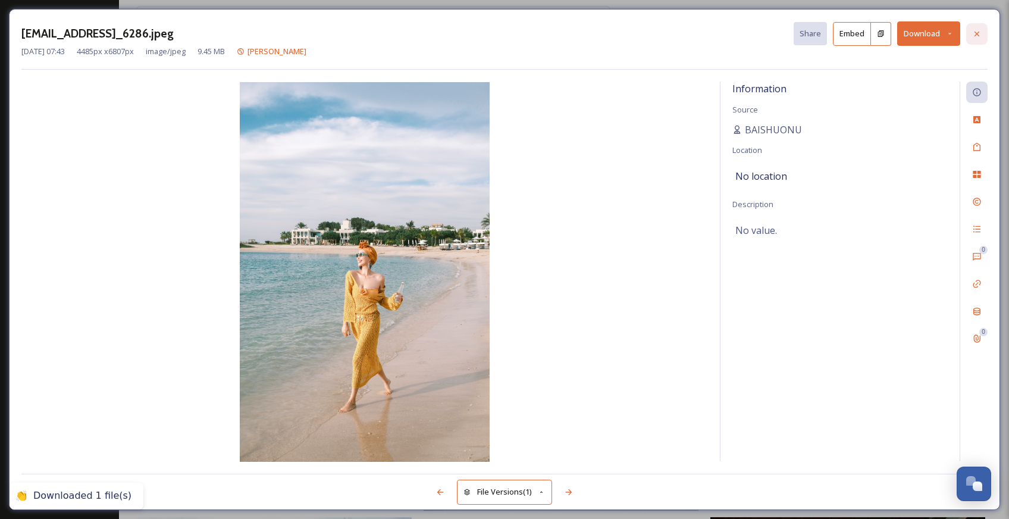
click at [972, 37] on icon at bounding box center [977, 34] width 10 height 10
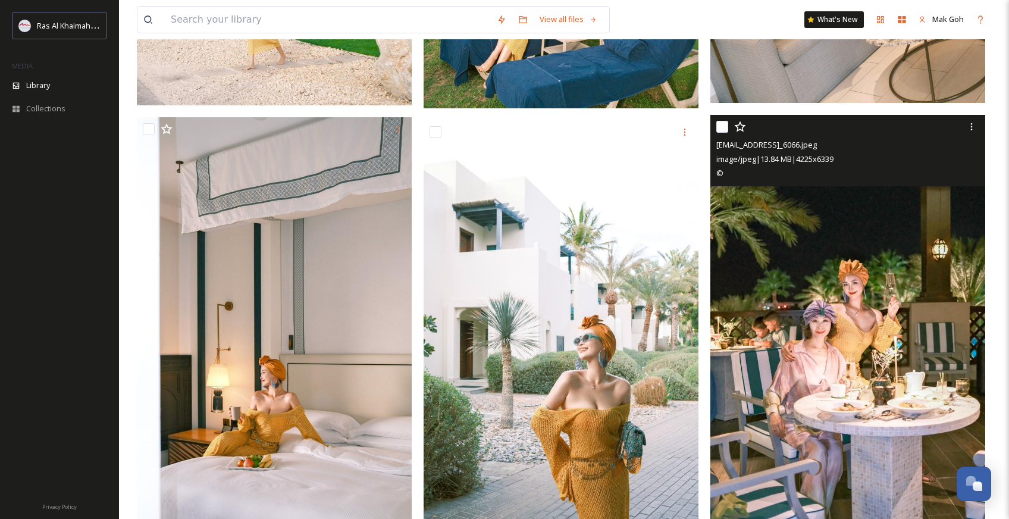
scroll to position [2624, 0]
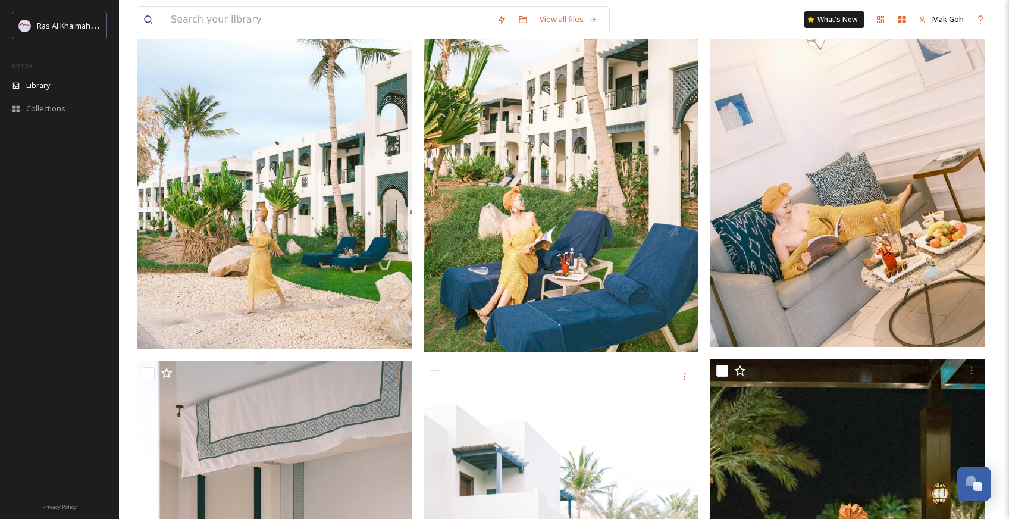
click at [363, 317] on img at bounding box center [274, 139] width 275 height 419
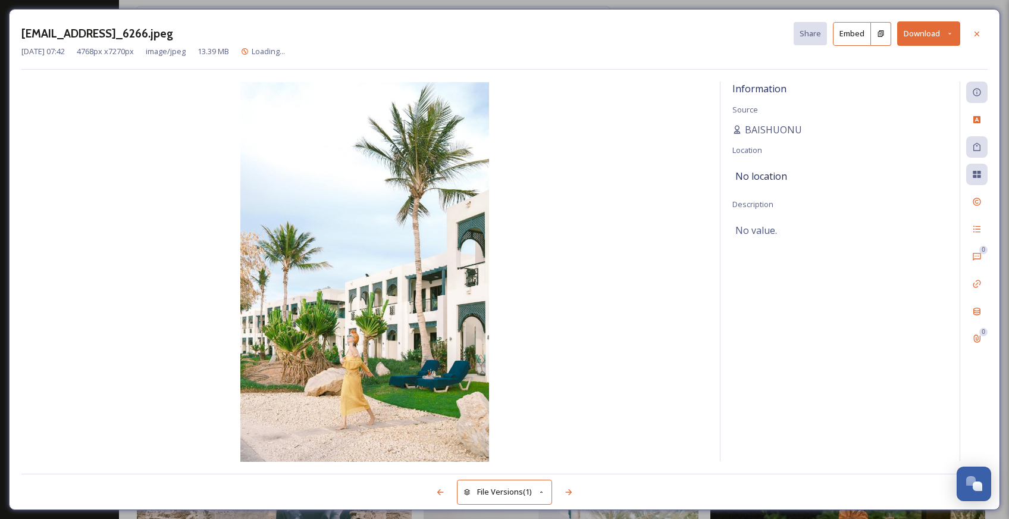
scroll to position [1921, 0]
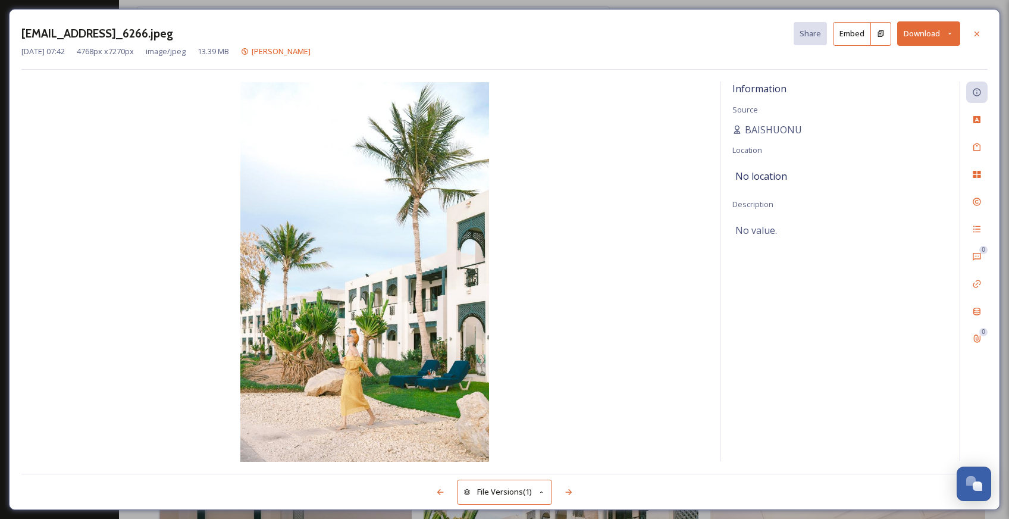
click at [937, 36] on button "Download" at bounding box center [928, 33] width 63 height 24
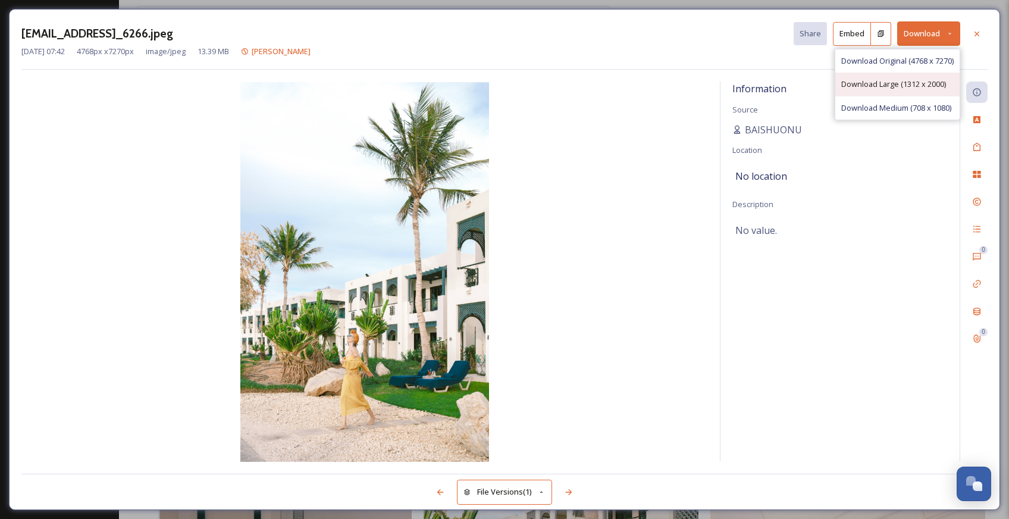
click at [913, 87] on span "Download Large (1312 x 2000)" at bounding box center [893, 83] width 105 height 11
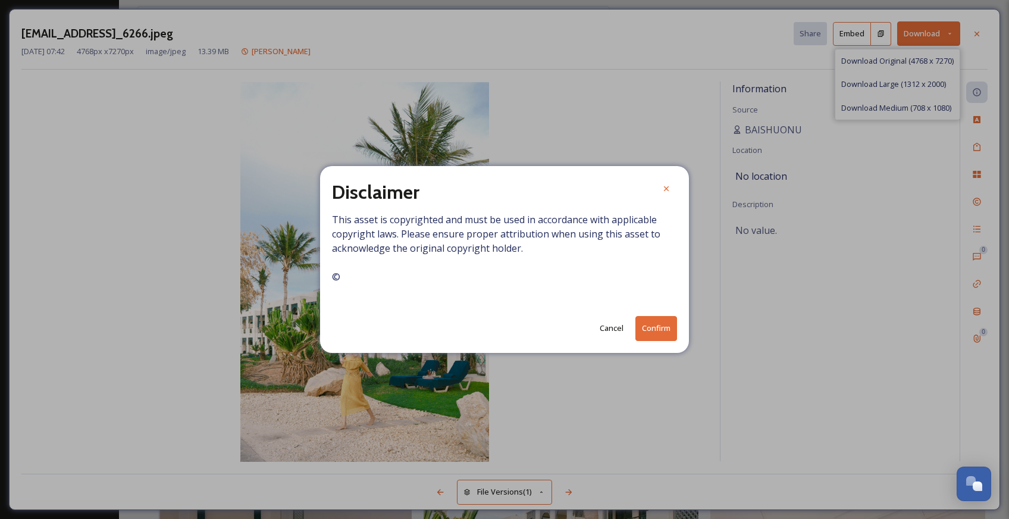
click at [658, 331] on button "Confirm" at bounding box center [656, 328] width 42 height 24
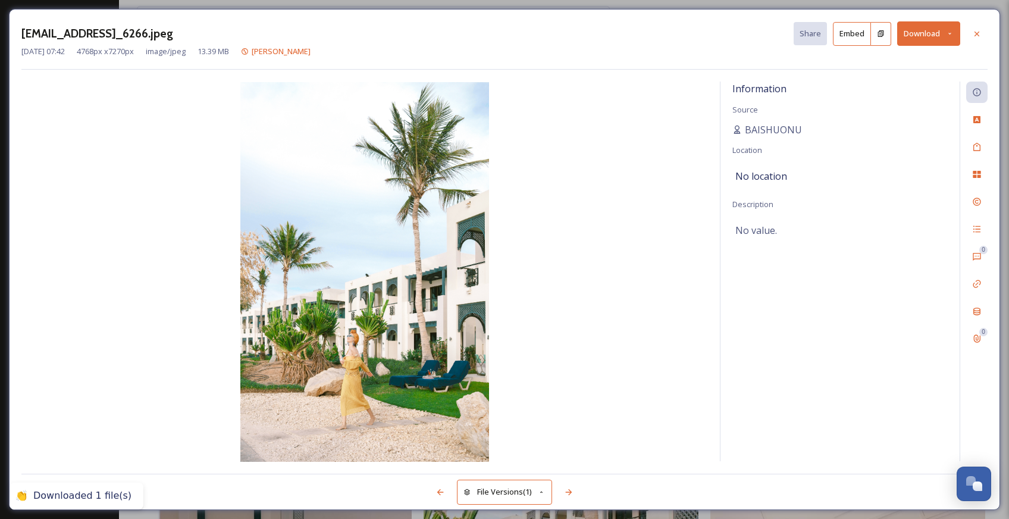
click at [979, 36] on icon at bounding box center [977, 34] width 10 height 10
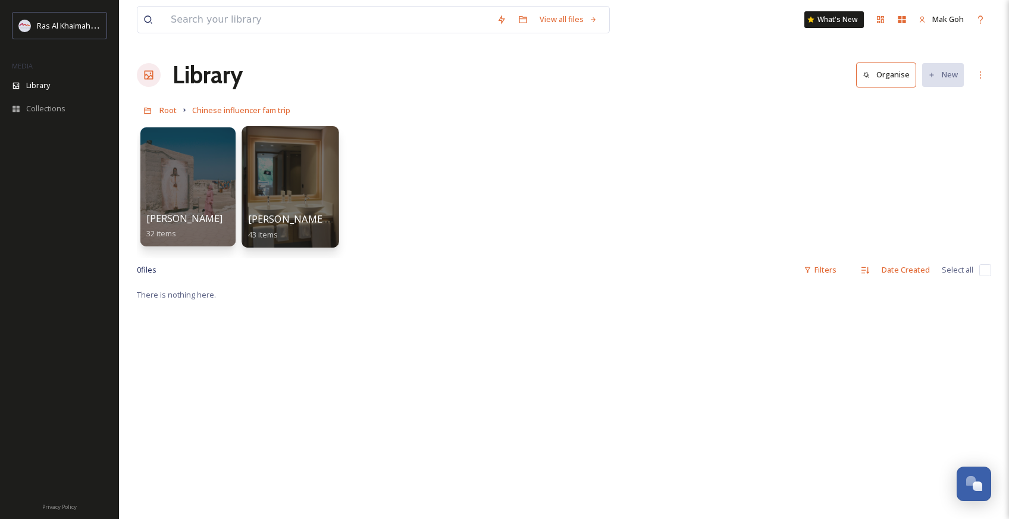
click at [314, 178] on div at bounding box center [289, 186] width 97 height 121
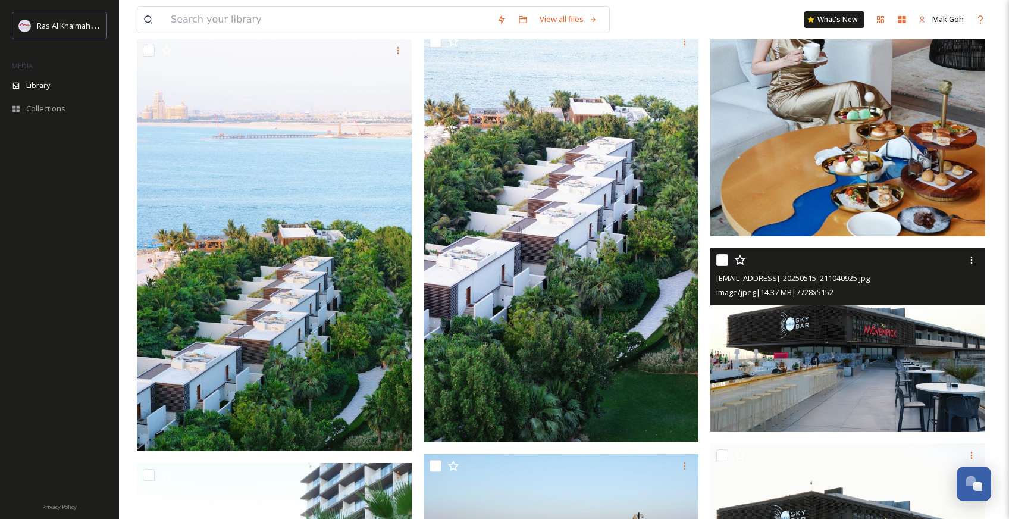
scroll to position [3432, 0]
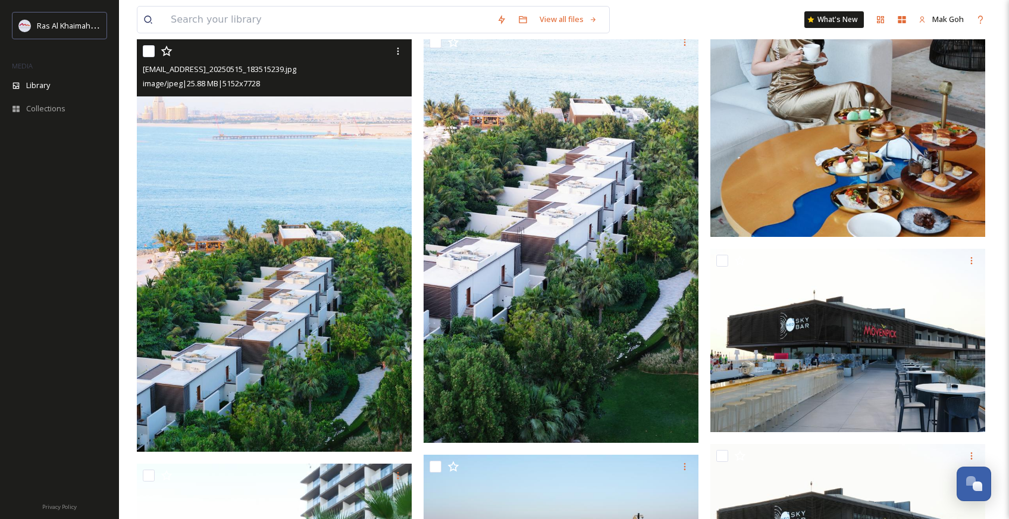
click at [359, 340] on img at bounding box center [274, 245] width 275 height 412
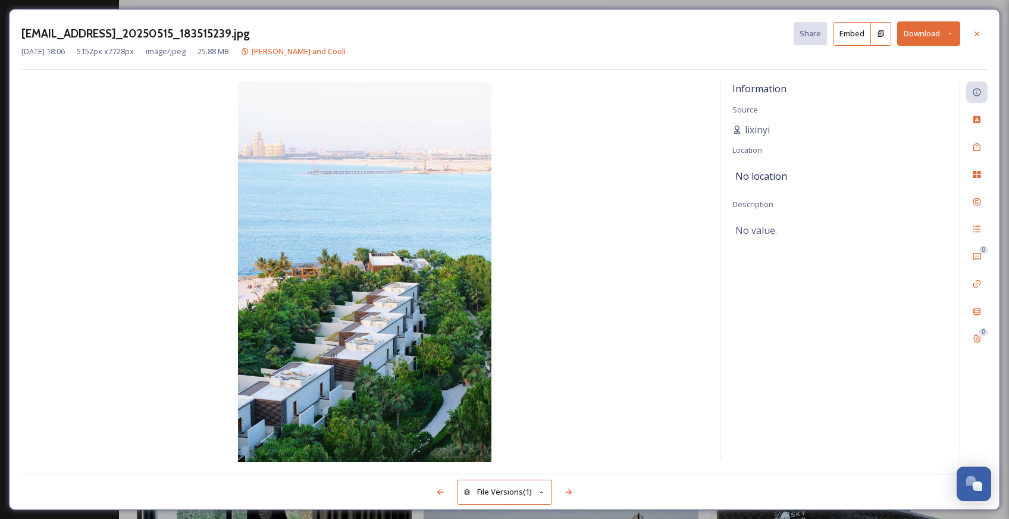
click at [931, 32] on button "Download" at bounding box center [928, 33] width 63 height 24
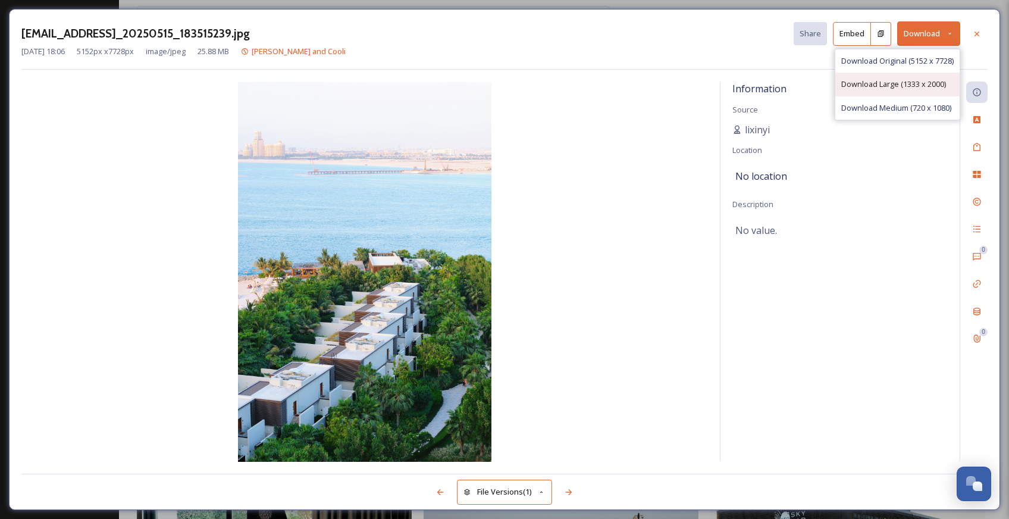
click at [903, 88] on span "Download Large (1333 x 2000)" at bounding box center [893, 83] width 105 height 11
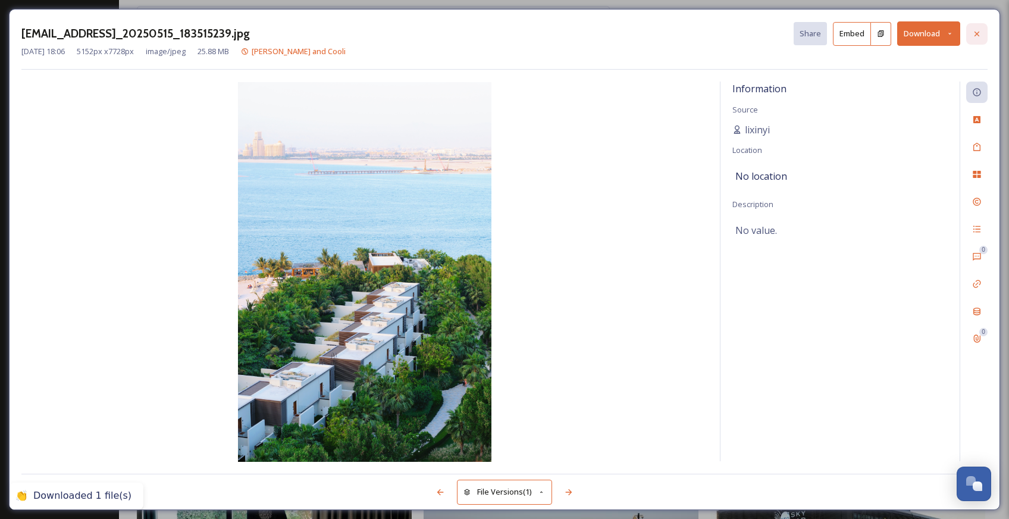
click at [975, 33] on icon at bounding box center [977, 34] width 10 height 10
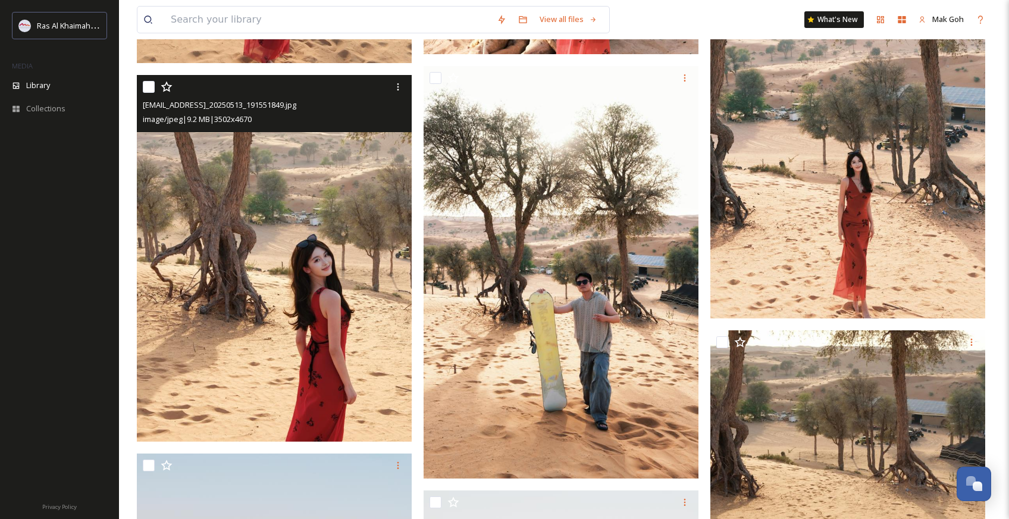
scroll to position [467, 0]
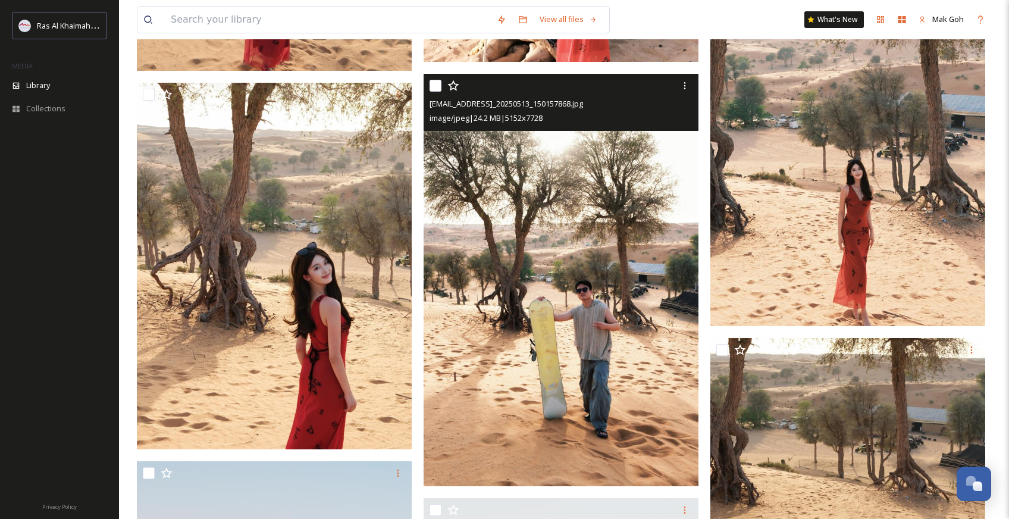
click at [577, 373] on img at bounding box center [560, 280] width 275 height 412
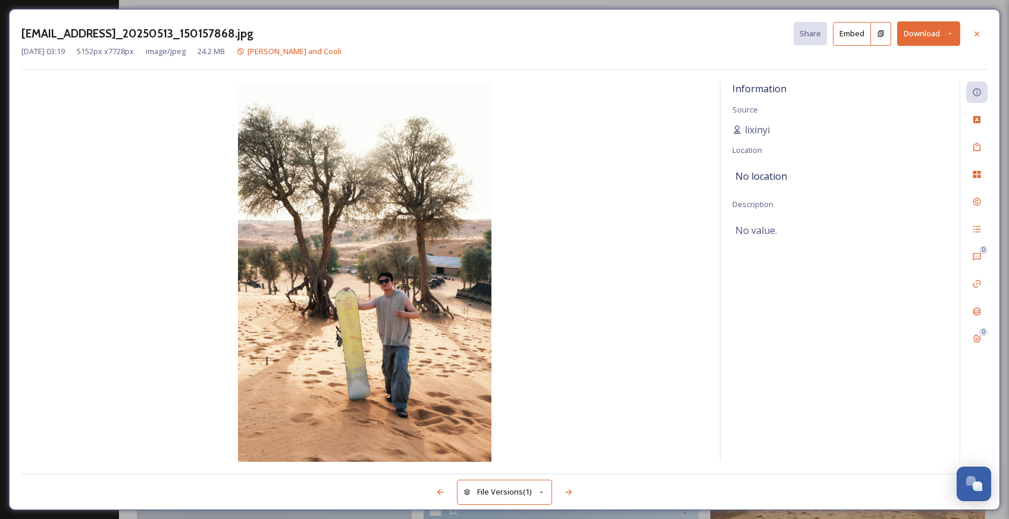
click at [925, 44] on button "Download" at bounding box center [928, 33] width 63 height 24
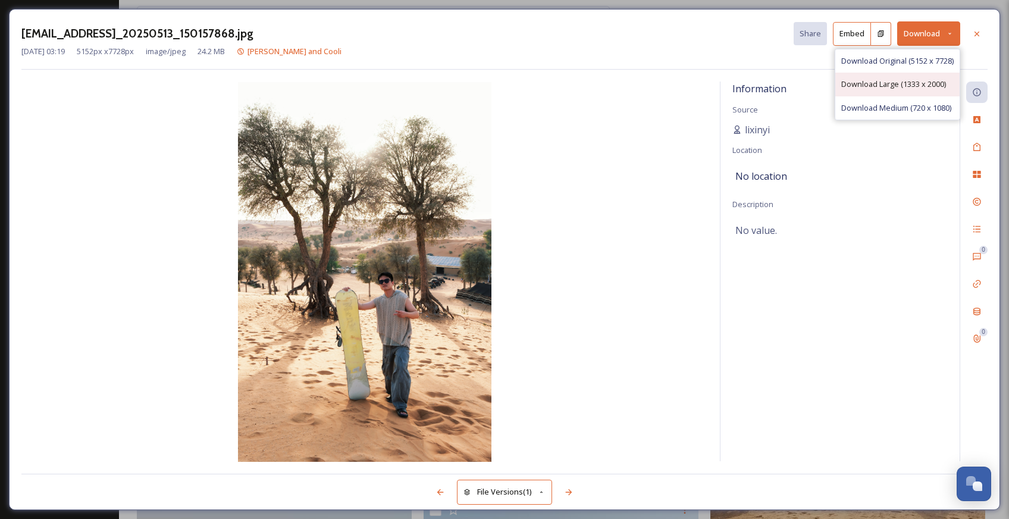
click at [915, 80] on span "Download Large (1333 x 2000)" at bounding box center [893, 83] width 105 height 11
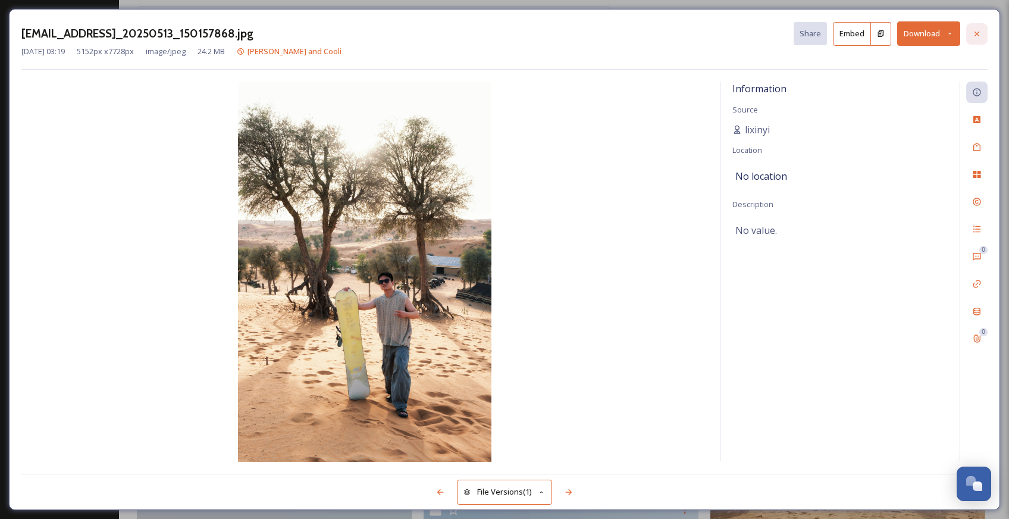
click at [976, 33] on icon at bounding box center [976, 33] width 5 height 5
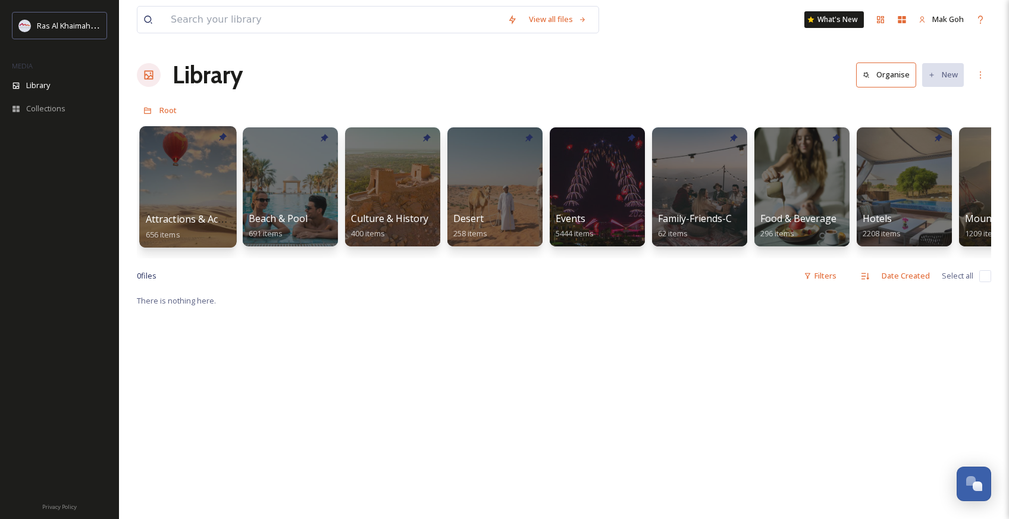
click at [215, 193] on div at bounding box center [187, 186] width 97 height 121
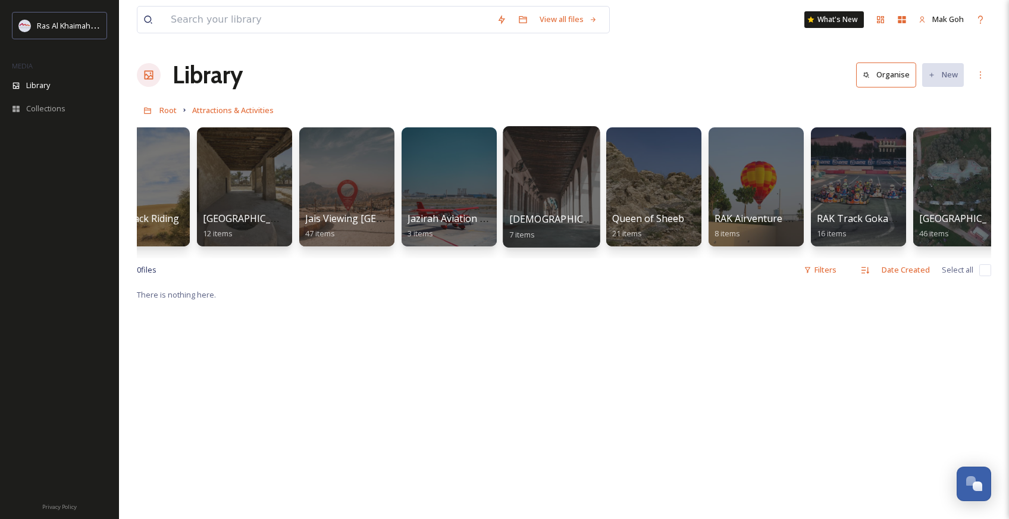
scroll to position [0, 982]
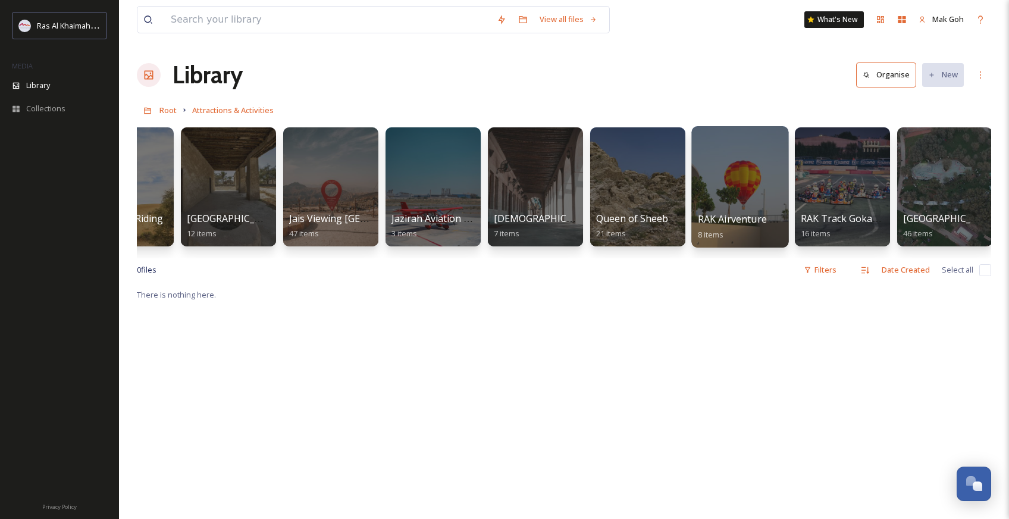
click at [744, 189] on div at bounding box center [739, 186] width 97 height 121
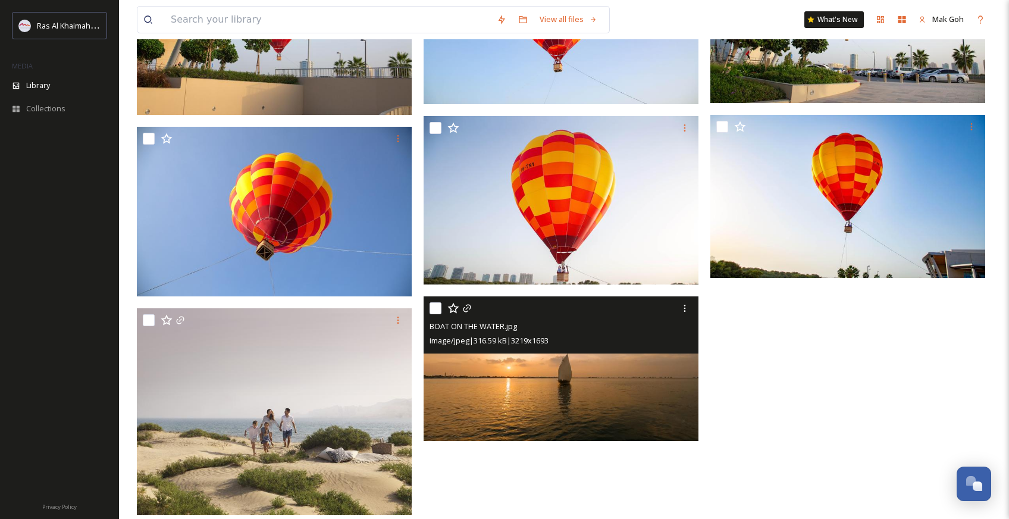
scroll to position [237, 0]
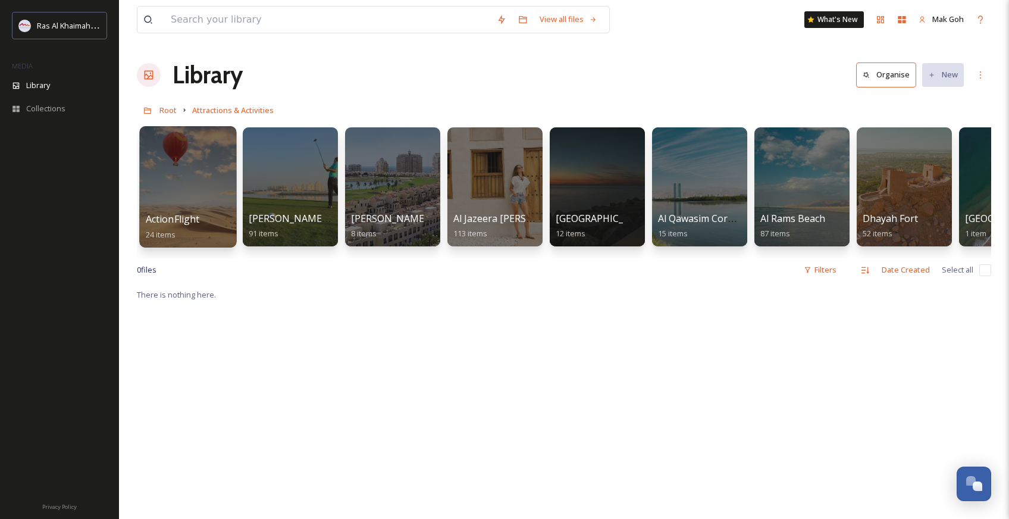
click at [223, 200] on div at bounding box center [187, 186] width 97 height 121
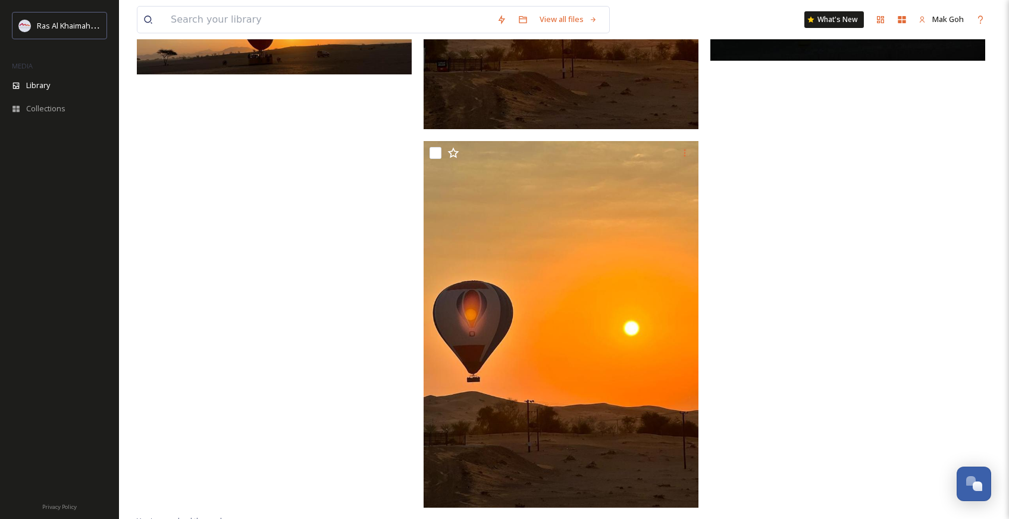
scroll to position [2264, 0]
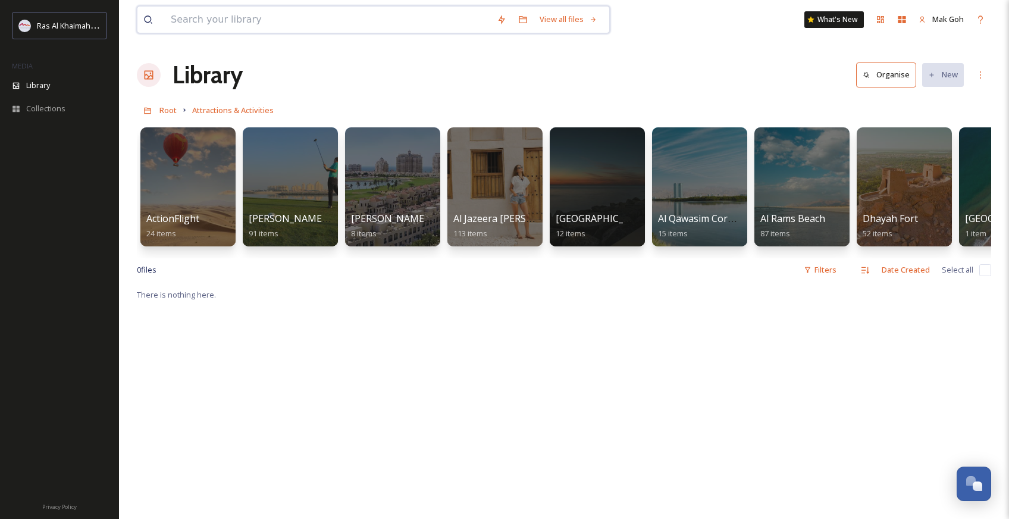
click at [265, 20] on input at bounding box center [328, 20] width 326 height 26
paste input " [GEOGRAPHIC_DATA]"
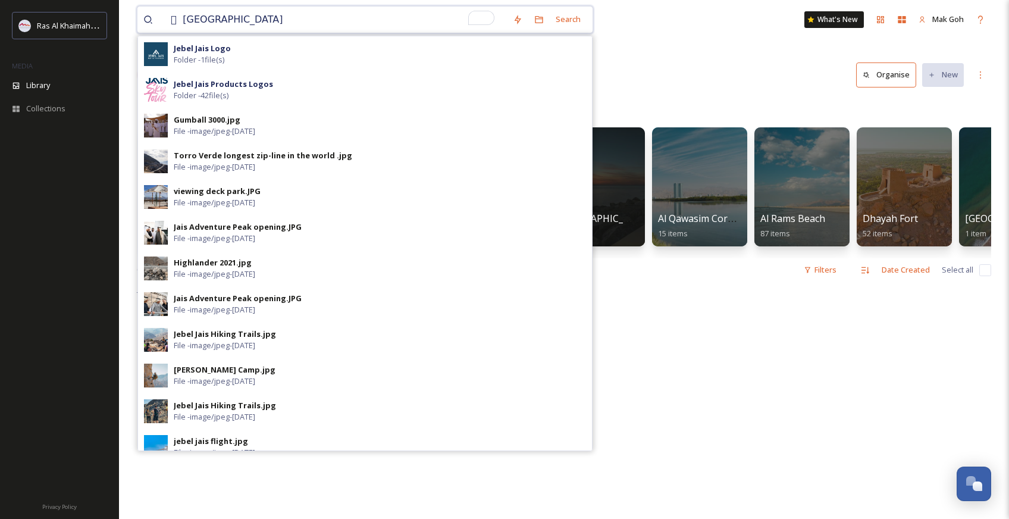
type input " [GEOGRAPHIC_DATA]"
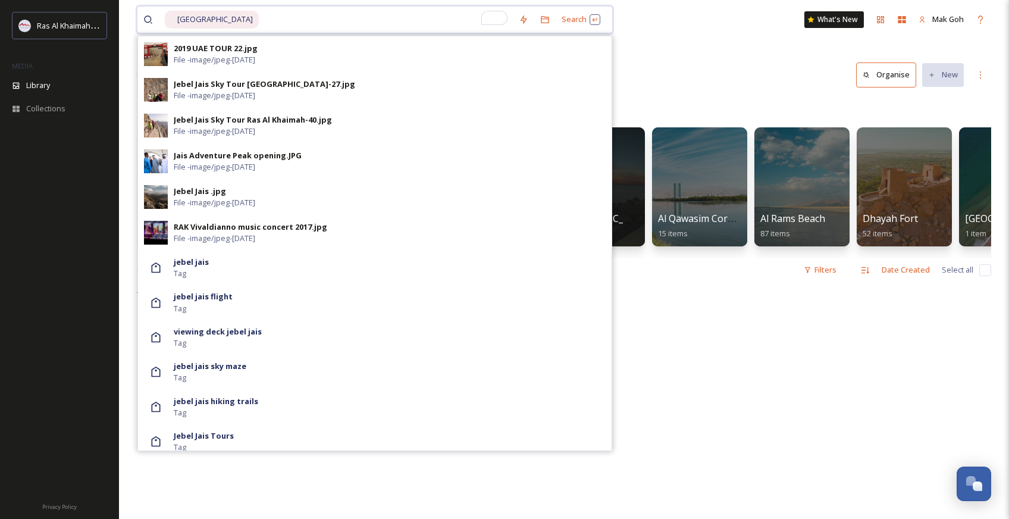
scroll to position [579, 0]
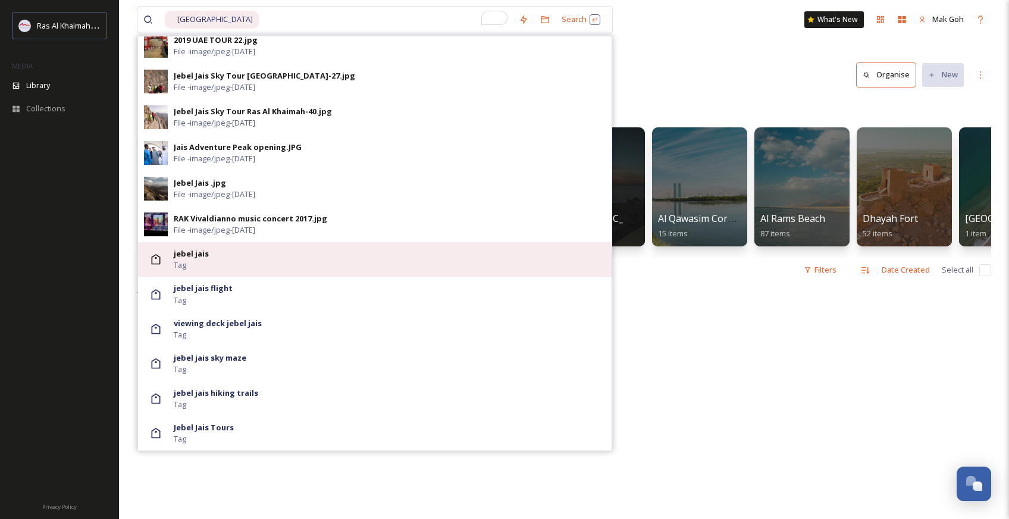
click at [434, 266] on div "jebel jais Tag" at bounding box center [390, 259] width 432 height 23
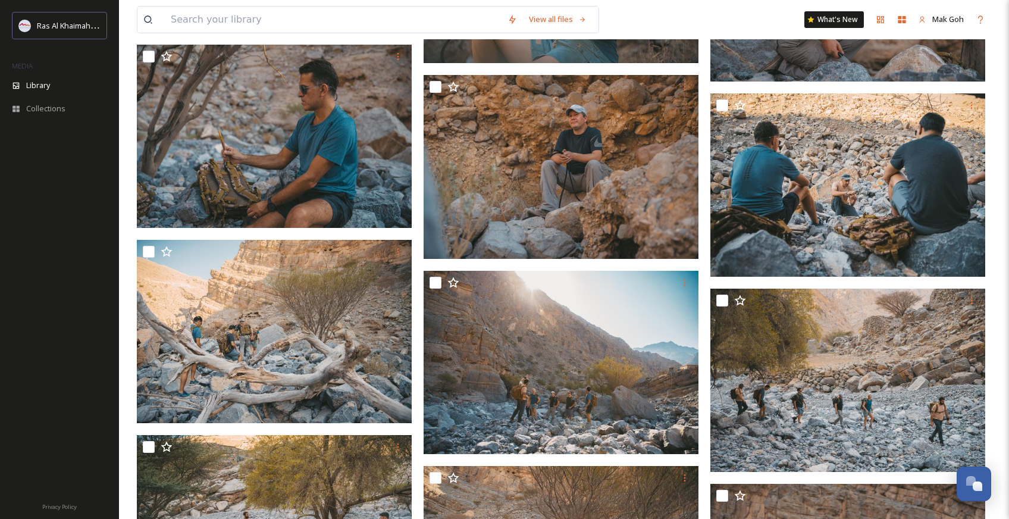
scroll to position [34854, 0]
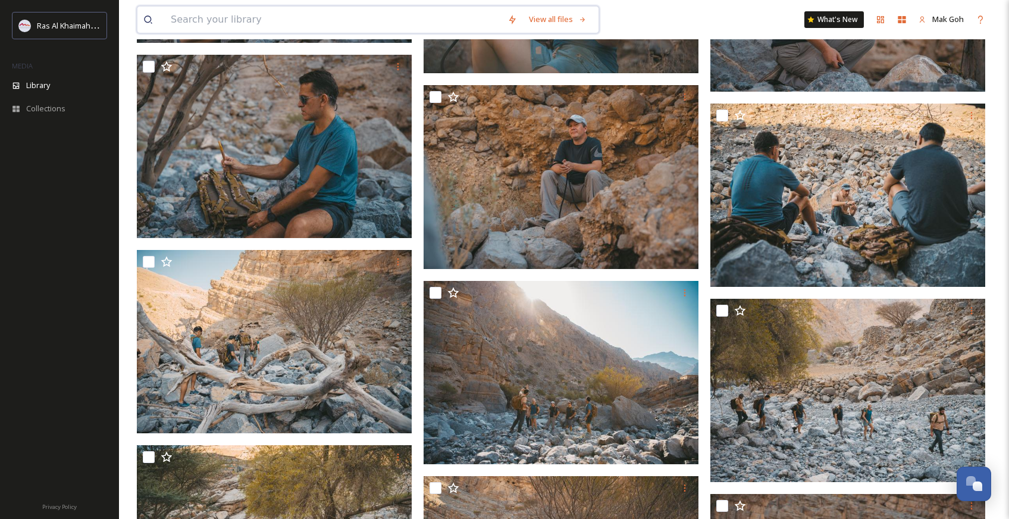
click at [309, 23] on input at bounding box center [333, 20] width 337 height 26
paste input "Jais Flight HERO Main wide"
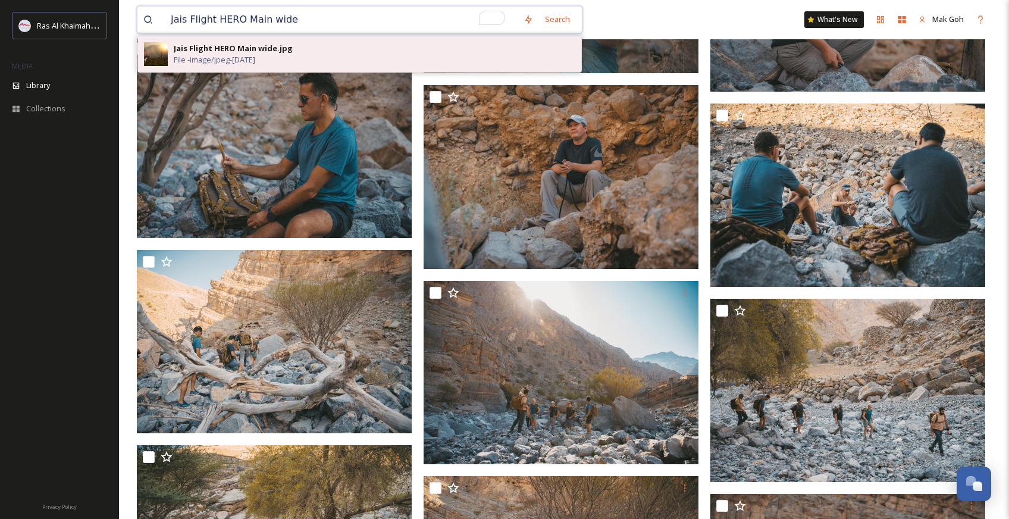
type input "Jais Flight HERO Main wide"
click at [291, 52] on div "Jais Flight HERO Main wide.jpg File - image/jpeg - [DATE]" at bounding box center [374, 54] width 401 height 23
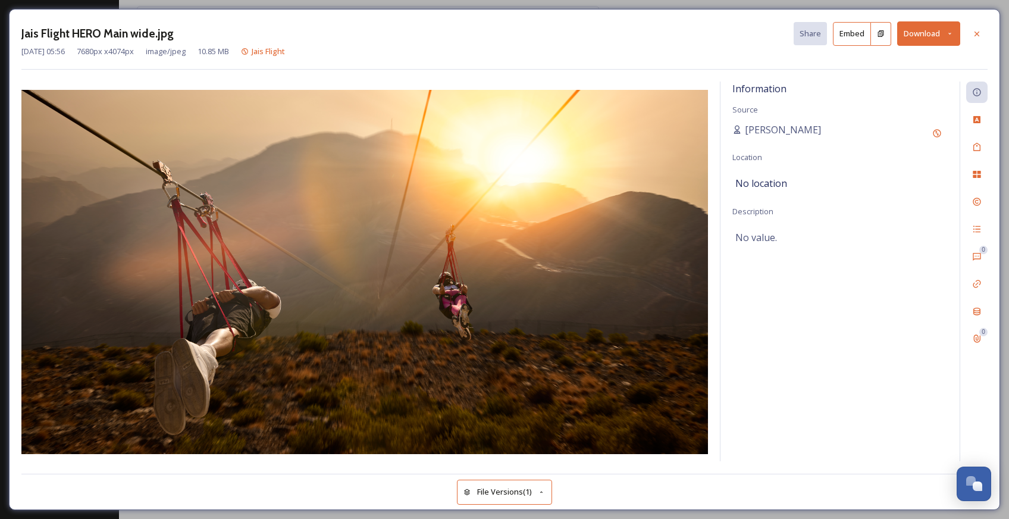
click at [925, 35] on button "Download" at bounding box center [928, 33] width 63 height 24
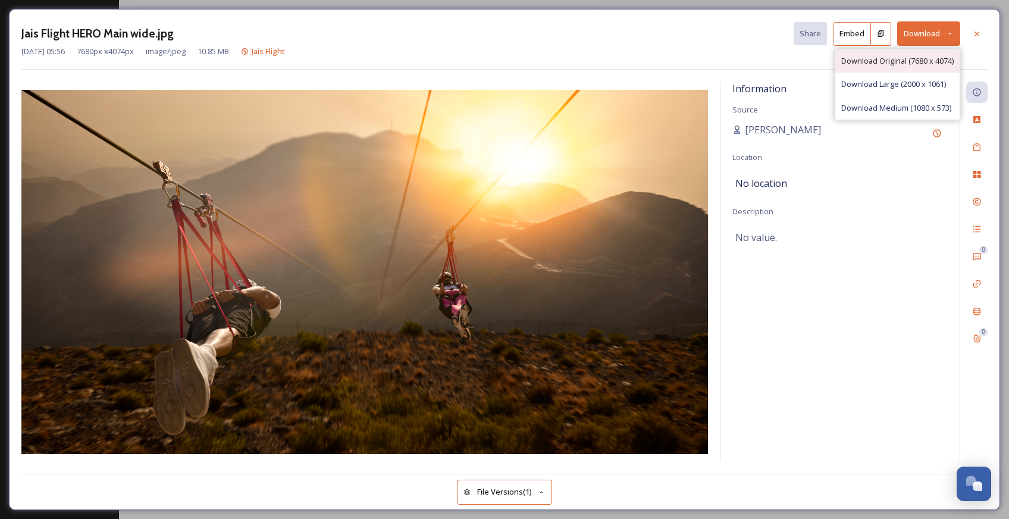
click at [922, 64] on span "Download Original (7680 x 4074)" at bounding box center [897, 60] width 112 height 11
